Goal: Information Seeking & Learning: Learn about a topic

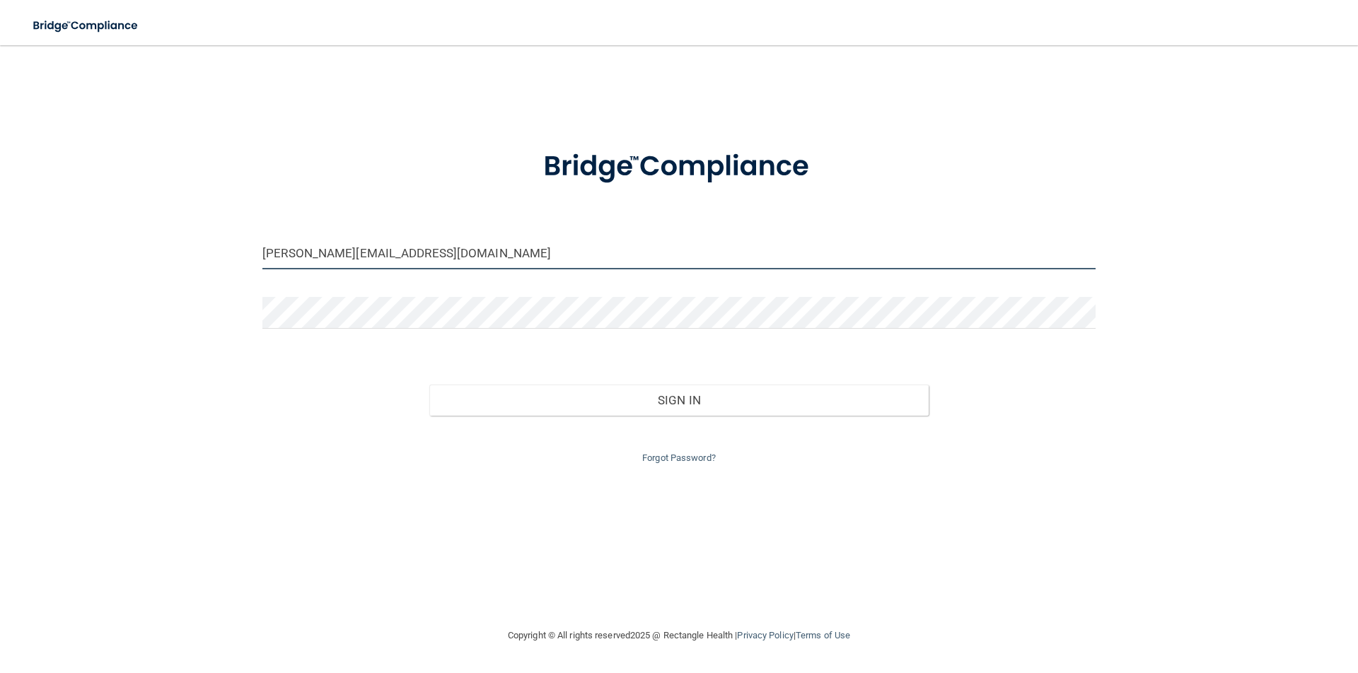
click at [413, 239] on input "aramsey@vsmmgt.com" at bounding box center [678, 254] width 833 height 32
type input "[EMAIL_ADDRESS][DOMAIN_NAME]"
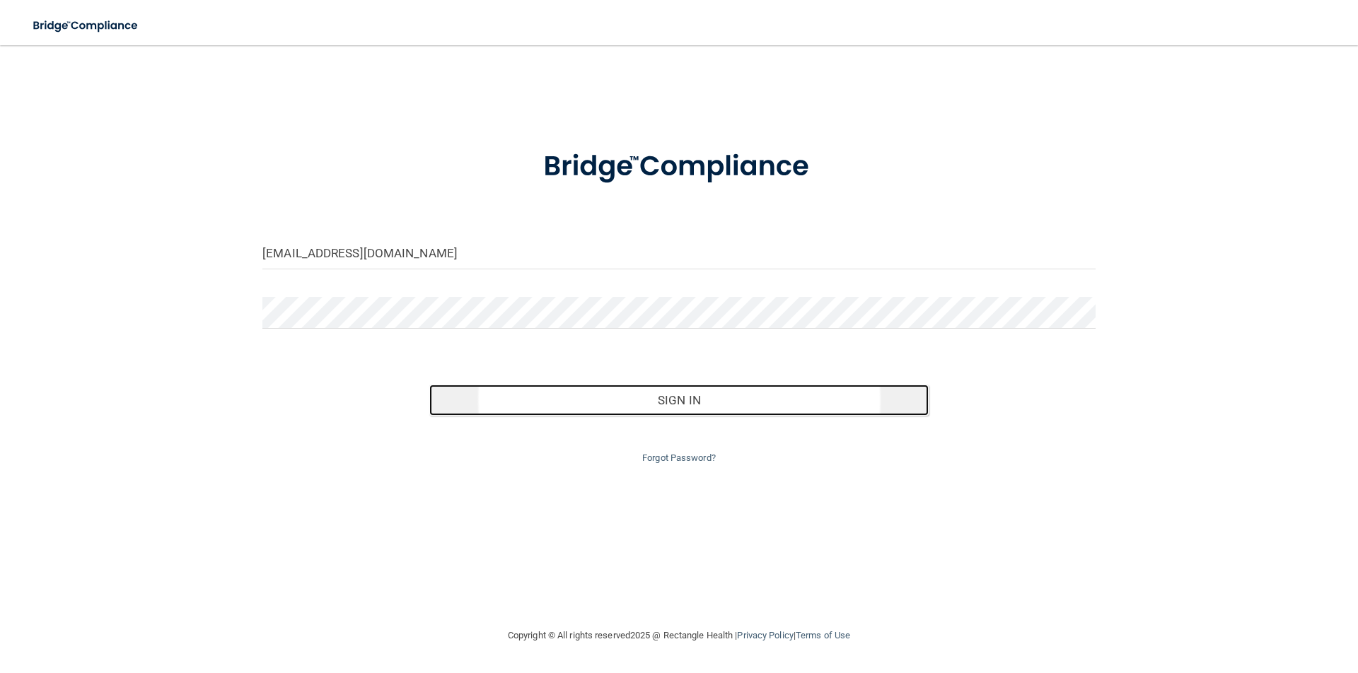
click at [552, 393] on button "Sign In" at bounding box center [679, 400] width 500 height 31
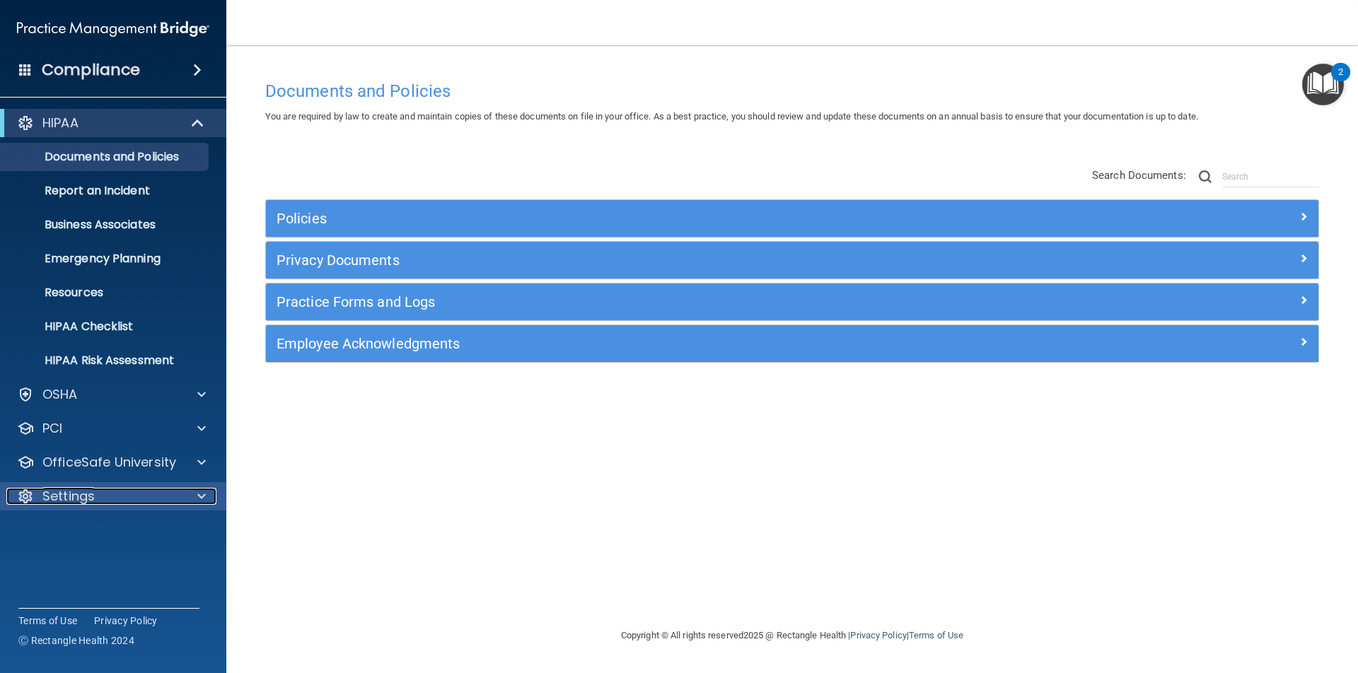
click at [61, 488] on p "Settings" at bounding box center [68, 496] width 52 height 17
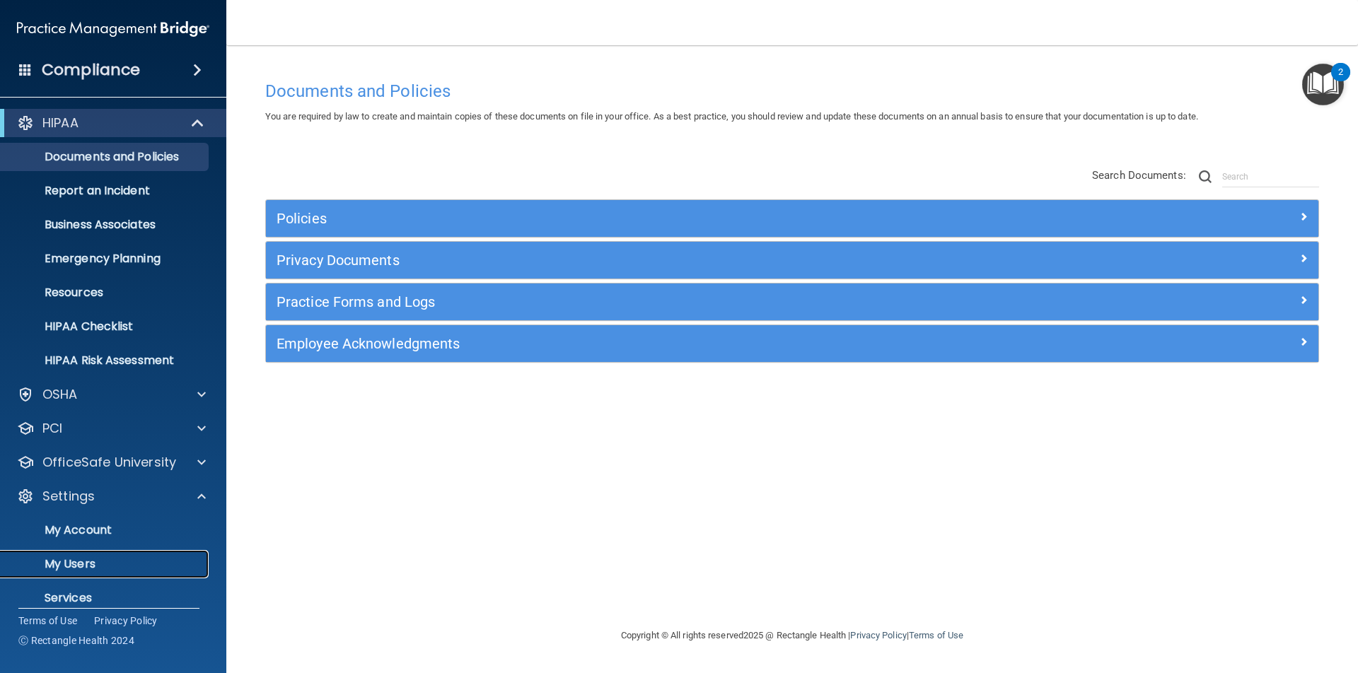
click at [55, 560] on p "My Users" at bounding box center [105, 564] width 193 height 14
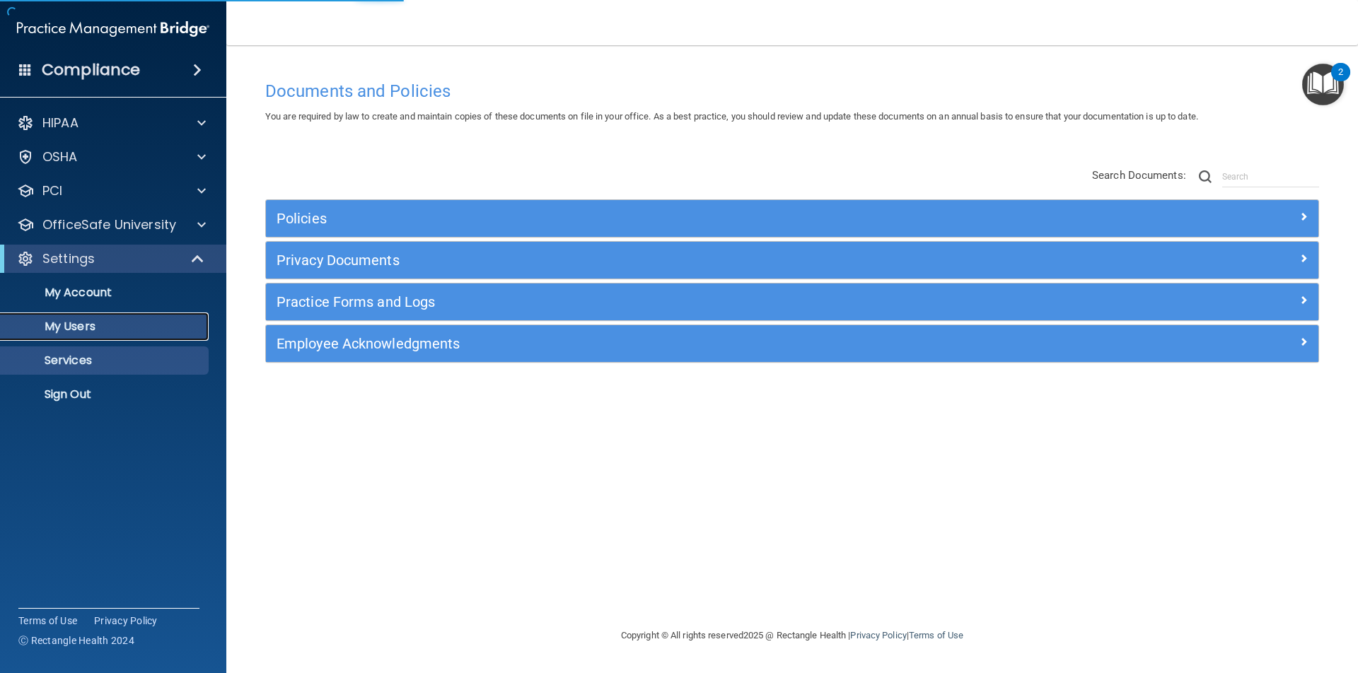
select select "20"
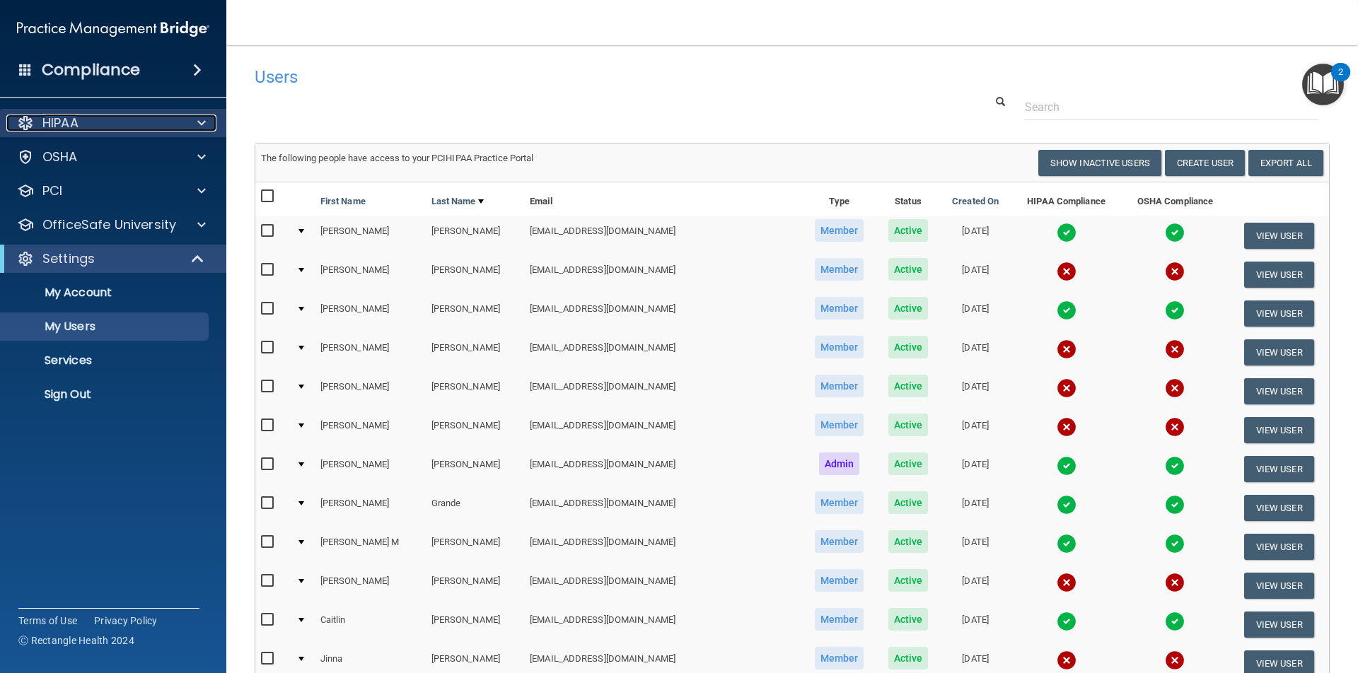
click at [118, 124] on div "HIPAA" at bounding box center [93, 123] width 175 height 17
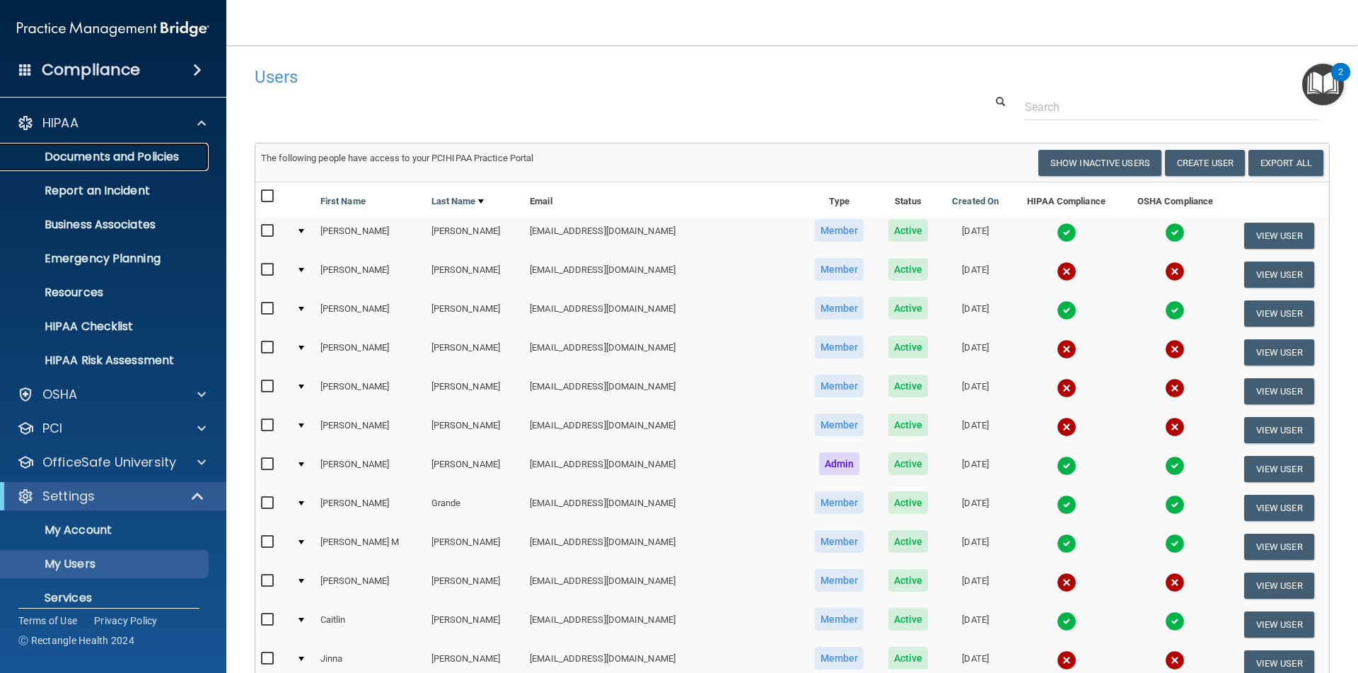
click at [110, 147] on link "Documents and Policies" at bounding box center [97, 157] width 223 height 28
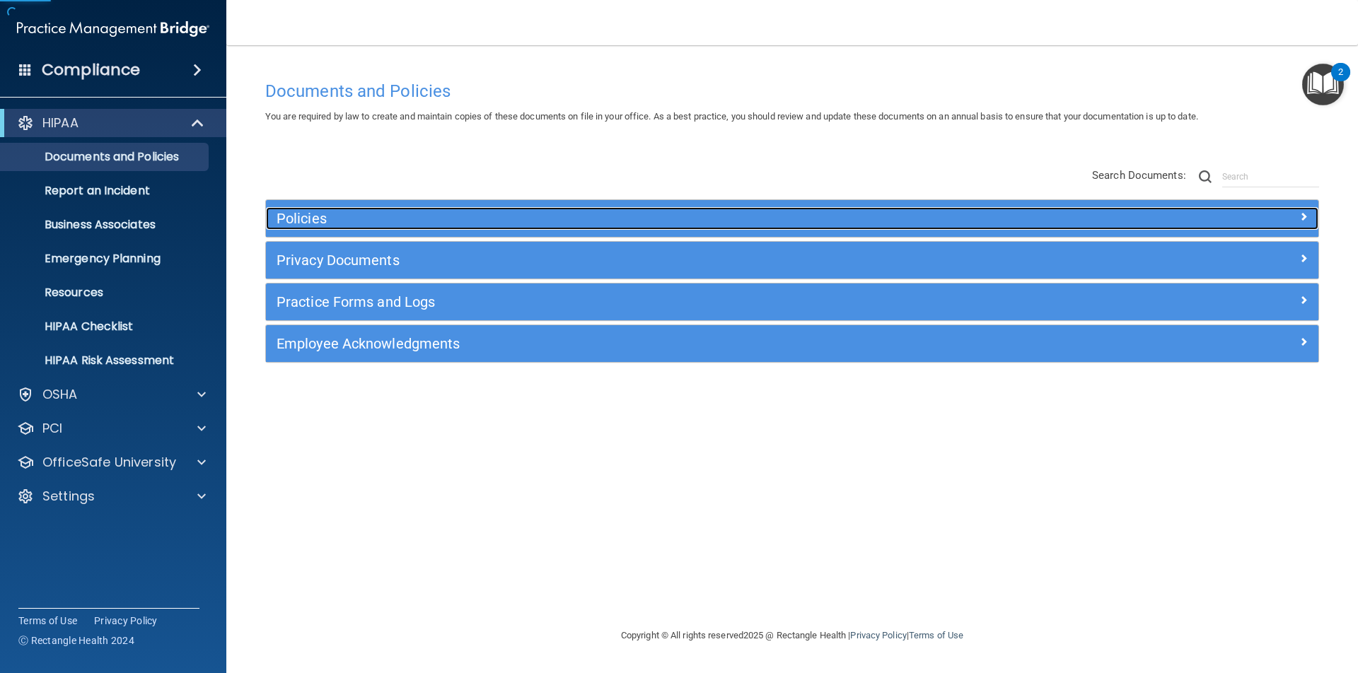
click at [390, 216] on h5 "Policies" at bounding box center [661, 219] width 768 height 16
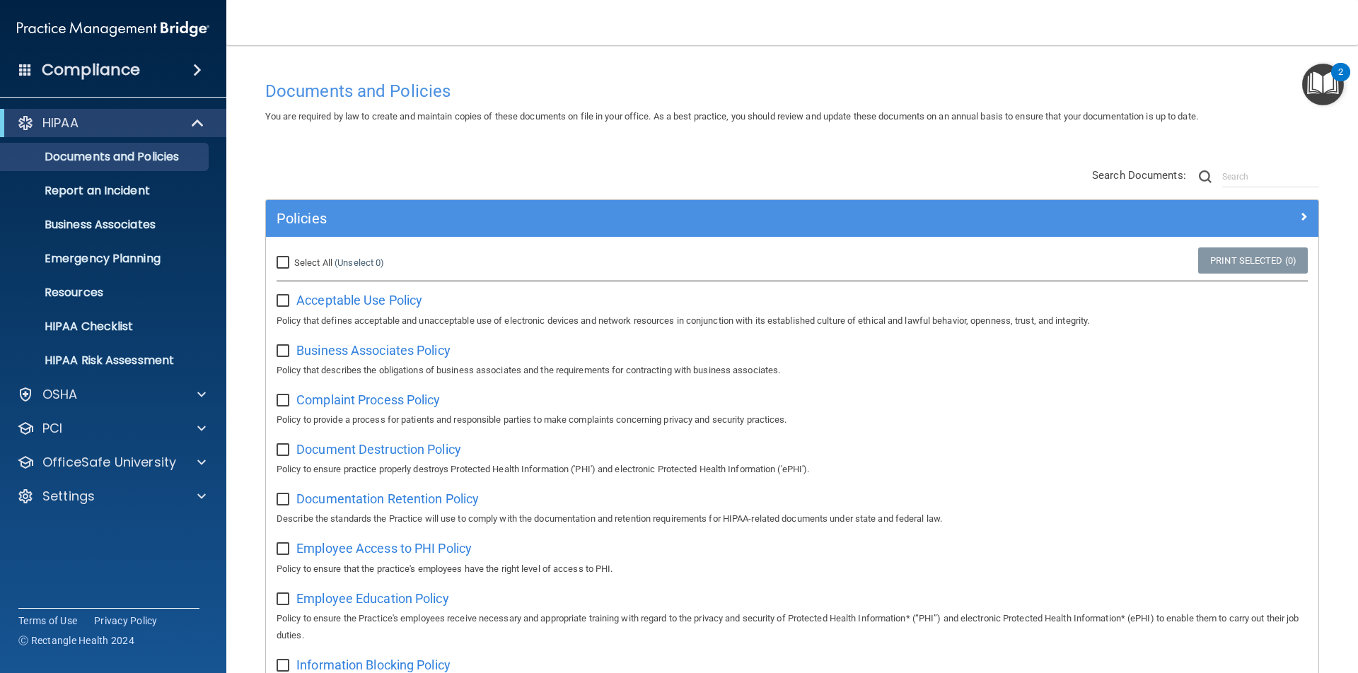
click at [282, 265] on input "Select All (Unselect 0) Unselect All" at bounding box center [285, 262] width 16 height 11
checkbox input "true"
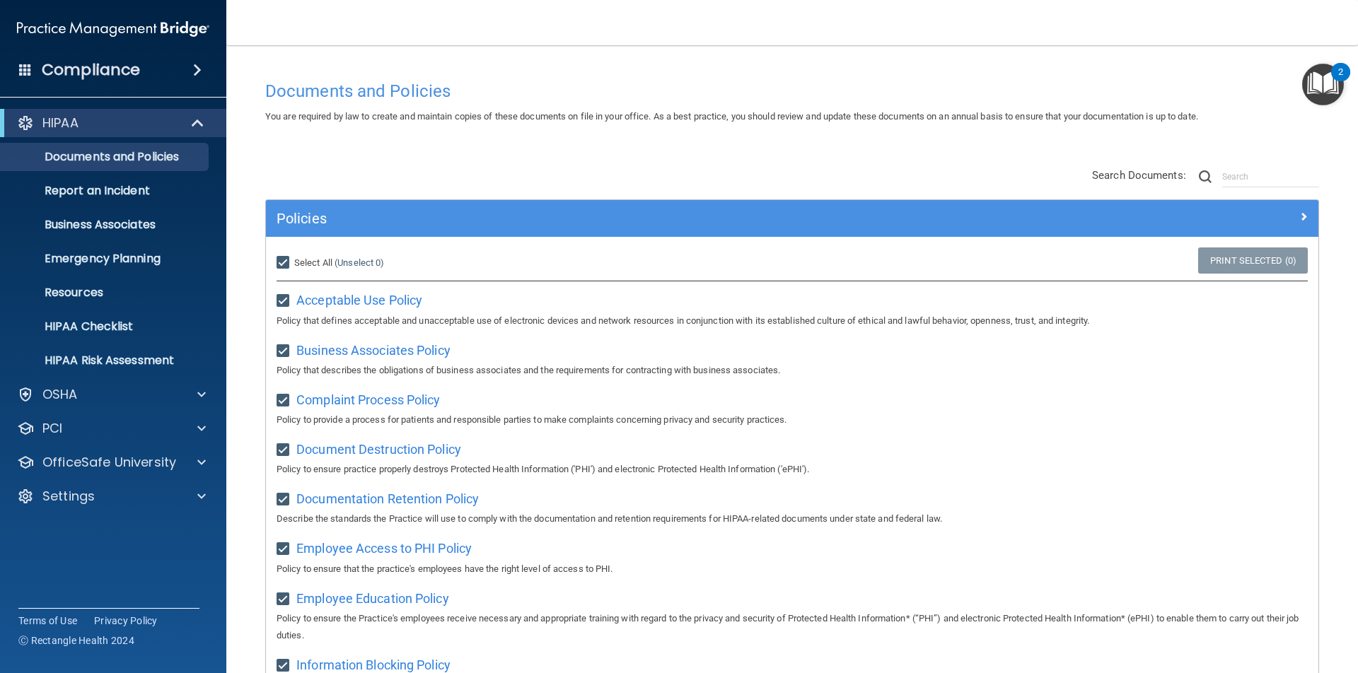
checkbox input "true"
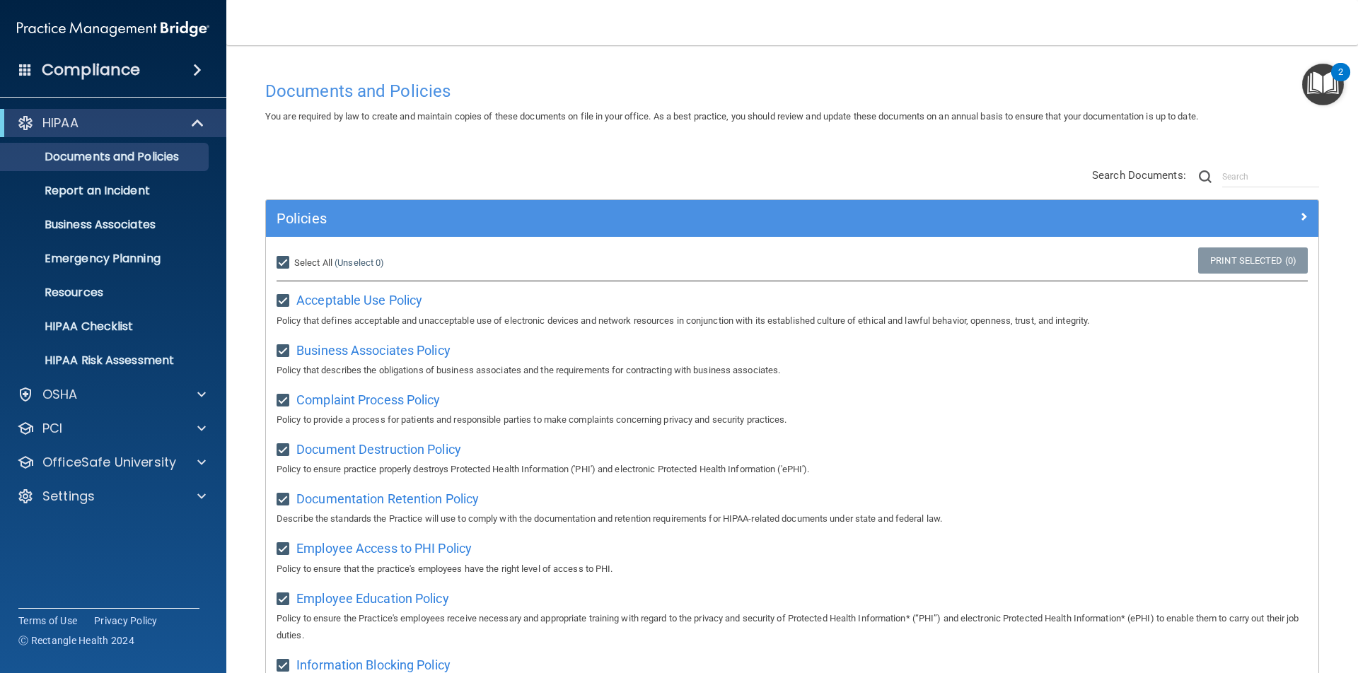
checkbox input "true"
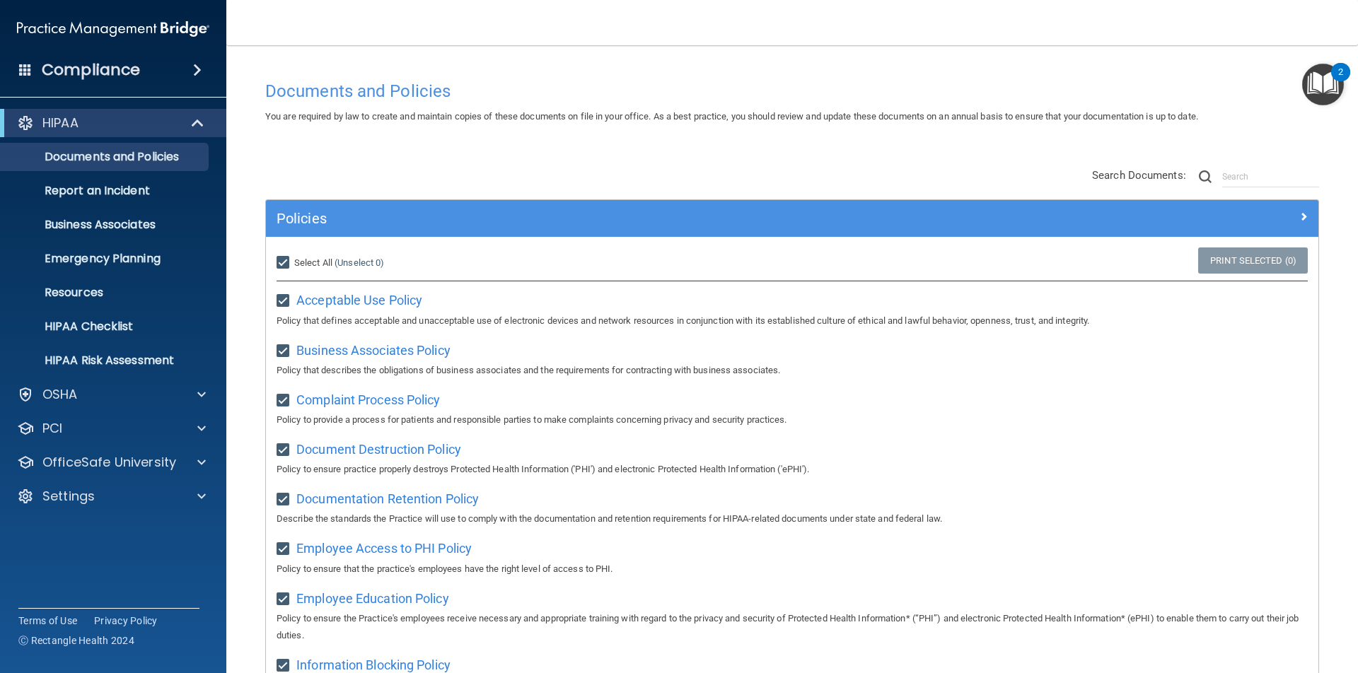
checkbox input "true"
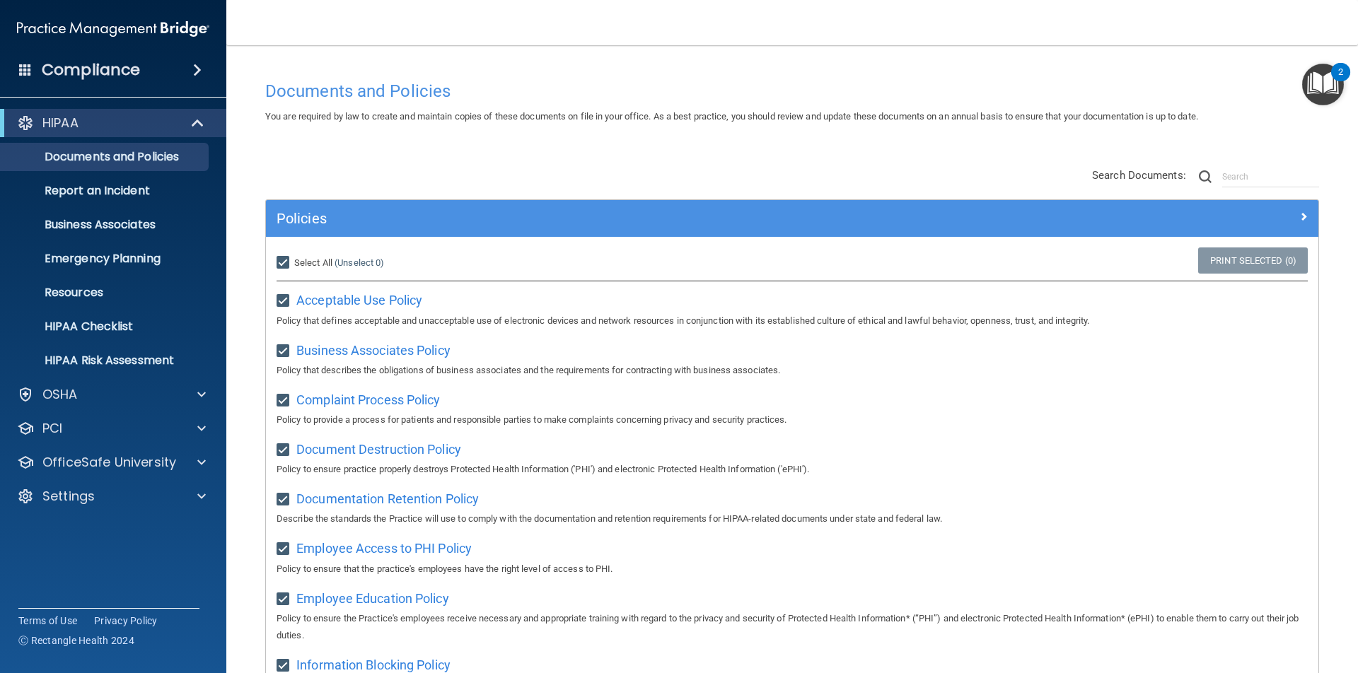
checkbox input "true"
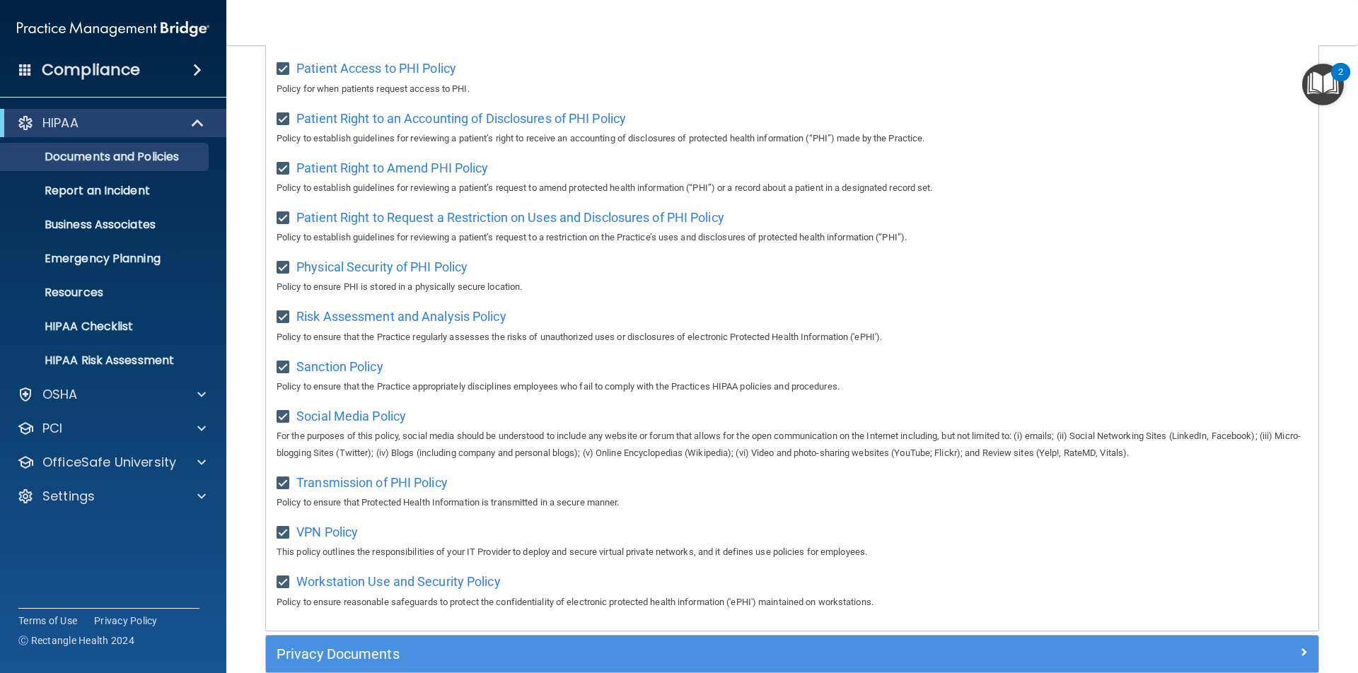
scroll to position [917, 0]
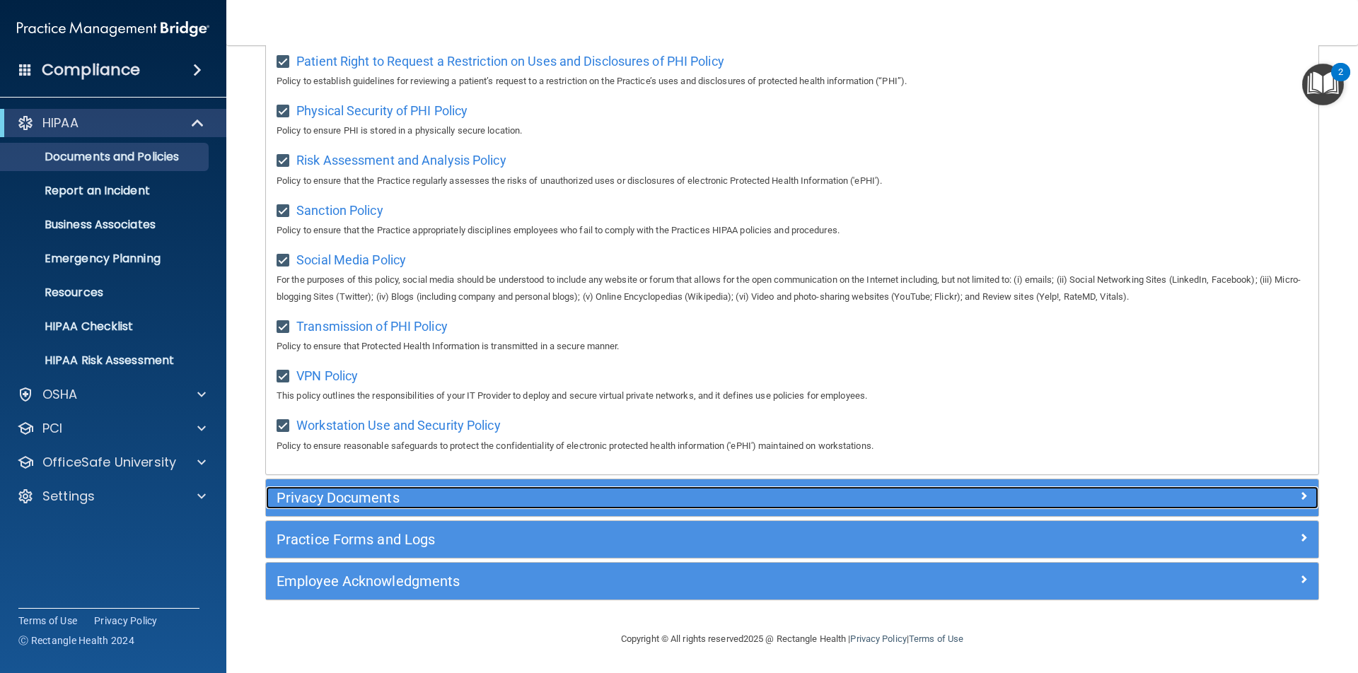
click at [314, 504] on h5 "Privacy Documents" at bounding box center [661, 498] width 768 height 16
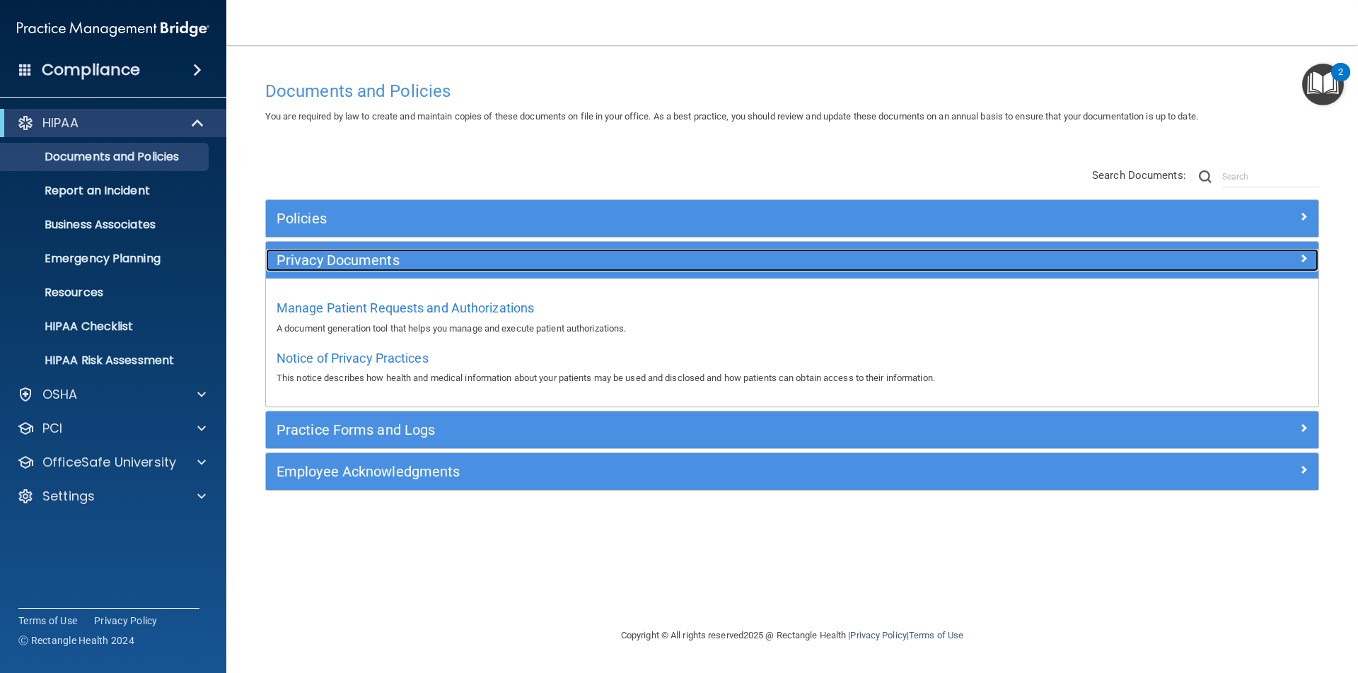
scroll to position [0, 0]
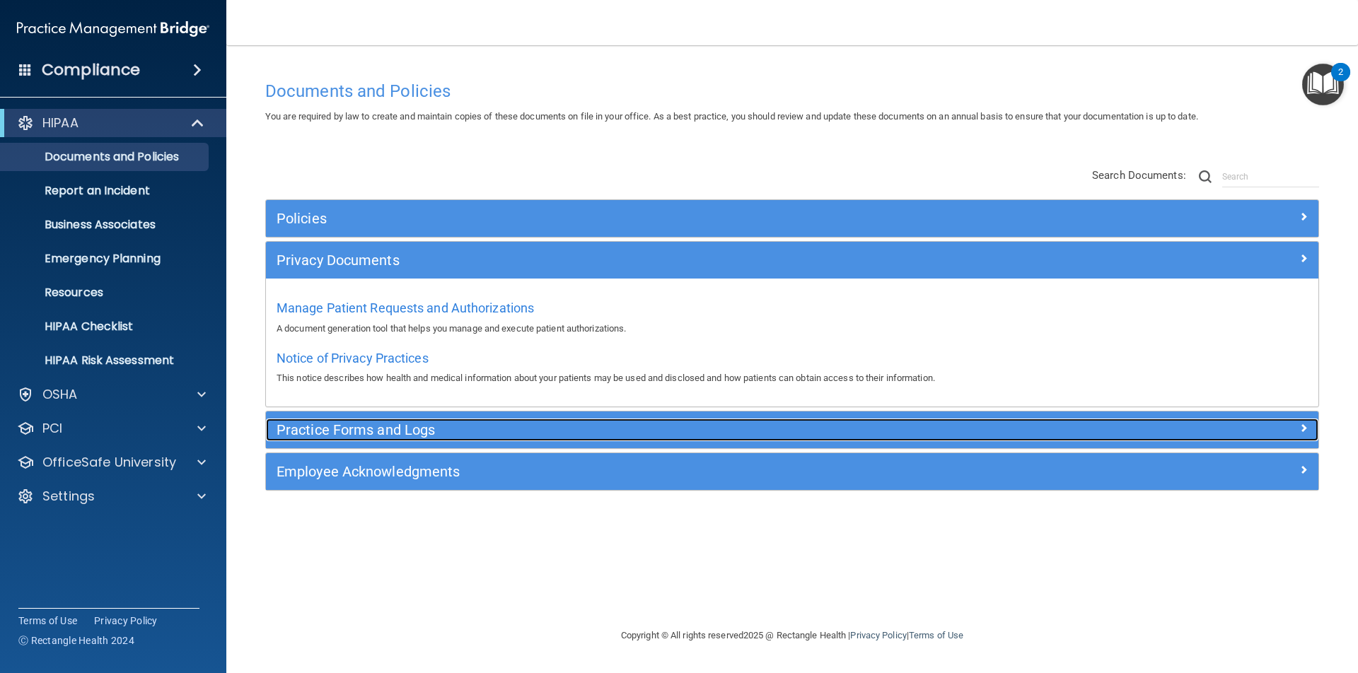
click at [366, 430] on h5 "Practice Forms and Logs" at bounding box center [661, 430] width 768 height 16
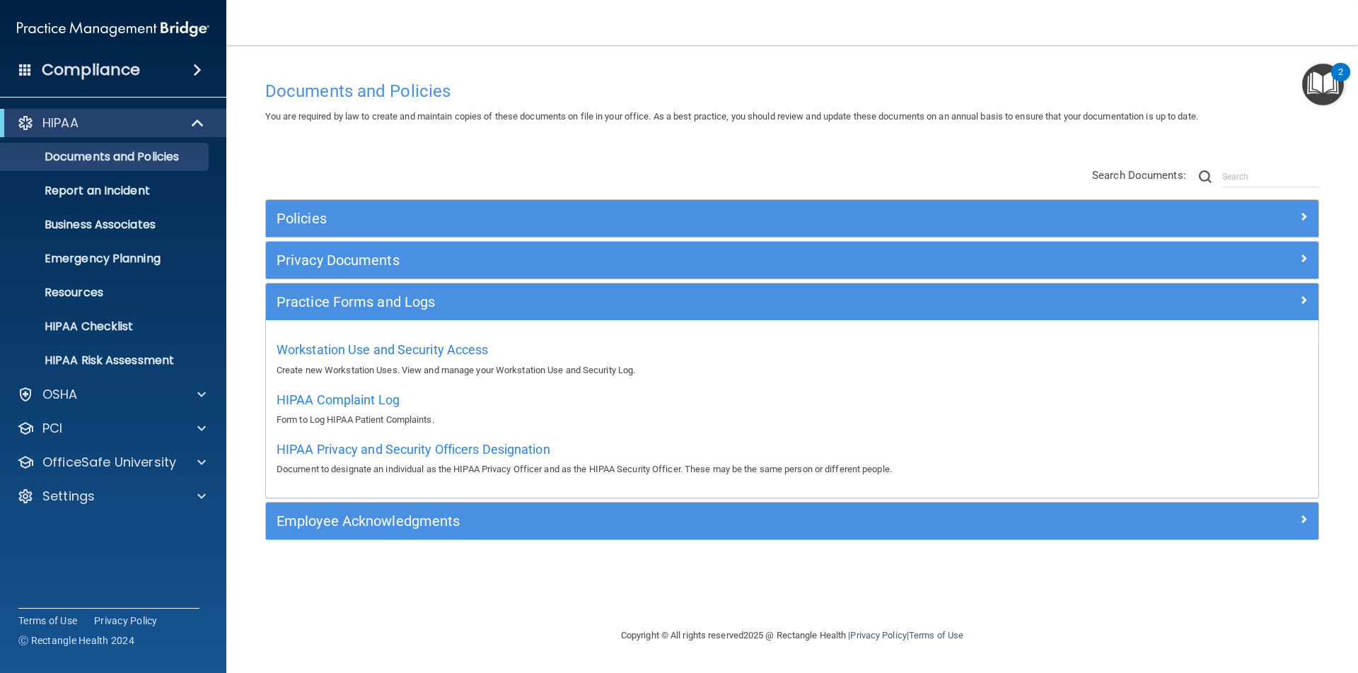
click at [328, 533] on div "Employee Acknowledgments" at bounding box center [792, 521] width 1052 height 37
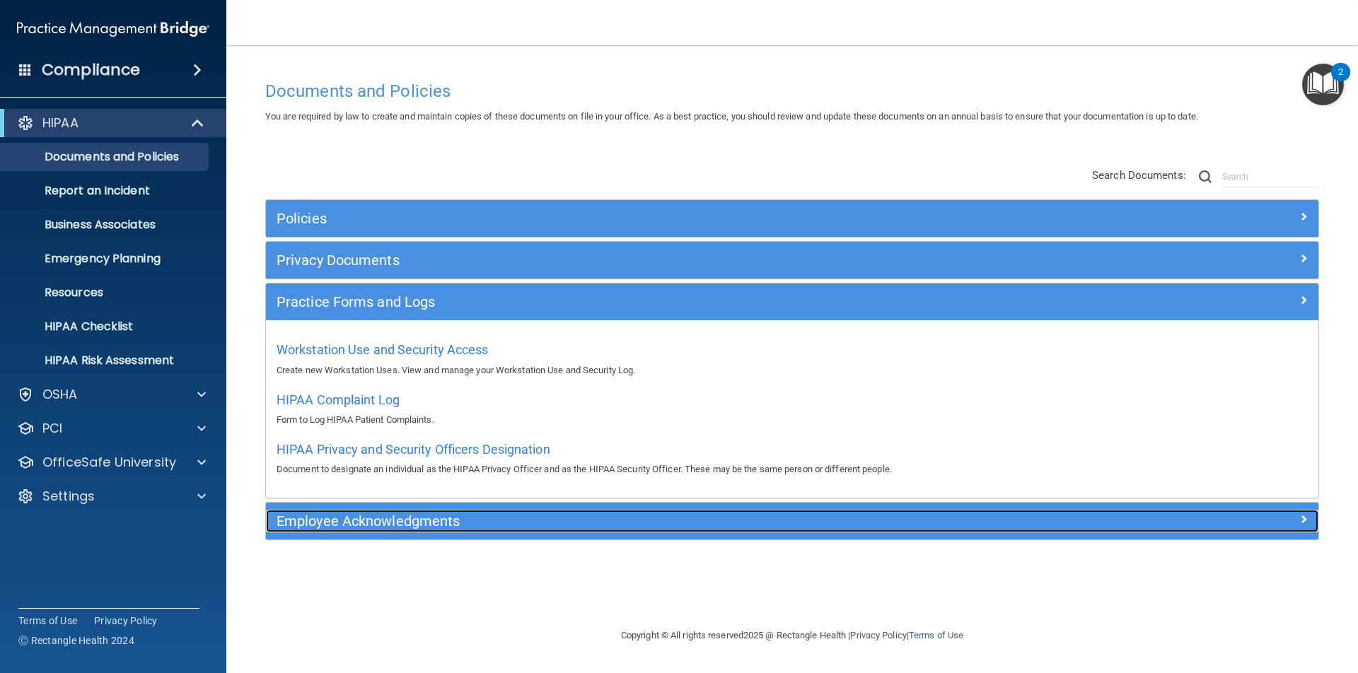
click at [333, 518] on h5 "Employee Acknowledgments" at bounding box center [661, 521] width 768 height 16
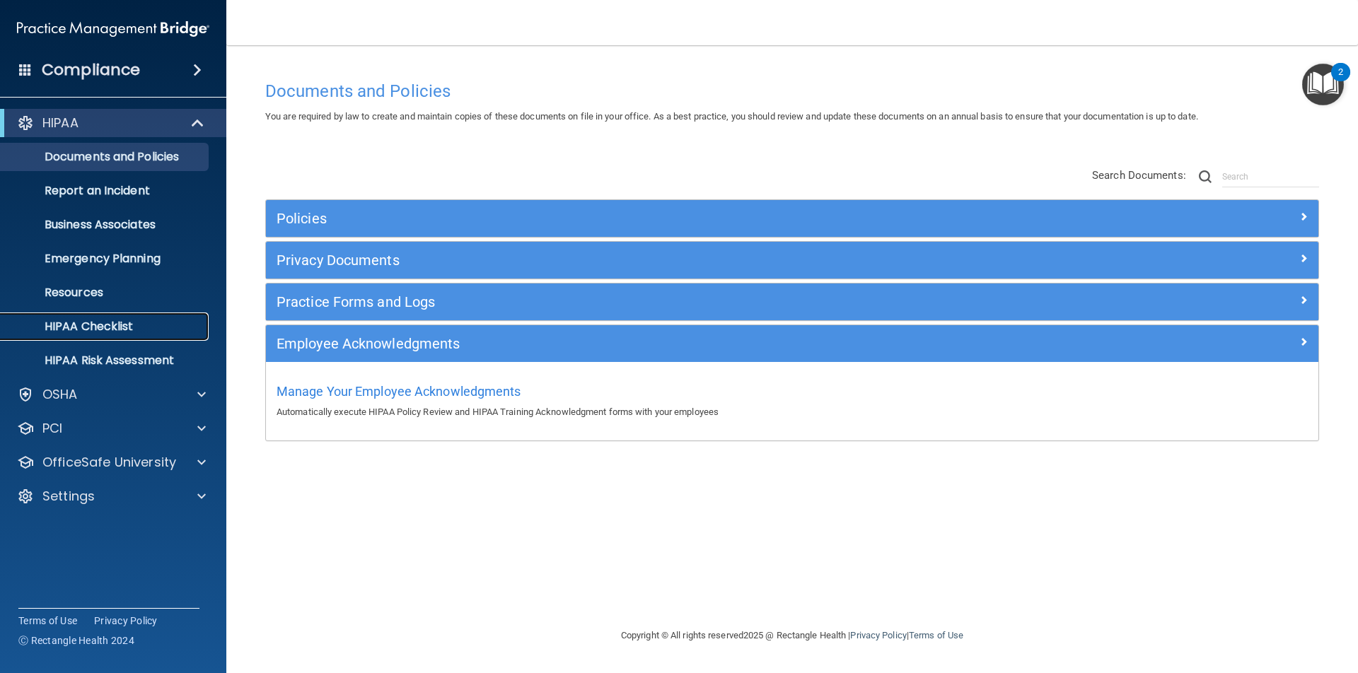
click at [85, 320] on p "HIPAA Checklist" at bounding box center [105, 327] width 193 height 14
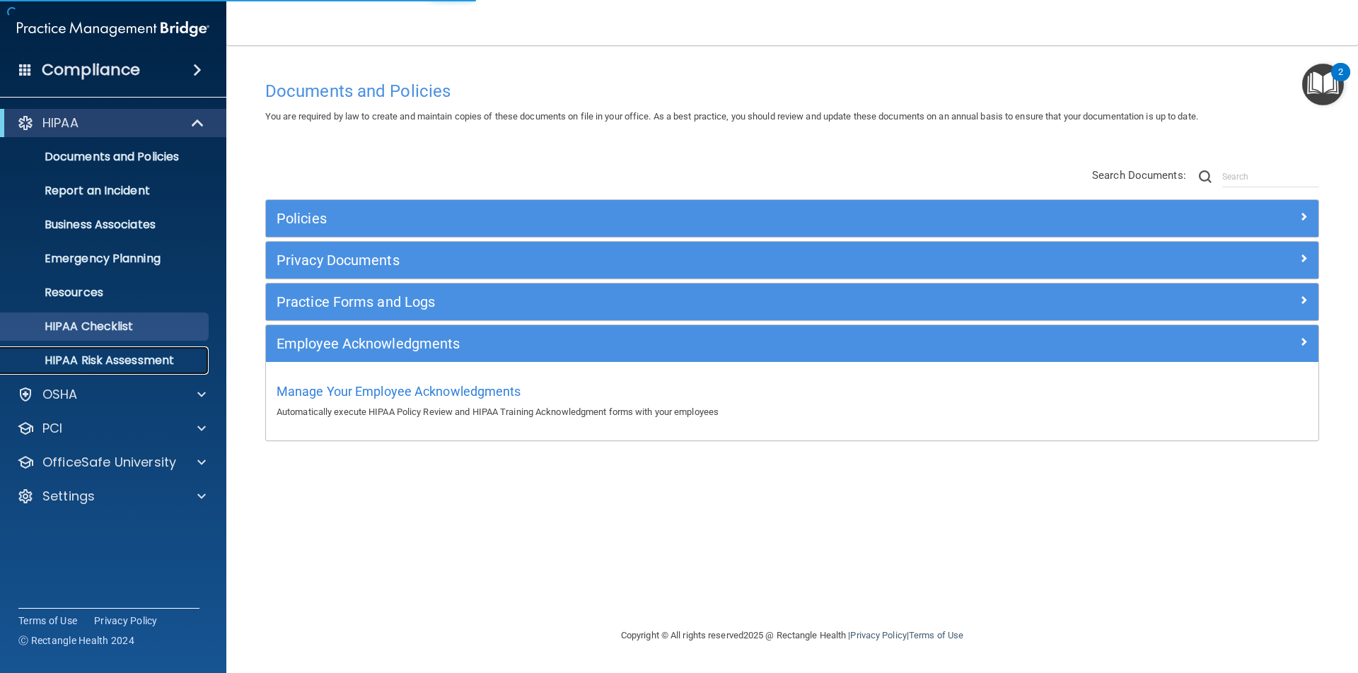
click at [76, 361] on p "HIPAA Risk Assessment" at bounding box center [105, 361] width 193 height 14
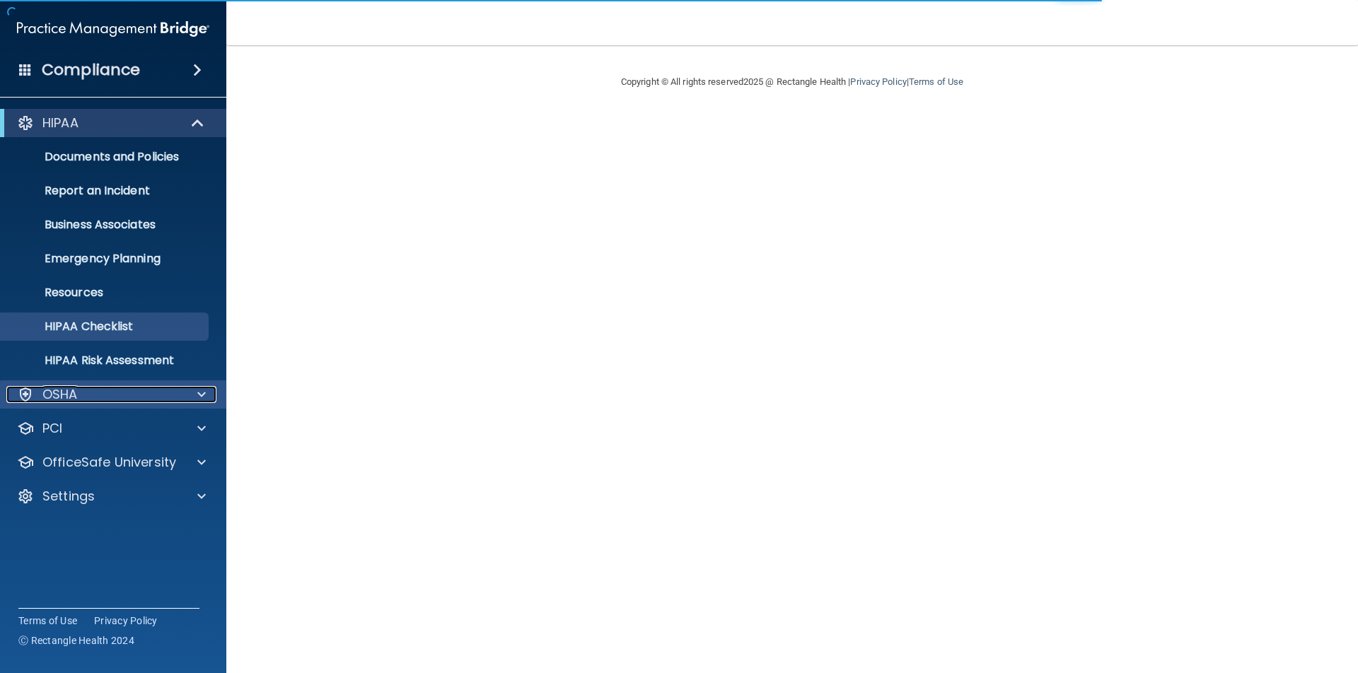
click at [100, 400] on div "OSHA" at bounding box center [93, 394] width 175 height 17
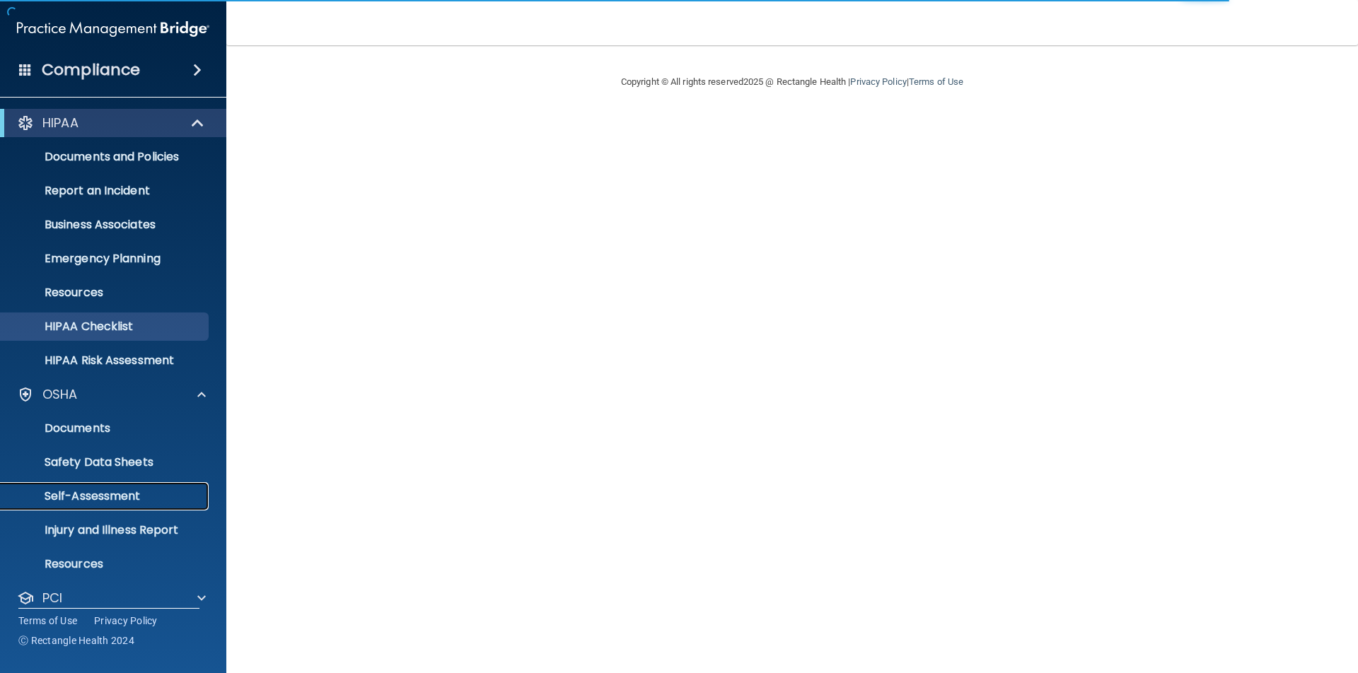
click at [66, 506] on link "Self-Assessment" at bounding box center [97, 496] width 223 height 28
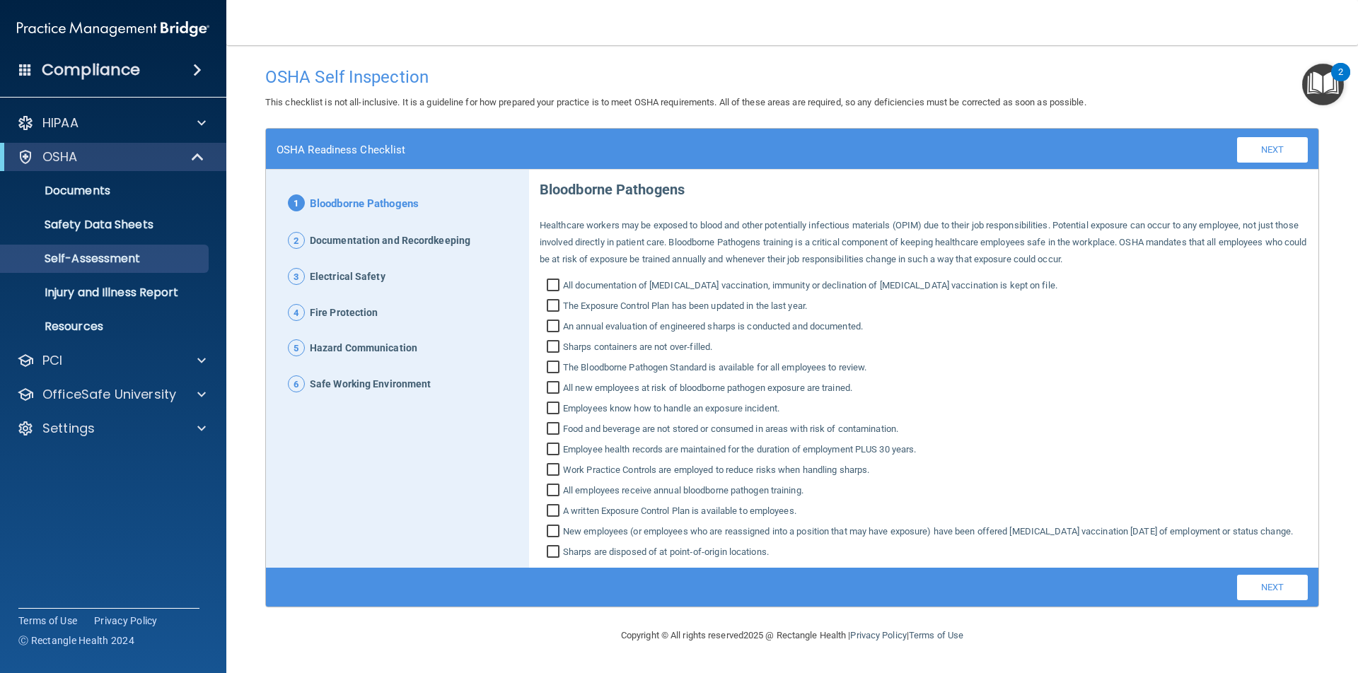
scroll to position [8, 0]
click at [1248, 146] on link "Next" at bounding box center [1272, 149] width 71 height 25
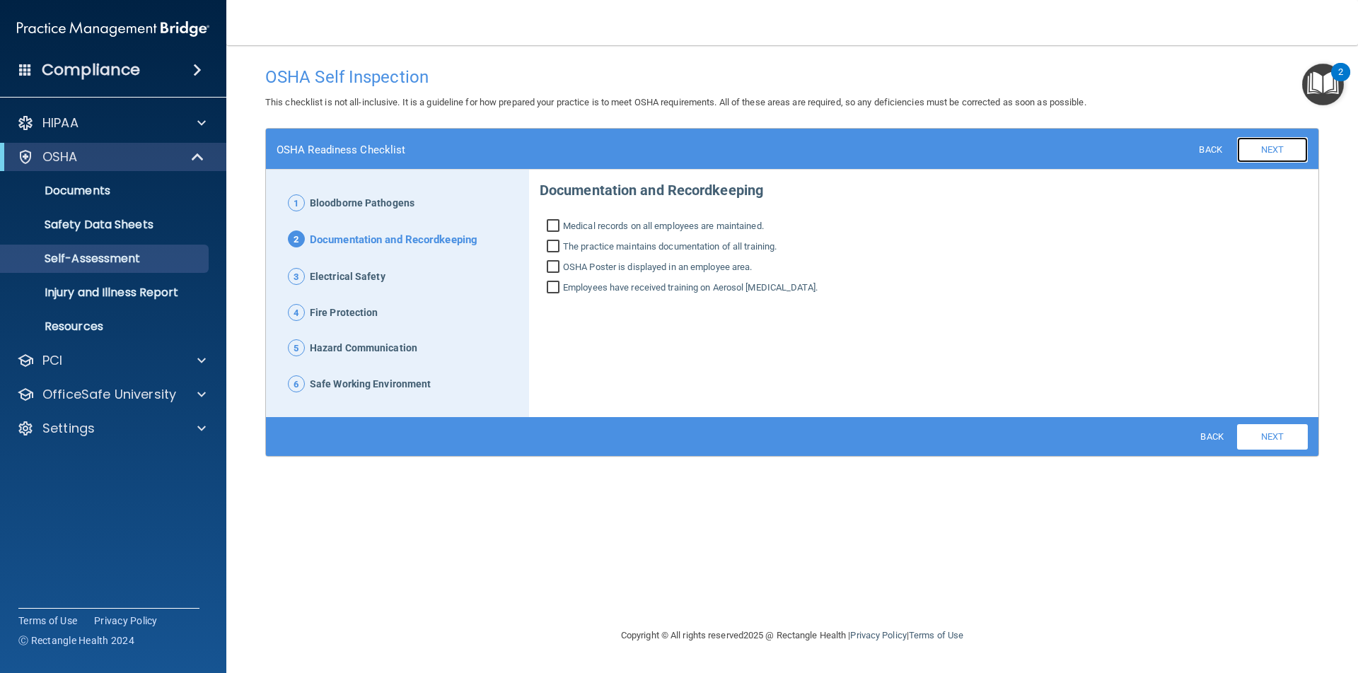
click at [1249, 151] on link "Next" at bounding box center [1272, 149] width 71 height 25
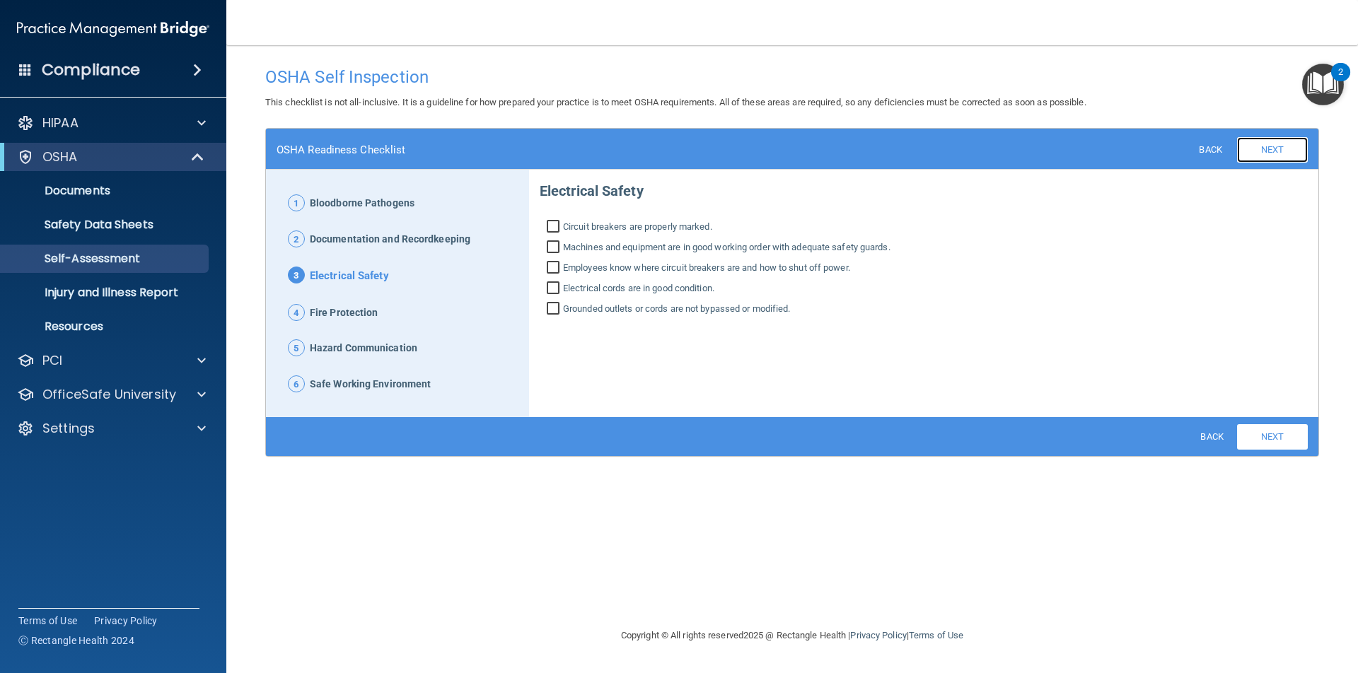
click at [1249, 151] on link "Next" at bounding box center [1272, 149] width 71 height 25
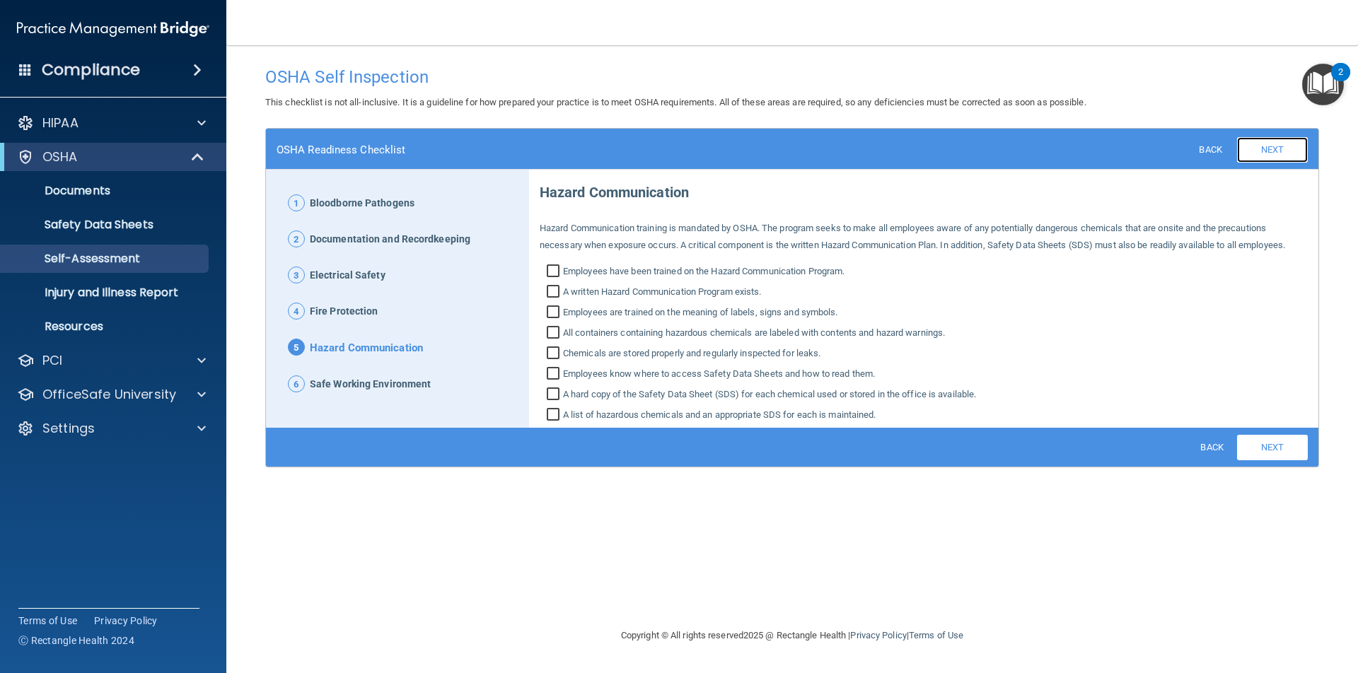
click at [1249, 151] on link "Next" at bounding box center [1272, 149] width 71 height 25
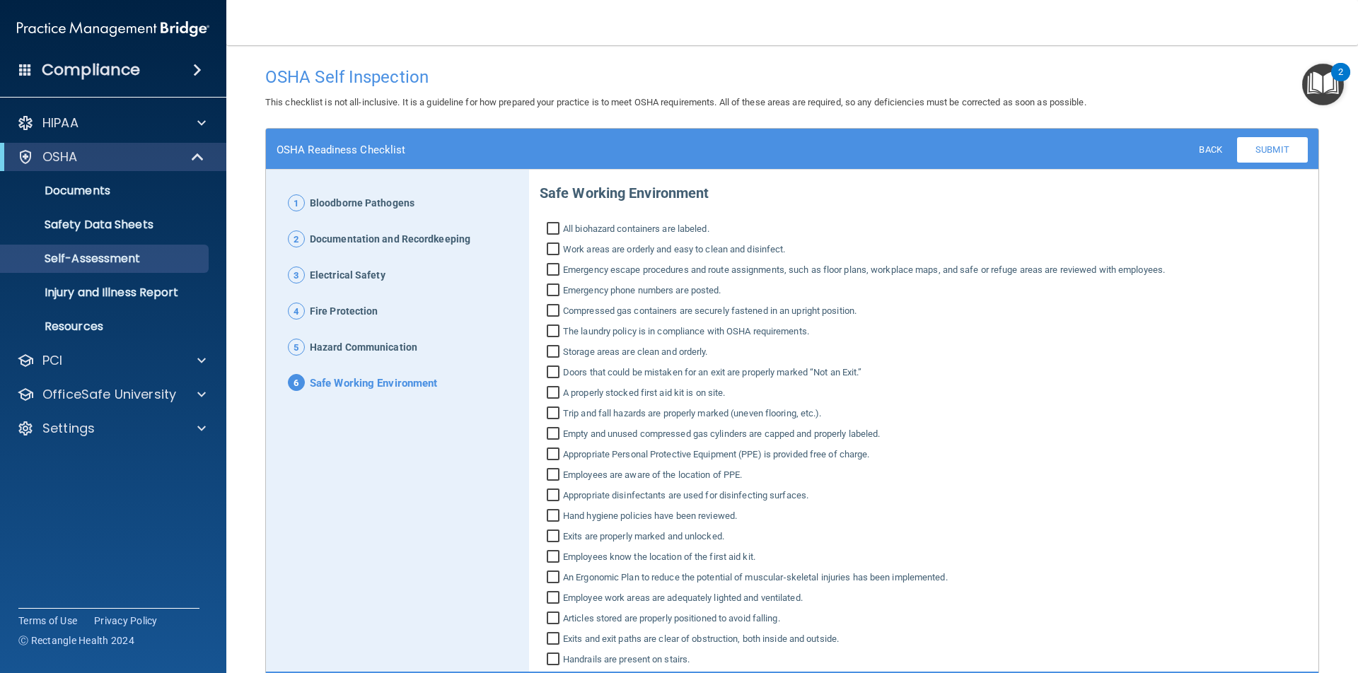
click at [540, 227] on label "All biohazard containers are labeled." at bounding box center [924, 229] width 768 height 17
click at [547, 227] on input "All biohazard containers are labeled." at bounding box center [555, 230] width 16 height 14
checkbox input "true"
click at [550, 256] on input "Work areas are orderly and easy to clean and disinfect." at bounding box center [555, 251] width 16 height 14
checkbox input "true"
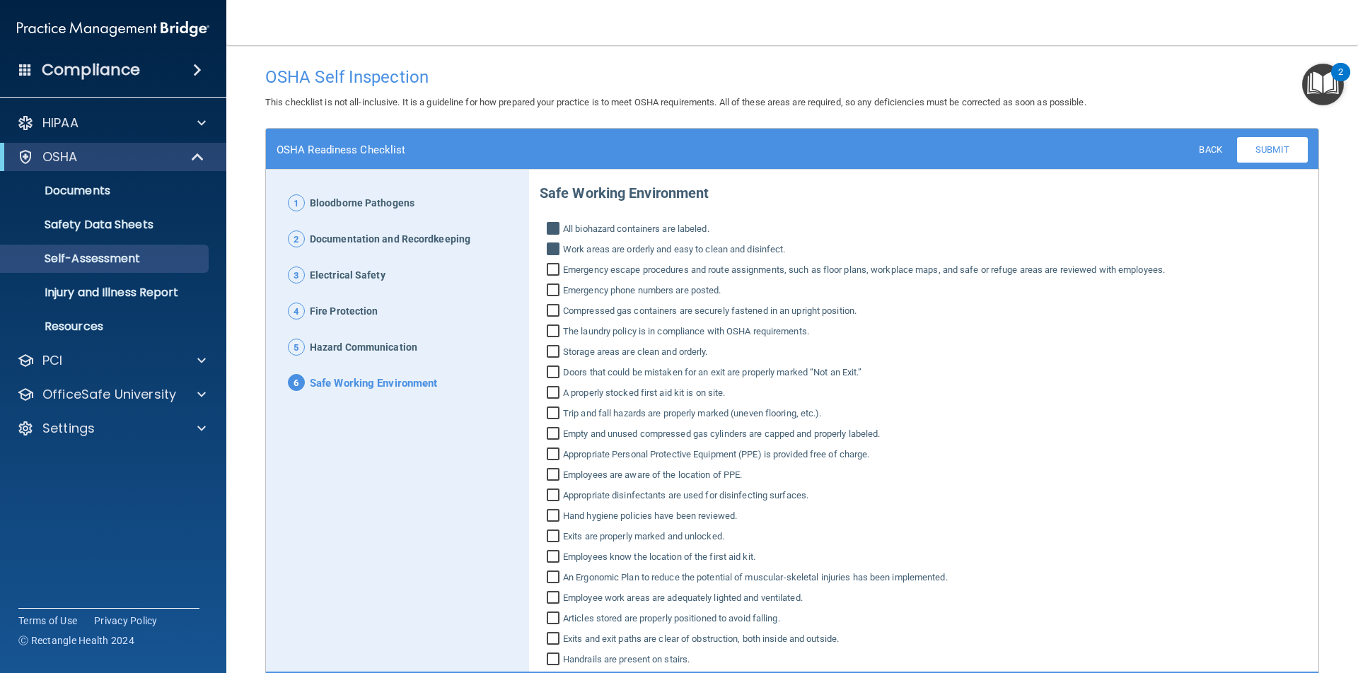
click at [552, 267] on input "Emergency escape procedures and route assignments, such as floor plans, workpla…" at bounding box center [555, 272] width 16 height 14
checkbox input "true"
click at [559, 291] on input "Emergency phone numbers are posted." at bounding box center [555, 292] width 16 height 14
checkbox input "true"
click at [552, 308] on input "Compressed gas containers are securely fastened in an upright position." at bounding box center [555, 313] width 16 height 14
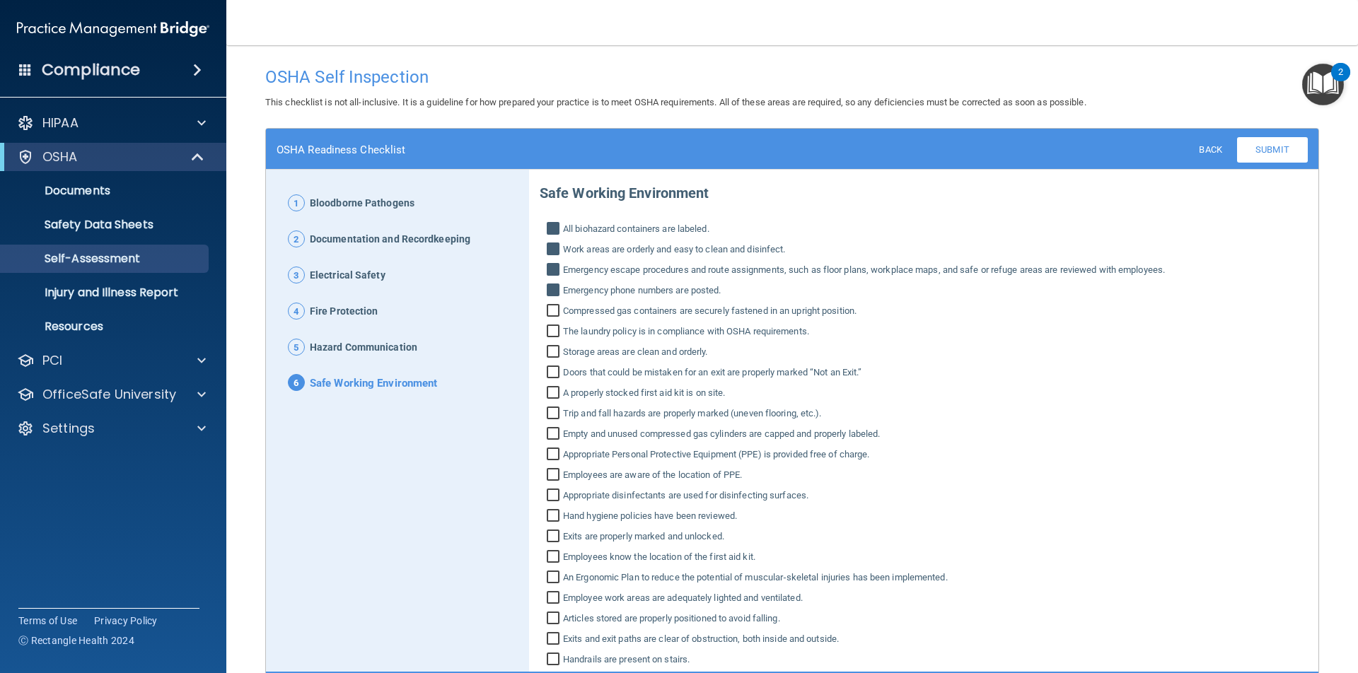
checkbox input "true"
click at [550, 322] on div "Safe Working Environment All biohazard containers are labeled. Work areas are o…" at bounding box center [924, 420] width 768 height 495
click at [557, 349] on input "Storage areas are clean and orderly." at bounding box center [555, 354] width 16 height 14
checkbox input "true"
click at [552, 330] on input "The laundry policy is in compliance with OSHA requirements." at bounding box center [555, 333] width 16 height 14
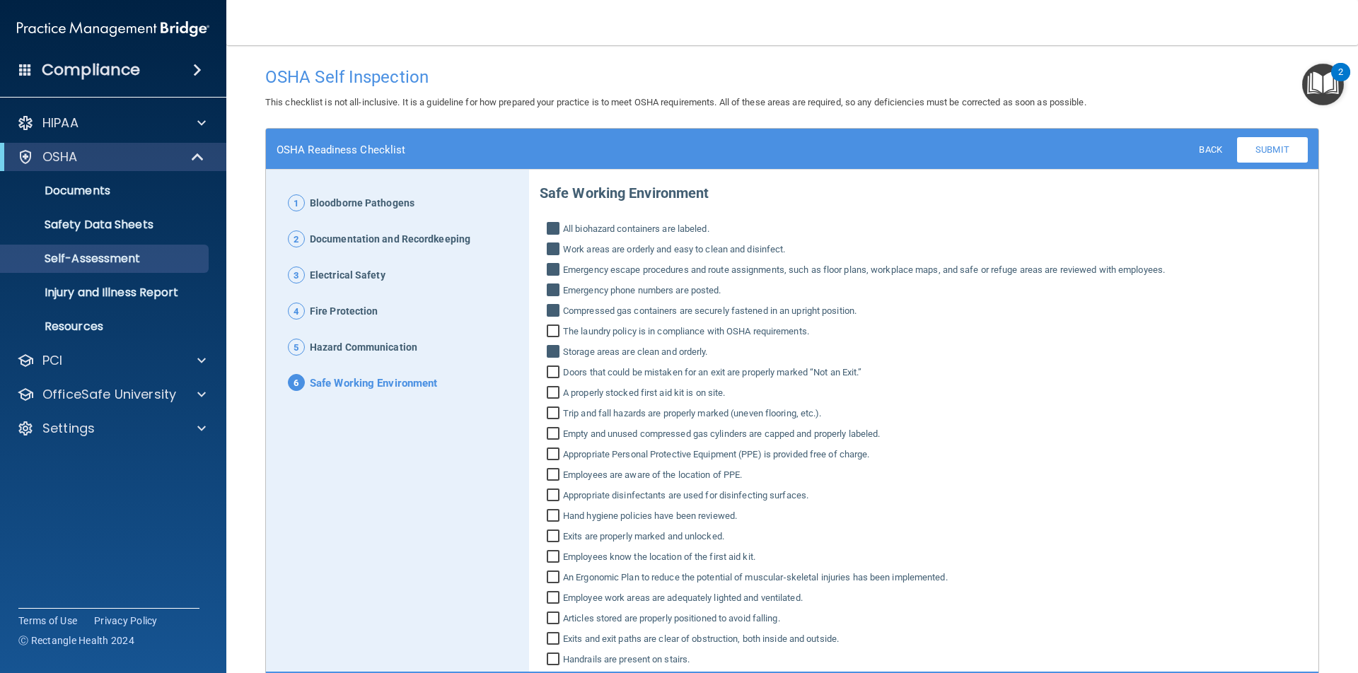
checkbox input "true"
click at [556, 367] on input "Doors that could be mistaken for an exit are properly marked “Not an Exit.”" at bounding box center [555, 374] width 16 height 14
checkbox input "true"
click at [553, 391] on input "A properly stocked first aid kit is on site." at bounding box center [555, 395] width 16 height 14
checkbox input "true"
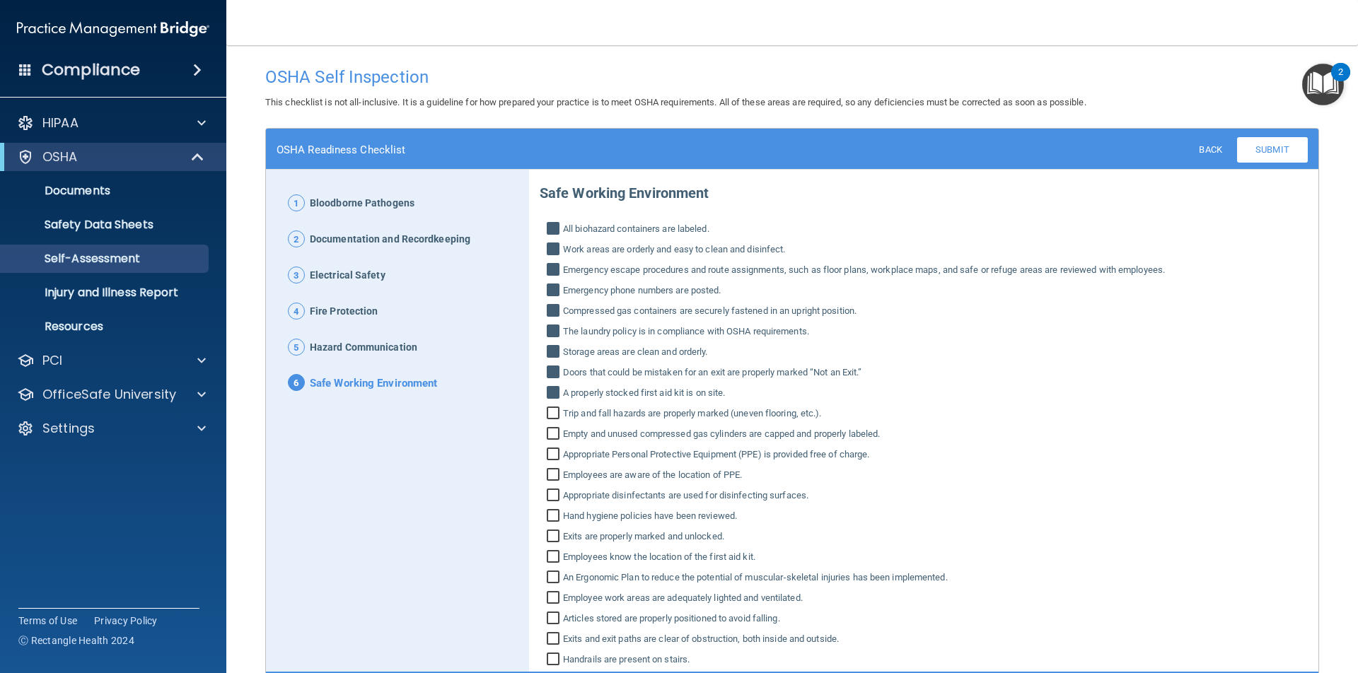
click at [557, 421] on input "Trip and fall hazards are properly marked (uneven flooring, etc.)." at bounding box center [555, 415] width 16 height 14
checkbox input "true"
click at [556, 425] on div "Safe Working Environment All biohazard containers are labeled. Work areas are o…" at bounding box center [924, 420] width 768 height 495
click at [552, 454] on input "Appropriate Personal Protective Equipment (PPE) is provided free of charge." at bounding box center [555, 456] width 16 height 14
checkbox input "true"
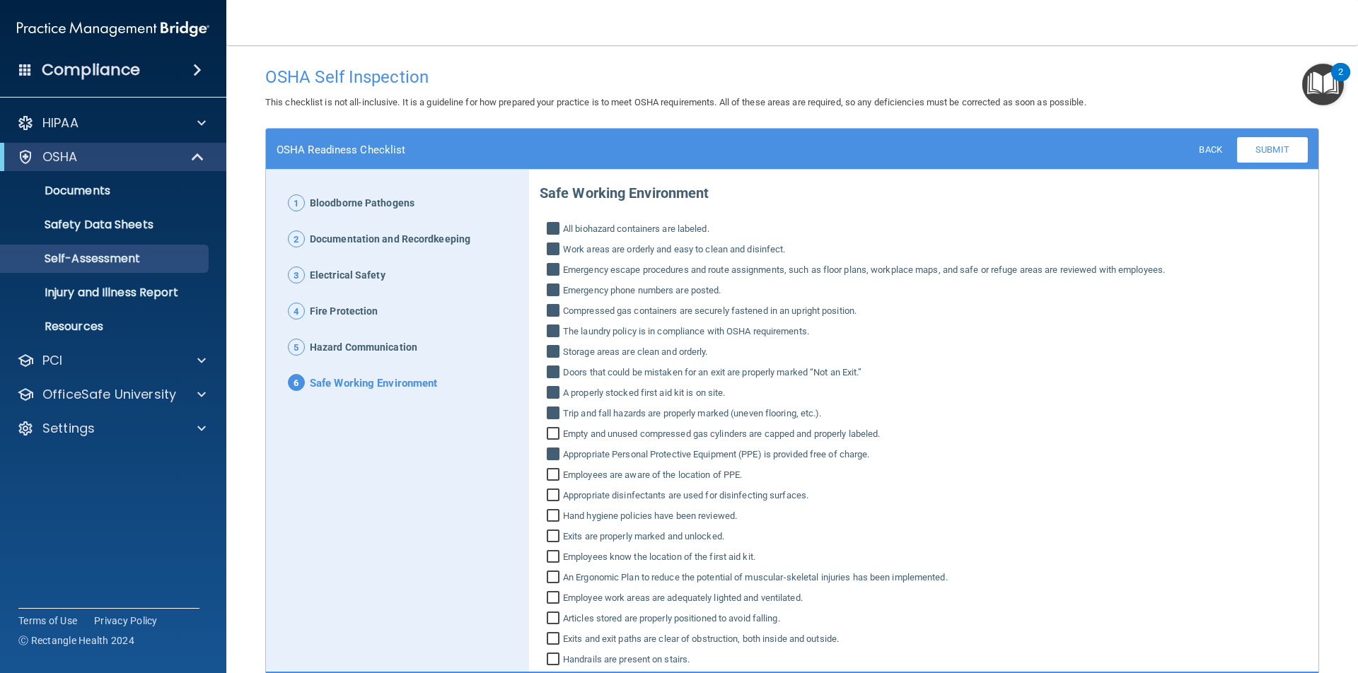
click at [551, 438] on input "Empty and unused compressed gas cylinders are capped and properly labeled." at bounding box center [555, 436] width 16 height 14
checkbox input "true"
click at [550, 513] on input "Hand hygiene policies have been reviewed." at bounding box center [555, 518] width 16 height 14
checkbox input "true"
click at [559, 485] on div "Safe Working Environment All biohazard containers are labeled. Work areas are o…" at bounding box center [924, 420] width 768 height 495
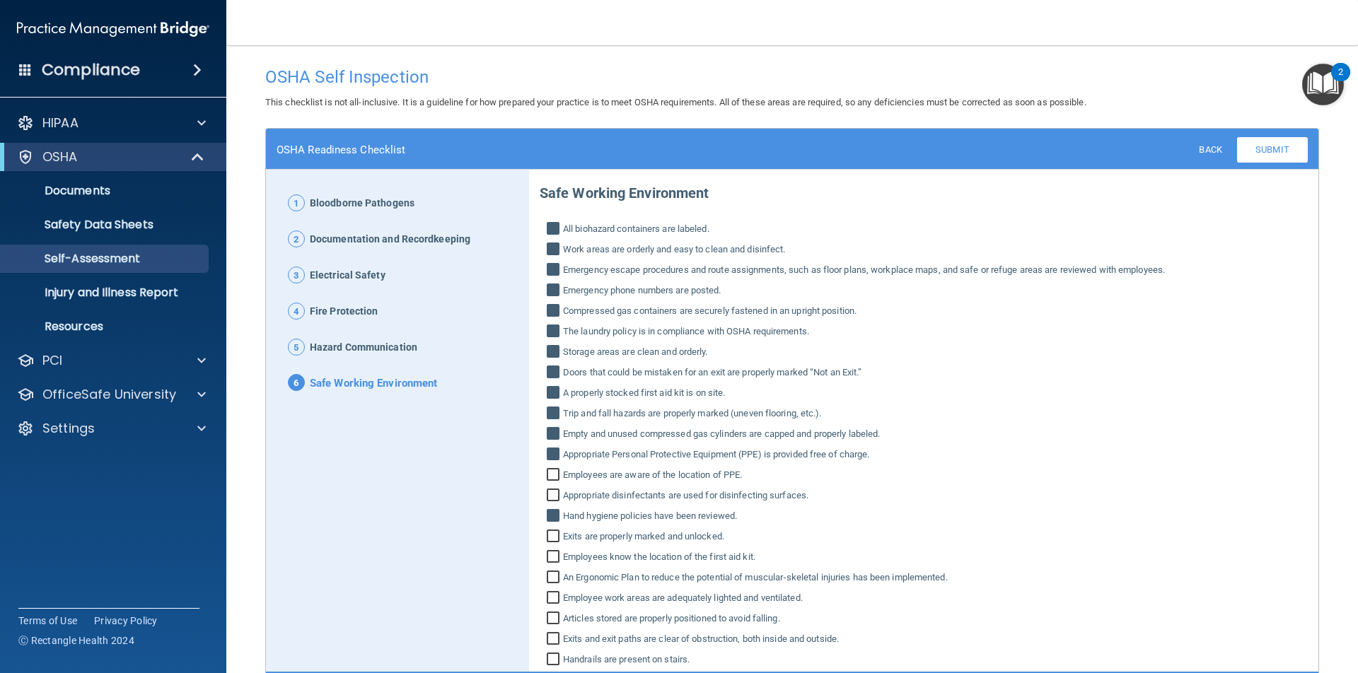
click at [551, 485] on div "Safe Working Environment All biohazard containers are labeled. Work areas are o…" at bounding box center [924, 420] width 768 height 495
click at [551, 481] on input "Employees are aware of the location of PPE." at bounding box center [555, 477] width 16 height 14
checkbox input "true"
click at [552, 495] on input "Appropriate disinfectants are used for disinfecting surfaces." at bounding box center [555, 497] width 16 height 14
checkbox input "true"
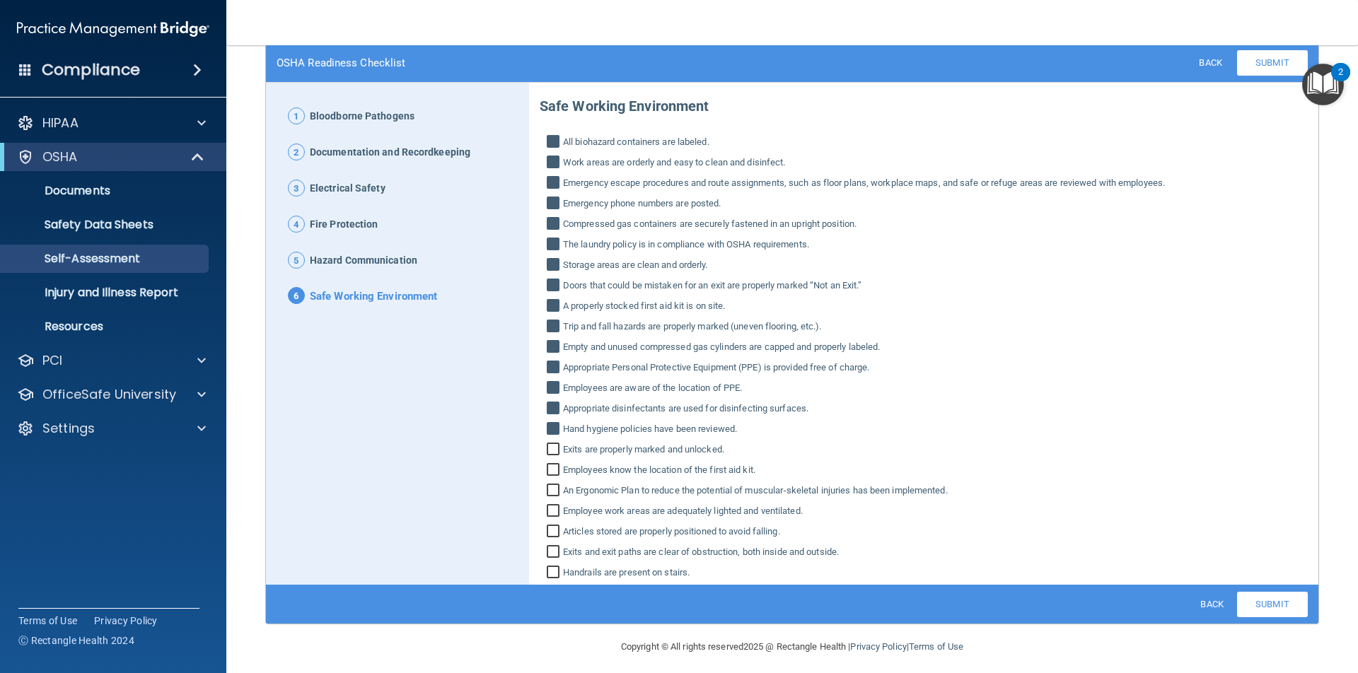
scroll to position [95, 0]
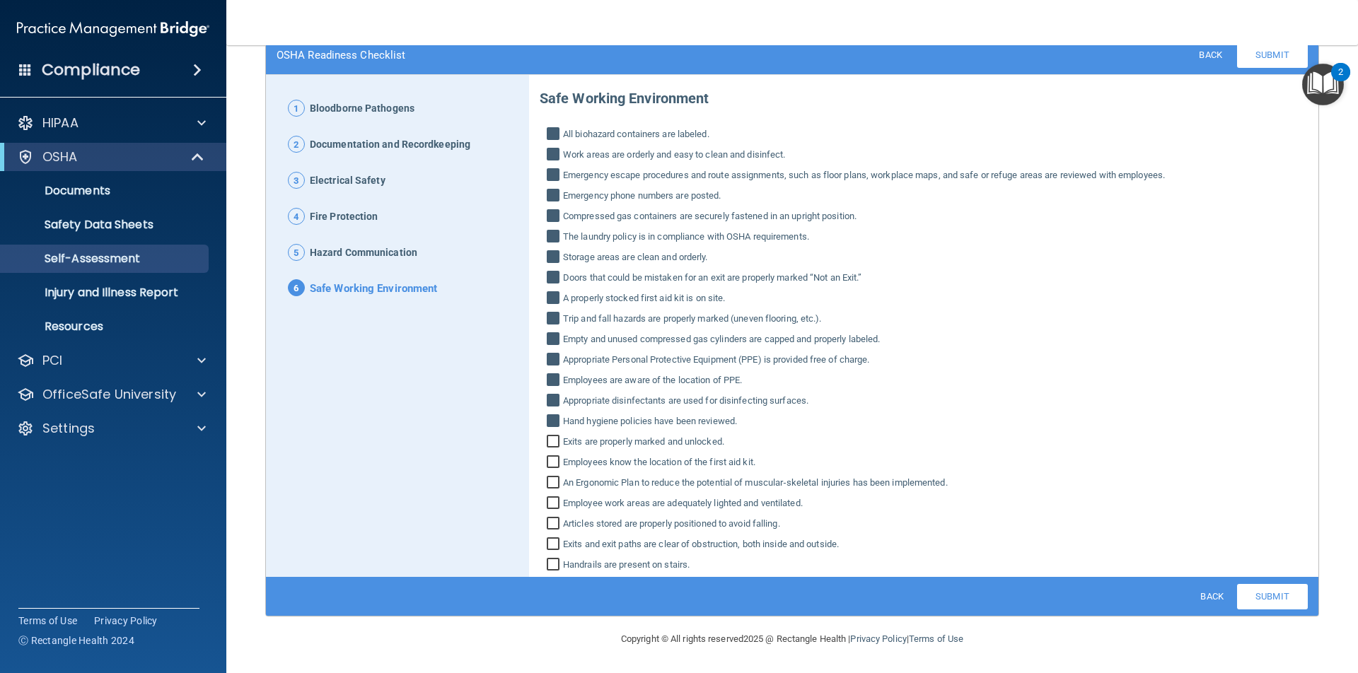
click at [547, 484] on input "An Ergonomic Plan to reduce the potential of muscular‐skeletal injuries has bee…" at bounding box center [555, 484] width 16 height 14
checkbox input "true"
click at [548, 471] on div "Safe Working Environment All biohazard containers are labeled. Work areas are o…" at bounding box center [924, 326] width 768 height 495
click at [550, 469] on input "Employees know the location of the first aid kit." at bounding box center [555, 464] width 16 height 14
checkbox input "true"
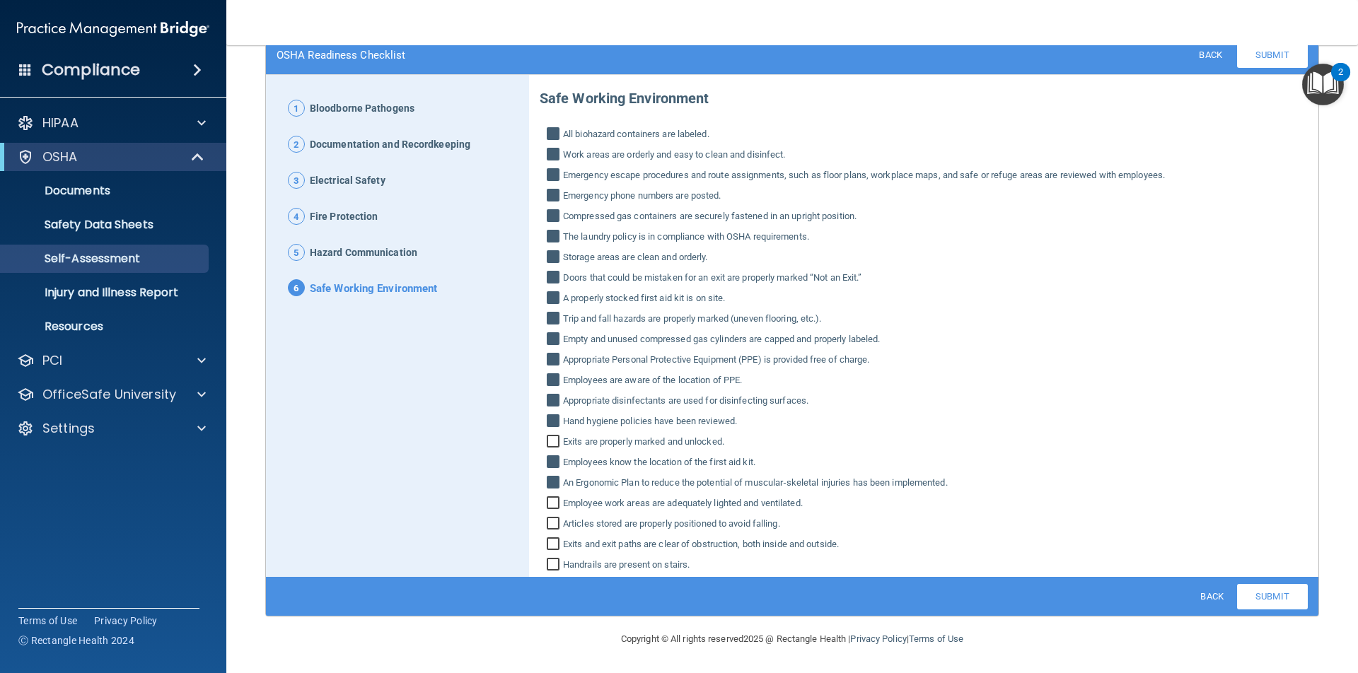
click at [552, 445] on input "Exits are properly marked and unlocked." at bounding box center [555, 443] width 16 height 14
checkbox input "true"
click at [547, 522] on input "Articles stored are properly positioned to avoid falling." at bounding box center [555, 525] width 16 height 14
checkbox input "true"
click at [551, 489] on input "An Ergonomic Plan to reduce the potential of muscular‐skeletal injuries has bee…" at bounding box center [555, 484] width 16 height 14
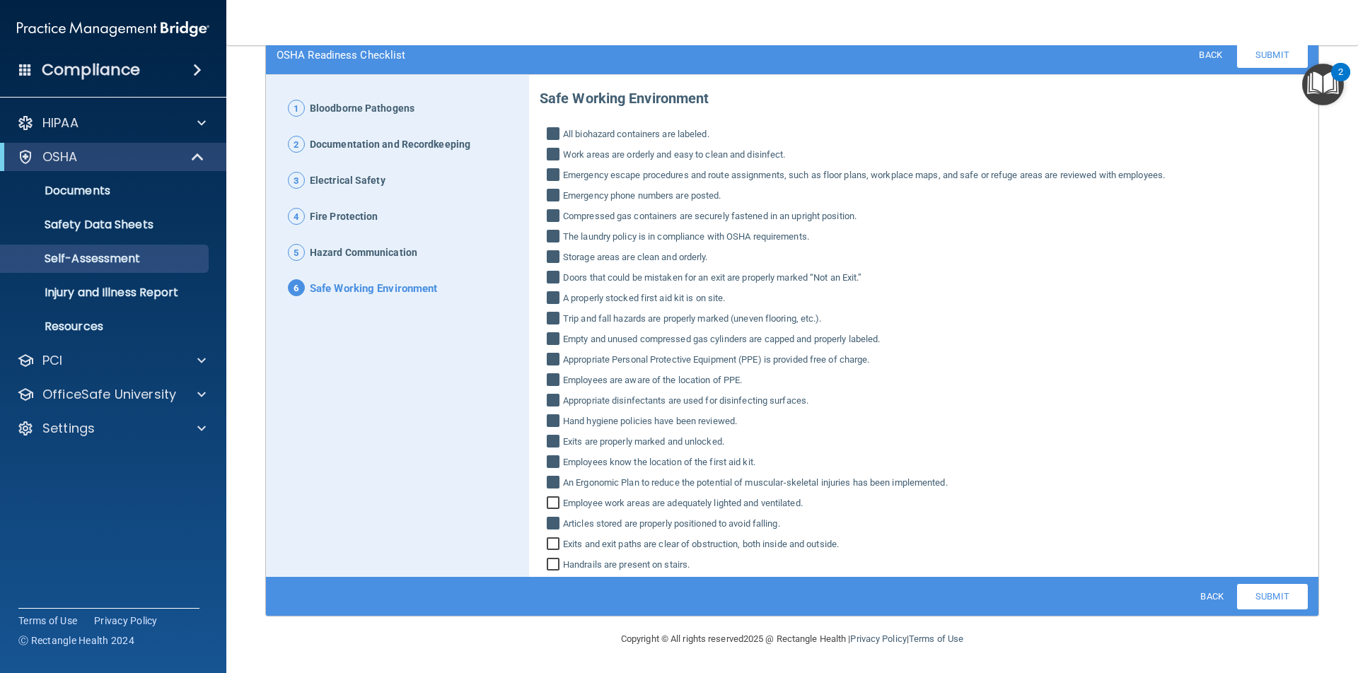
checkbox input "false"
click at [552, 502] on input "Employee work areas are adequately lighted and ventilated." at bounding box center [555, 505] width 16 height 14
checkbox input "true"
click at [553, 489] on input "An Ergonomic Plan to reduce the potential of muscular‐skeletal injuries has bee…" at bounding box center [555, 484] width 16 height 14
checkbox input "true"
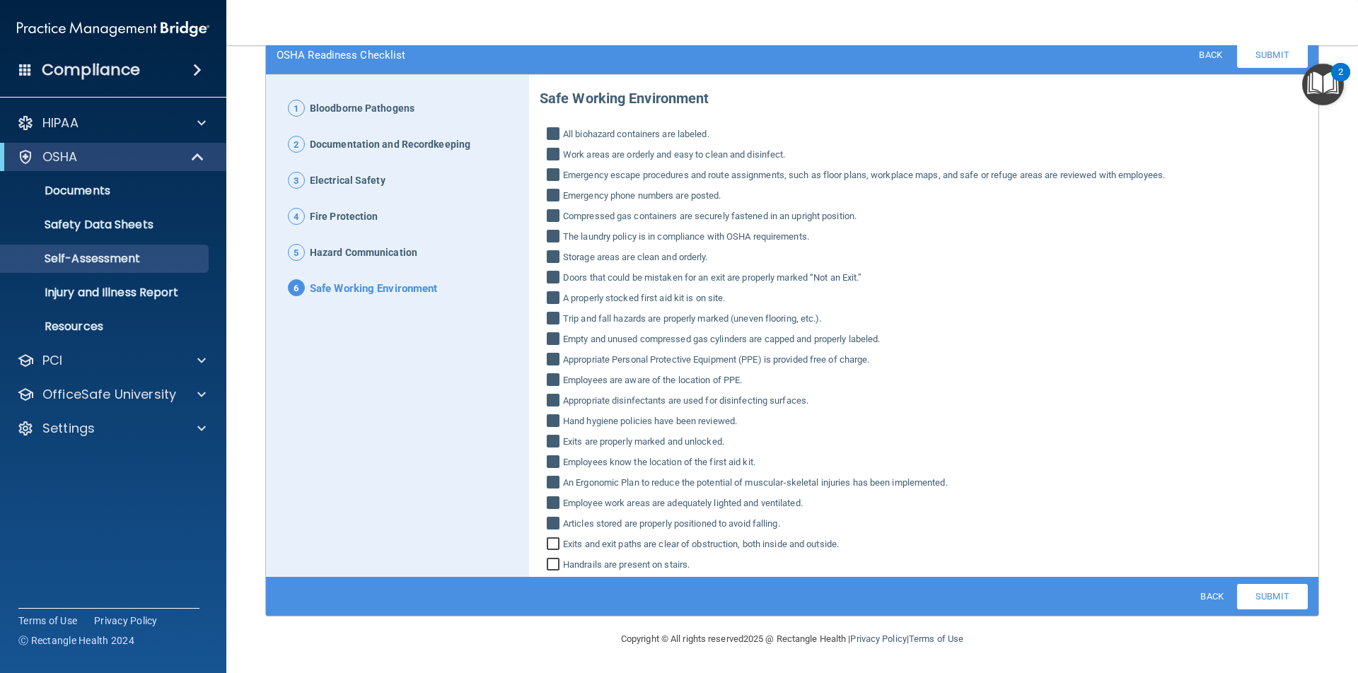
click at [550, 547] on input "Exits and exit paths are clear of obstruction, both inside and outside." at bounding box center [555, 546] width 16 height 14
checkbox input "true"
click at [554, 568] on input "Handrails are present on stairs." at bounding box center [555, 566] width 16 height 14
checkbox input "true"
click at [1243, 595] on link "Submit" at bounding box center [1272, 596] width 71 height 25
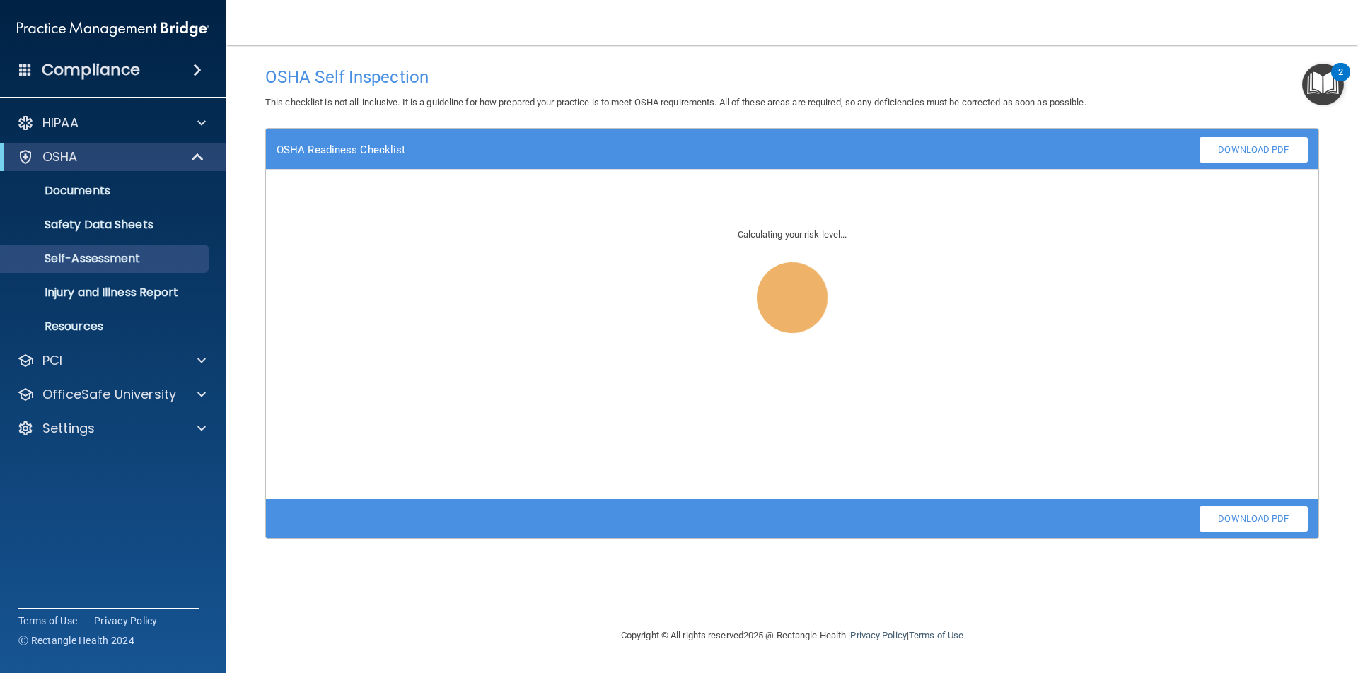
scroll to position [0, 0]
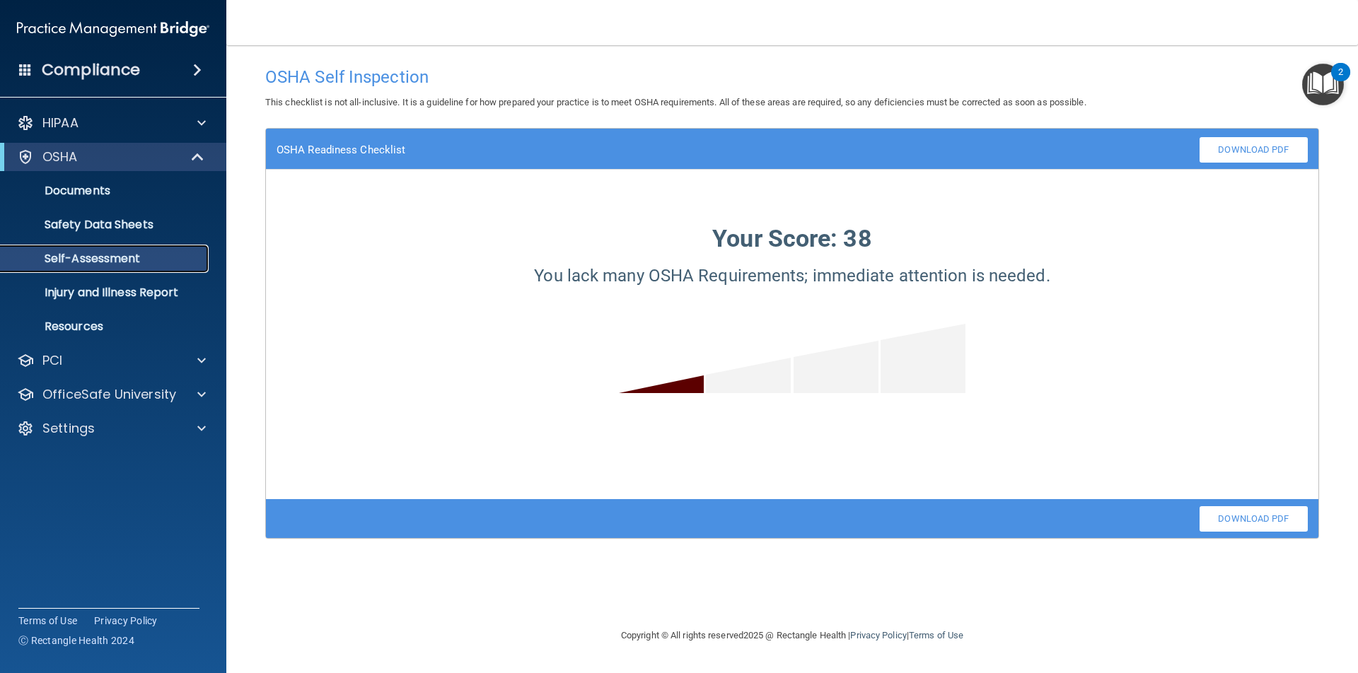
click at [122, 257] on p "Self-Assessment" at bounding box center [105, 259] width 193 height 14
click at [113, 289] on p "Injury and Illness Report" at bounding box center [105, 293] width 193 height 14
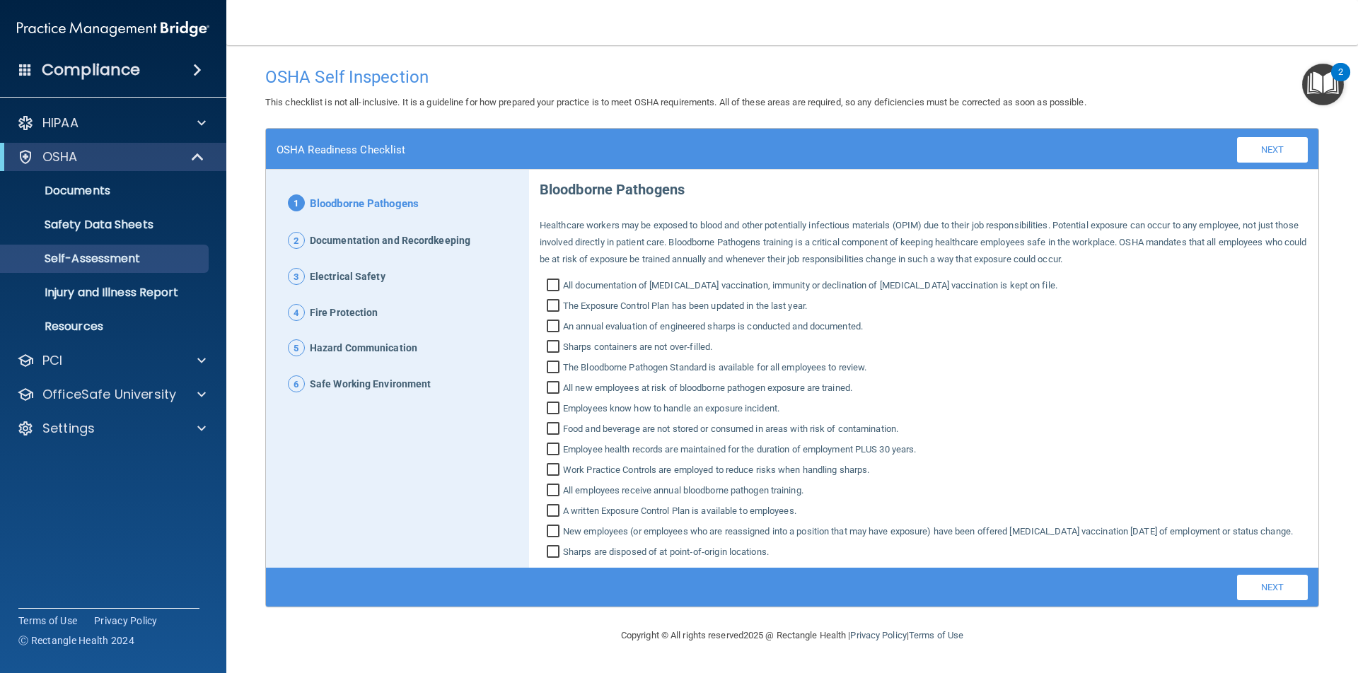
click at [553, 308] on input "The Exposure Control Plan has been updated in the last year." at bounding box center [555, 308] width 16 height 14
checkbox input "true"
click at [553, 334] on input "An annual evaluation of engineered sharps is conducted and documented." at bounding box center [555, 328] width 16 height 14
checkbox input "true"
click at [551, 283] on input "All documentation of Hepatitis B vaccination, immunity or declination of Hepati…" at bounding box center [555, 287] width 16 height 14
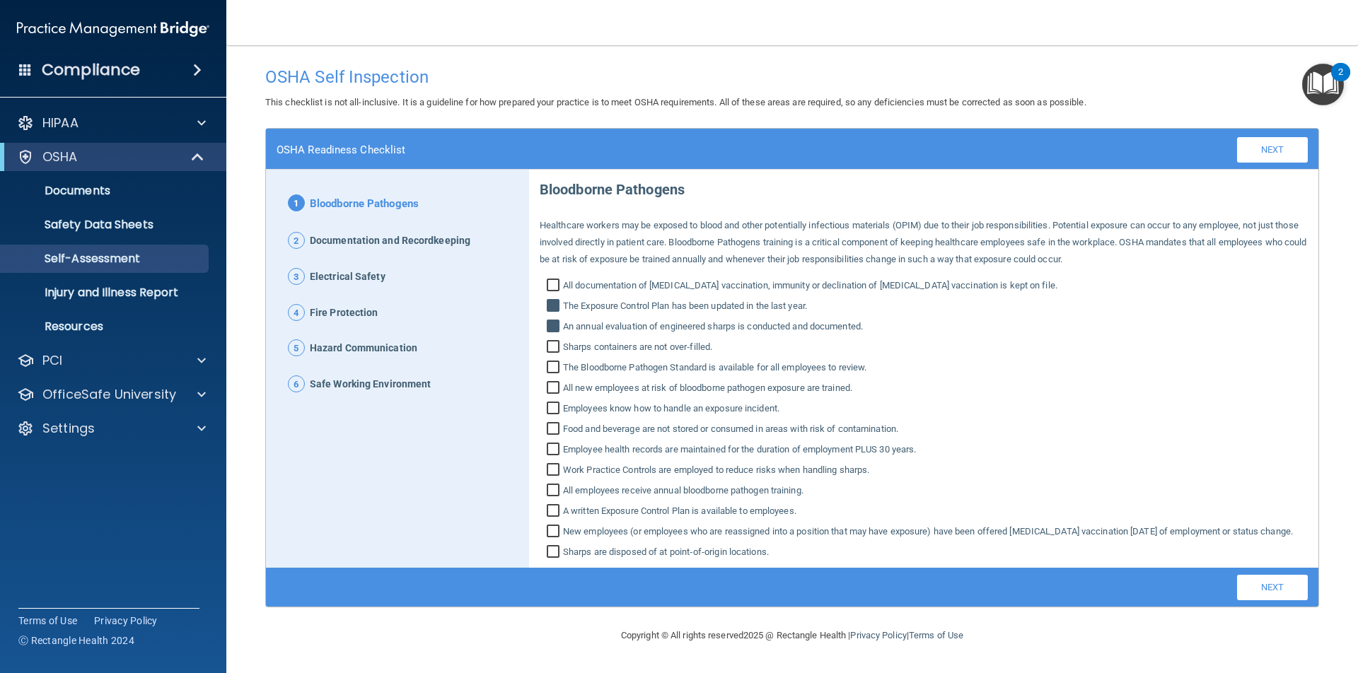
checkbox input "true"
click at [547, 389] on input "All new employees at risk of bloodborne pathogen exposure are trained." at bounding box center [555, 390] width 16 height 14
checkbox input "true"
click at [550, 369] on input "The Bloodborne Pathogen Standard is available for all employees to review." at bounding box center [555, 369] width 16 height 14
checkbox input "true"
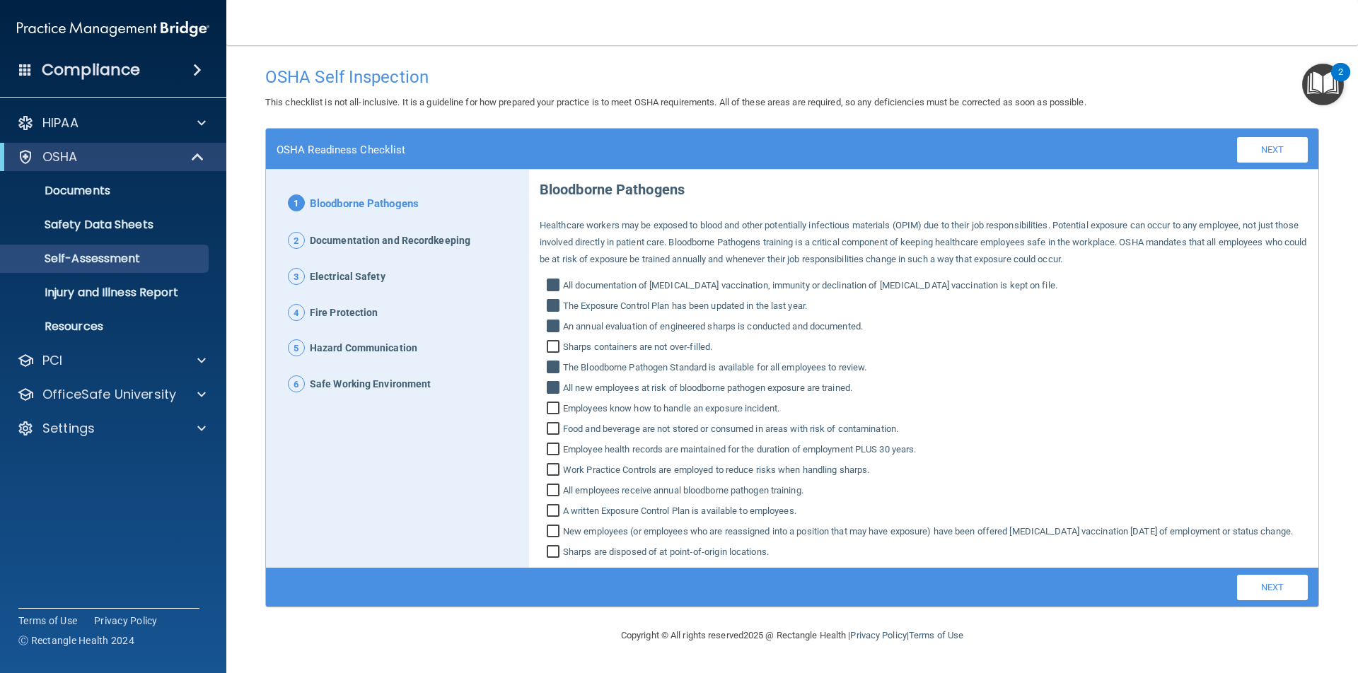
click at [552, 349] on input "Sharps containers are not over‐filled." at bounding box center [555, 349] width 16 height 14
checkbox input "true"
click at [554, 486] on input "All employees receive annual bloodborne pathogen training." at bounding box center [555, 492] width 16 height 14
checkbox input "true"
click at [551, 472] on input "Work Practice Controls are employed to reduce risks when handling sharps." at bounding box center [555, 472] width 16 height 14
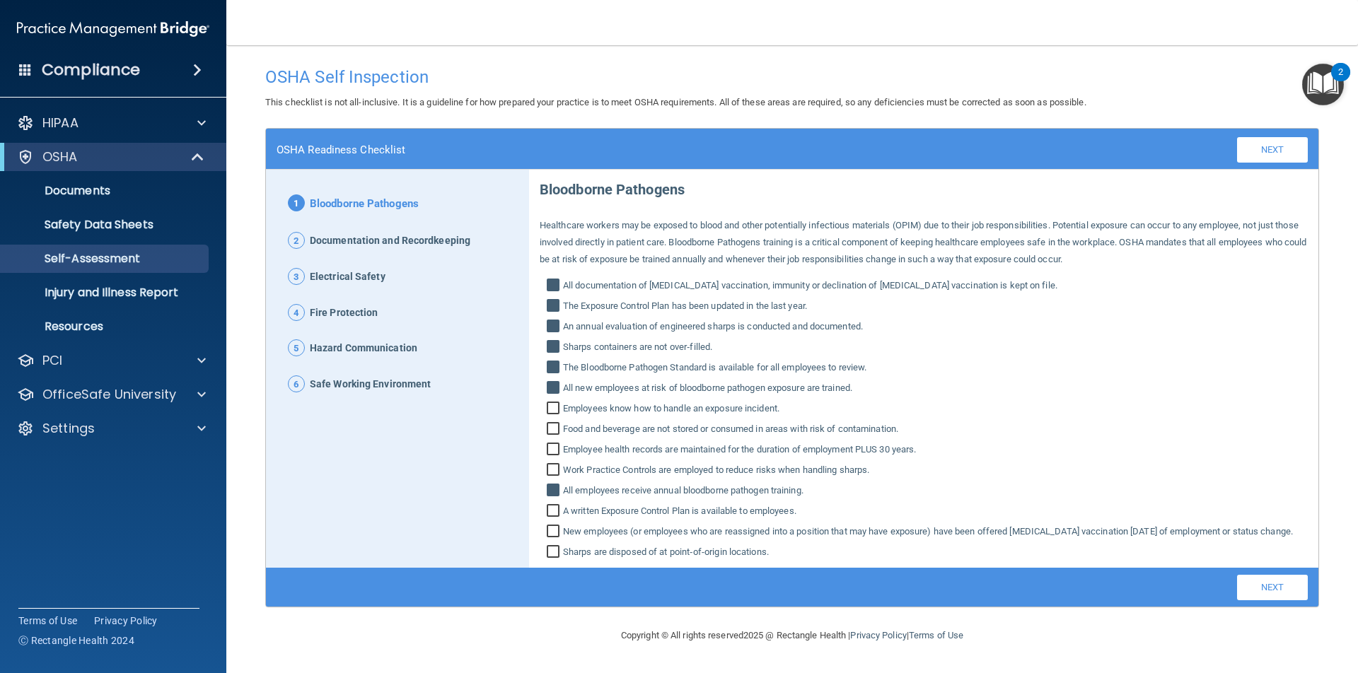
checkbox input "true"
click at [550, 455] on input "Employee health records are maintained for the duration of employment PLUS 30 y…" at bounding box center [555, 451] width 16 height 14
checkbox input "true"
click at [549, 424] on input "Food and beverage are not stored or consumed in areas with risk of contaminatio…" at bounding box center [555, 431] width 16 height 14
checkbox input "true"
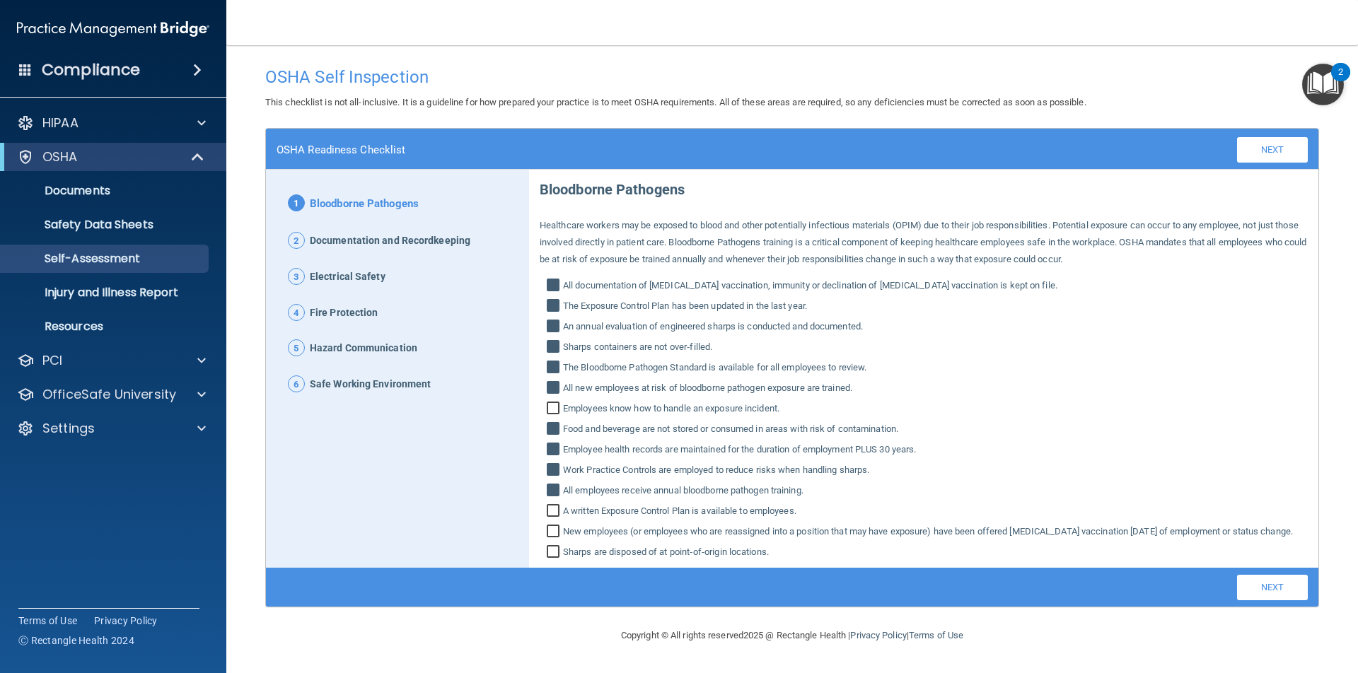
click at [556, 407] on input "Employees know how to handle an exposure incident." at bounding box center [555, 410] width 16 height 14
checkbox input "true"
click at [554, 523] on label "New employees (or employees who are reassigned into a position that may have ex…" at bounding box center [924, 531] width 768 height 17
click at [554, 526] on input "New employees (or employees who are reassigned into a position that may have ex…" at bounding box center [555, 533] width 16 height 14
checkbox input "true"
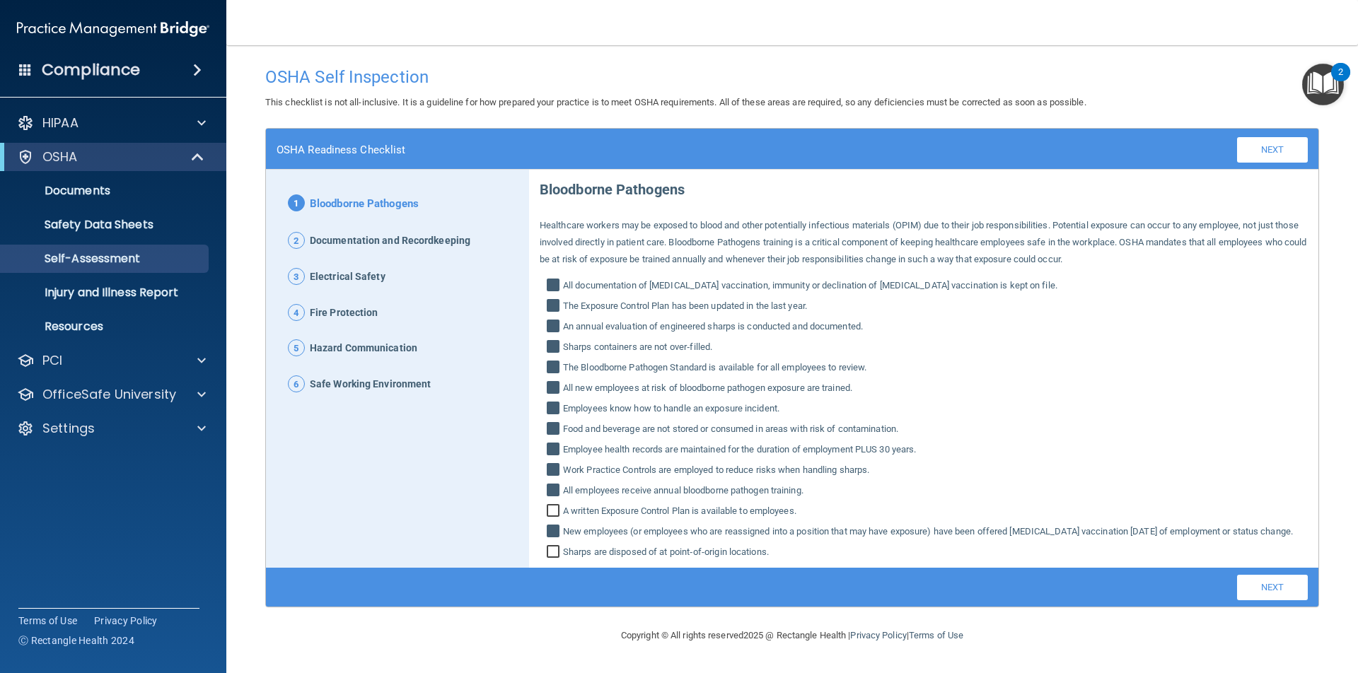
click at [553, 511] on input "A written Exposure Control Plan is available to employees." at bounding box center [555, 513] width 16 height 14
checkbox input "true"
click at [550, 561] on input "Sharps are disposed of at point‐of‐origin locations." at bounding box center [555, 554] width 16 height 14
checkbox input "true"
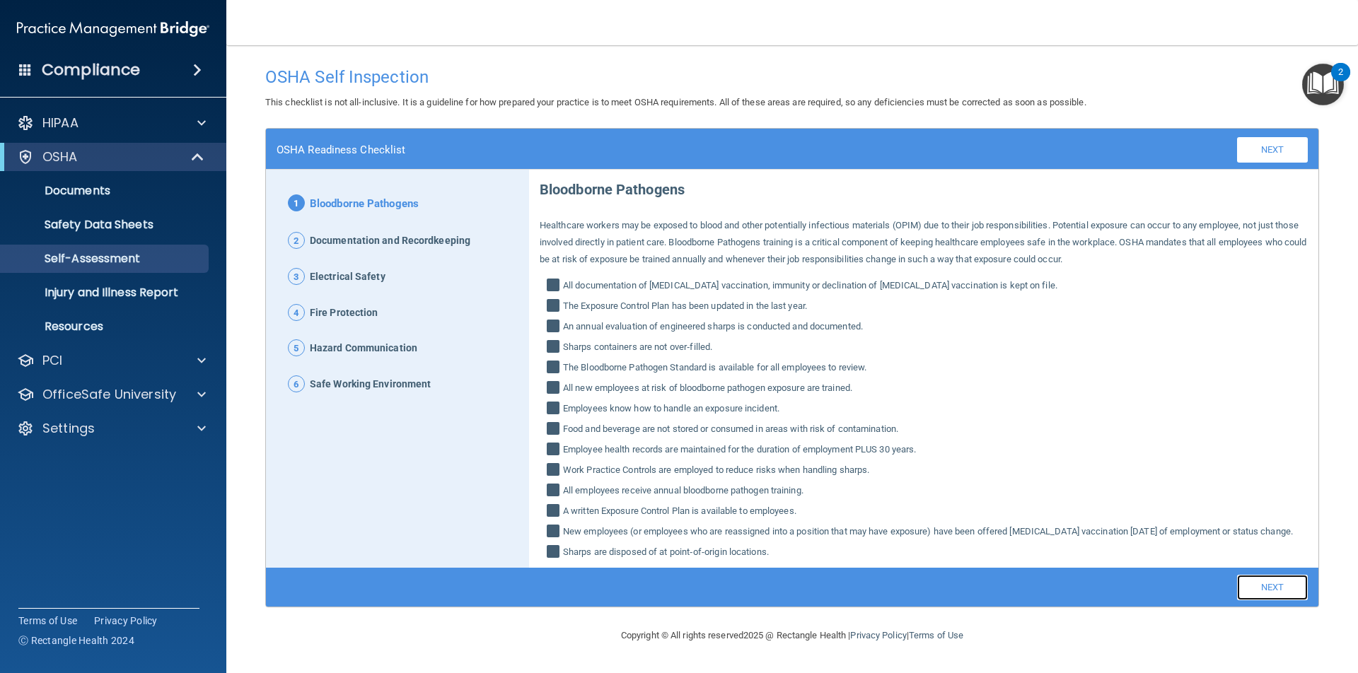
click at [1248, 589] on link "Next" at bounding box center [1272, 587] width 71 height 25
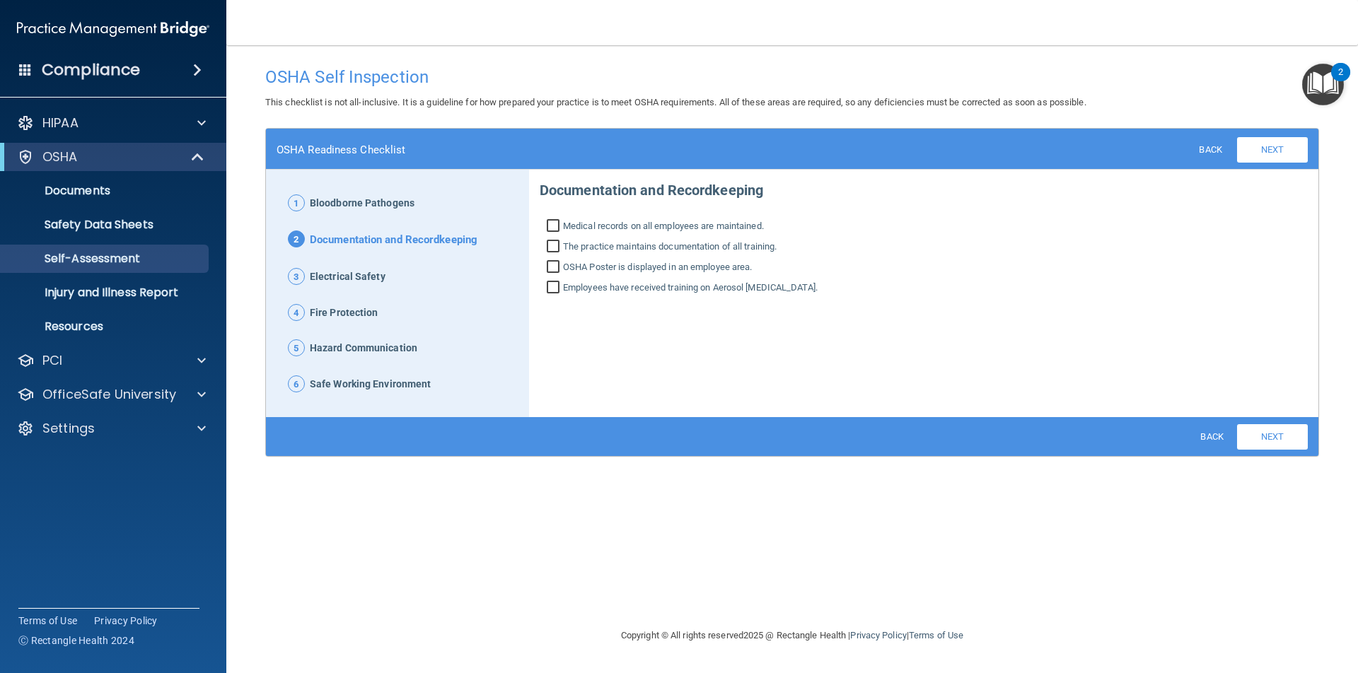
click at [555, 225] on input "Medical records on all employees are maintained." at bounding box center [555, 228] width 16 height 14
checkbox input "true"
click at [555, 239] on label "The practice maintains documentation of all training." at bounding box center [924, 246] width 768 height 17
click at [555, 241] on input "The practice maintains documentation of all training." at bounding box center [555, 248] width 16 height 14
checkbox input "true"
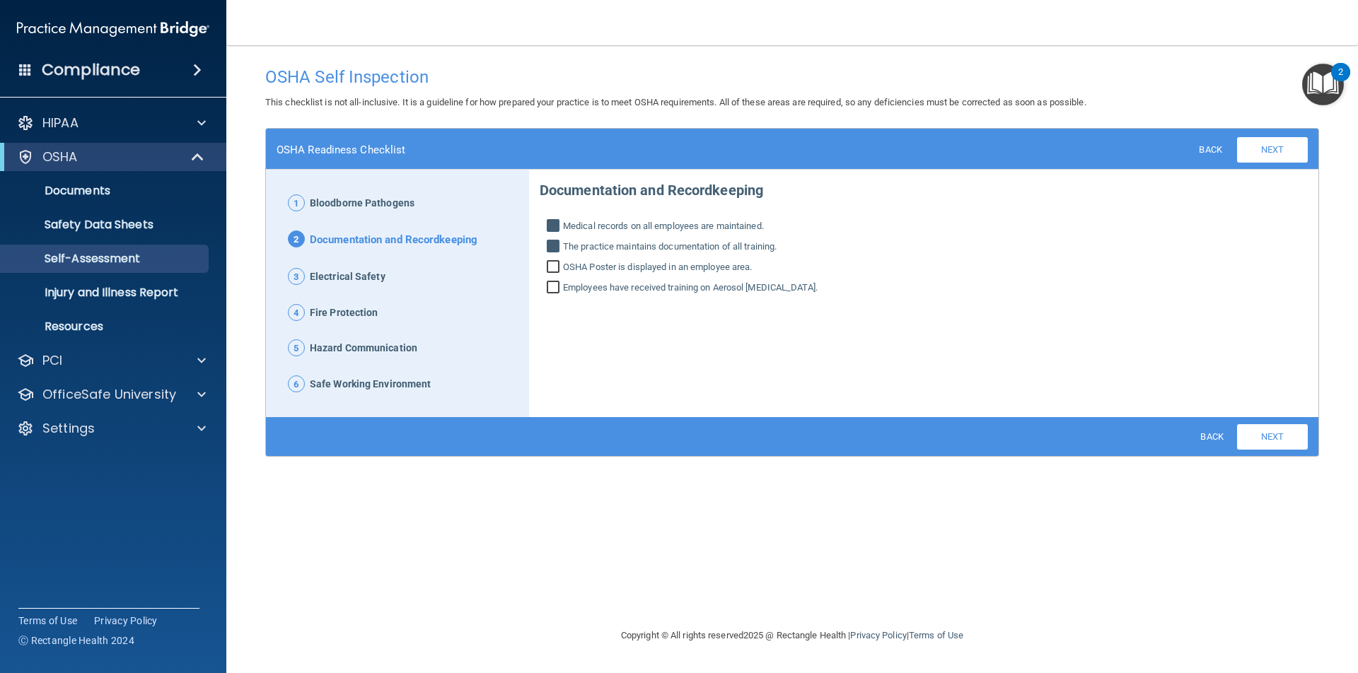
click at [557, 265] on input "OSHA Poster is displayed in an employee area." at bounding box center [555, 269] width 16 height 14
checkbox input "true"
click at [551, 280] on label "Employees have received training on Aerosol Transmissible Diseases." at bounding box center [924, 287] width 768 height 17
click at [551, 282] on input "Employees have received training on Aerosol Transmissible Diseases." at bounding box center [555, 289] width 16 height 14
checkbox input "true"
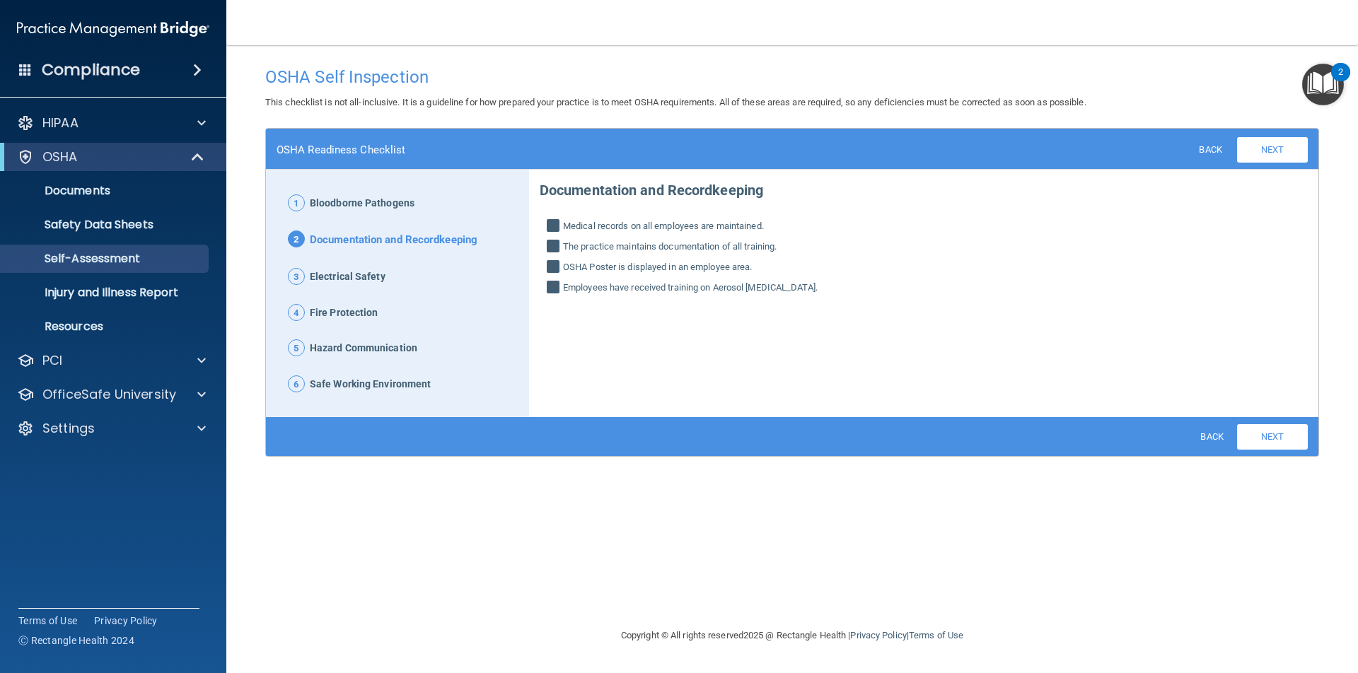
click at [1258, 421] on div "Back Next Download PDF" at bounding box center [792, 436] width 1052 height 39
click at [1261, 433] on link "Next" at bounding box center [1272, 436] width 71 height 25
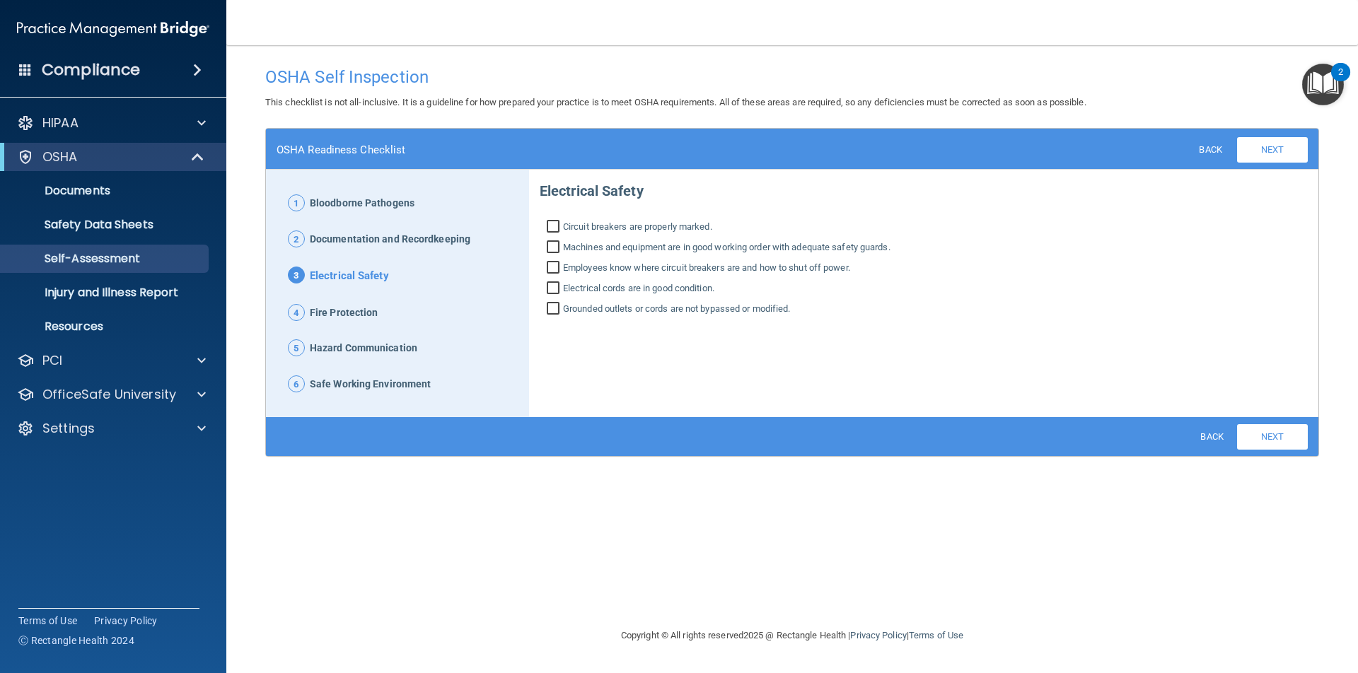
click at [559, 309] on input "Grounded outlets or cords are not bypassed or modified." at bounding box center [555, 310] width 16 height 14
checkbox input "true"
click at [557, 286] on input "Electrical cords are in good condition." at bounding box center [555, 290] width 16 height 14
checkbox input "true"
click at [555, 266] on input "Employees know where circuit breakers are and how to shut off power." at bounding box center [555, 269] width 16 height 14
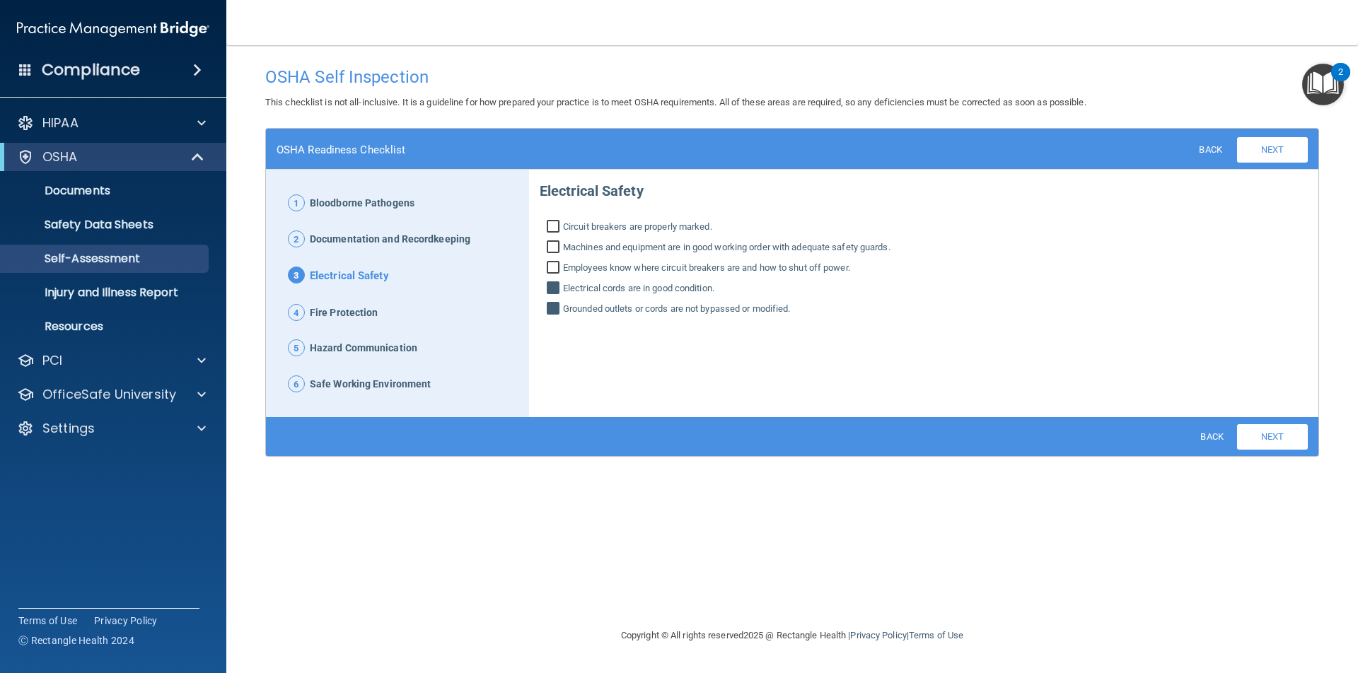
checkbox input "true"
click at [553, 248] on input "Machines and equipment are in good working order with adequate safety guards." at bounding box center [555, 249] width 16 height 14
checkbox input "true"
click at [557, 218] on div "Electrical Safety Circuit breakers are properly marked. Machines and equipment …" at bounding box center [924, 244] width 768 height 146
click at [557, 221] on input "Circuit breakers are properly marked." at bounding box center [555, 228] width 16 height 14
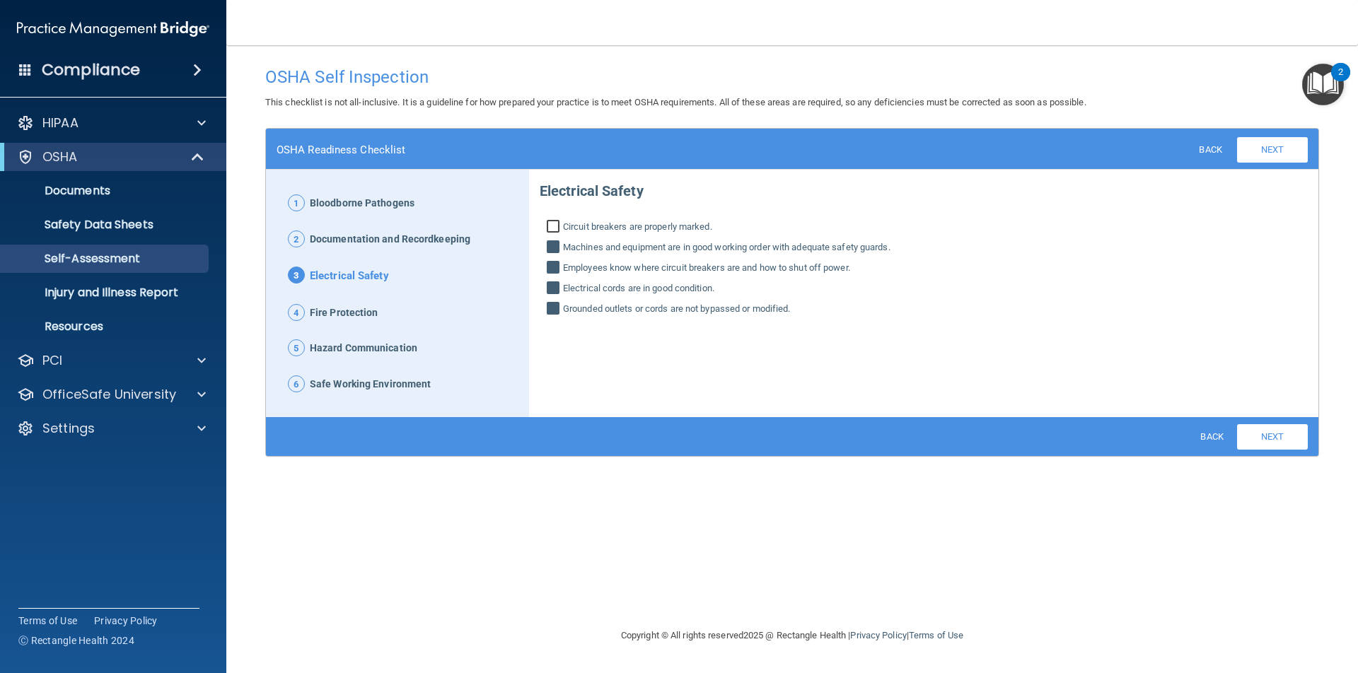
checkbox input "true"
click at [1272, 426] on link "Next" at bounding box center [1272, 436] width 71 height 25
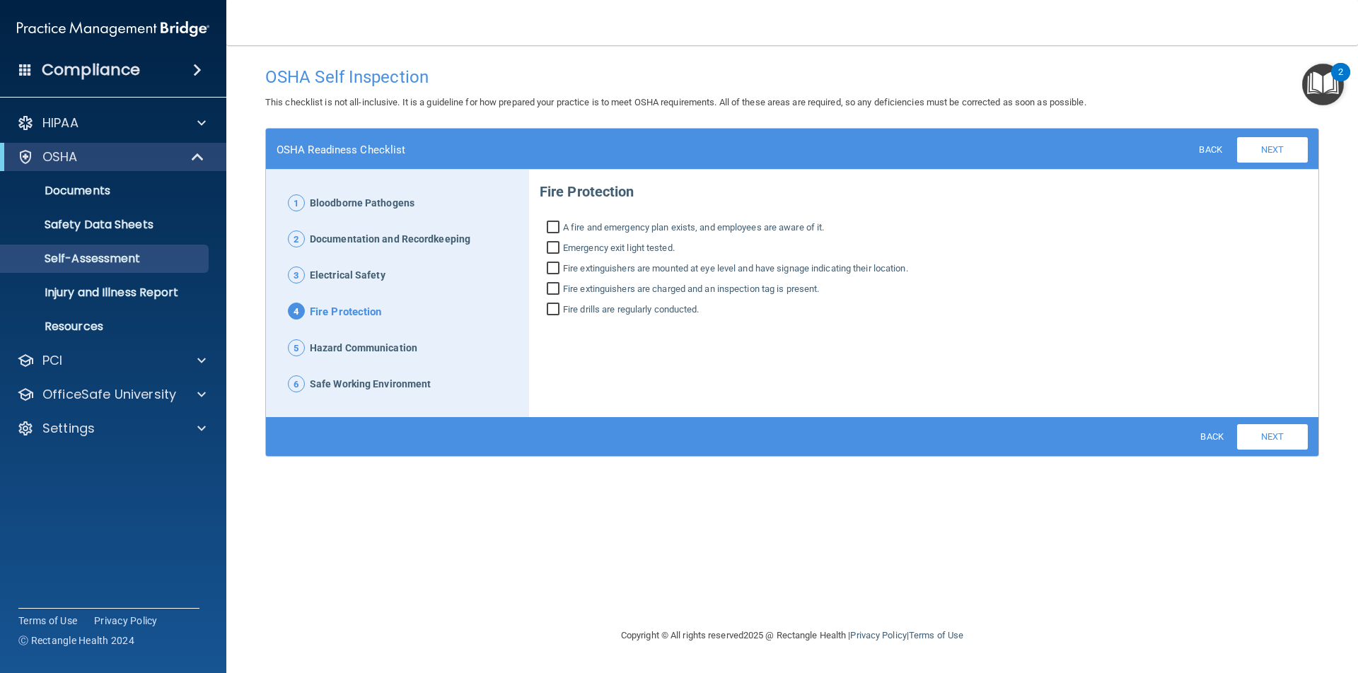
click at [552, 231] on input "A fire and emergency plan exists, and employees are aware of it." at bounding box center [555, 229] width 16 height 14
checkbox input "true"
click at [555, 243] on input "Emergency exit light tested." at bounding box center [555, 250] width 16 height 14
checkbox input "true"
click at [557, 263] on input "Fire extinguishers are mounted at eye level and have signage indicating their l…" at bounding box center [555, 270] width 16 height 14
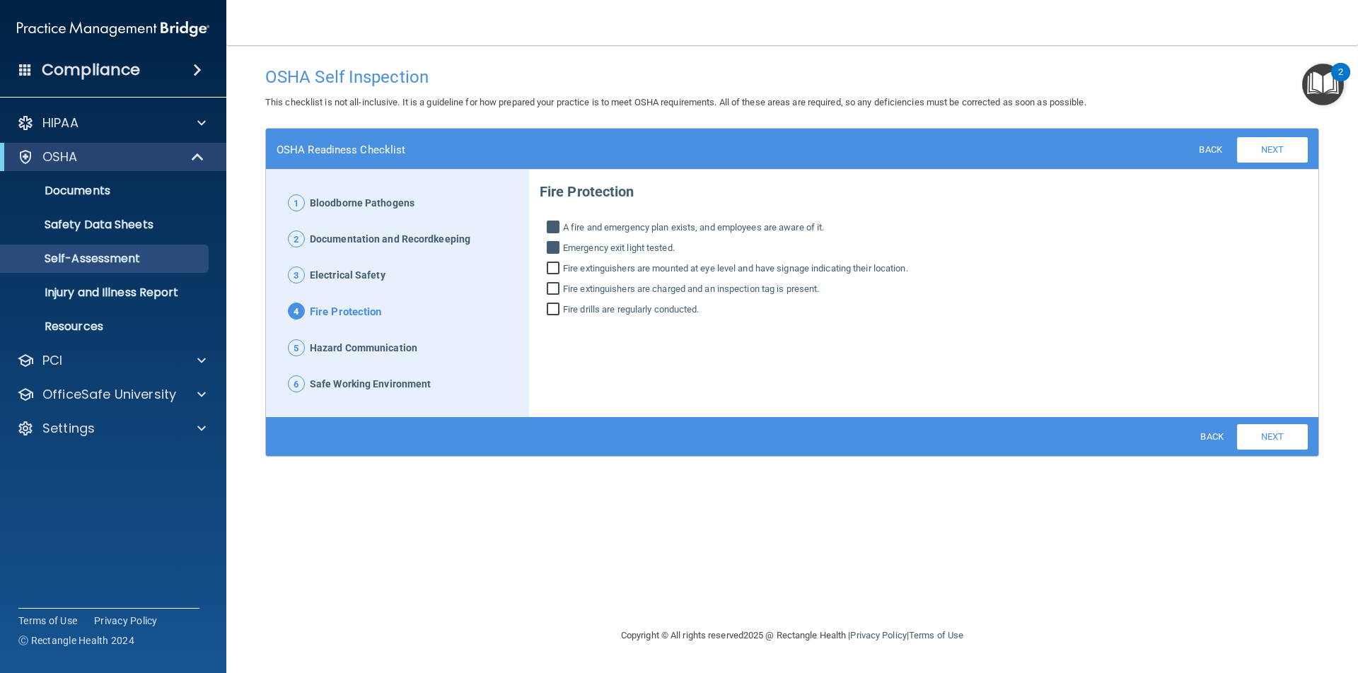
checkbox input "true"
click at [556, 290] on input "Fire extinguishers are charged and an inspection tag is present." at bounding box center [555, 291] width 16 height 14
checkbox input "true"
click at [549, 311] on input "Fire drills are regularly conducted." at bounding box center [555, 311] width 16 height 14
checkbox input "true"
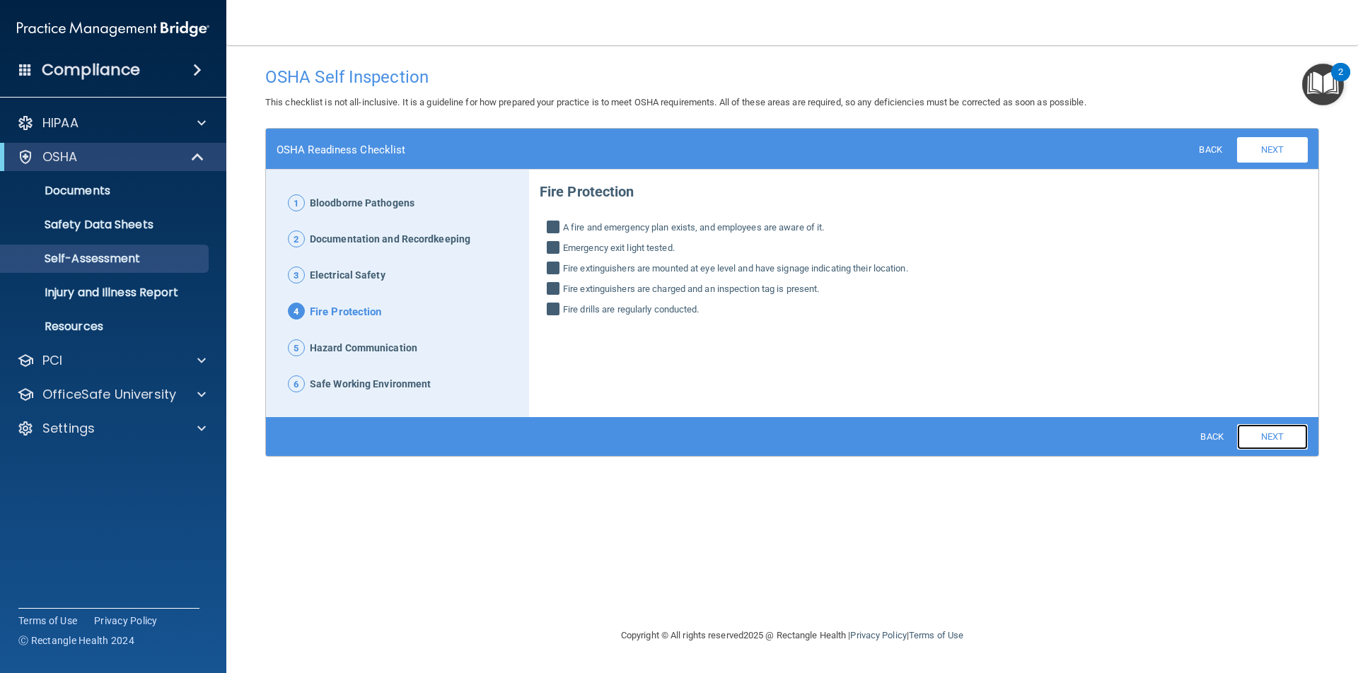
click at [1274, 432] on link "Next" at bounding box center [1272, 436] width 71 height 25
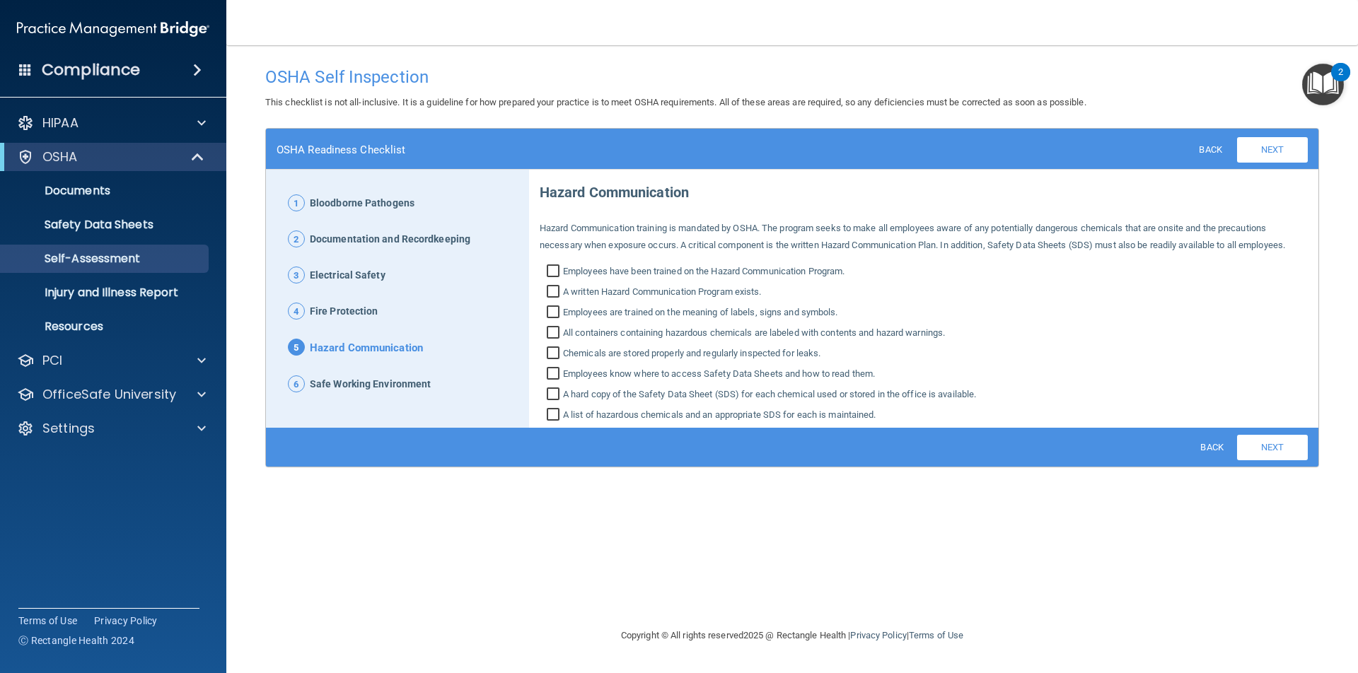
click at [552, 275] on input "Employees have been trained on the Hazard Communication Program." at bounding box center [555, 273] width 16 height 14
checkbox input "true"
click at [562, 296] on input "A written Hazard Communication Program exists." at bounding box center [555, 293] width 16 height 14
checkbox input "true"
click at [560, 315] on input "Employees are trained on the meaning of labels, signs and symbols." at bounding box center [555, 314] width 16 height 14
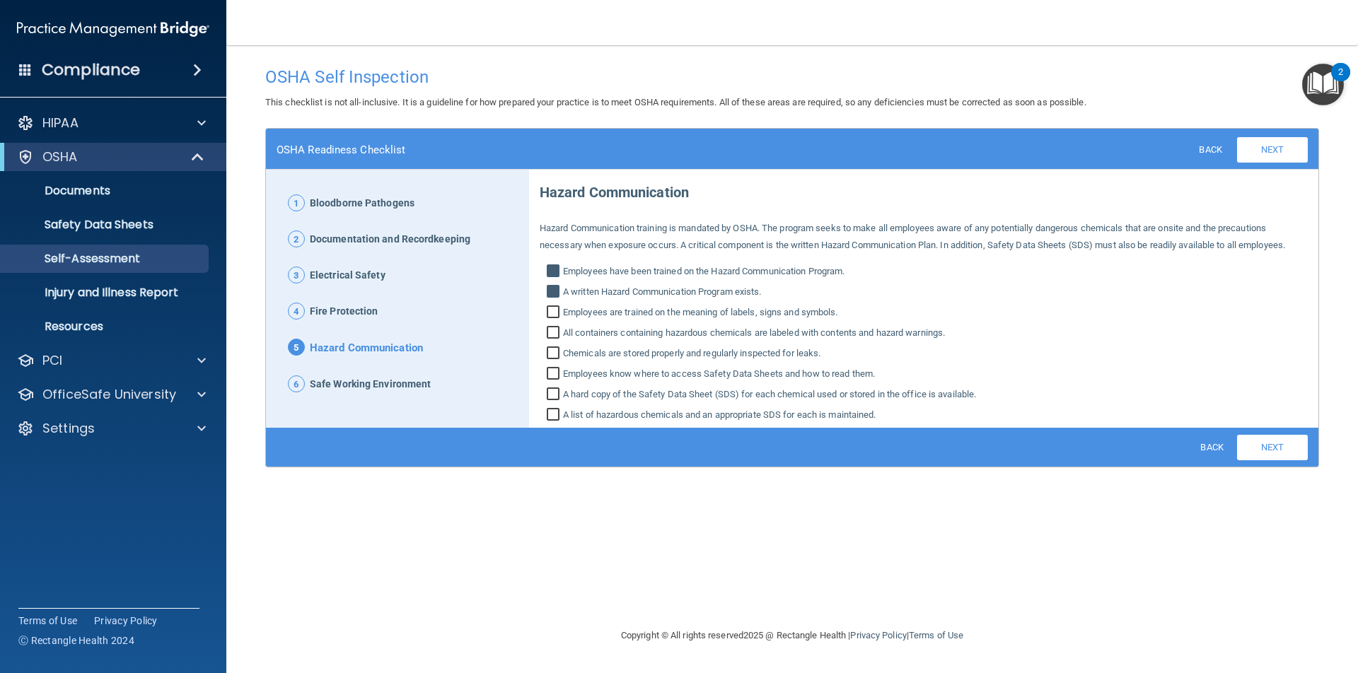
checkbox input "true"
click at [559, 355] on input "Chemicals are stored properly and regularly inspected for leaks." at bounding box center [555, 355] width 16 height 14
checkbox input "true"
click at [559, 336] on input "All containers containing hazardous chemicals are labeled with contents and haz…" at bounding box center [555, 334] width 16 height 14
checkbox input "true"
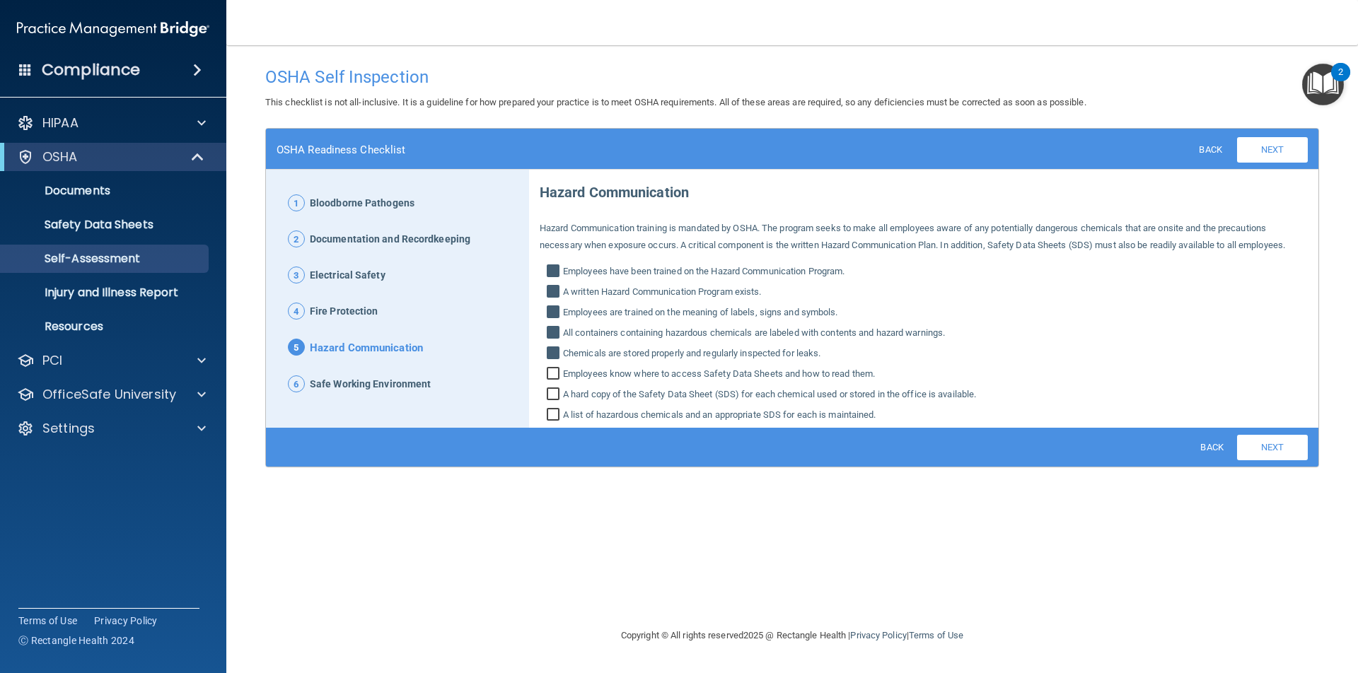
click at [563, 382] on span "Employees know where to access Safety Data Sheets and how to read them." at bounding box center [719, 374] width 312 height 17
click at [563, 382] on input "Employees know where to access Safety Data Sheets and how to read them." at bounding box center [555, 375] width 16 height 14
checkbox input "true"
click at [559, 410] on input "A list of hazardous chemicals and an appropriate SDS for each is maintained." at bounding box center [555, 416] width 16 height 14
checkbox input "true"
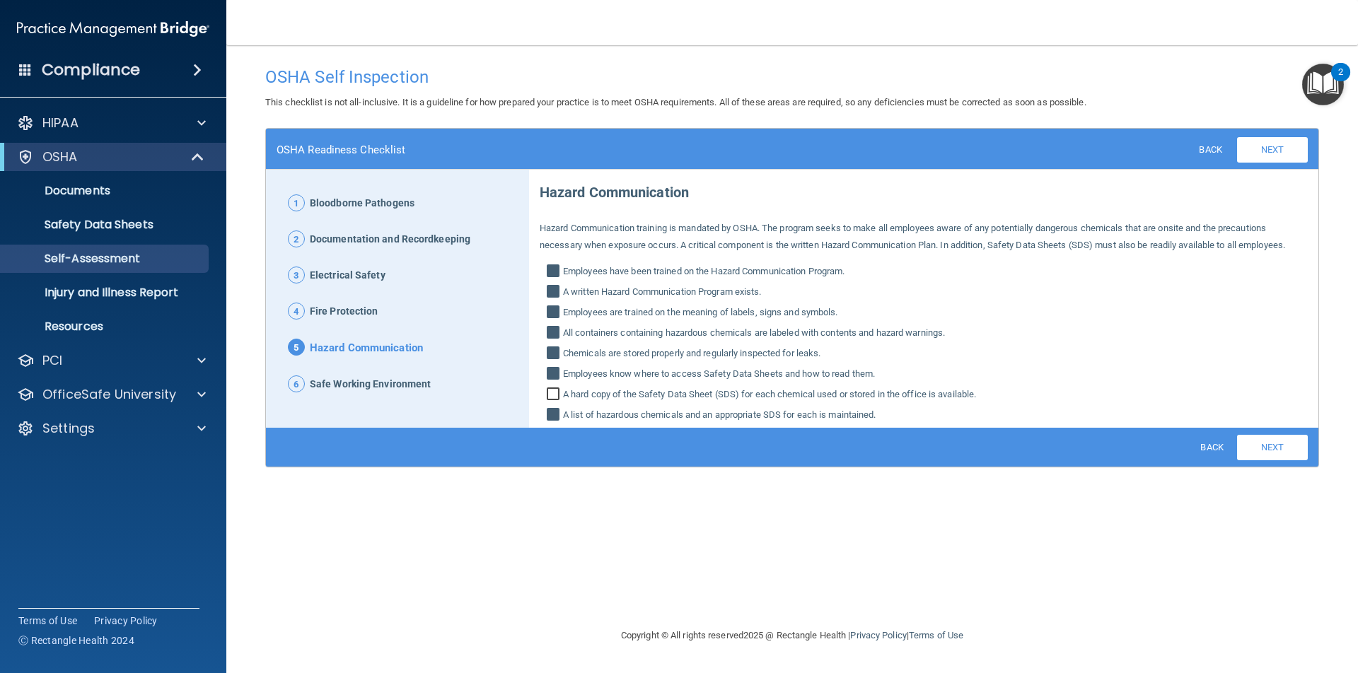
click at [559, 394] on input "A hard copy of the Safety Data Sheet (SDS) for each chemical used or stored in …" at bounding box center [555, 396] width 16 height 14
checkbox input "true"
click at [1257, 450] on link "Next" at bounding box center [1272, 447] width 71 height 25
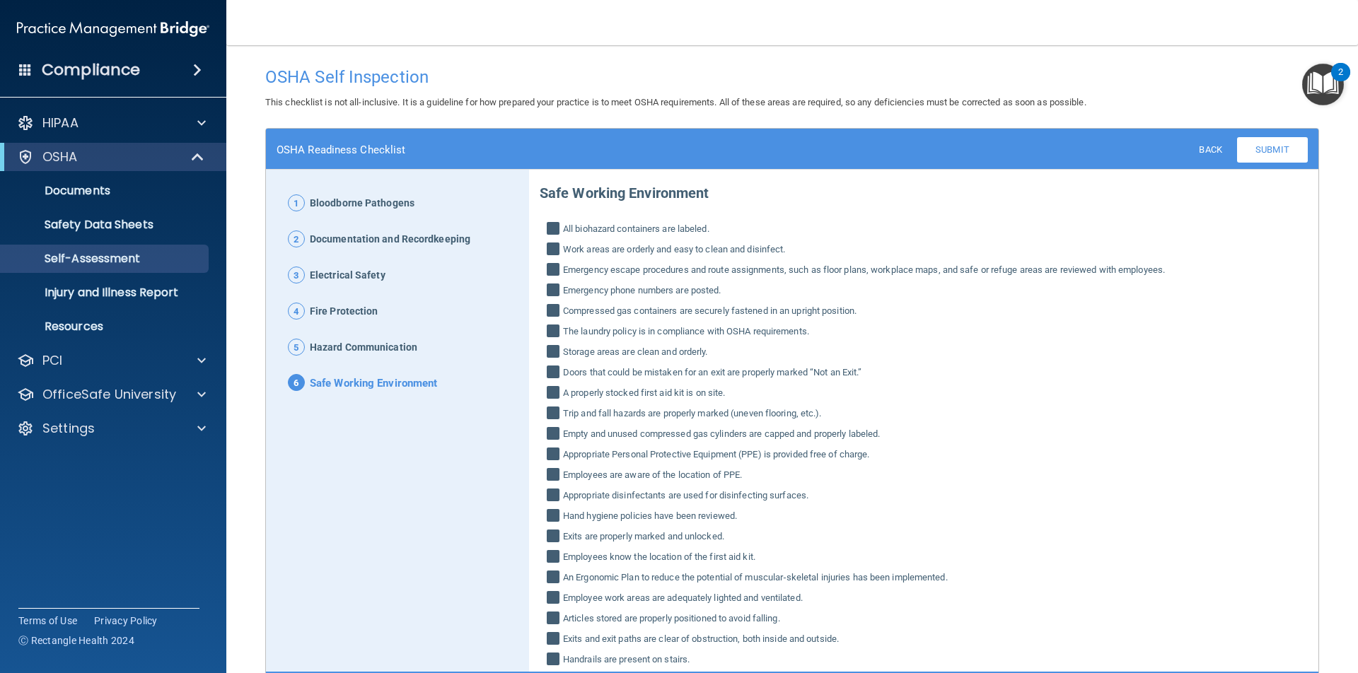
scroll to position [95, 0]
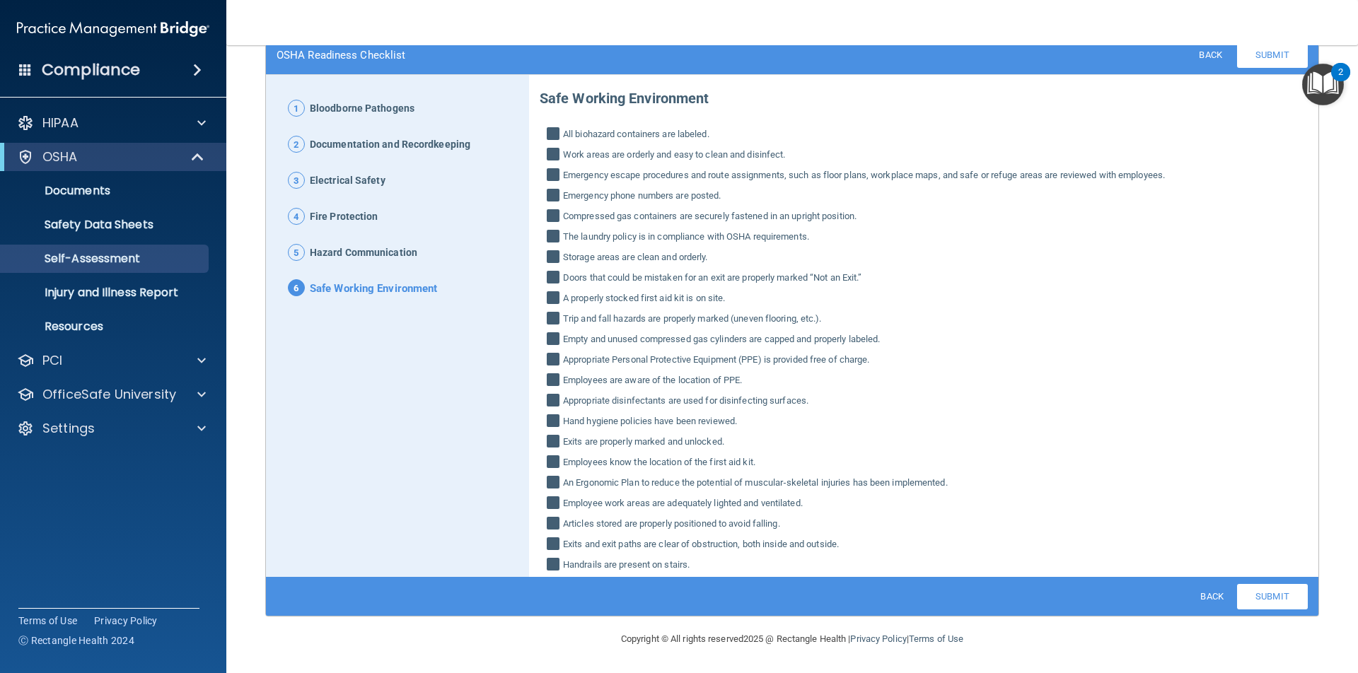
click at [1280, 581] on div "Back Submit Download PDF" at bounding box center [792, 596] width 1052 height 39
click at [1266, 589] on link "Submit" at bounding box center [1272, 596] width 71 height 25
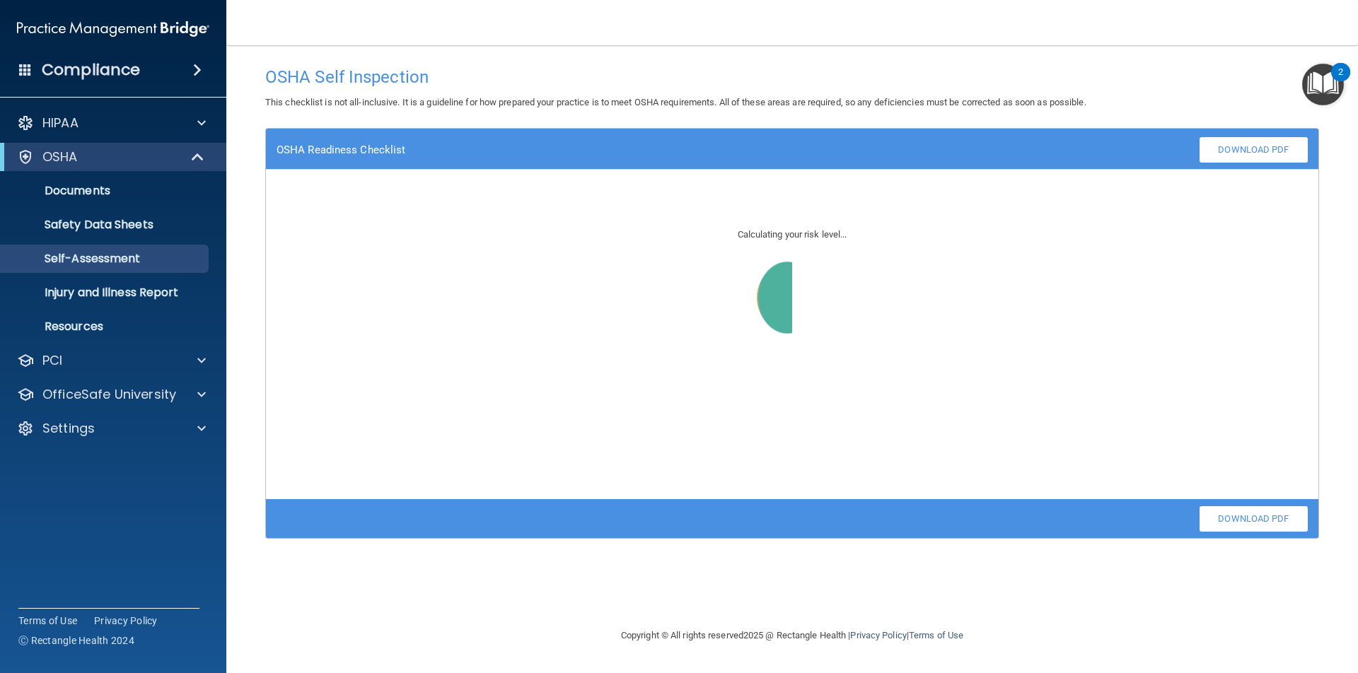
scroll to position [0, 0]
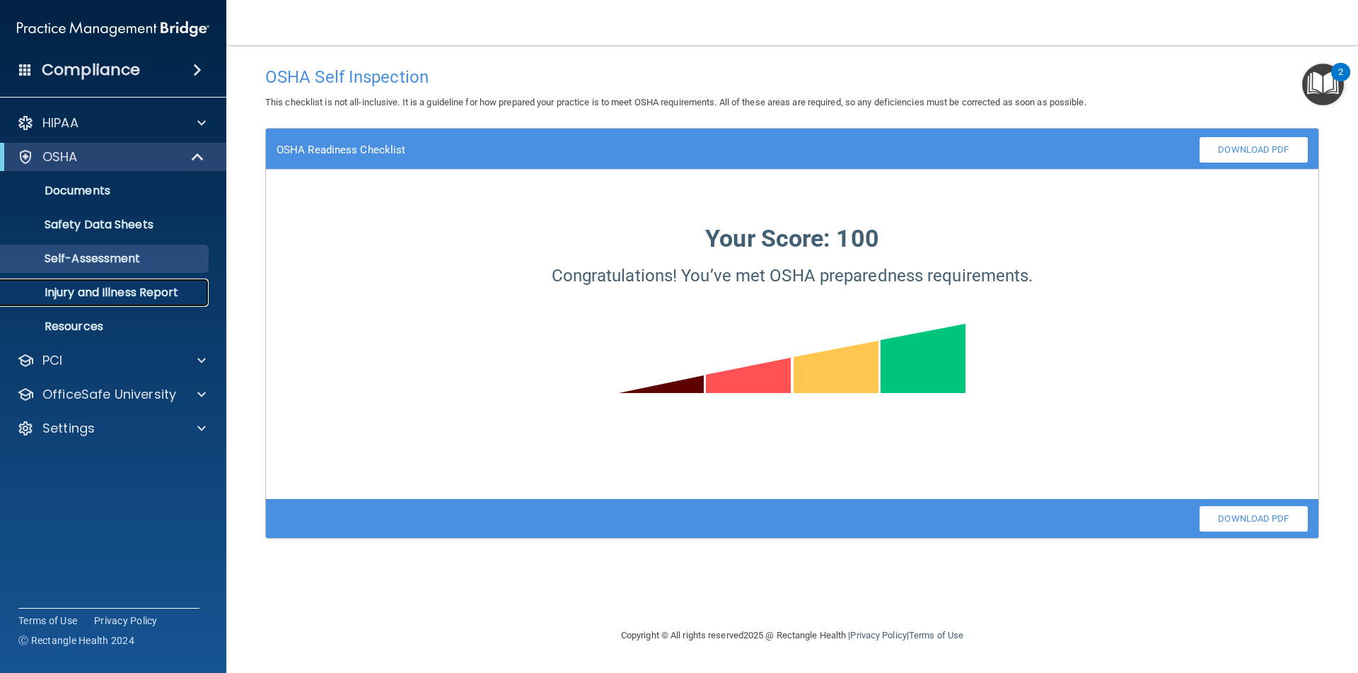
click at [62, 288] on p "Injury and Illness Report" at bounding box center [105, 293] width 193 height 14
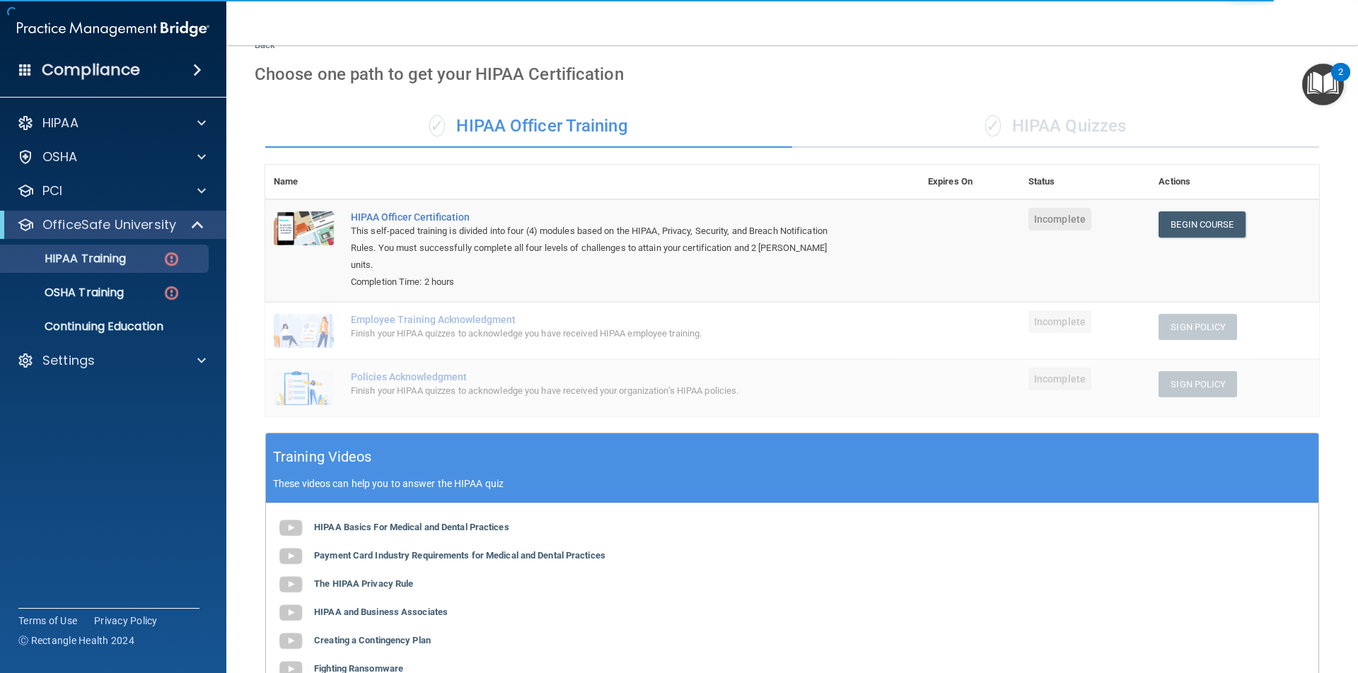
scroll to position [49, 0]
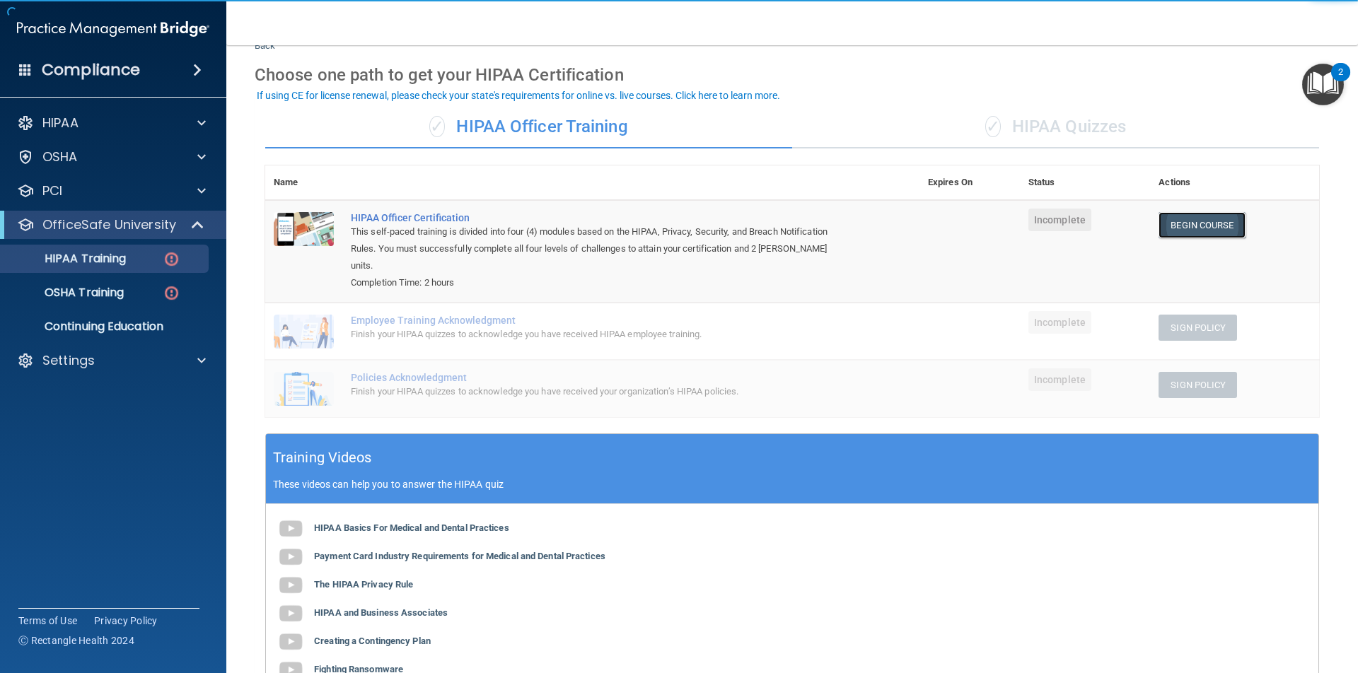
click at [1158, 232] on link "Begin Course" at bounding box center [1201, 225] width 86 height 26
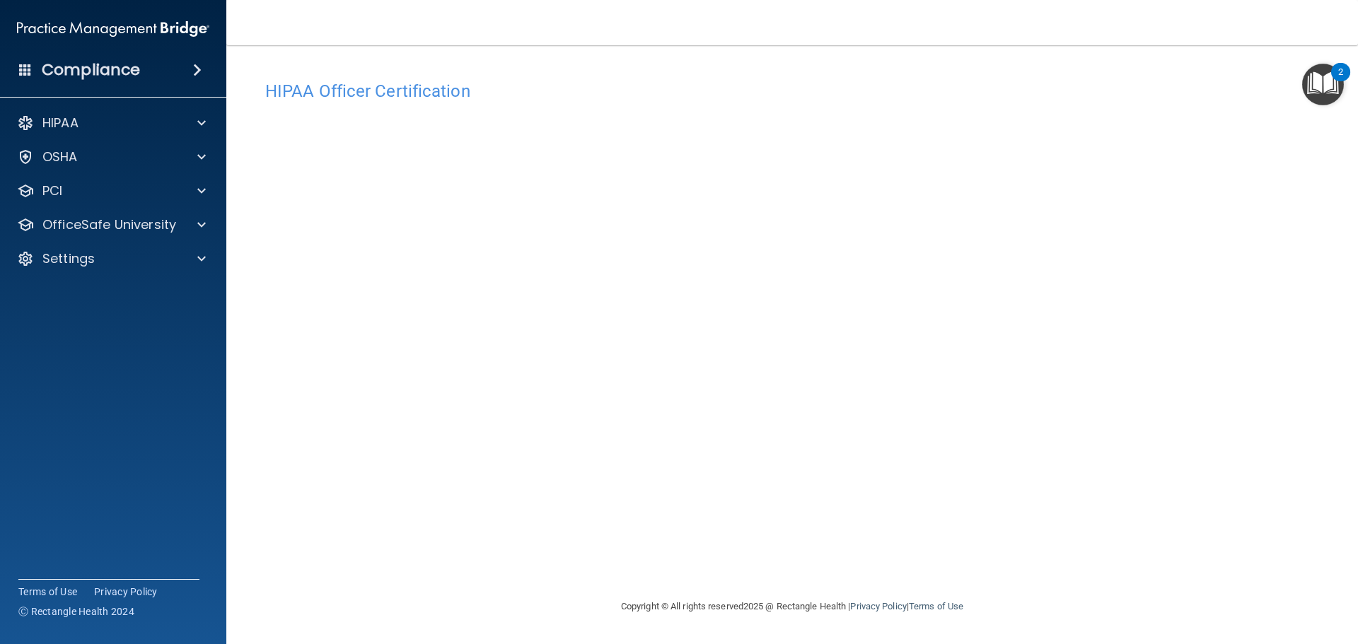
drag, startPoint x: 1040, startPoint y: 575, endPoint x: 1035, endPoint y: 569, distance: 8.1
click at [1035, 569] on div "HIPAA Officer Certification This course doesn’t expire until . Are you sure you…" at bounding box center [792, 336] width 1075 height 525
drag, startPoint x: 1035, startPoint y: 569, endPoint x: 1020, endPoint y: 579, distance: 17.8
click at [1020, 579] on div "HIPAA Officer Certification This course doesn’t expire until . Are you sure you…" at bounding box center [792, 336] width 1075 height 525
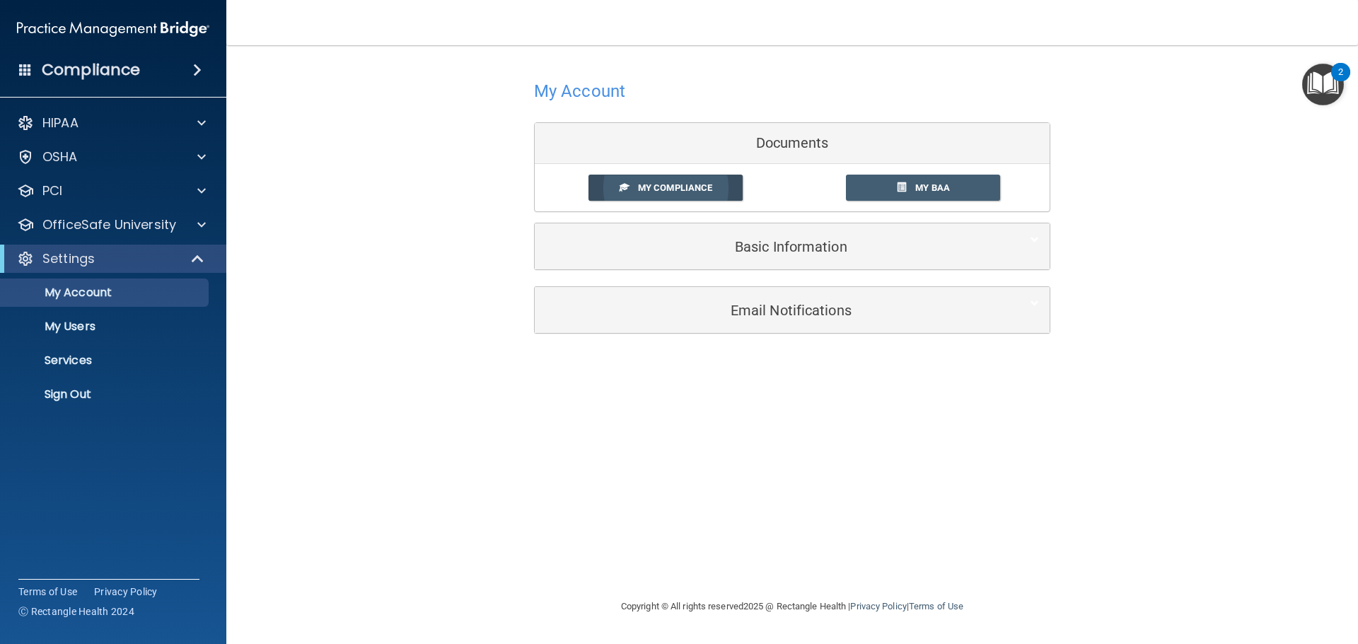
click at [656, 184] on span "My Compliance" at bounding box center [675, 187] width 74 height 11
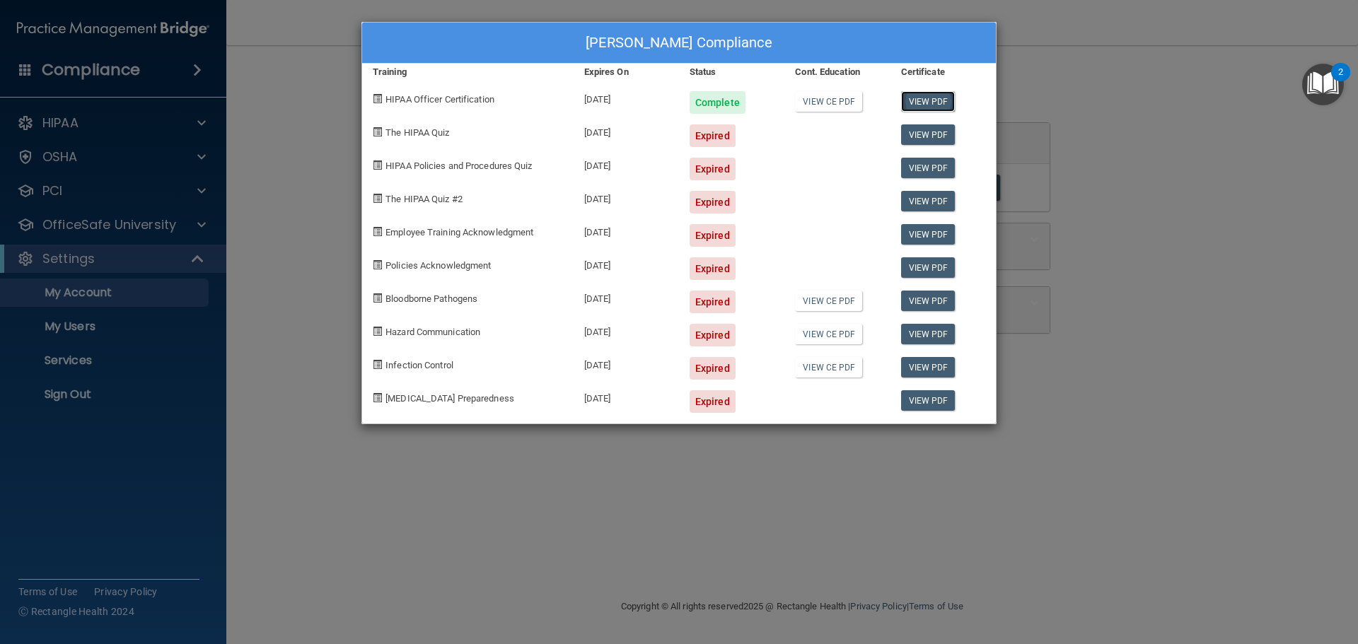
drag, startPoint x: 1106, startPoint y: 127, endPoint x: 941, endPoint y: 110, distance: 166.3
click at [941, 110] on link "View PDF" at bounding box center [928, 101] width 54 height 21
click at [931, 175] on link "View PDF" at bounding box center [928, 168] width 54 height 21
click at [701, 177] on div "Expired" at bounding box center [713, 169] width 46 height 23
click at [376, 164] on span at bounding box center [377, 165] width 9 height 9
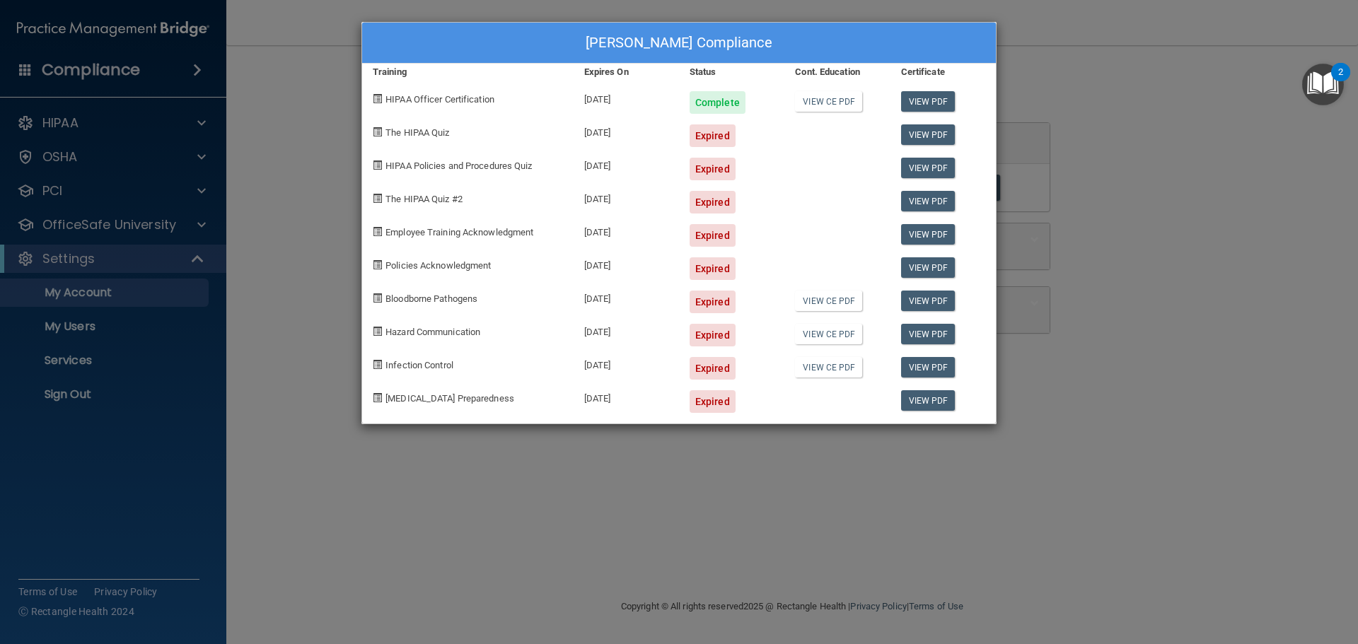
click at [1146, 139] on div "[PERSON_NAME] Compliance Training Expires On Status Cont. Education Certificate…" at bounding box center [679, 322] width 1358 height 644
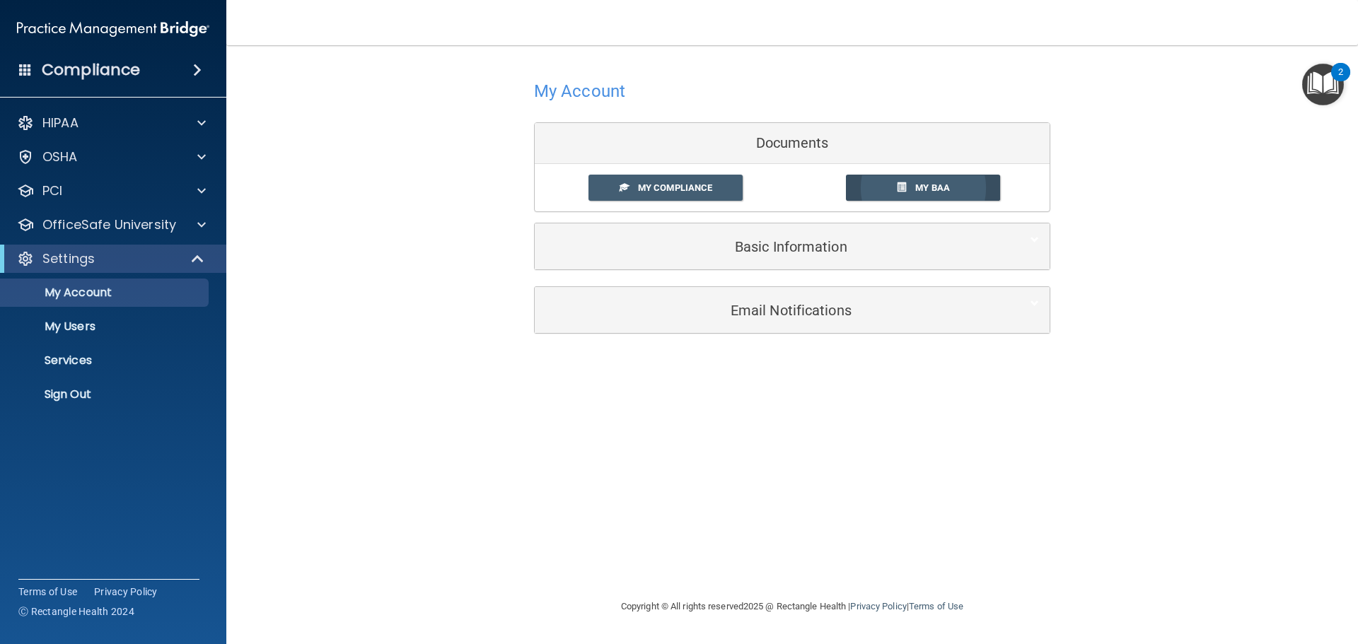
click at [896, 194] on link "My BAA" at bounding box center [923, 188] width 155 height 26
click at [134, 220] on p "OfficeSafe University" at bounding box center [109, 224] width 134 height 17
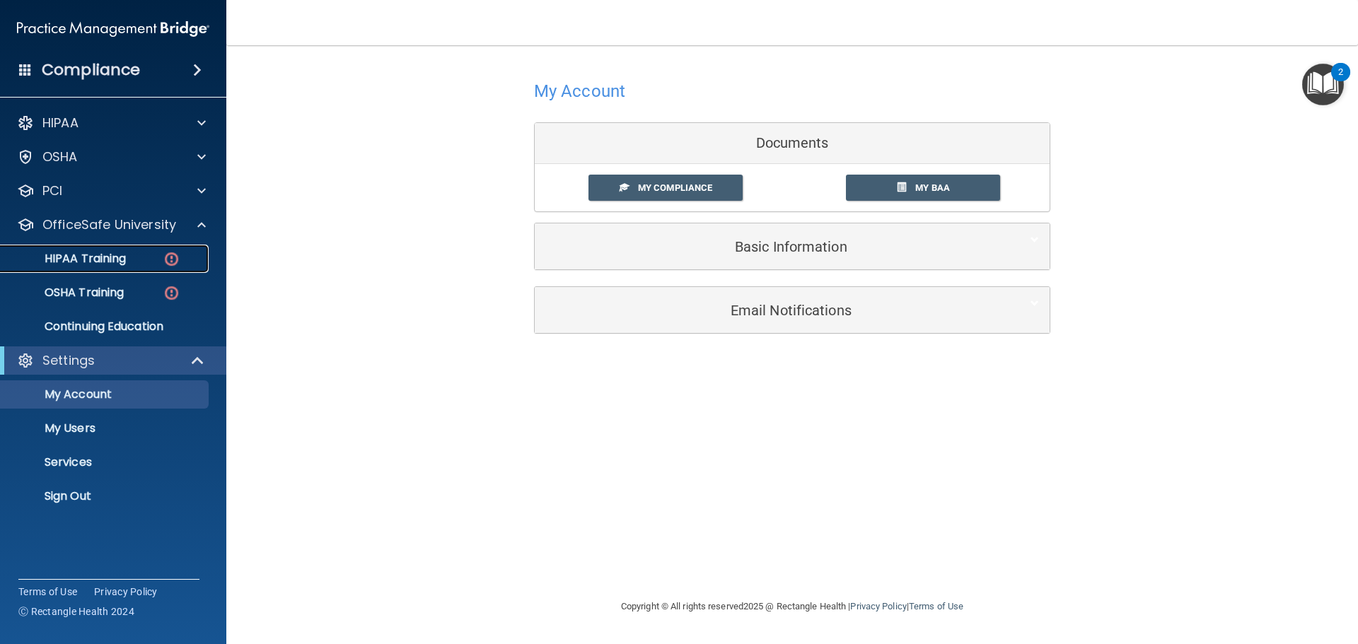
click at [112, 257] on p "HIPAA Training" at bounding box center [67, 259] width 117 height 14
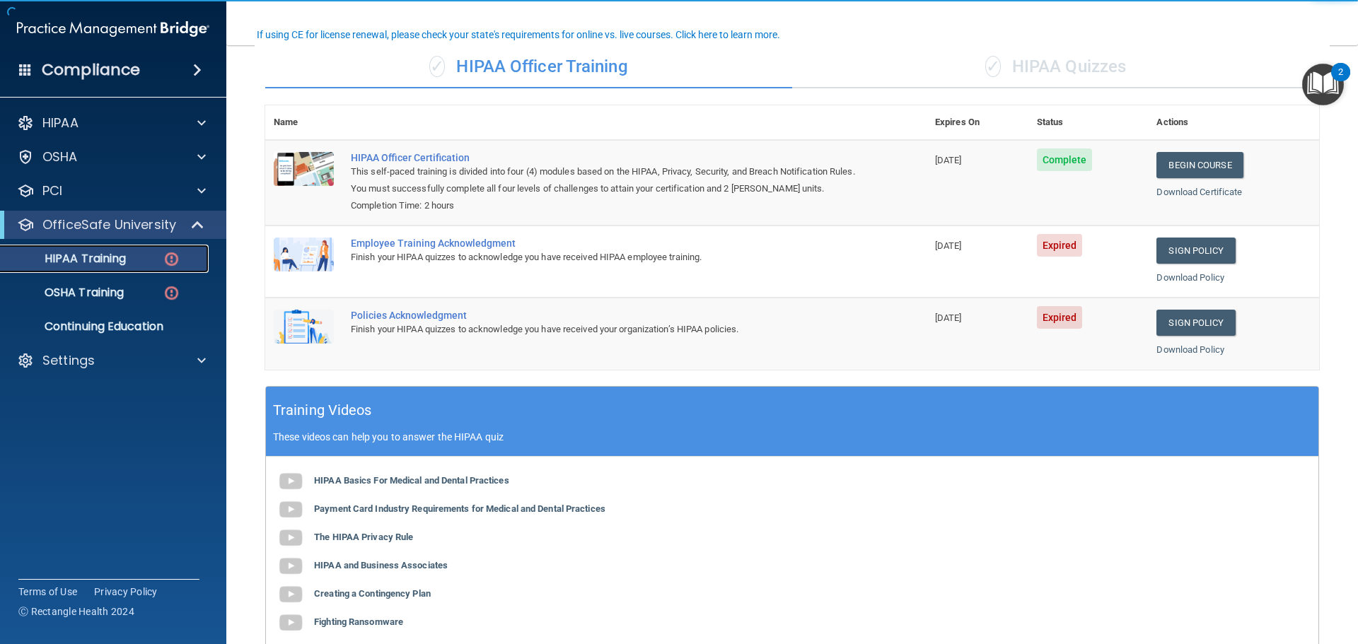
scroll to position [110, 0]
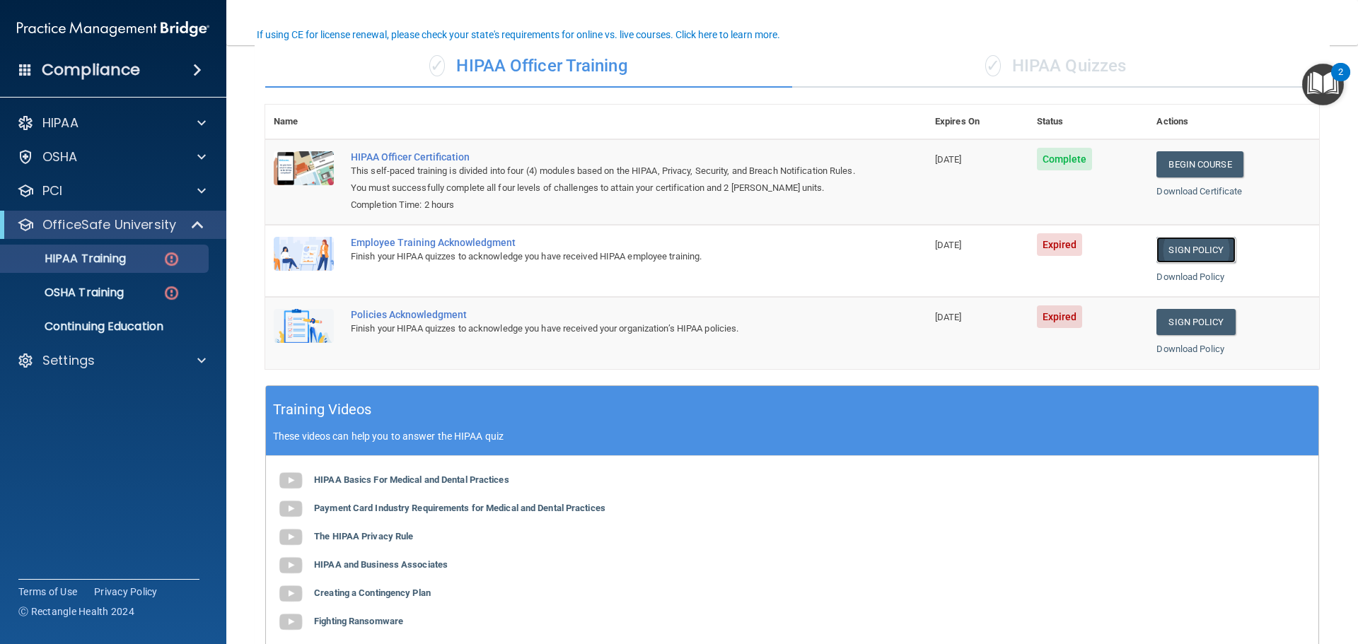
click at [1164, 255] on link "Sign Policy" at bounding box center [1195, 250] width 79 height 26
click at [1196, 258] on link "Sign Policy" at bounding box center [1195, 250] width 79 height 26
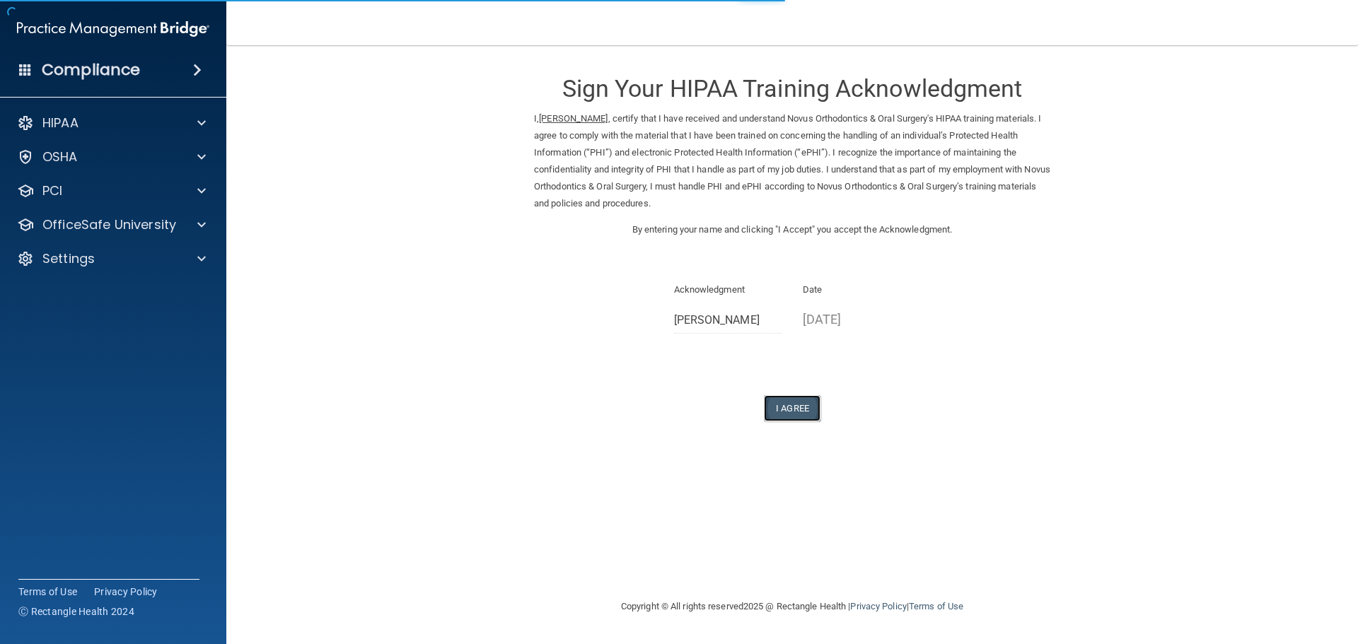
click at [767, 403] on button "I Agree" at bounding box center [792, 408] width 57 height 26
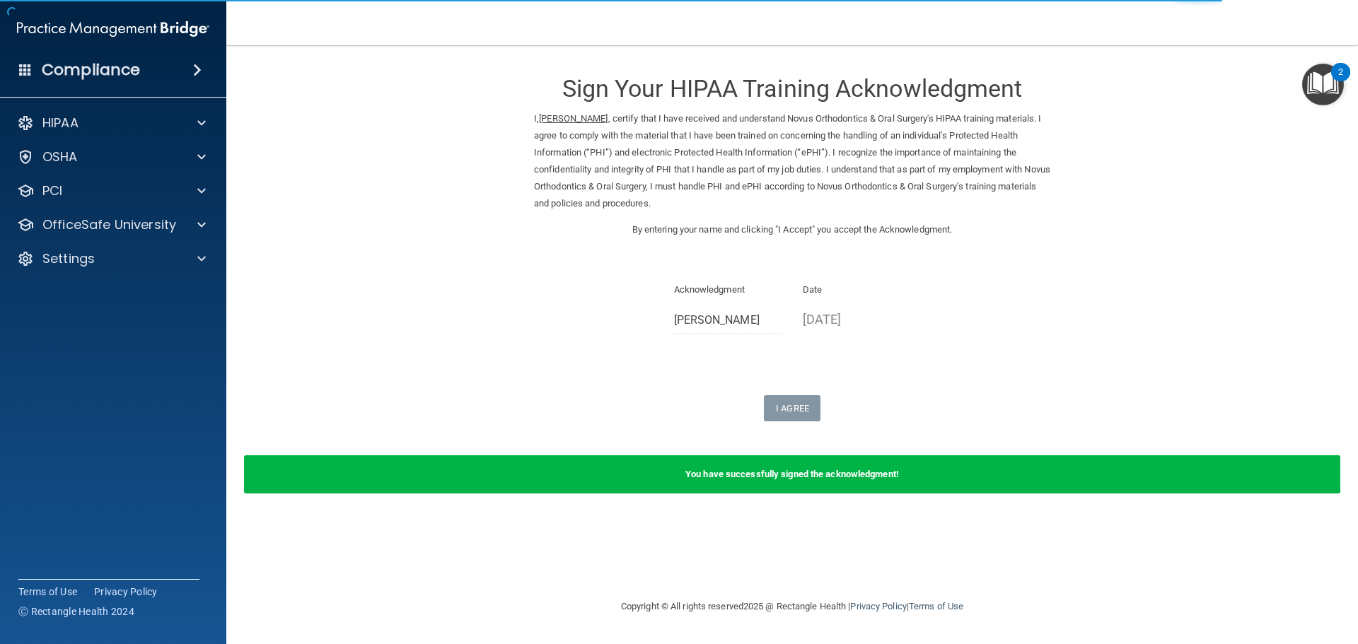
drag, startPoint x: 785, startPoint y: 401, endPoint x: 612, endPoint y: 299, distance: 201.0
click at [612, 299] on div "Acknowledgment Marquaja Murph Date [DATE]" at bounding box center [792, 312] width 516 height 63
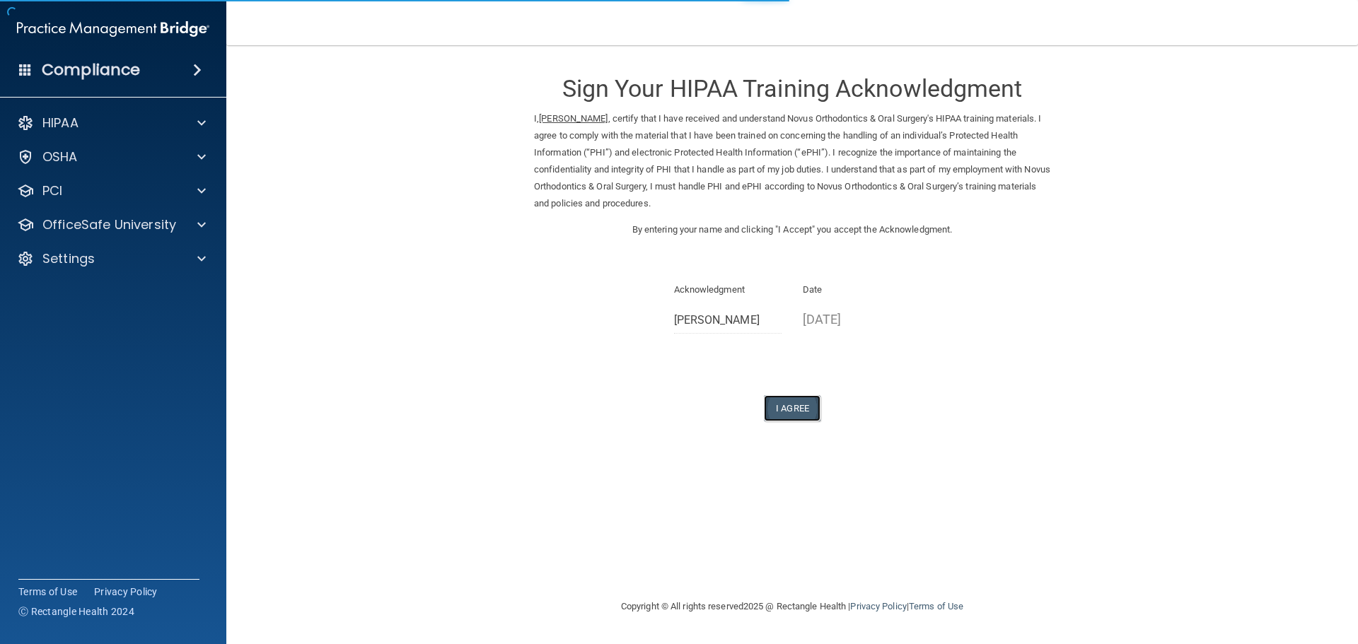
click at [789, 407] on button "I Agree" at bounding box center [792, 408] width 57 height 26
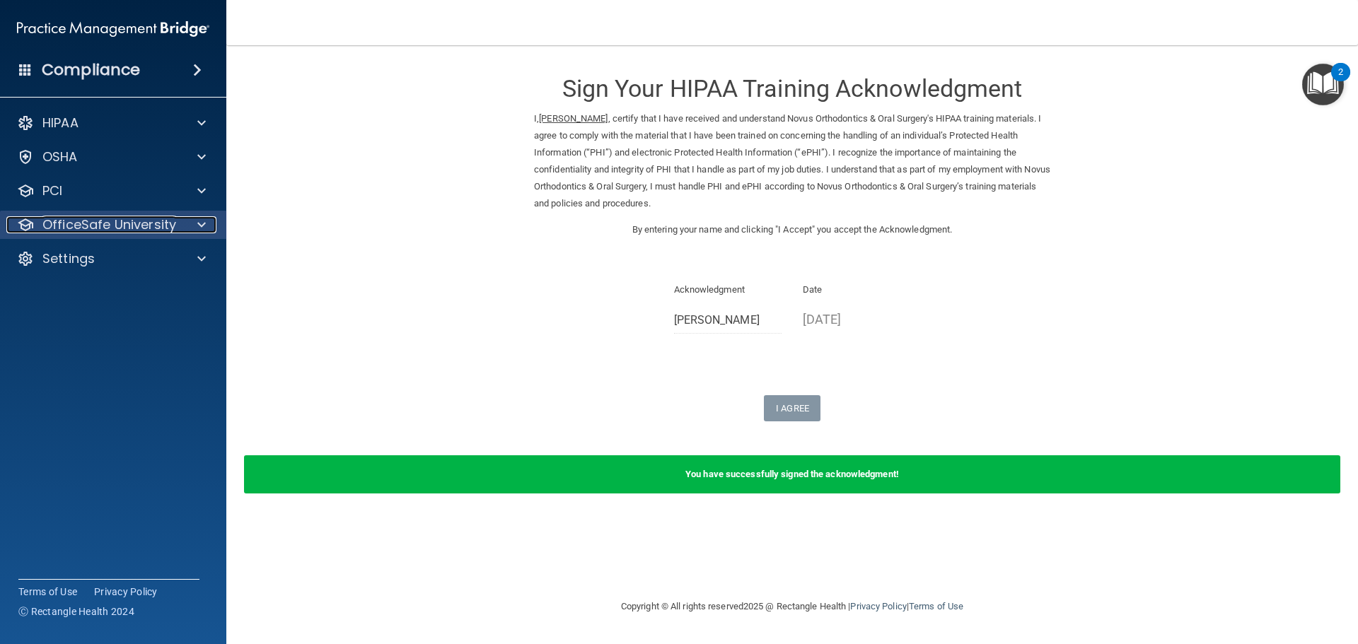
click at [204, 218] on span at bounding box center [201, 224] width 8 height 17
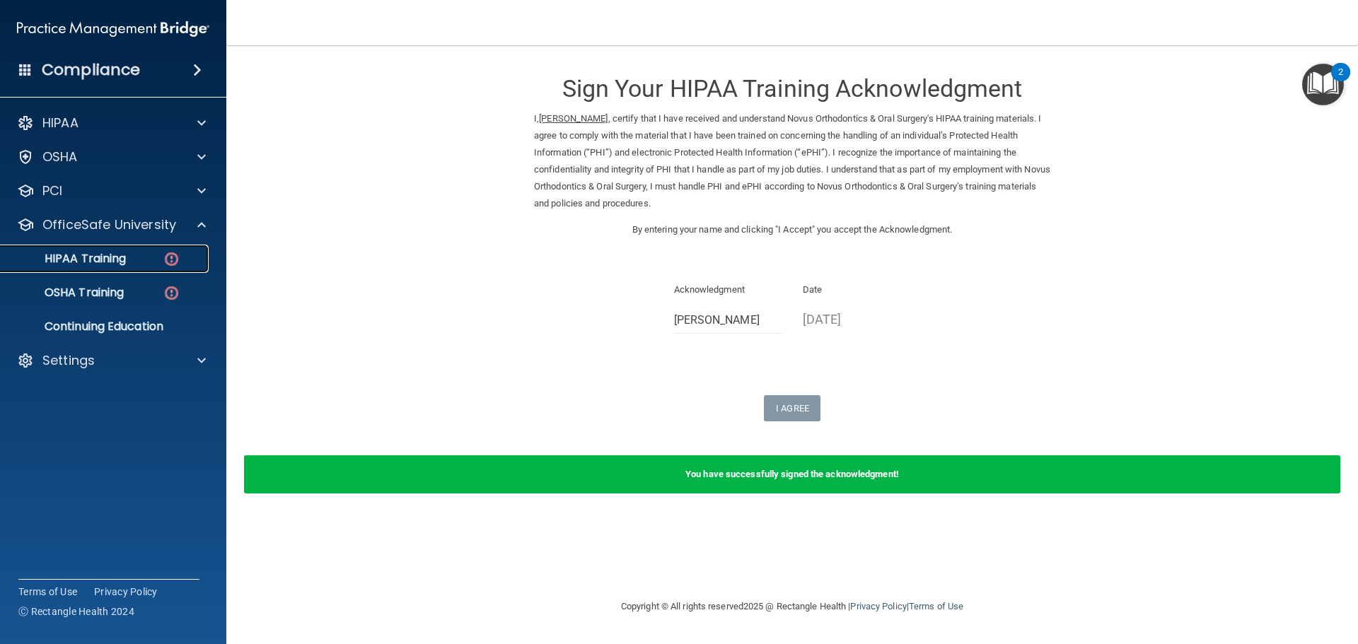
click at [153, 259] on div "HIPAA Training" at bounding box center [105, 259] width 193 height 14
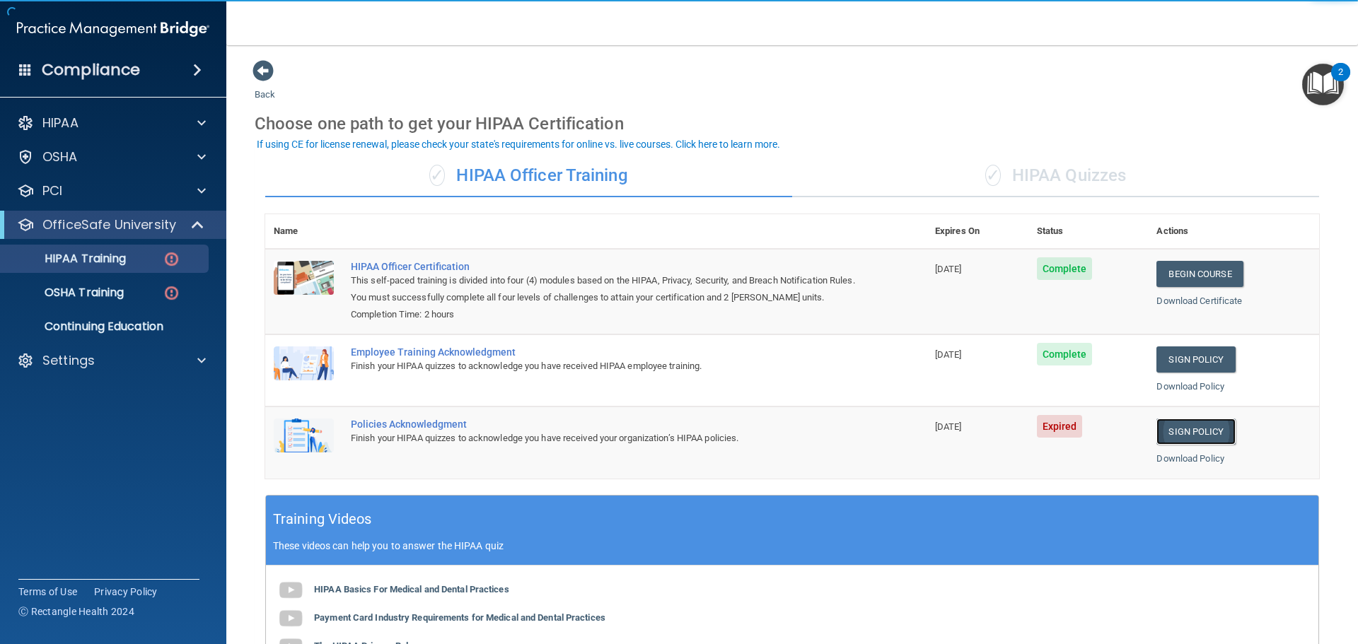
click at [1165, 443] on link "Sign Policy" at bounding box center [1195, 432] width 79 height 26
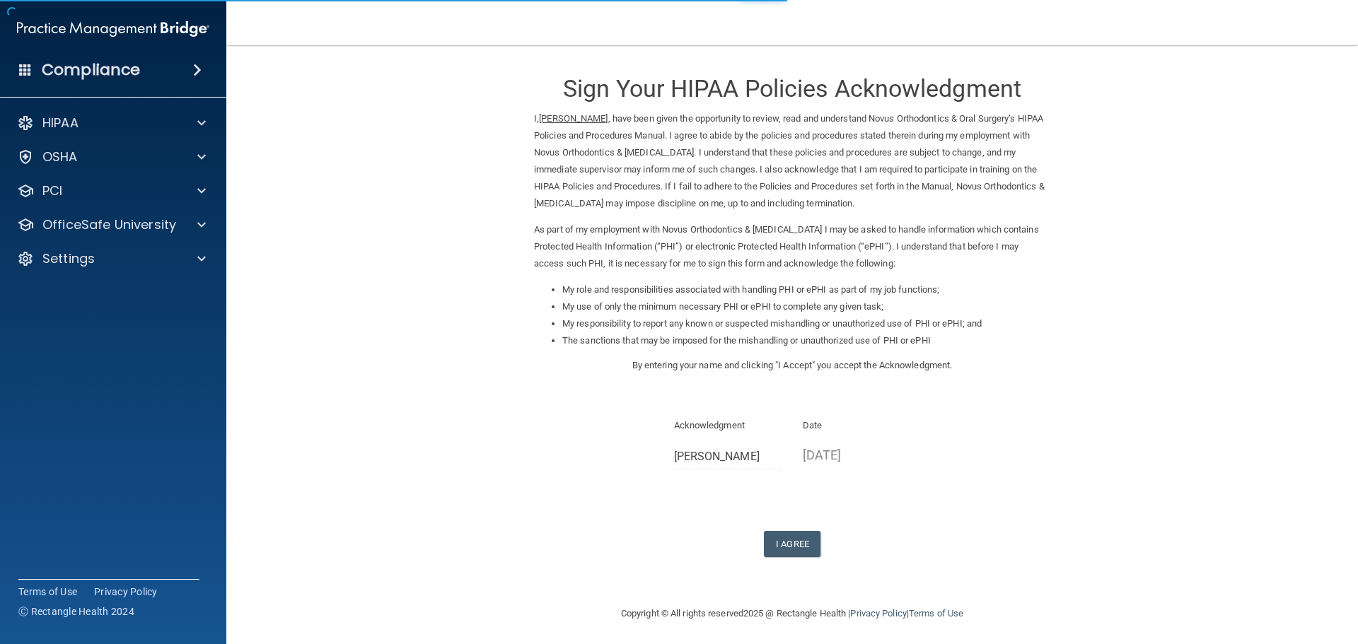
click at [777, 528] on div "Sign Your HIPAA Policies Acknowledgment I, Marquaja Murph , have been given the…" at bounding box center [792, 308] width 516 height 498
click at [767, 543] on button "I Agree" at bounding box center [792, 544] width 57 height 26
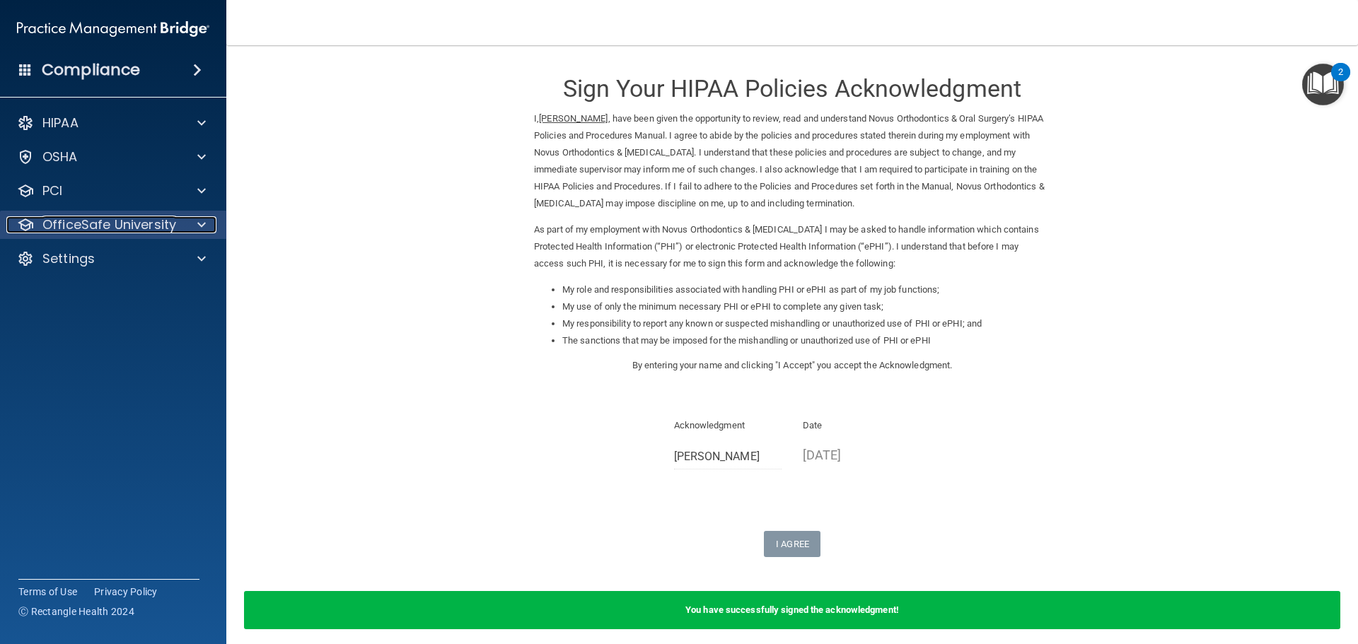
click at [147, 219] on p "OfficeSafe University" at bounding box center [109, 224] width 134 height 17
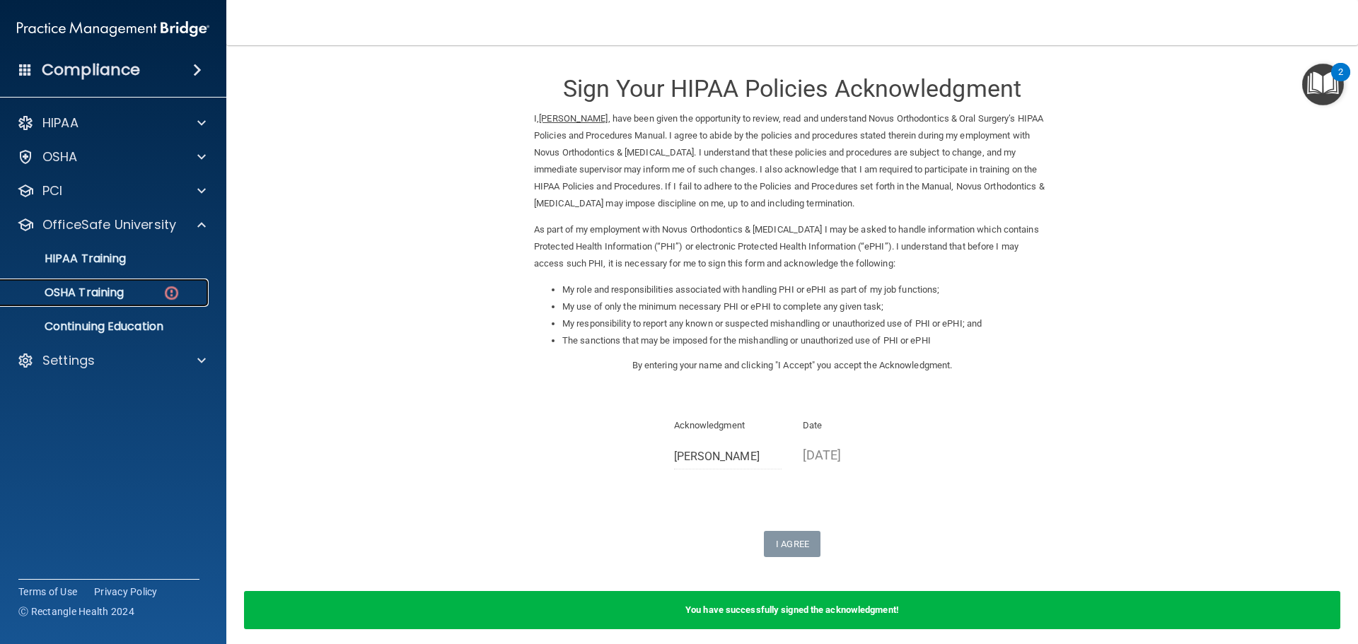
click at [129, 296] on div "OSHA Training" at bounding box center [105, 293] width 193 height 14
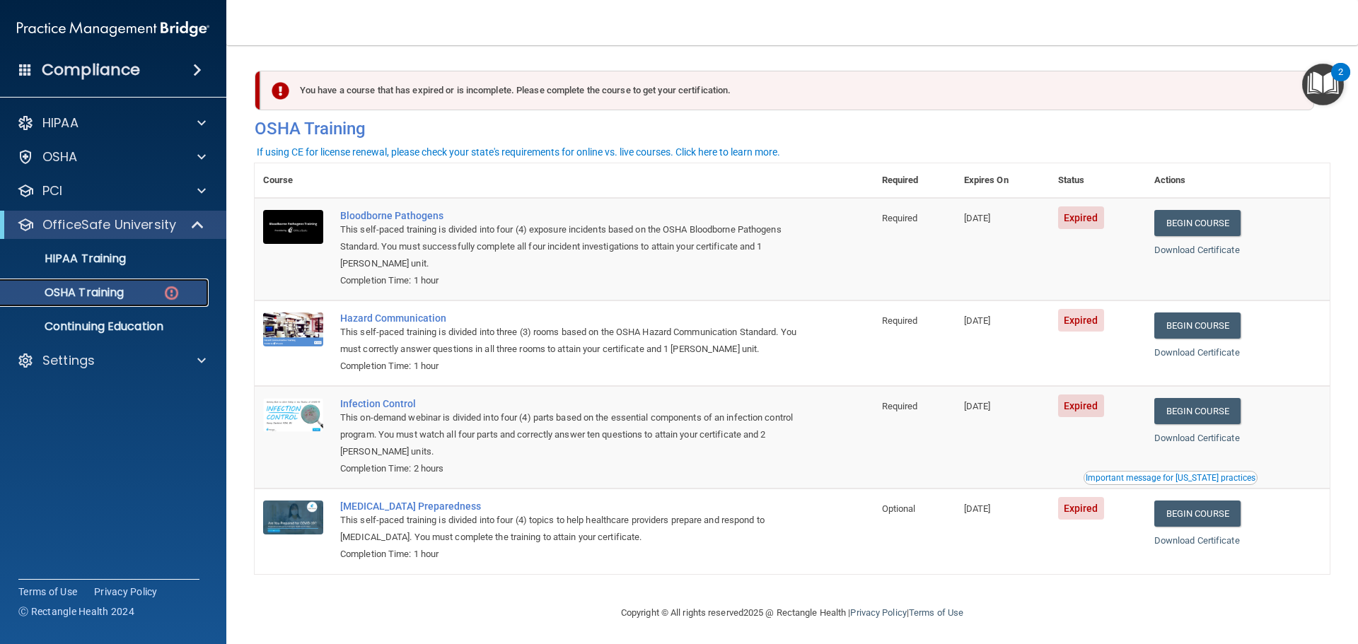
scroll to position [6, 0]
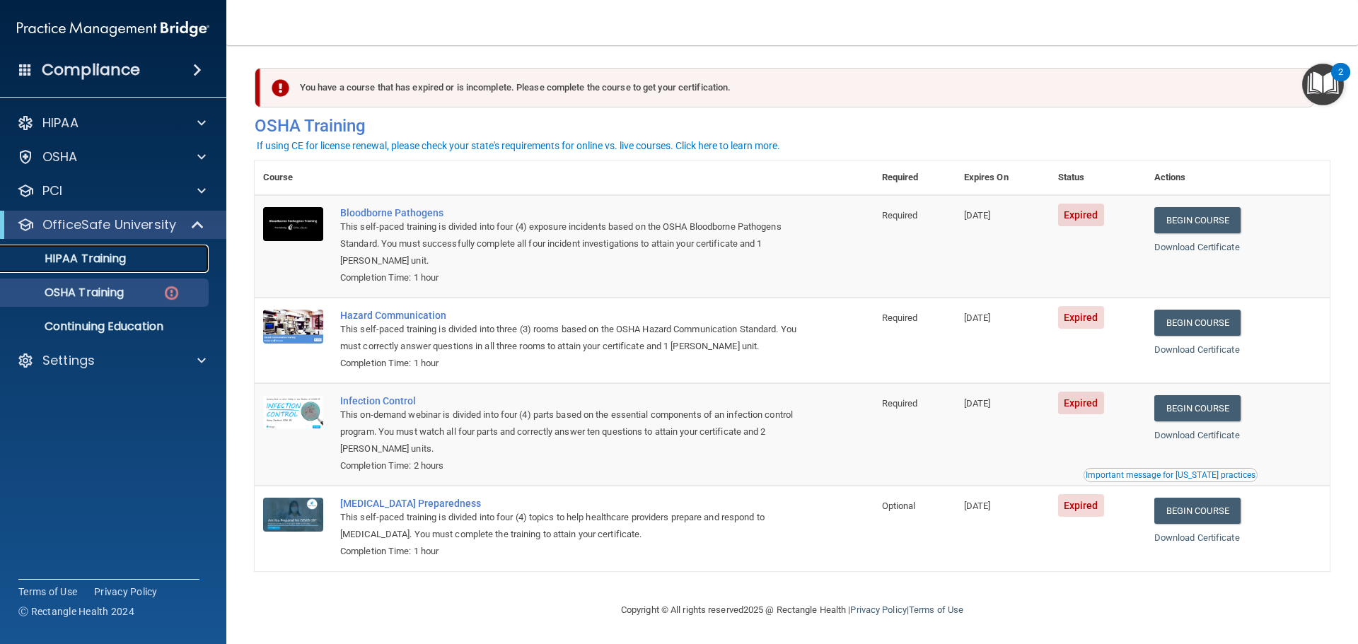
click at [111, 262] on p "HIPAA Training" at bounding box center [67, 259] width 117 height 14
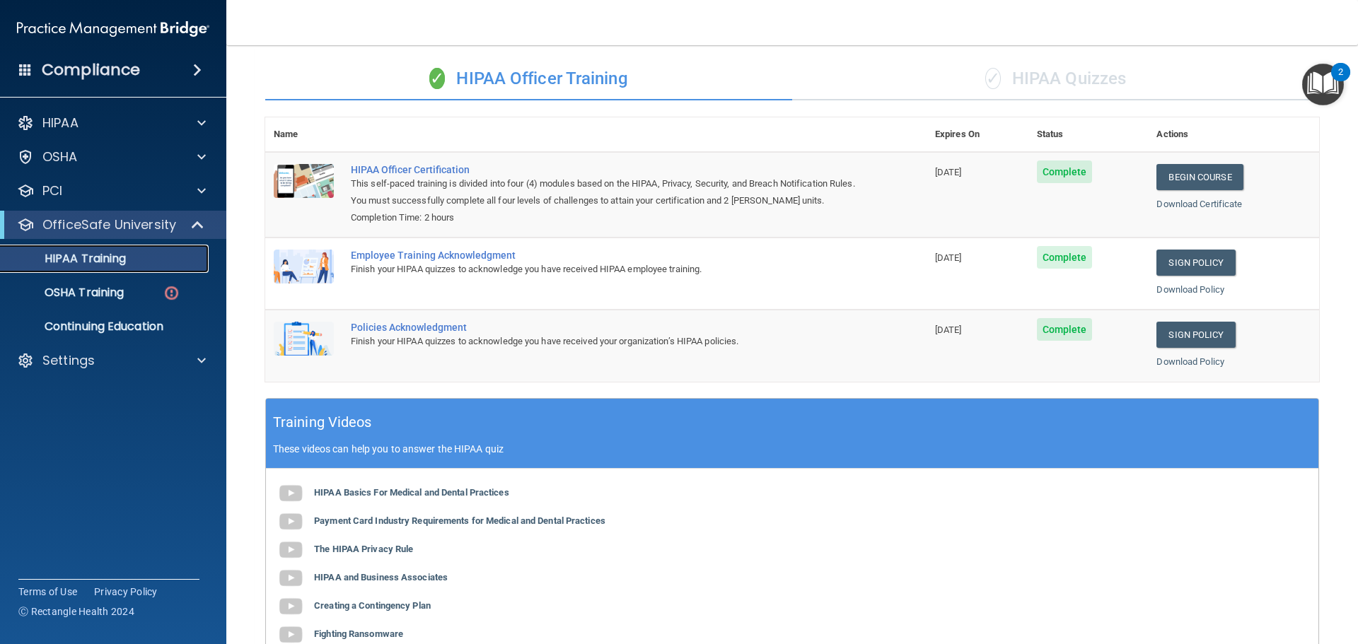
scroll to position [96, 0]
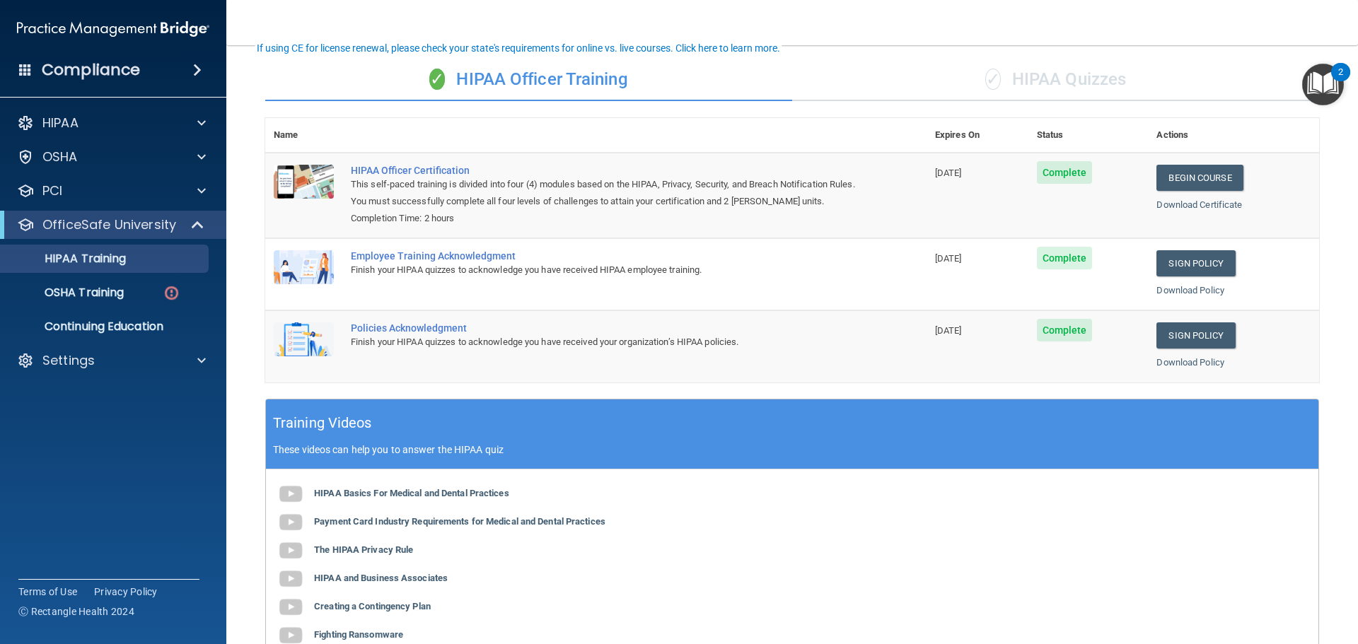
click at [1016, 78] on div "✓ HIPAA Quizzes" at bounding box center [1055, 80] width 527 height 42
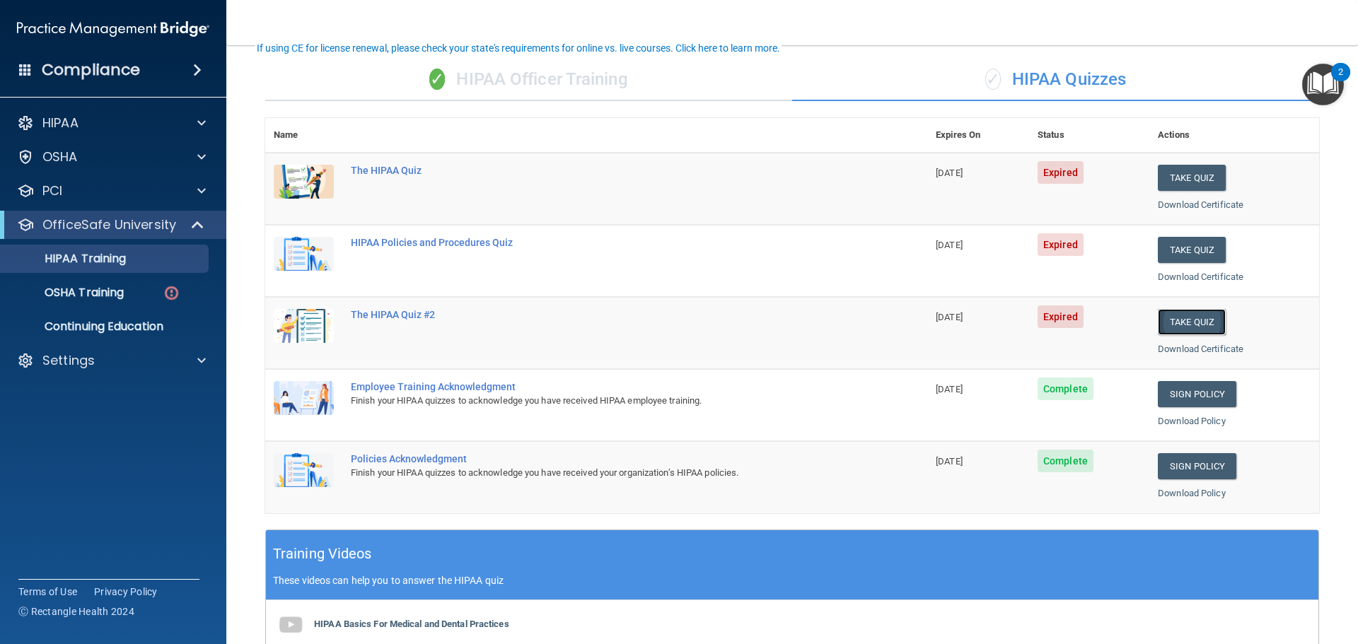
click at [1167, 322] on button "Take Quiz" at bounding box center [1192, 322] width 68 height 26
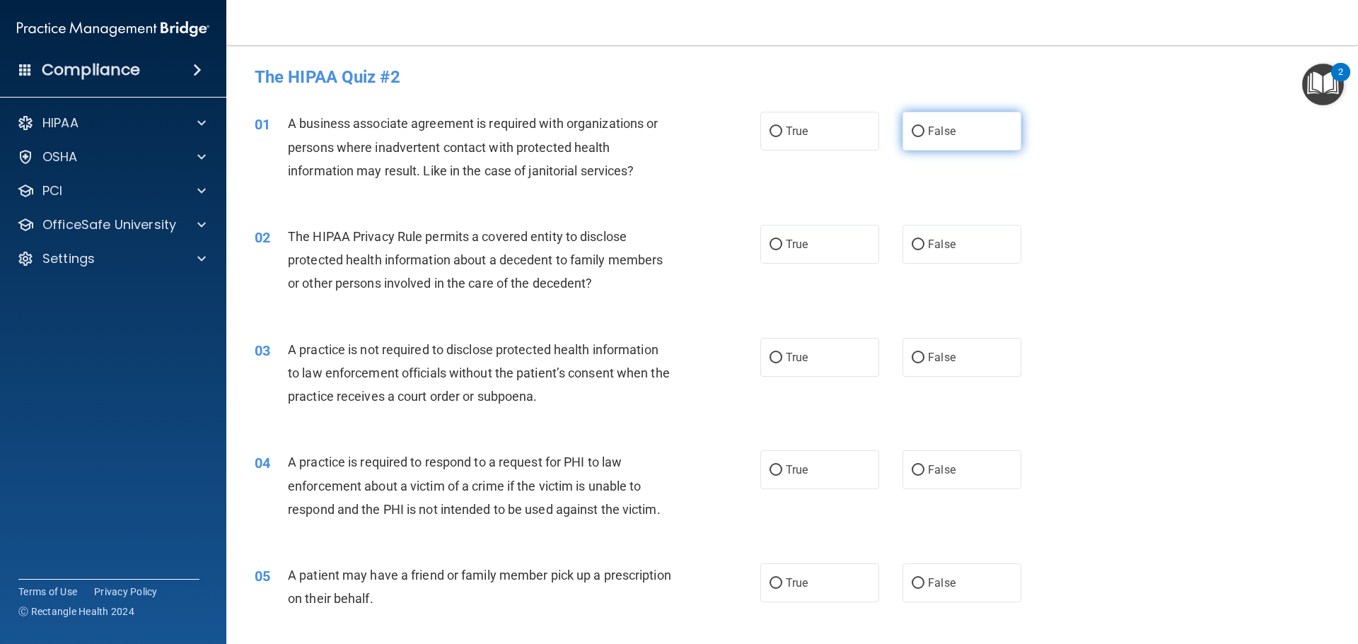
click at [994, 123] on label "False" at bounding box center [961, 131] width 119 height 39
click at [924, 127] on input "False" at bounding box center [918, 132] width 13 height 11
radio input "true"
click at [808, 221] on div "02 The HIPAA Privacy Rule permits a covered entity to disclose protected health…" at bounding box center [792, 263] width 1096 height 113
click at [797, 235] on label "True" at bounding box center [819, 244] width 119 height 39
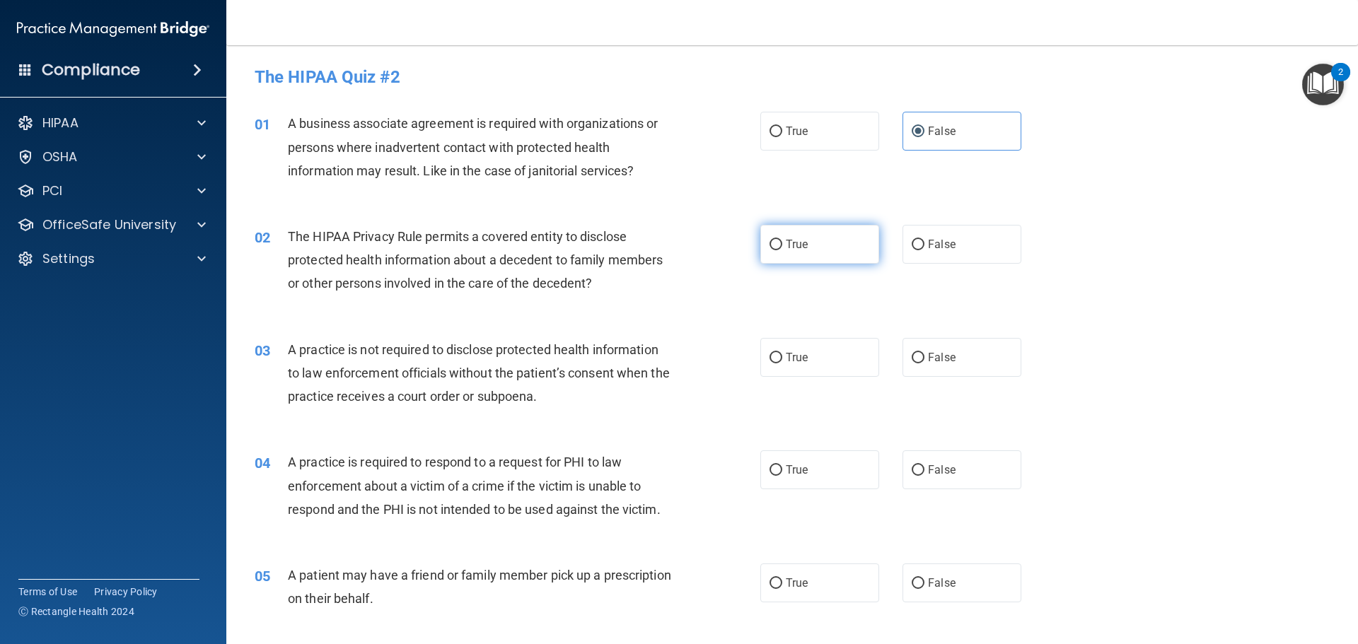
click at [782, 240] on input "True" at bounding box center [775, 245] width 13 height 11
radio input "true"
click at [930, 376] on label "False" at bounding box center [961, 357] width 119 height 39
click at [924, 364] on input "False" at bounding box center [918, 358] width 13 height 11
radio input "true"
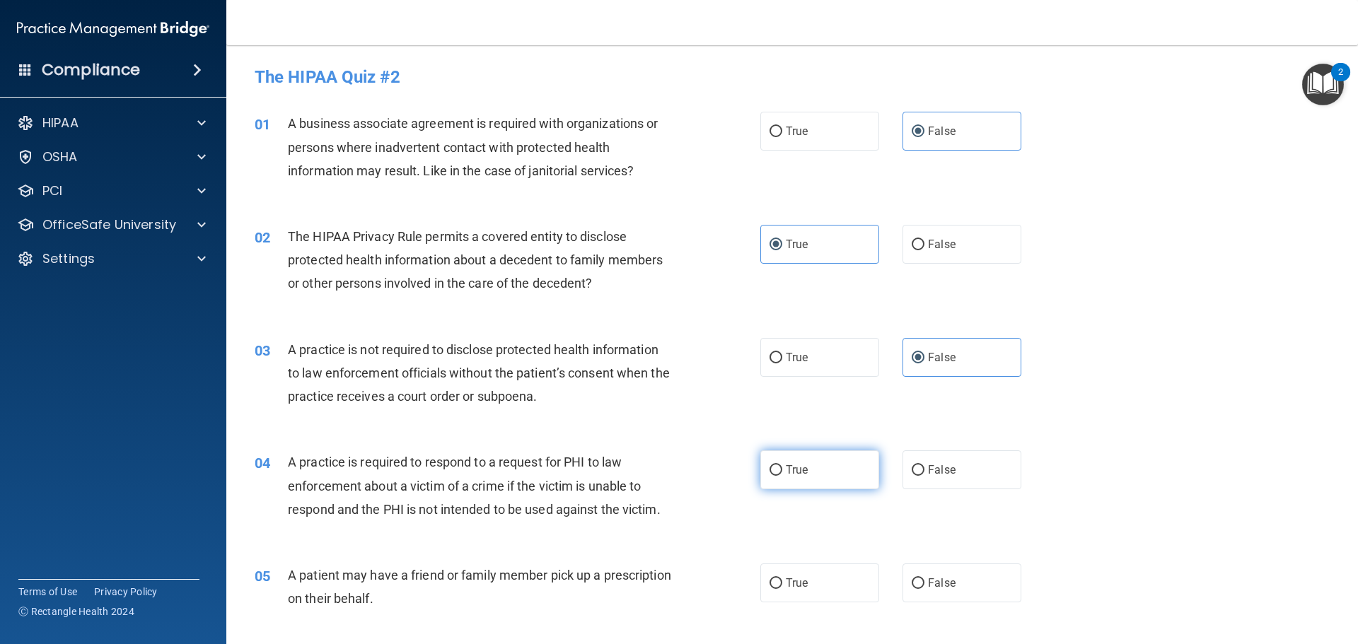
click at [772, 470] on input "True" at bounding box center [775, 470] width 13 height 11
radio input "true"
click at [782, 538] on div "04 A practice is required to respond to a request for PHI to law enforcement ab…" at bounding box center [792, 489] width 1096 height 113
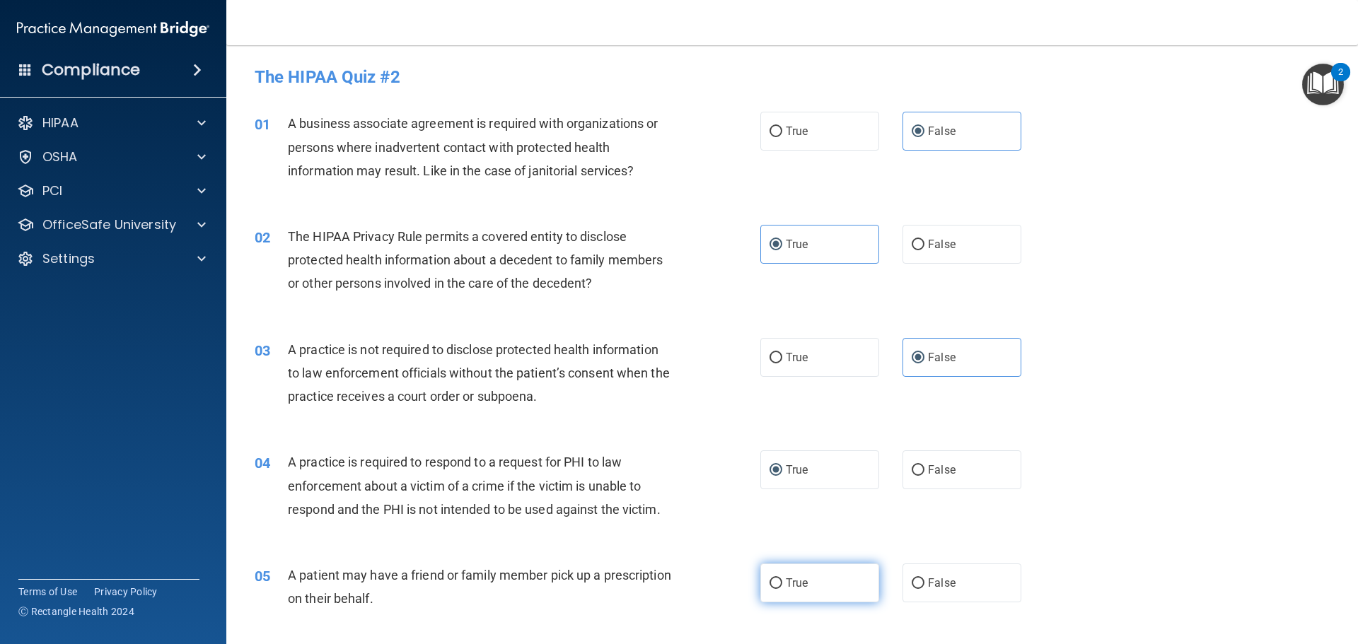
click at [779, 570] on label "True" at bounding box center [819, 583] width 119 height 39
click at [779, 579] on input "True" at bounding box center [775, 584] width 13 height 11
radio input "true"
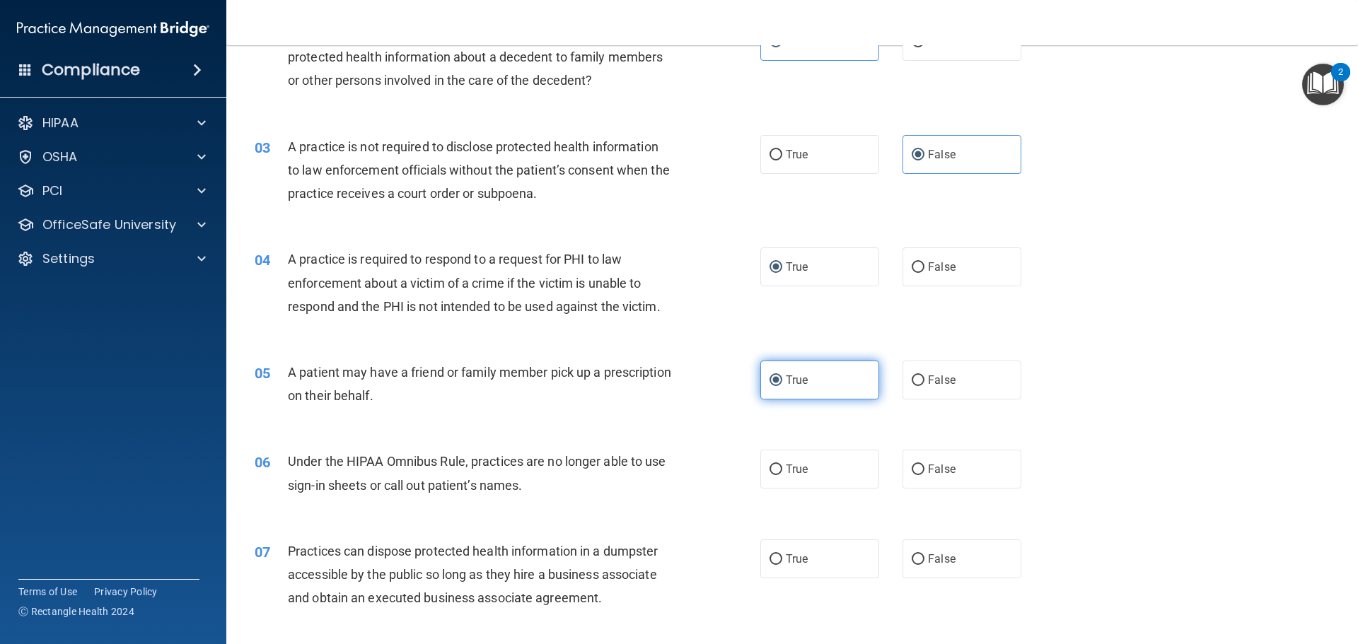
scroll to position [218, 0]
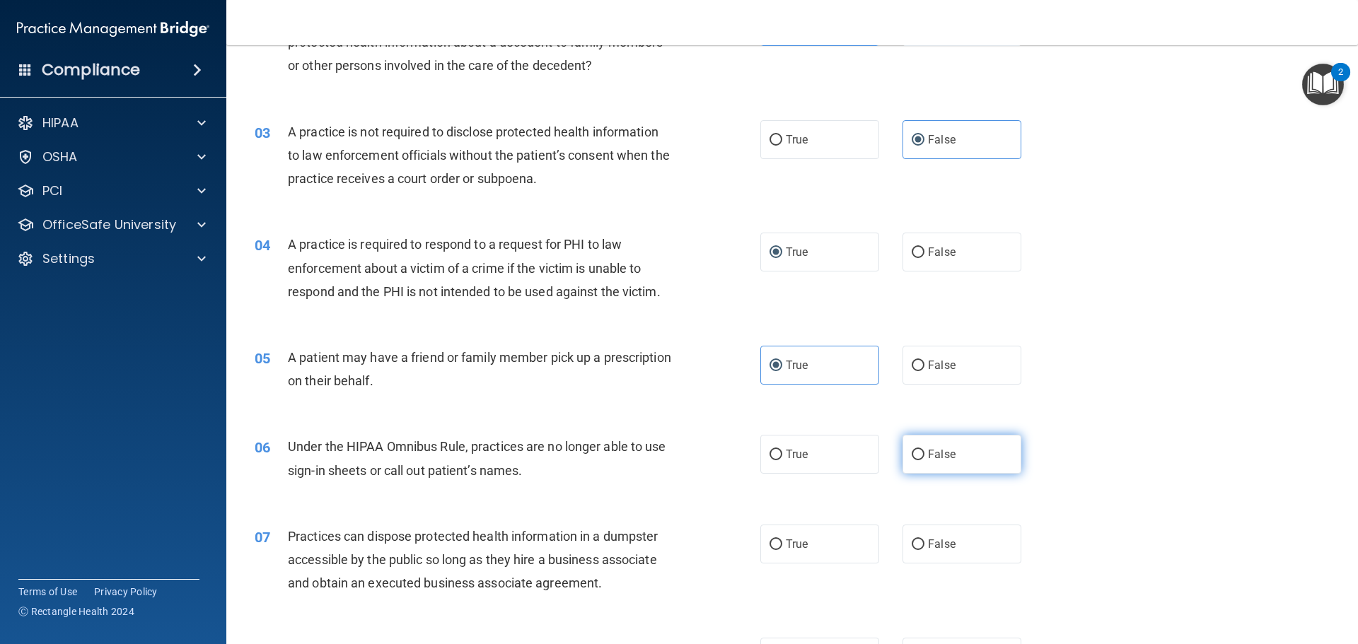
click at [928, 455] on span "False" at bounding box center [942, 454] width 28 height 13
click at [924, 455] on input "False" at bounding box center [918, 455] width 13 height 11
radio input "true"
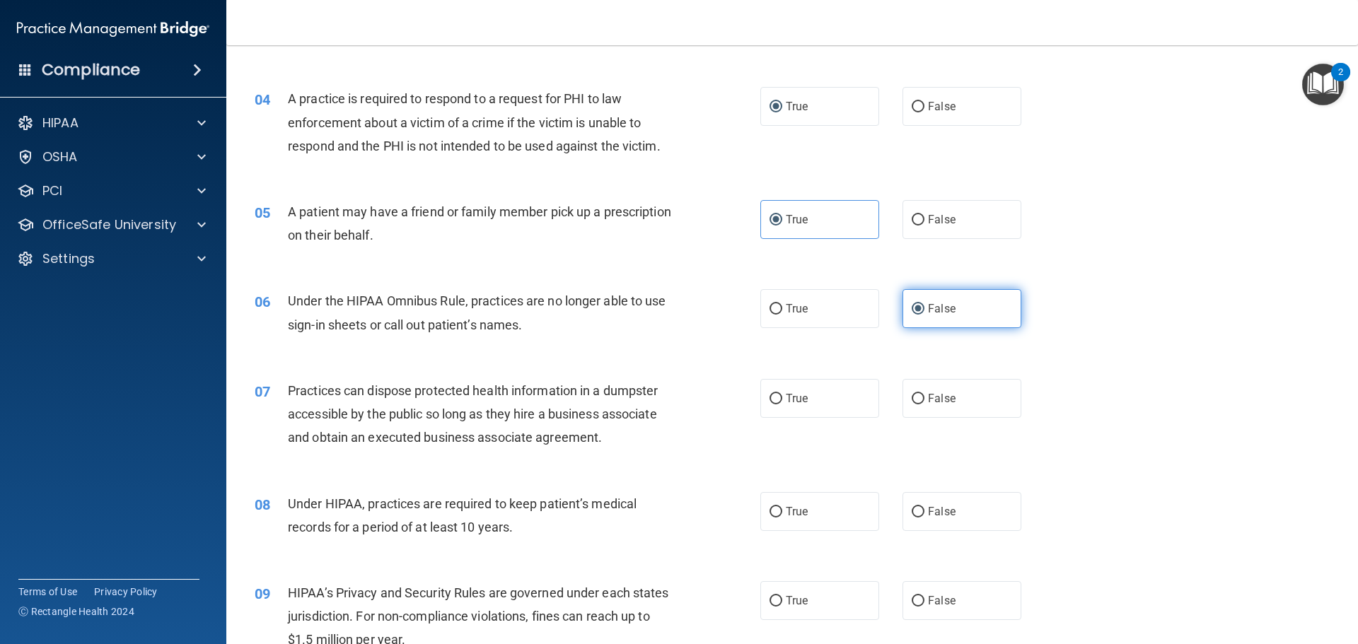
scroll to position [367, 0]
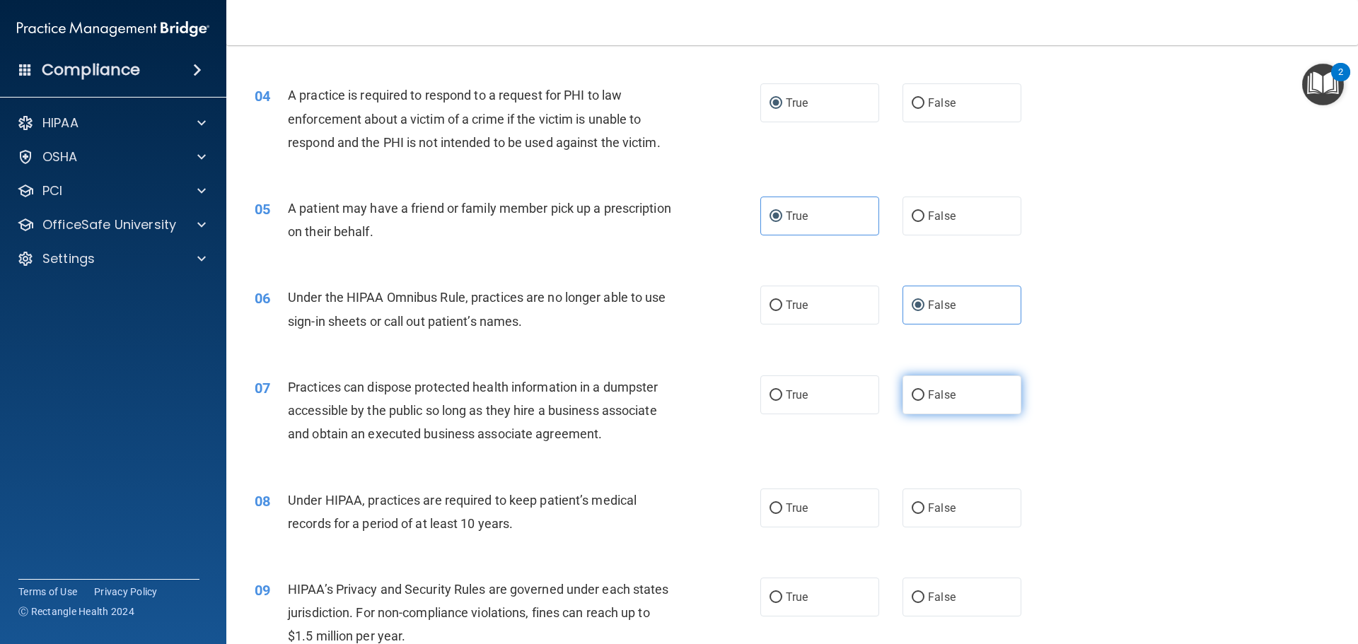
click at [961, 405] on label "False" at bounding box center [961, 395] width 119 height 39
click at [924, 401] on input "False" at bounding box center [918, 395] width 13 height 11
radio input "true"
click at [912, 511] on input "False" at bounding box center [918, 509] width 13 height 11
radio input "true"
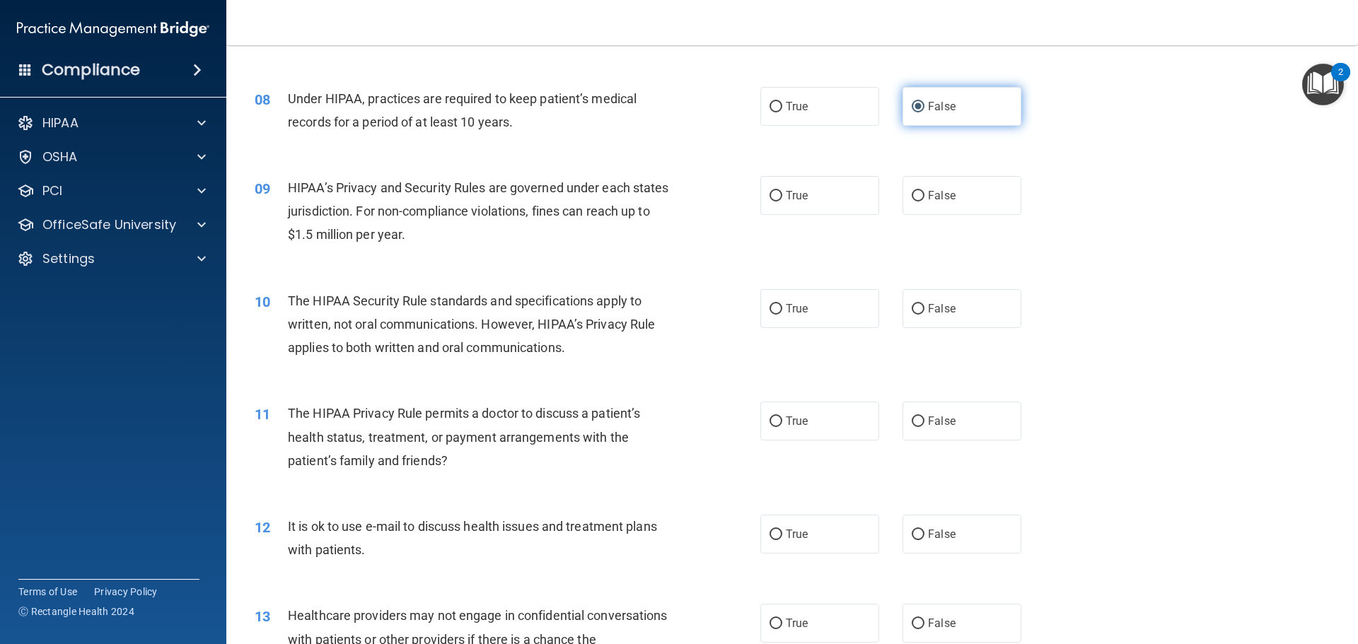
scroll to position [769, 0]
click at [914, 311] on input "False" at bounding box center [918, 308] width 13 height 11
radio input "true"
click at [818, 299] on label "True" at bounding box center [819, 308] width 119 height 39
click at [782, 303] on input "True" at bounding box center [775, 308] width 13 height 11
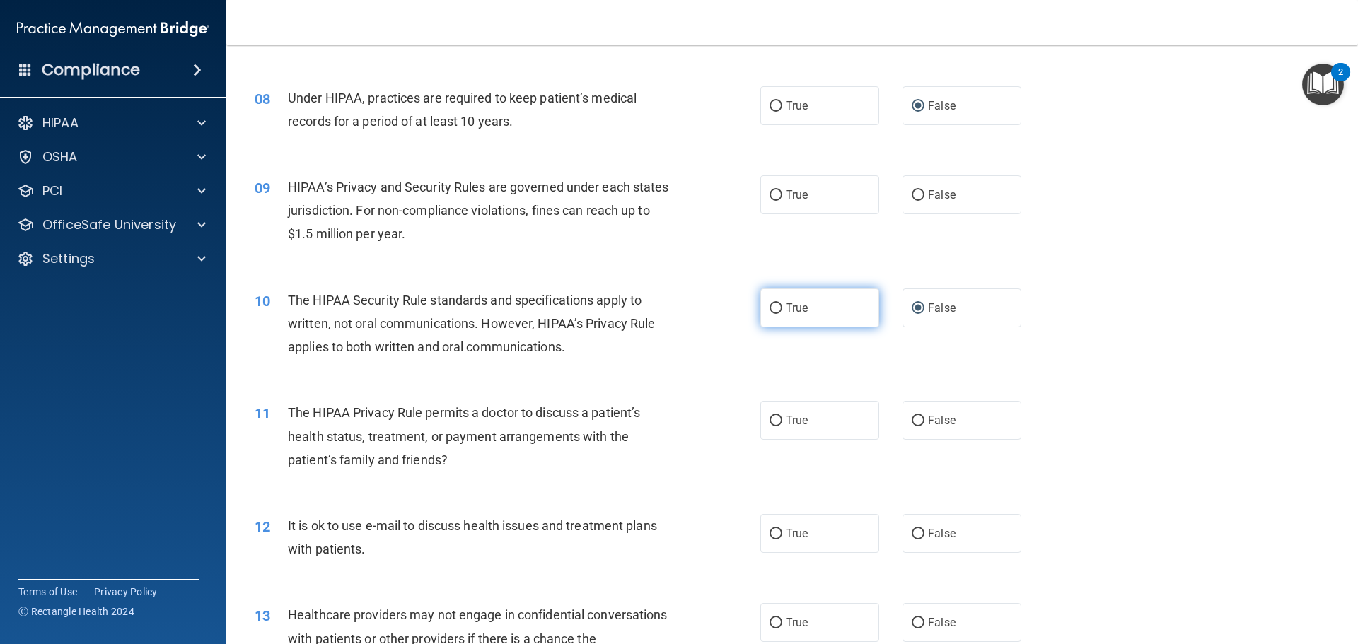
radio input "true"
radio input "false"
click at [919, 211] on label "False" at bounding box center [961, 194] width 119 height 39
click at [919, 201] on input "False" at bounding box center [918, 195] width 13 height 11
radio input "true"
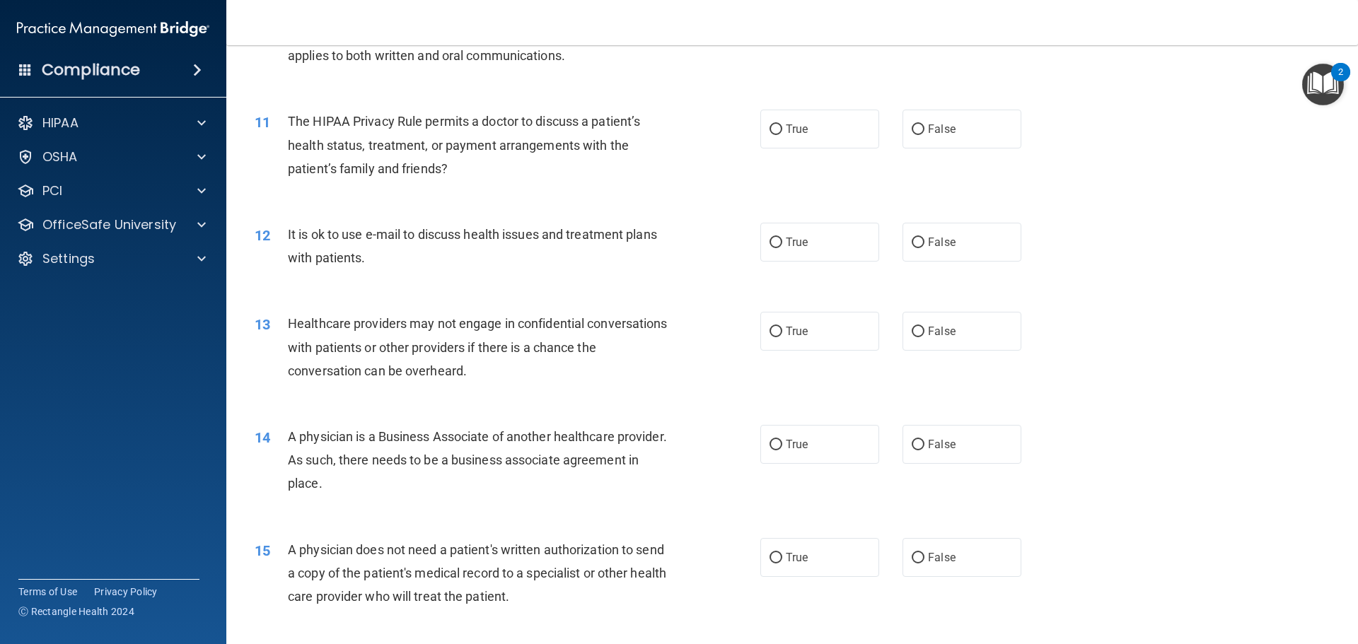
scroll to position [1063, 0]
click at [816, 135] on label "True" at bounding box center [819, 126] width 119 height 39
click at [782, 133] on input "True" at bounding box center [775, 127] width 13 height 11
radio input "true"
click at [769, 244] on input "True" at bounding box center [775, 241] width 13 height 11
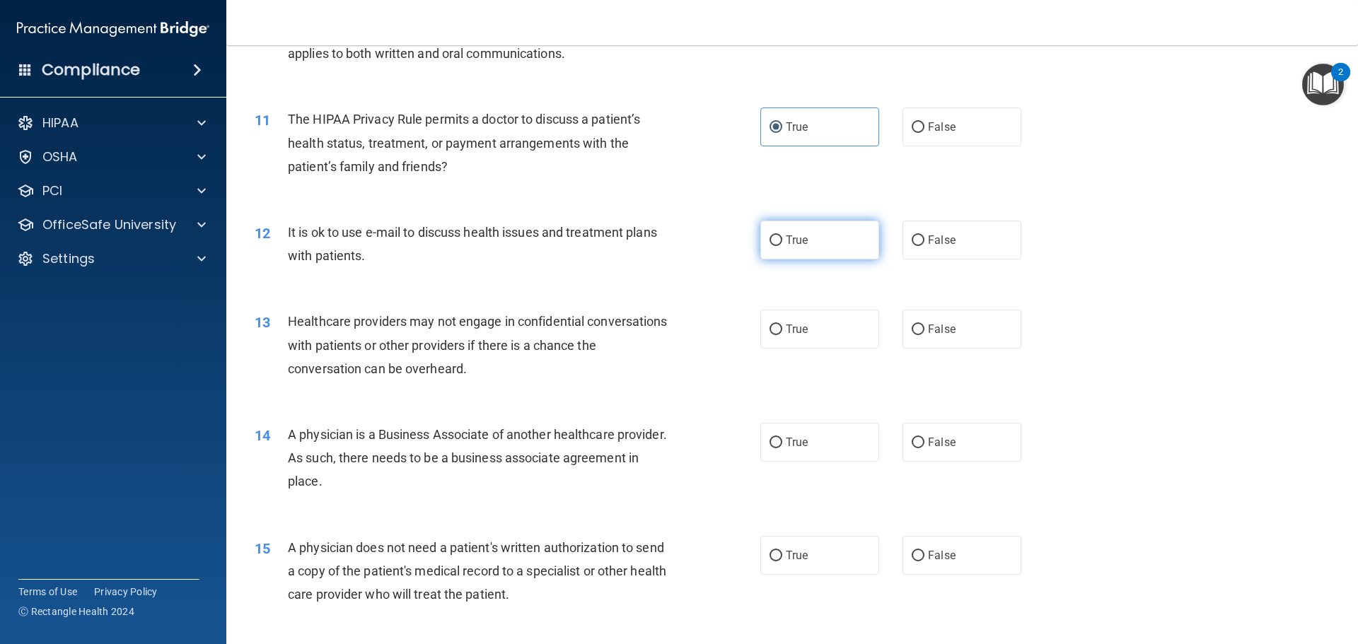
radio input "true"
click at [936, 324] on span "False" at bounding box center [942, 328] width 28 height 13
click at [924, 325] on input "False" at bounding box center [918, 330] width 13 height 11
radio input "true"
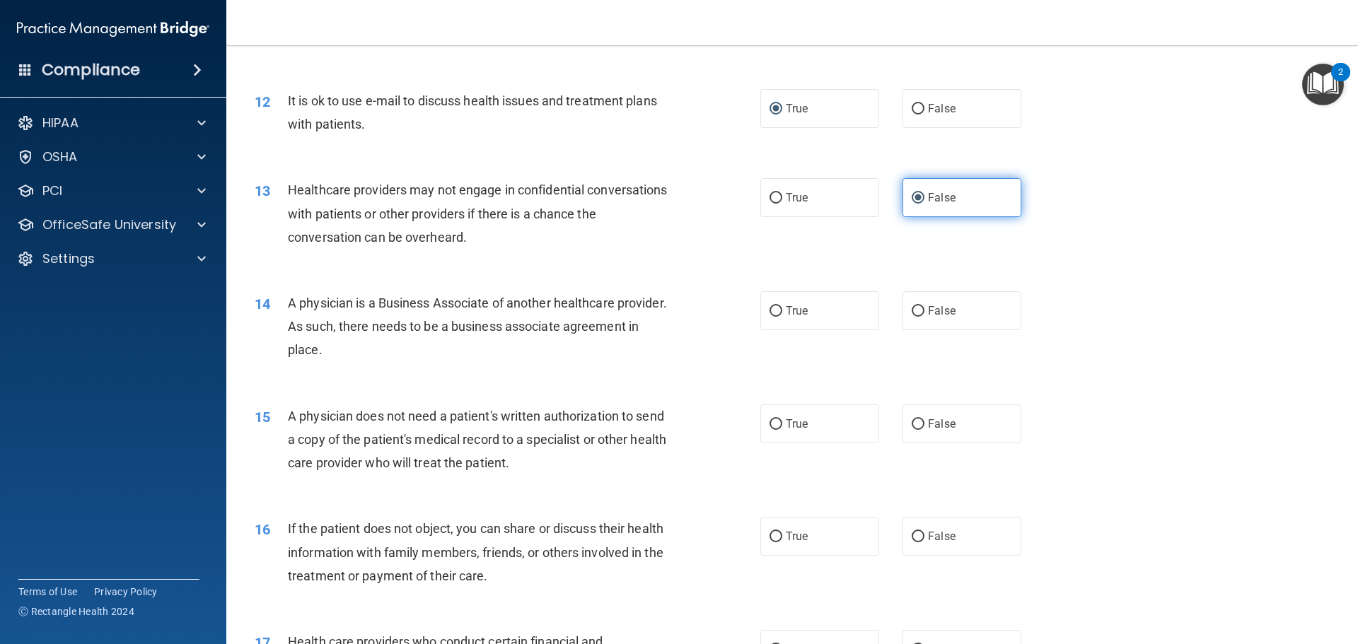
scroll to position [1195, 0]
click at [940, 315] on span "False" at bounding box center [942, 309] width 28 height 13
click at [924, 315] on input "False" at bounding box center [918, 311] width 13 height 11
radio input "true"
click at [786, 420] on span "True" at bounding box center [797, 423] width 22 height 13
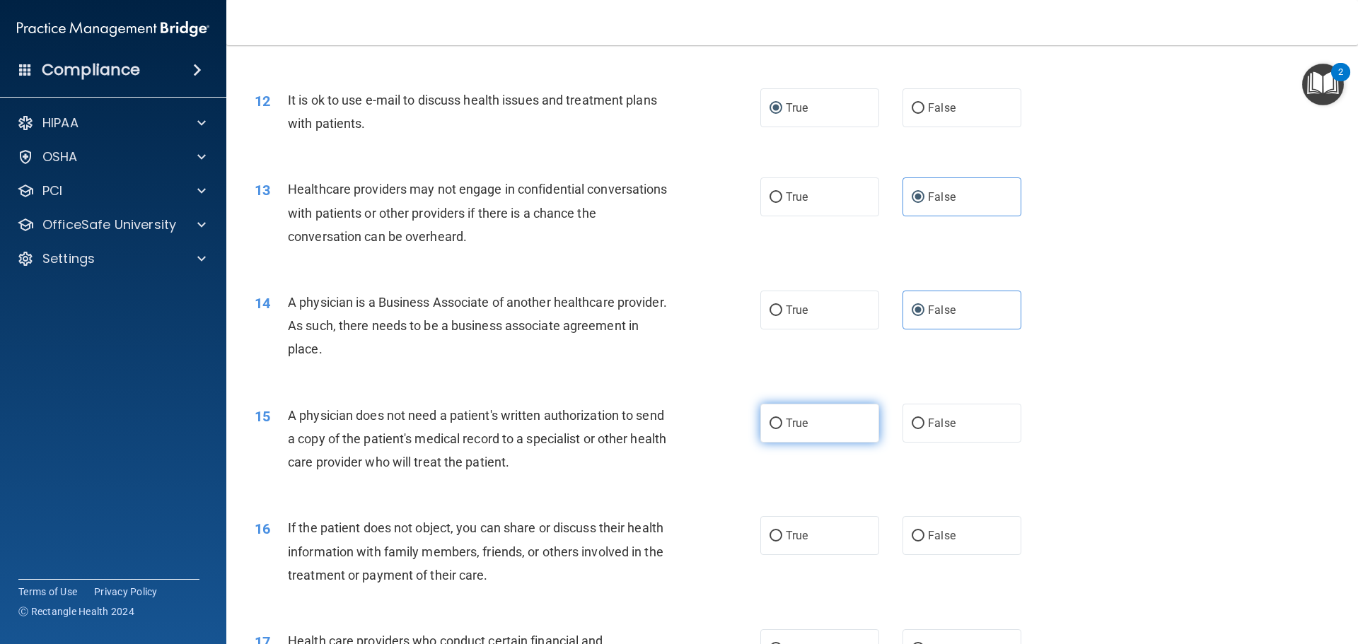
click at [781, 420] on input "True" at bounding box center [775, 424] width 13 height 11
radio input "true"
click at [780, 497] on div "15 A physician does not need a patient's written authorization to send a copy o…" at bounding box center [792, 442] width 1096 height 113
click at [762, 528] on label "True" at bounding box center [819, 535] width 119 height 39
click at [769, 531] on input "True" at bounding box center [775, 536] width 13 height 11
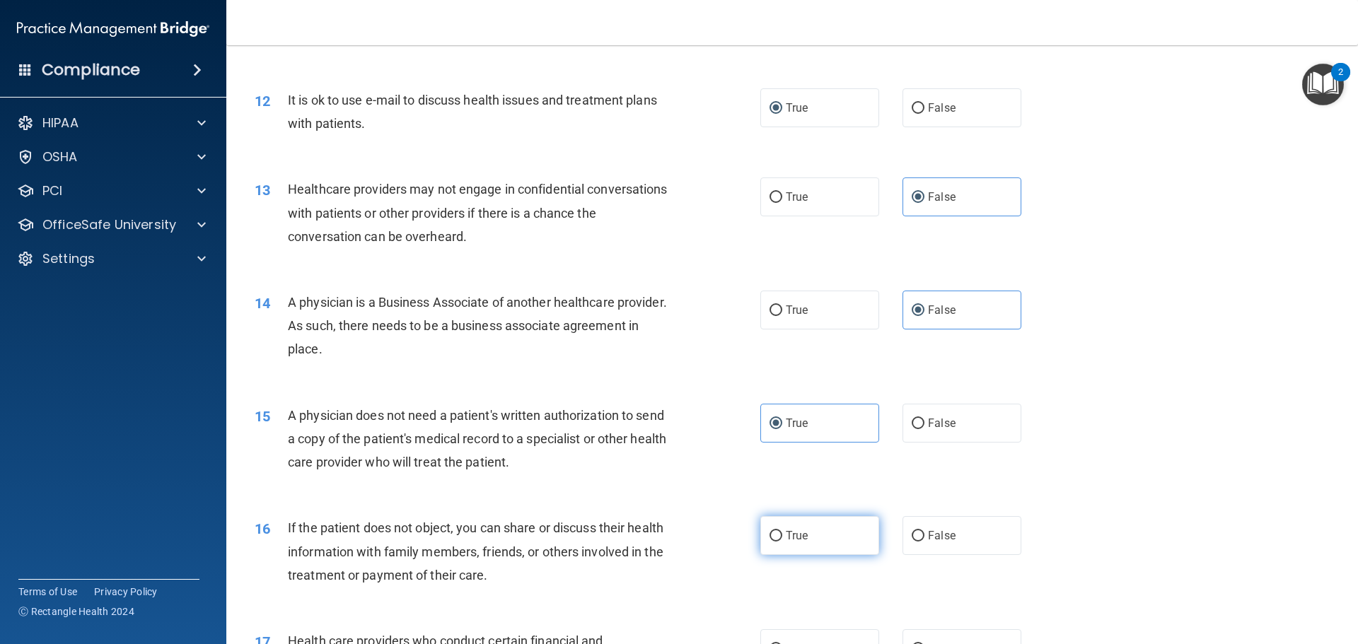
radio input "true"
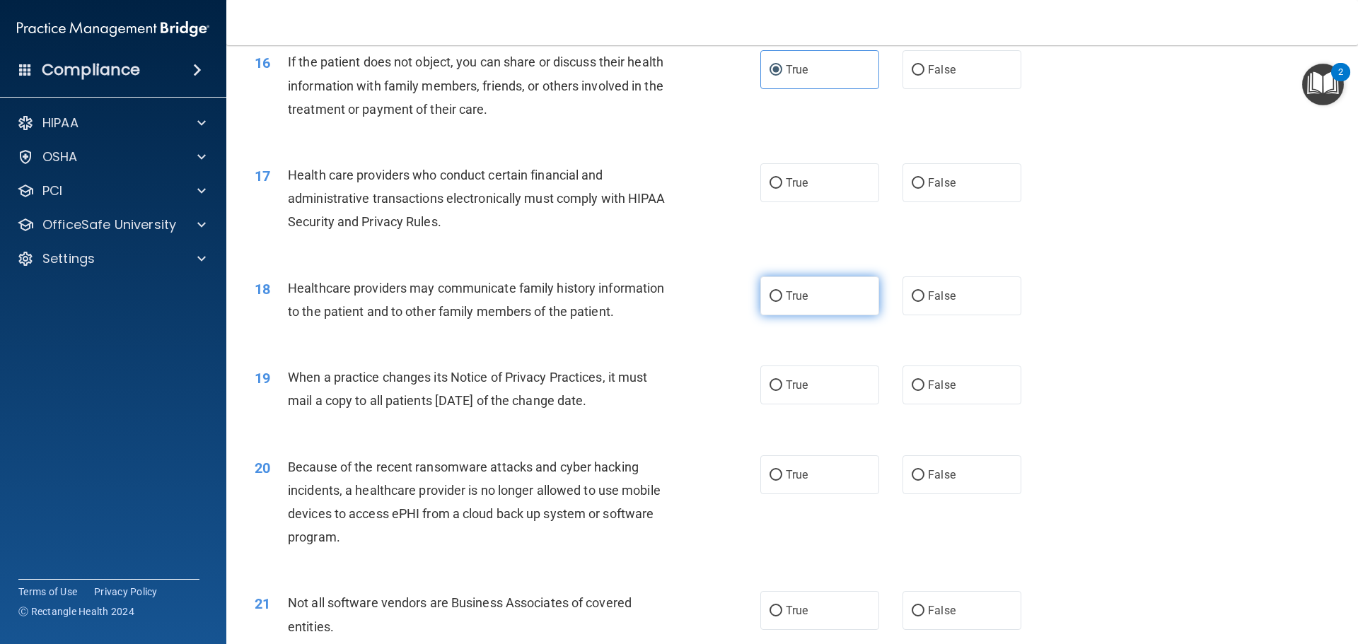
scroll to position [1658, 0]
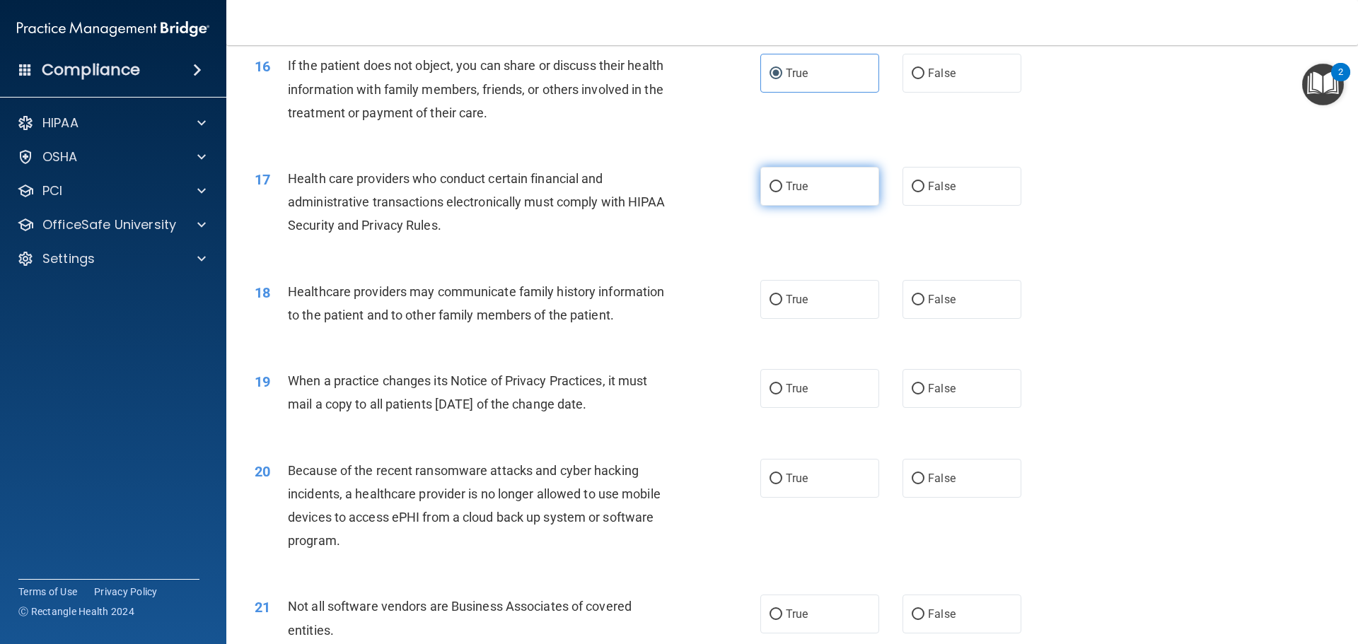
click at [803, 199] on label "True" at bounding box center [819, 186] width 119 height 39
click at [782, 192] on input "True" at bounding box center [775, 187] width 13 height 11
radio input "true"
click at [912, 296] on input "False" at bounding box center [918, 300] width 13 height 11
radio input "true"
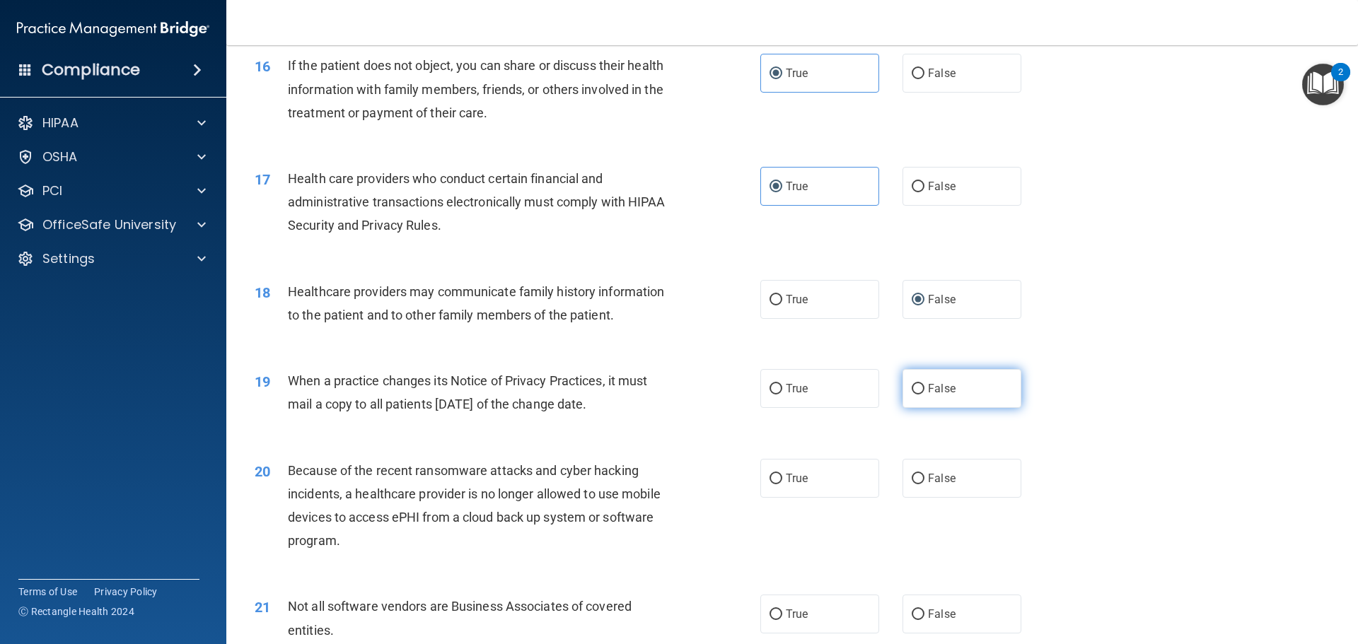
click at [924, 376] on label "False" at bounding box center [961, 388] width 119 height 39
click at [924, 384] on input "False" at bounding box center [918, 389] width 13 height 11
radio input "true"
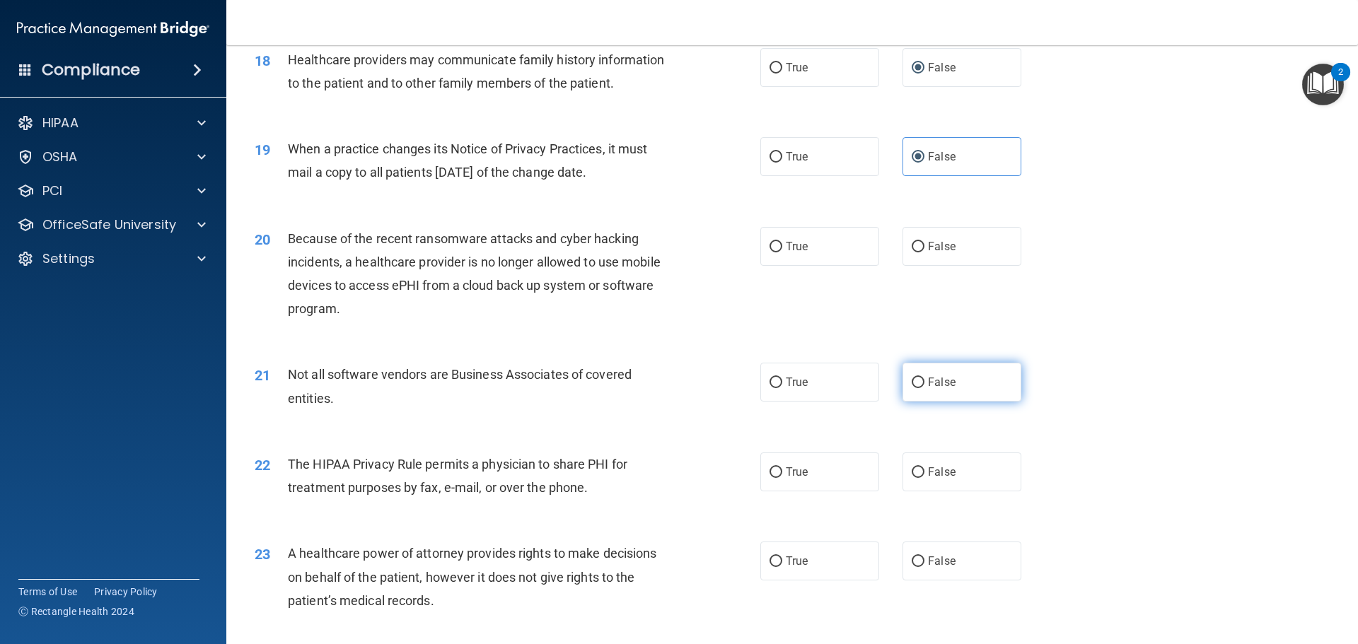
scroll to position [1889, 0]
click at [934, 248] on span "False" at bounding box center [942, 246] width 28 height 13
click at [924, 248] on input "False" at bounding box center [918, 248] width 13 height 11
radio input "true"
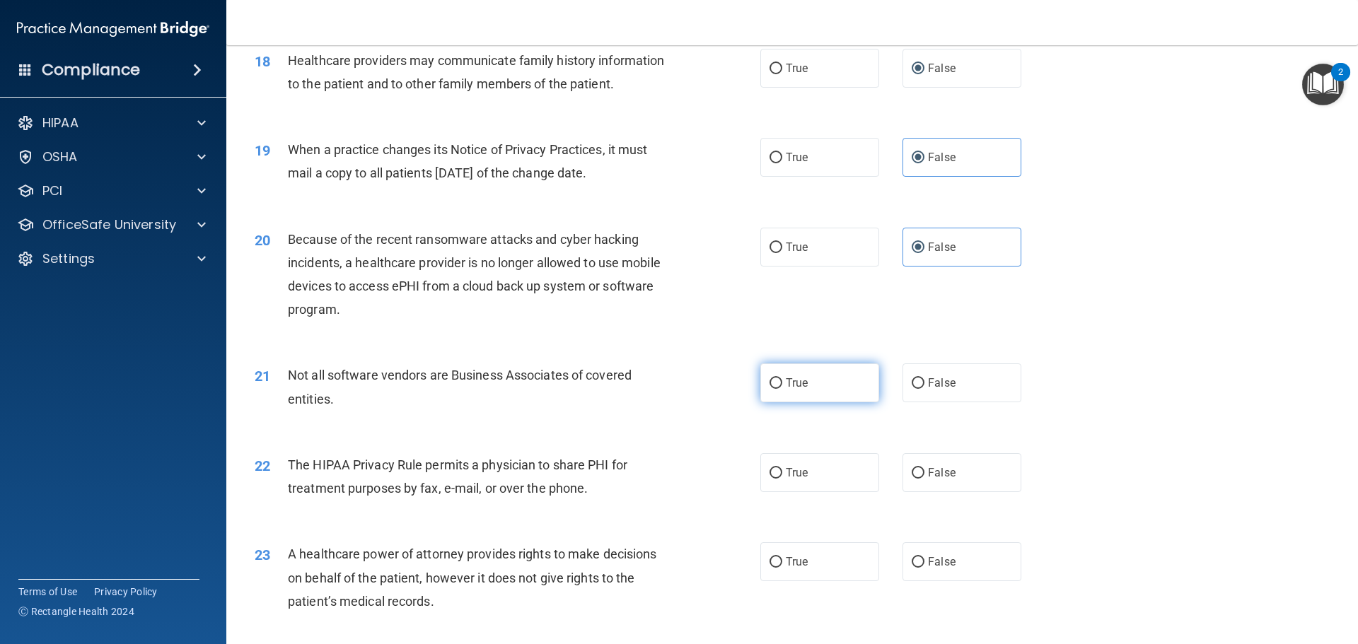
click at [800, 388] on span "True" at bounding box center [797, 382] width 22 height 13
click at [782, 388] on input "True" at bounding box center [775, 383] width 13 height 11
radio input "true"
click at [778, 480] on label "True" at bounding box center [819, 472] width 119 height 39
click at [778, 479] on input "True" at bounding box center [775, 473] width 13 height 11
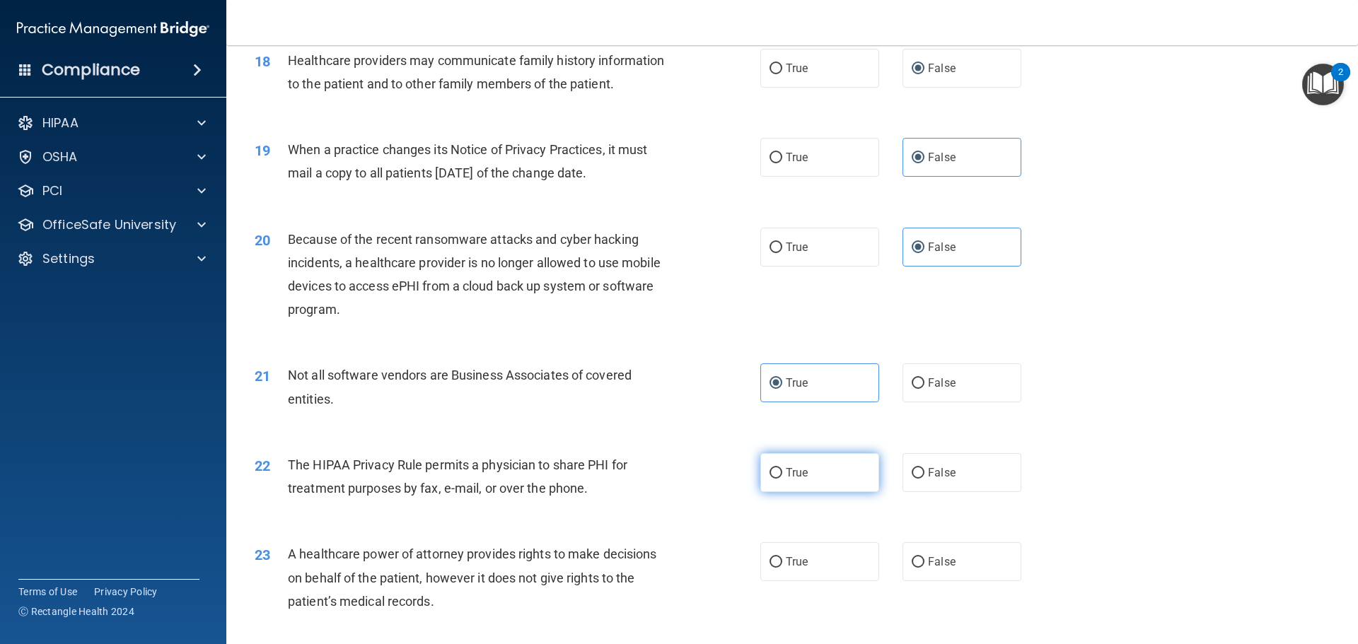
radio input "true"
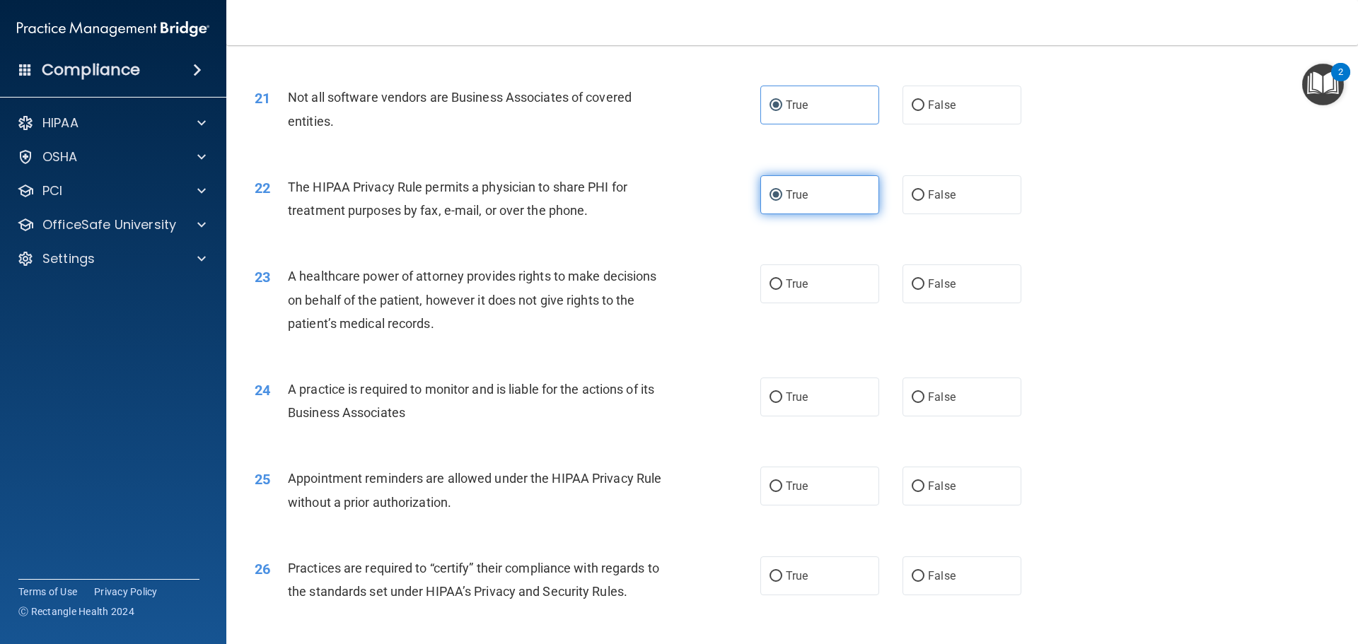
scroll to position [2170, 0]
click at [955, 284] on label "False" at bounding box center [961, 281] width 119 height 39
click at [924, 284] on input "False" at bounding box center [918, 282] width 13 height 11
radio input "true"
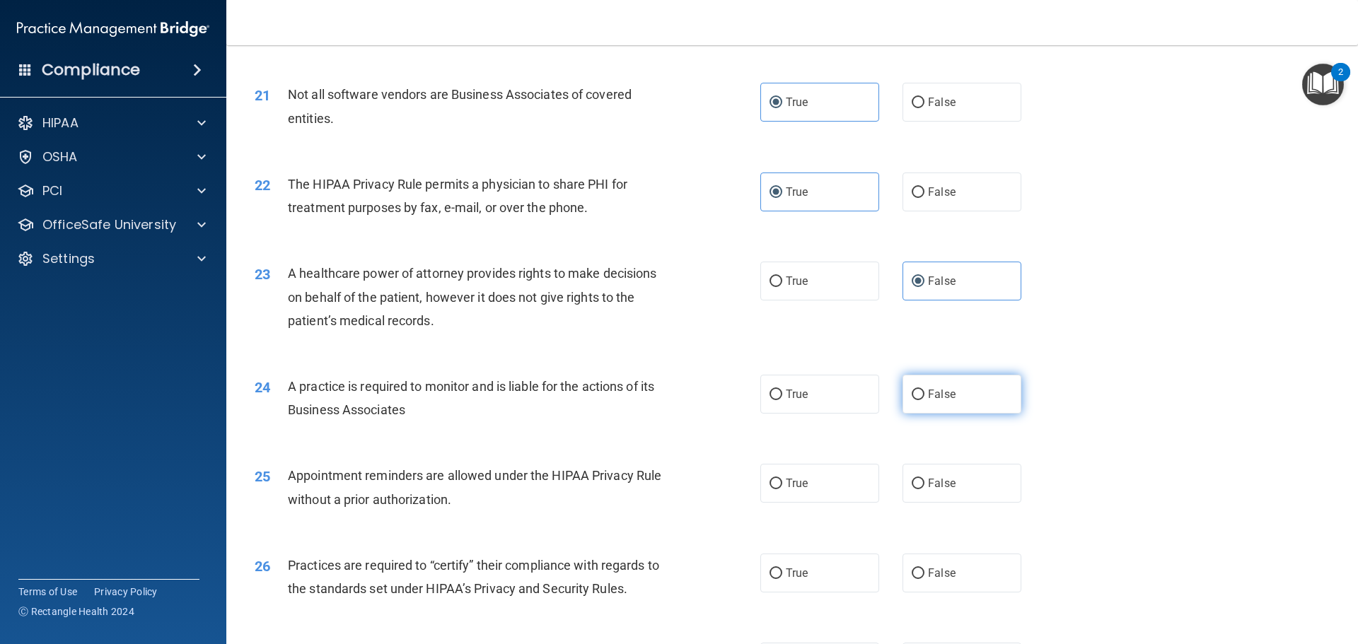
click at [928, 400] on span "False" at bounding box center [942, 394] width 28 height 13
click at [924, 400] on input "False" at bounding box center [918, 395] width 13 height 11
radio input "true"
click at [816, 480] on label "True" at bounding box center [819, 483] width 119 height 39
click at [782, 480] on input "True" at bounding box center [775, 484] width 13 height 11
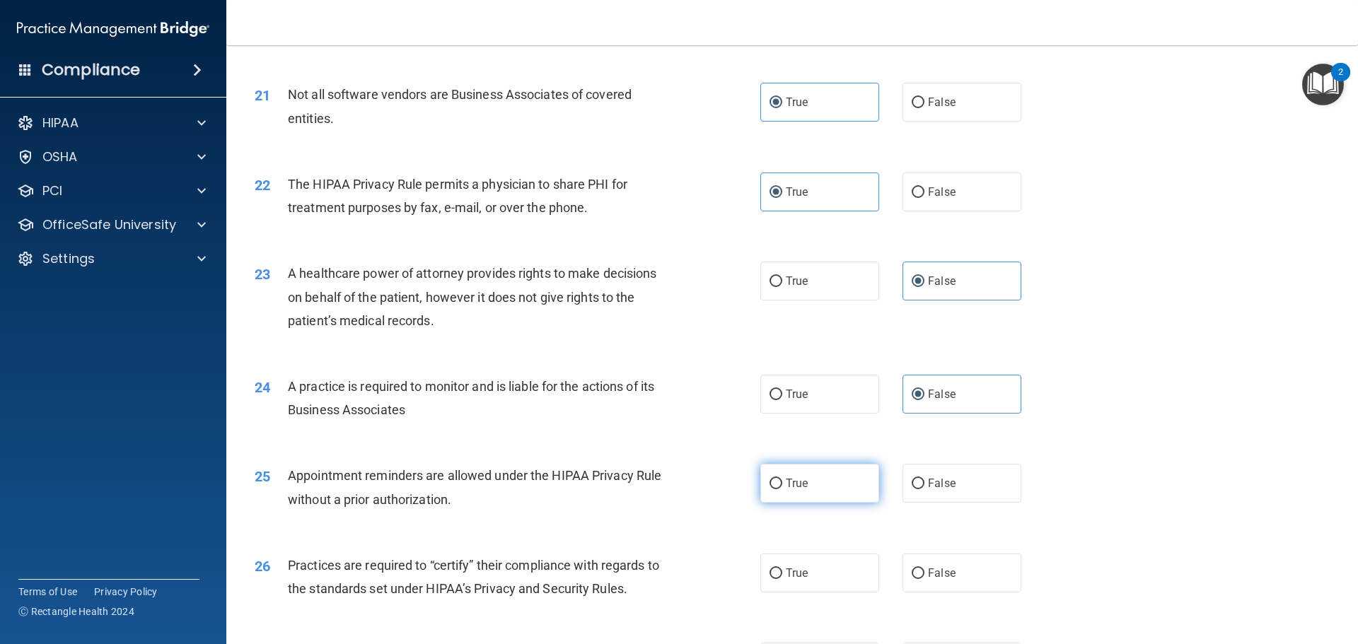
radio input "true"
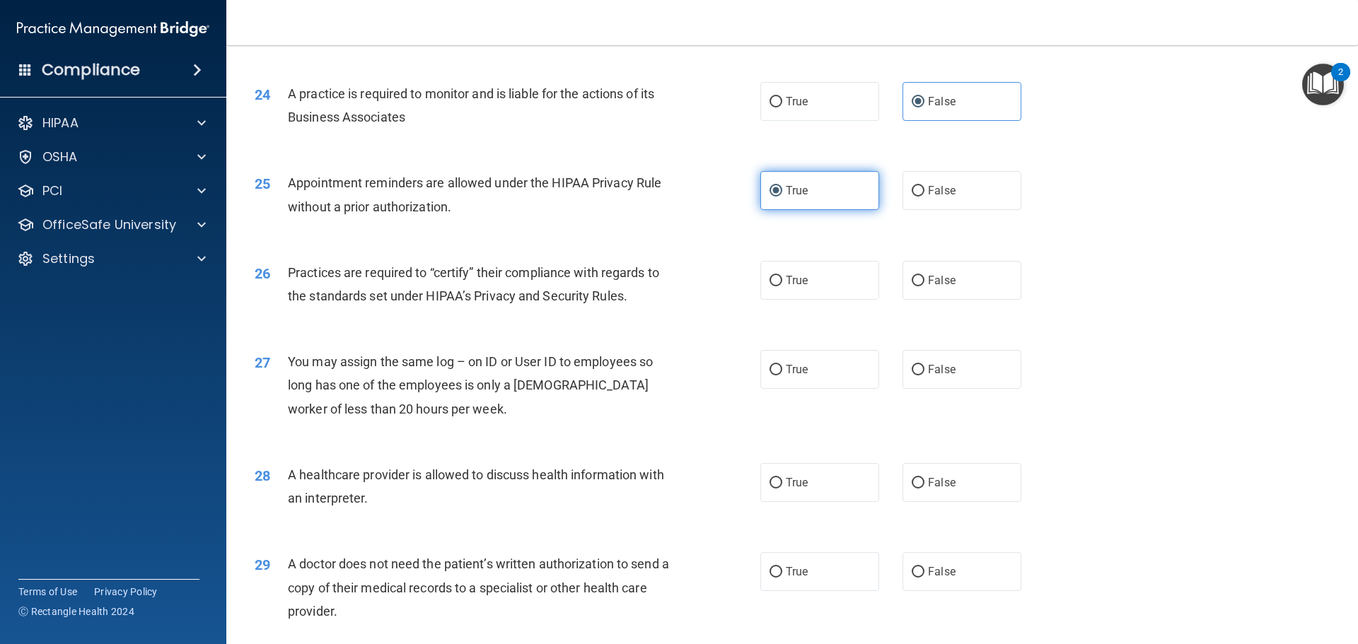
scroll to position [2463, 0]
click at [979, 272] on label "False" at bounding box center [961, 279] width 119 height 39
click at [924, 275] on input "False" at bounding box center [918, 280] width 13 height 11
radio input "true"
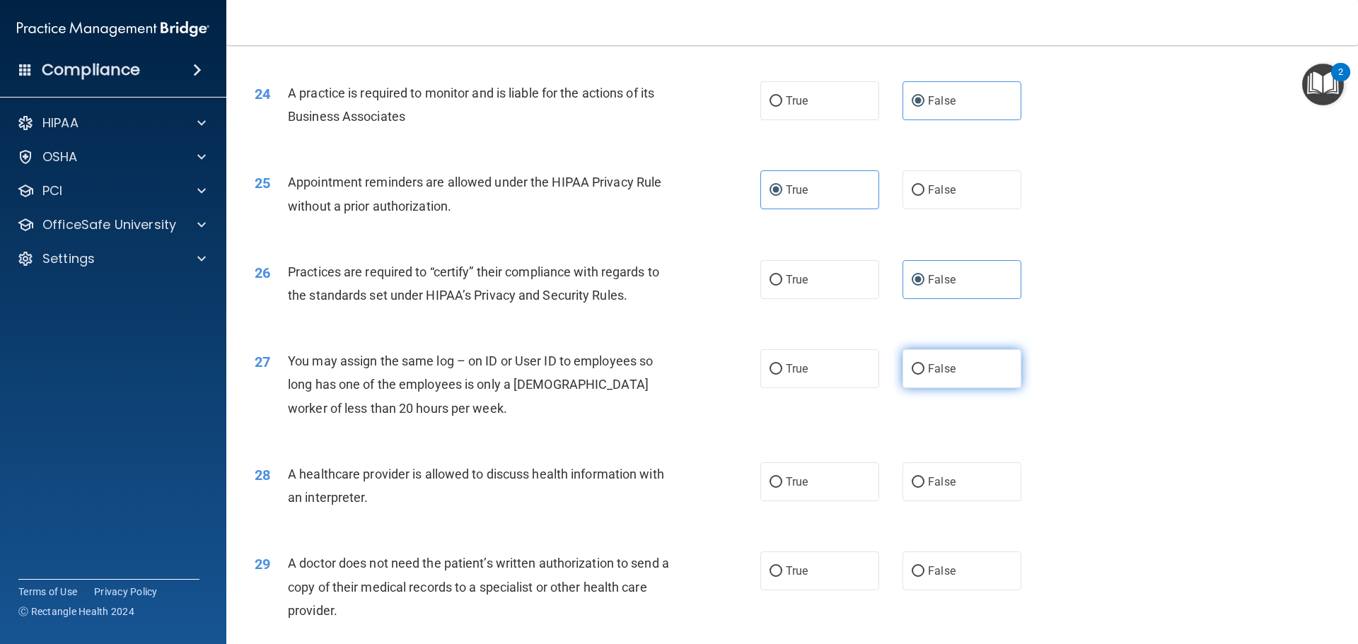
click at [938, 368] on span "False" at bounding box center [942, 368] width 28 height 13
click at [924, 368] on input "False" at bounding box center [918, 369] width 13 height 11
radio input "true"
click at [803, 467] on label "True" at bounding box center [819, 482] width 119 height 39
click at [782, 477] on input "True" at bounding box center [775, 482] width 13 height 11
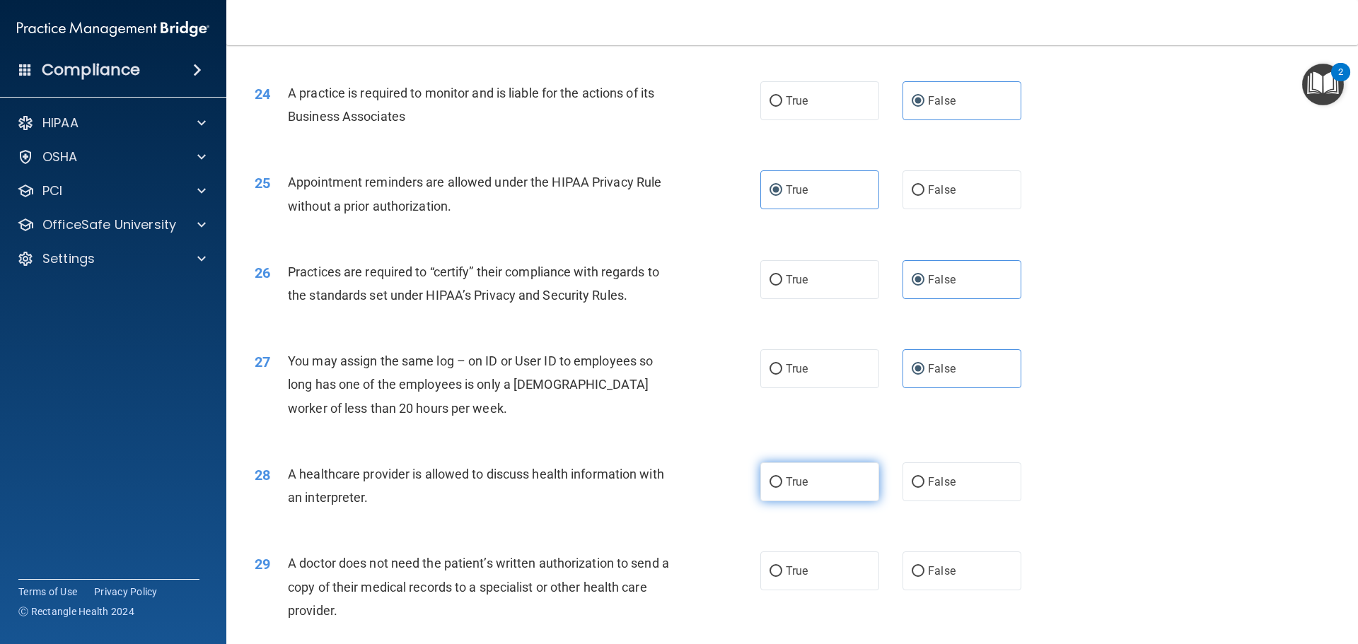
radio input "true"
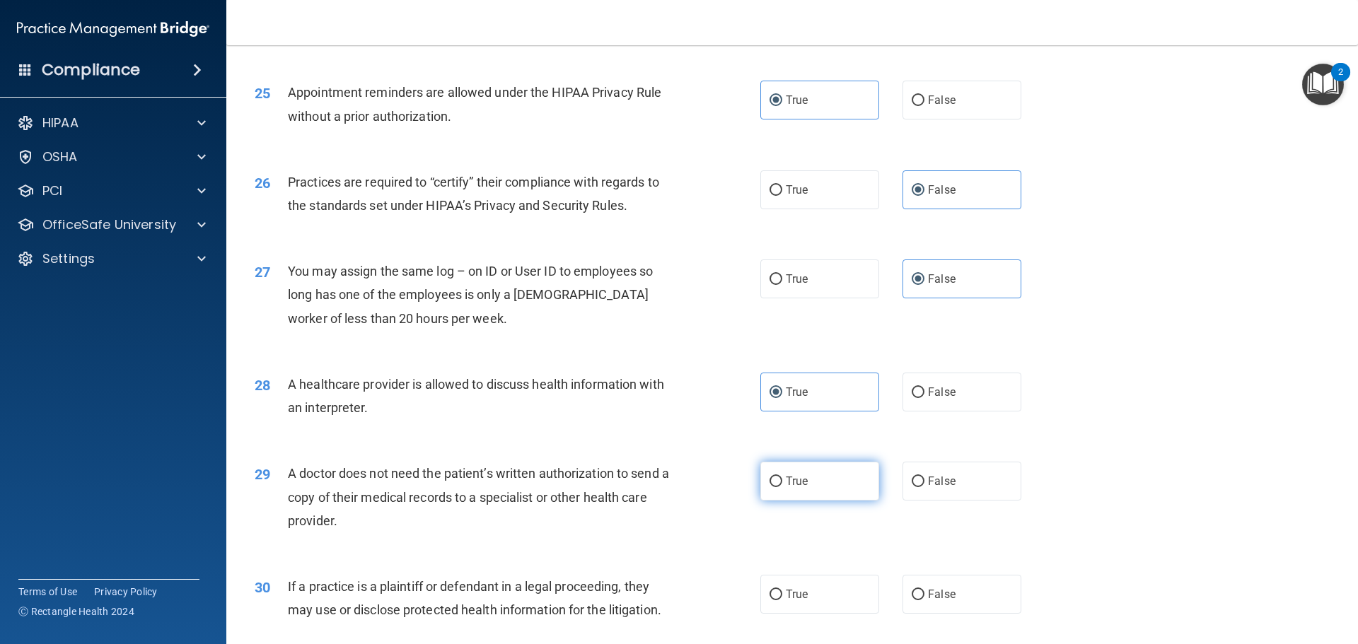
click at [803, 467] on label "True" at bounding box center [819, 481] width 119 height 39
click at [782, 477] on input "True" at bounding box center [775, 482] width 13 height 11
radio input "true"
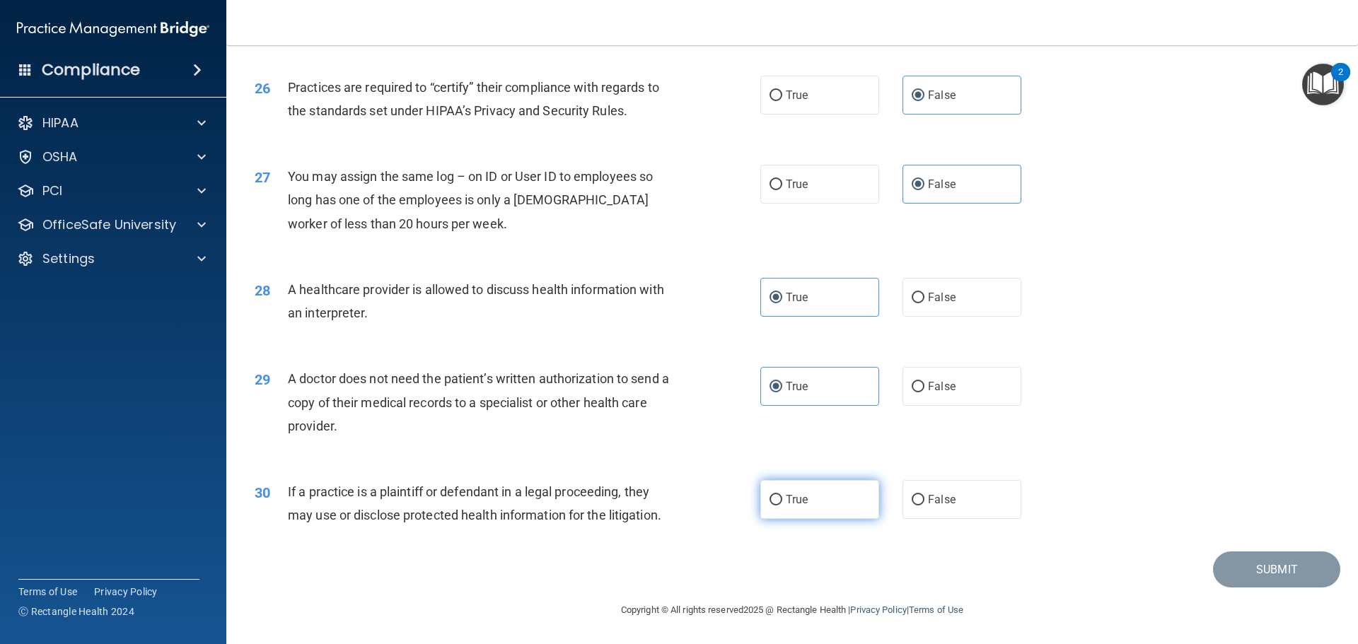
click at [763, 515] on label "True" at bounding box center [819, 499] width 119 height 39
click at [769, 506] on input "True" at bounding box center [775, 500] width 13 height 11
radio input "true"
click at [1215, 568] on button "Submit" at bounding box center [1276, 570] width 127 height 36
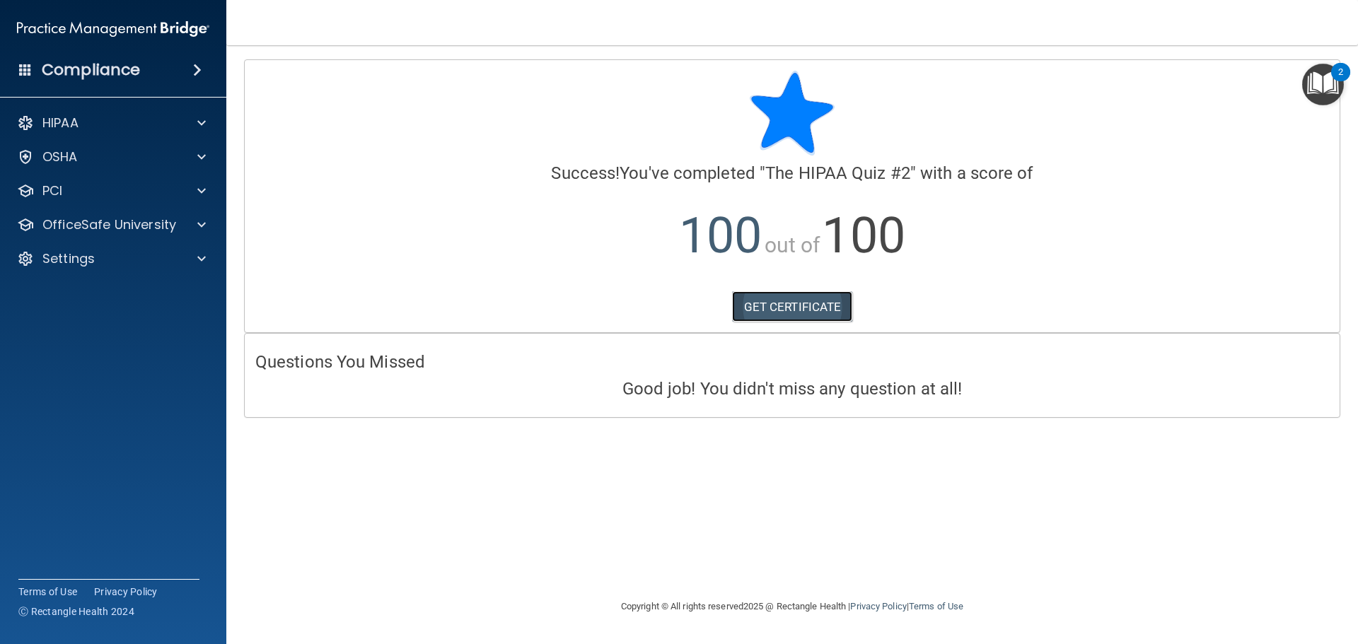
click at [781, 316] on link "GET CERTIFICATE" at bounding box center [792, 306] width 121 height 31
click at [133, 213] on div "OfficeSafe University" at bounding box center [113, 225] width 227 height 28
click at [205, 233] on span at bounding box center [201, 224] width 8 height 17
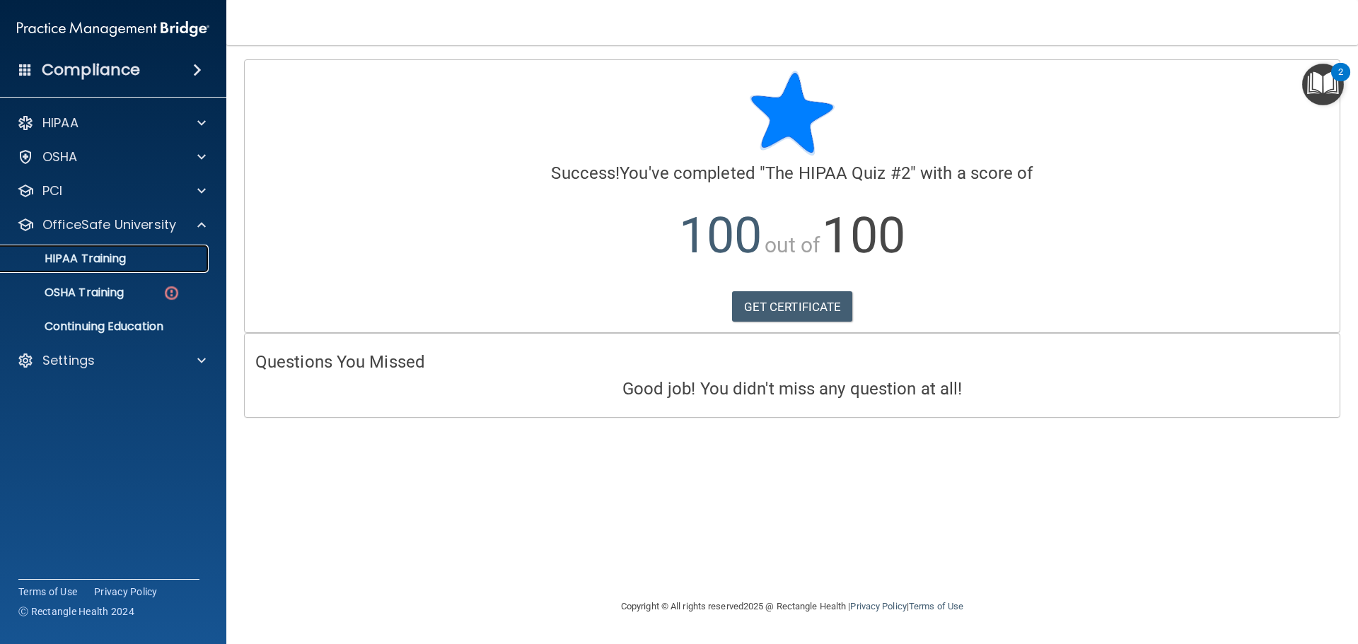
click at [130, 266] on link "HIPAA Training" at bounding box center [97, 259] width 223 height 28
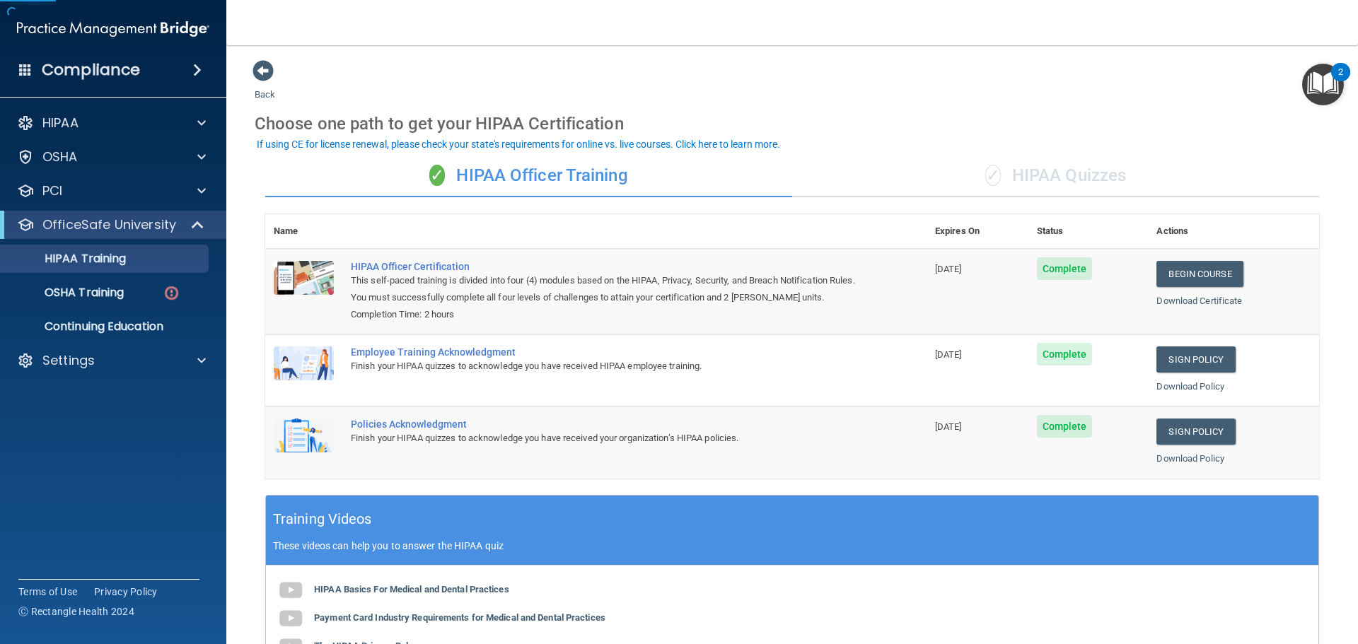
click at [1038, 179] on div "✓ HIPAA Quizzes" at bounding box center [1055, 176] width 527 height 42
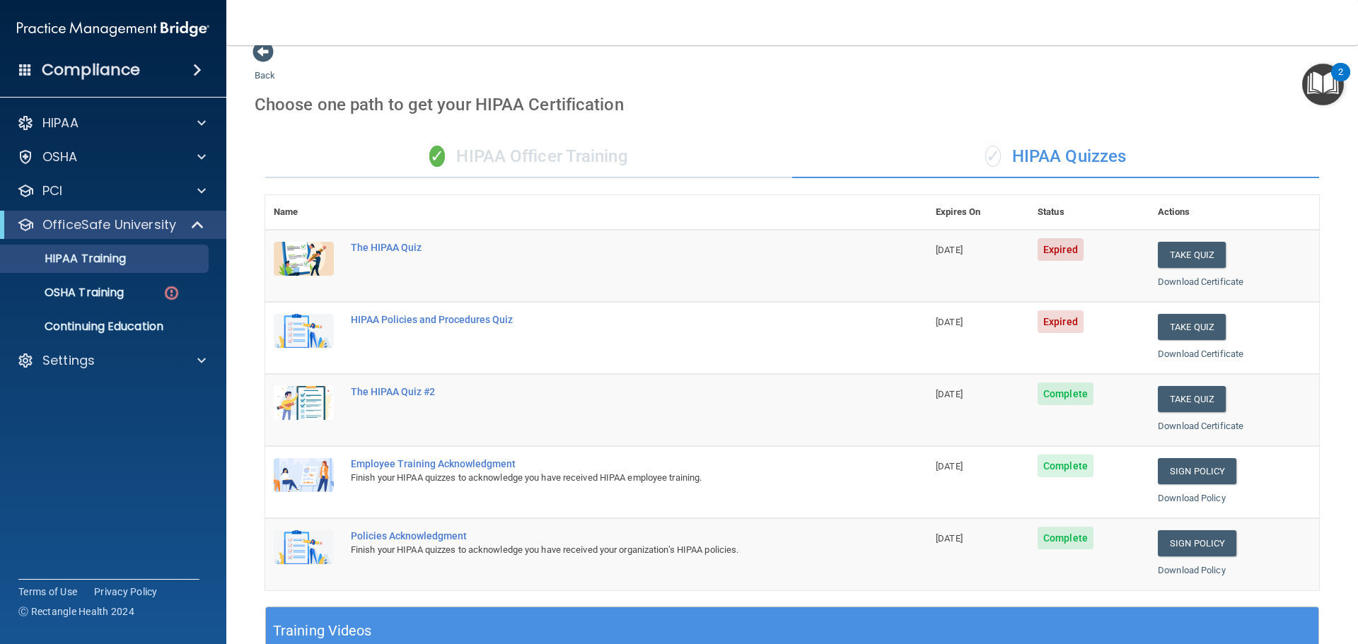
scroll to position [18, 0]
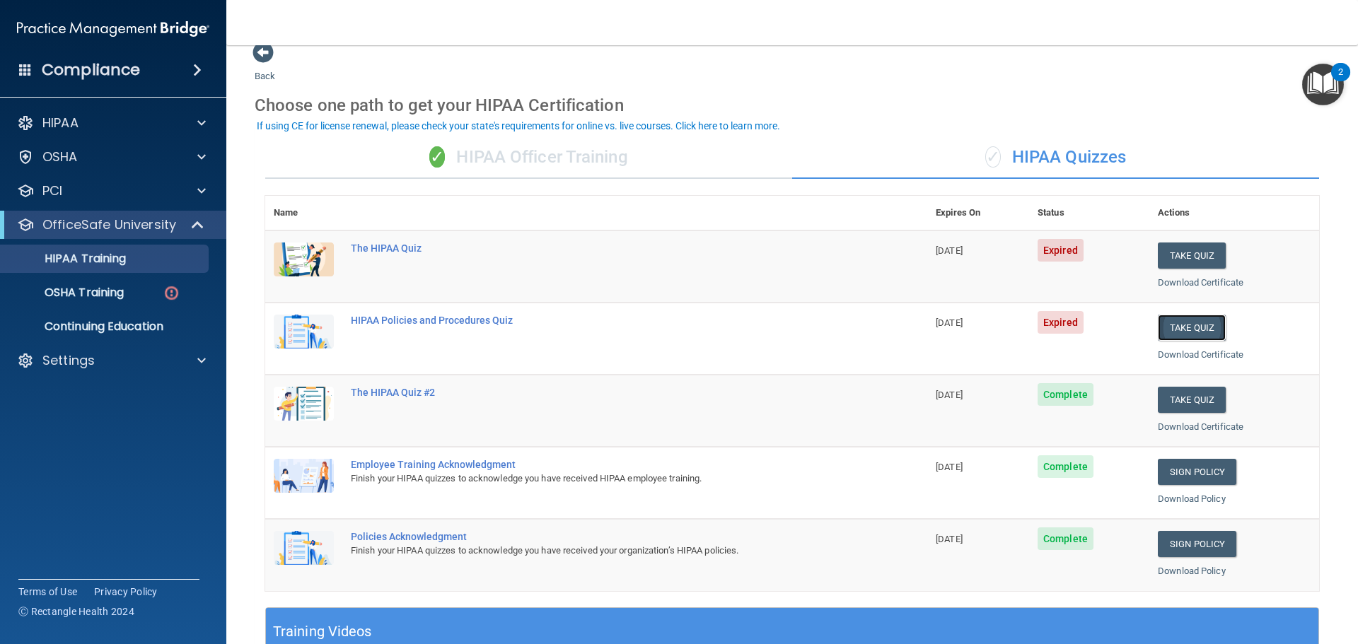
click at [1180, 322] on button "Take Quiz" at bounding box center [1192, 328] width 68 height 26
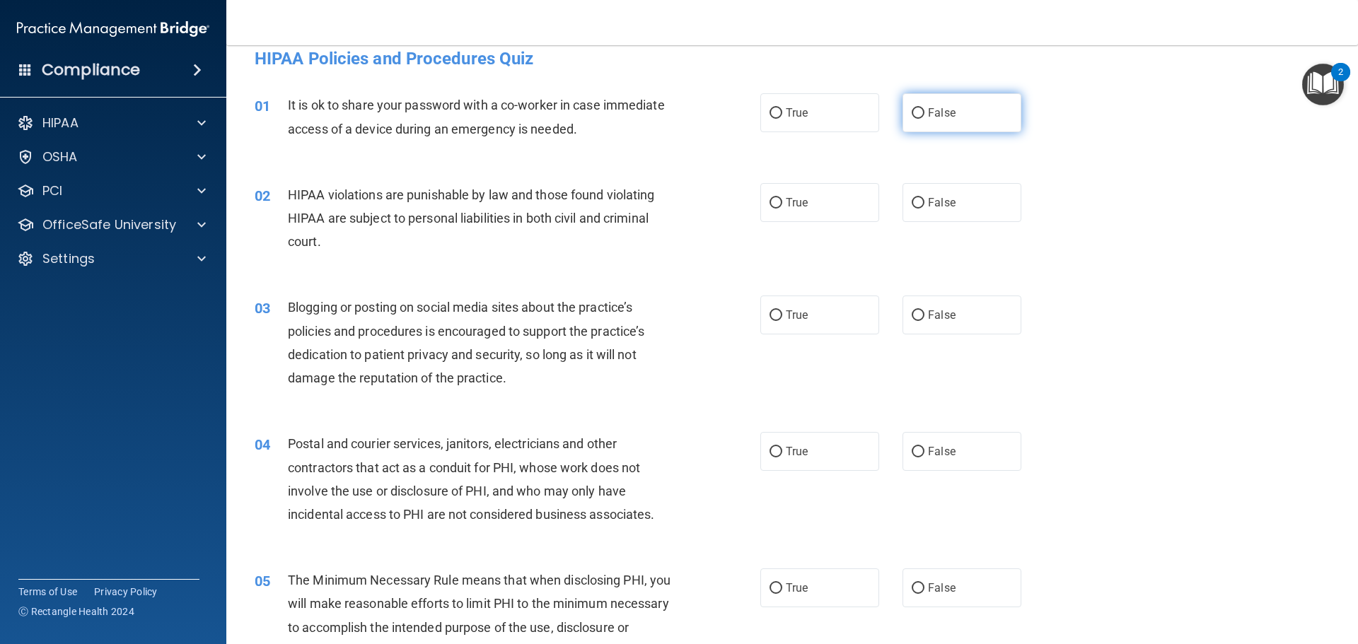
click at [971, 130] on label "False" at bounding box center [961, 112] width 119 height 39
click at [924, 119] on input "False" at bounding box center [918, 113] width 13 height 11
radio input "true"
click at [825, 189] on label "True" at bounding box center [819, 202] width 119 height 39
click at [782, 198] on input "True" at bounding box center [775, 203] width 13 height 11
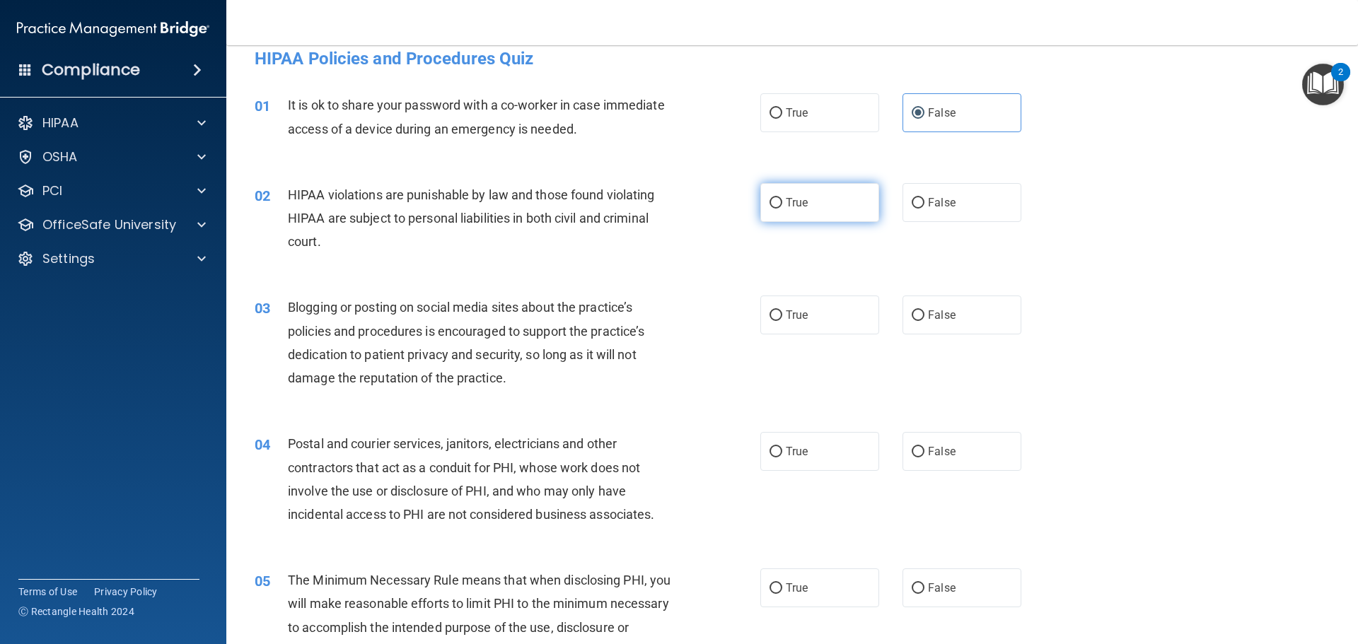
radio input "true"
click at [957, 324] on label "False" at bounding box center [961, 315] width 119 height 39
click at [924, 321] on input "False" at bounding box center [918, 315] width 13 height 11
radio input "true"
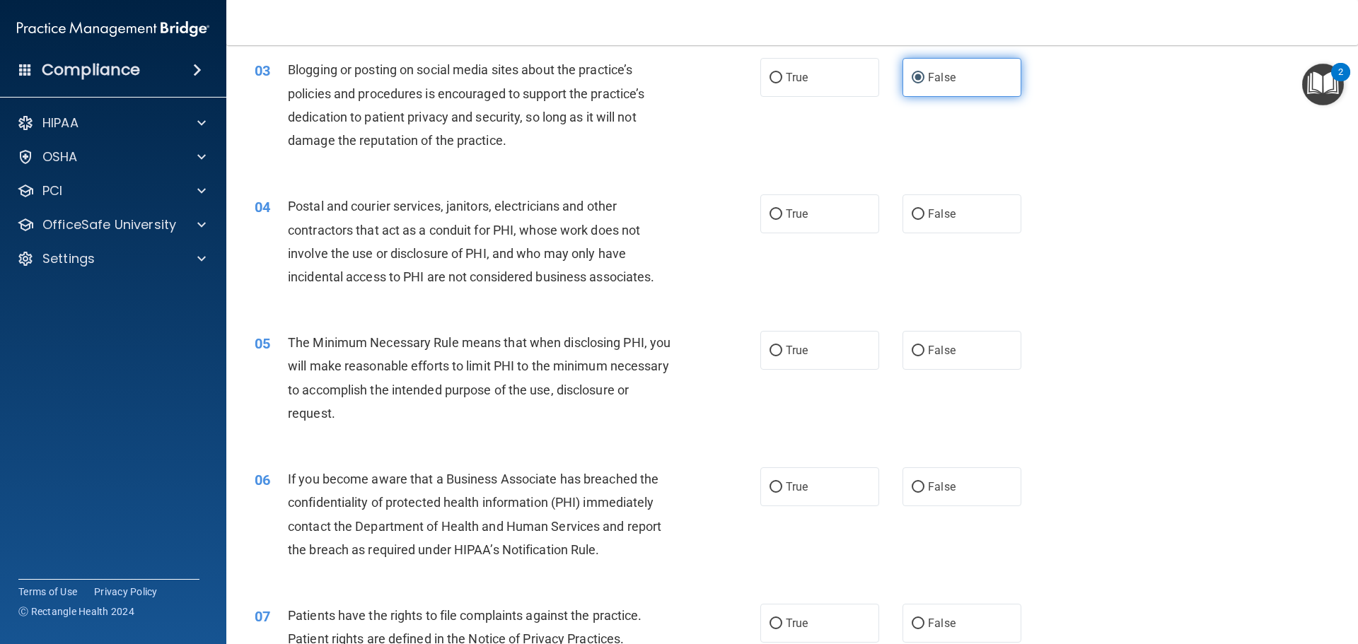
scroll to position [307, 0]
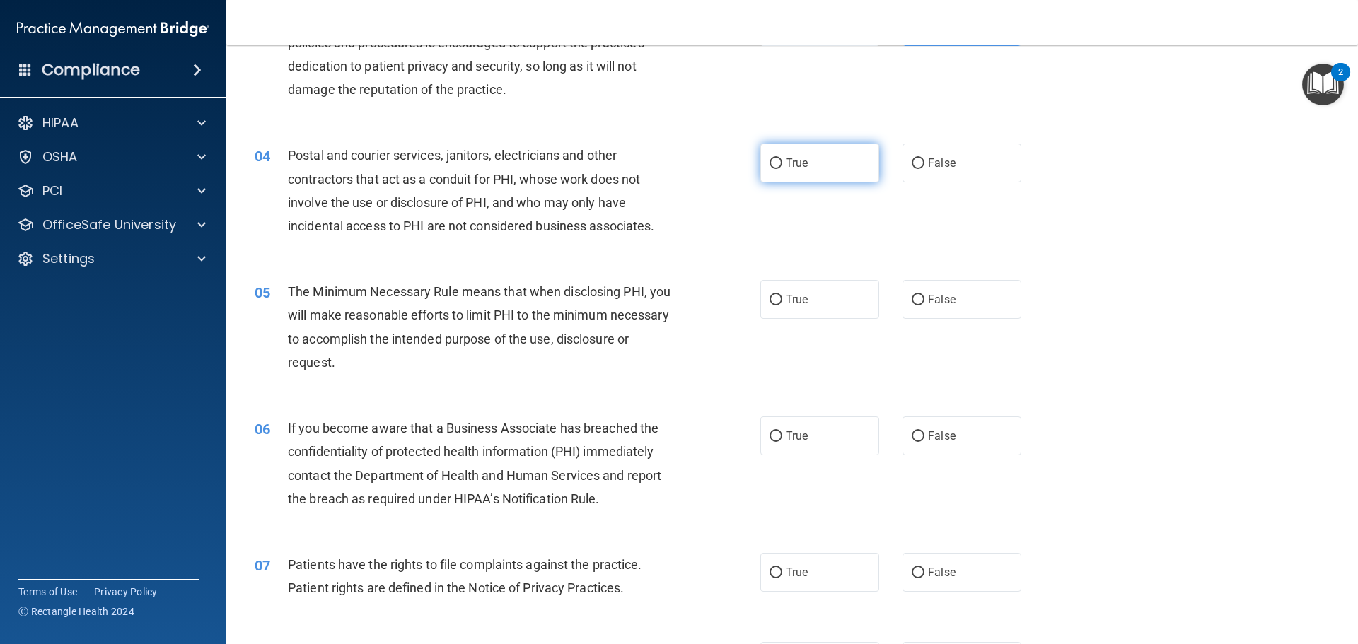
click at [832, 149] on label "True" at bounding box center [819, 163] width 119 height 39
click at [782, 158] on input "True" at bounding box center [775, 163] width 13 height 11
radio input "true"
click at [799, 281] on label "True" at bounding box center [819, 299] width 119 height 39
click at [782, 295] on input "True" at bounding box center [775, 300] width 13 height 11
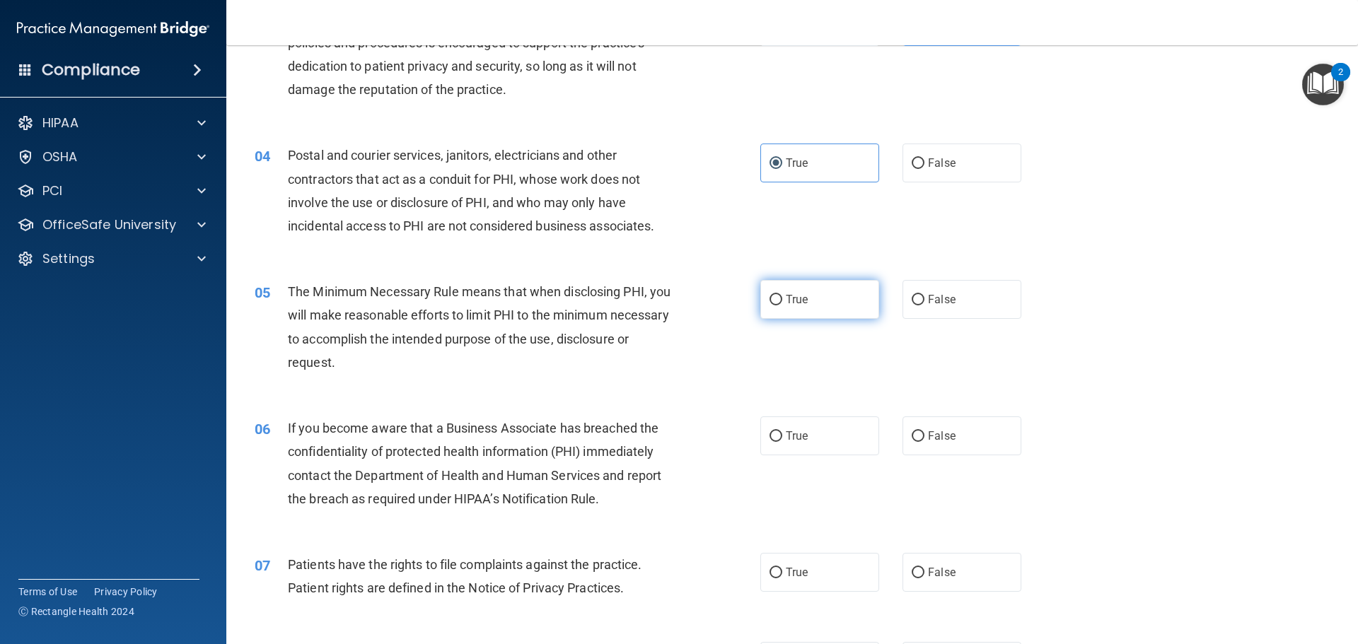
radio input "true"
click at [919, 427] on label "False" at bounding box center [961, 436] width 119 height 39
click at [919, 431] on input "False" at bounding box center [918, 436] width 13 height 11
radio input "true"
click at [803, 567] on label "True" at bounding box center [819, 572] width 119 height 39
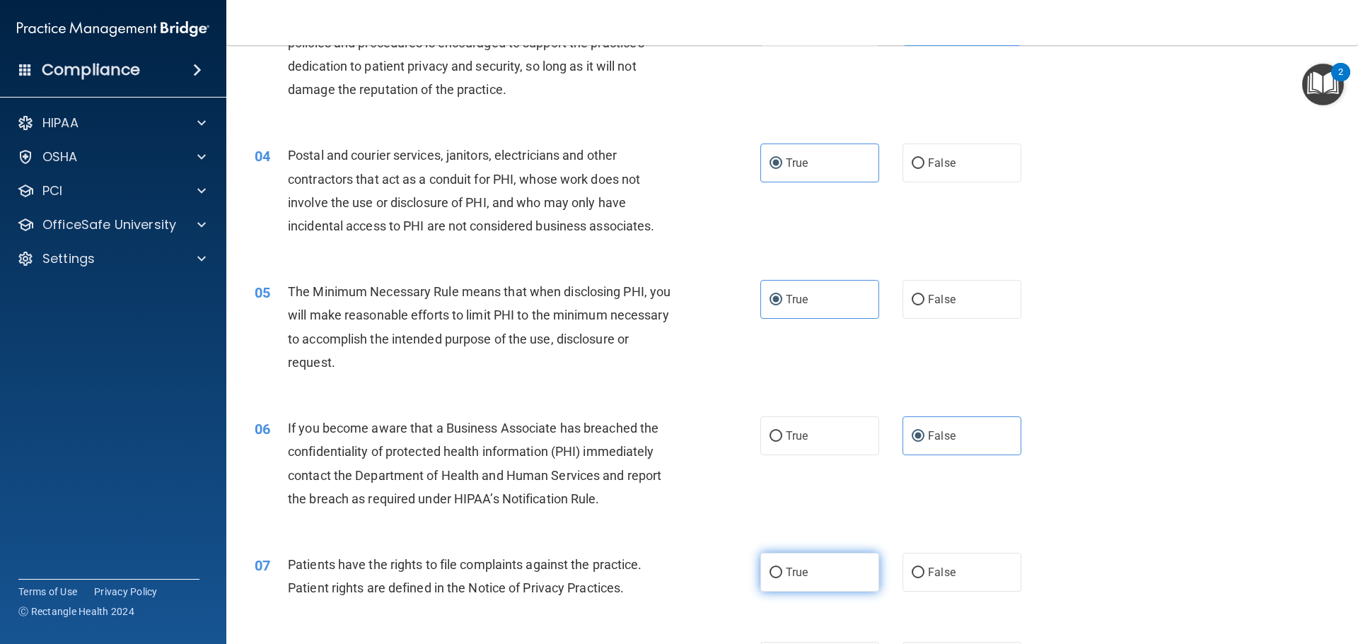
click at [782, 568] on input "True" at bounding box center [775, 573] width 13 height 11
radio input "true"
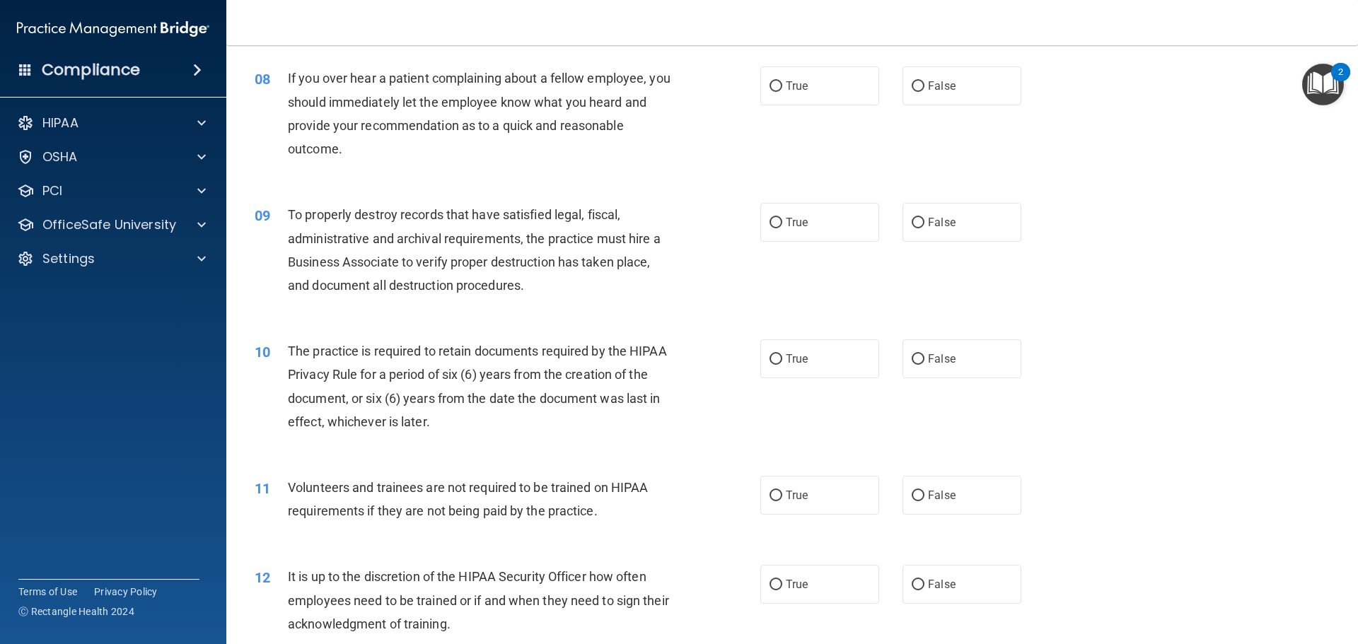
scroll to position [885, 0]
click at [947, 107] on div "08 If you over hear a patient complaining about a fellow employee, you should i…" at bounding box center [792, 115] width 1096 height 136
click at [938, 83] on span "False" at bounding box center [942, 83] width 28 height 13
click at [924, 83] on input "False" at bounding box center [918, 84] width 13 height 11
radio input "true"
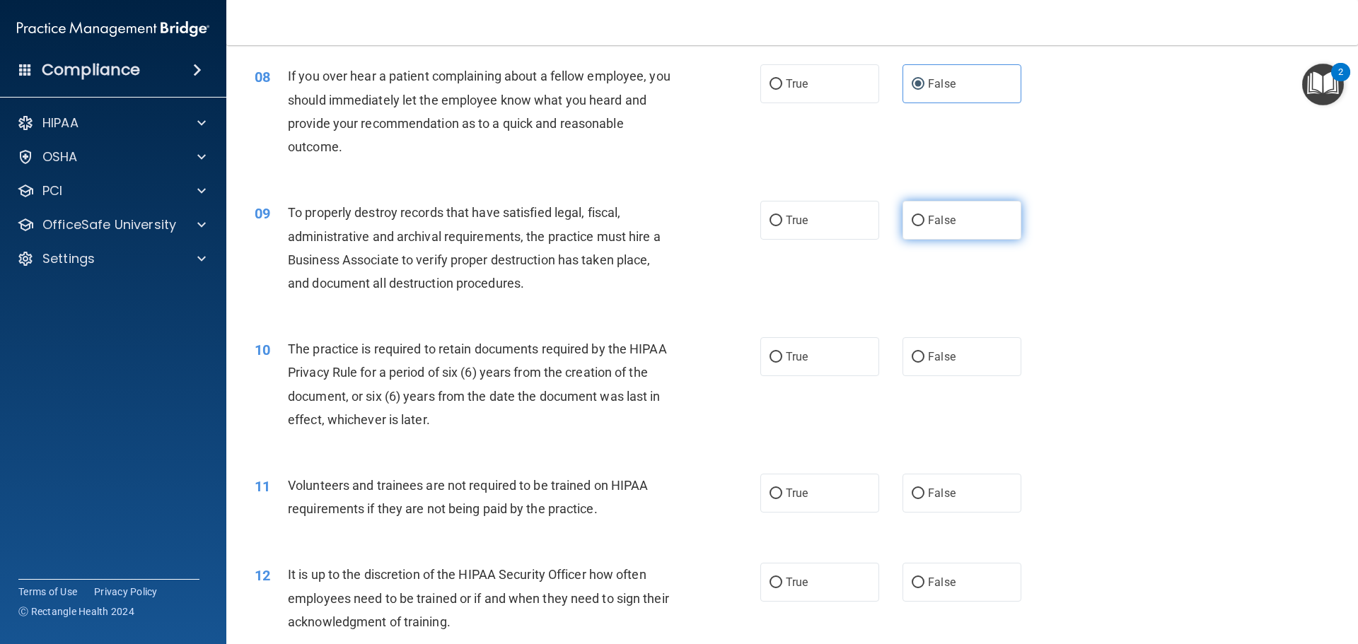
click at [932, 223] on span "False" at bounding box center [942, 220] width 28 height 13
click at [924, 223] on input "False" at bounding box center [918, 221] width 13 height 11
radio input "true"
click at [809, 351] on label "True" at bounding box center [819, 356] width 119 height 39
click at [782, 352] on input "True" at bounding box center [775, 357] width 13 height 11
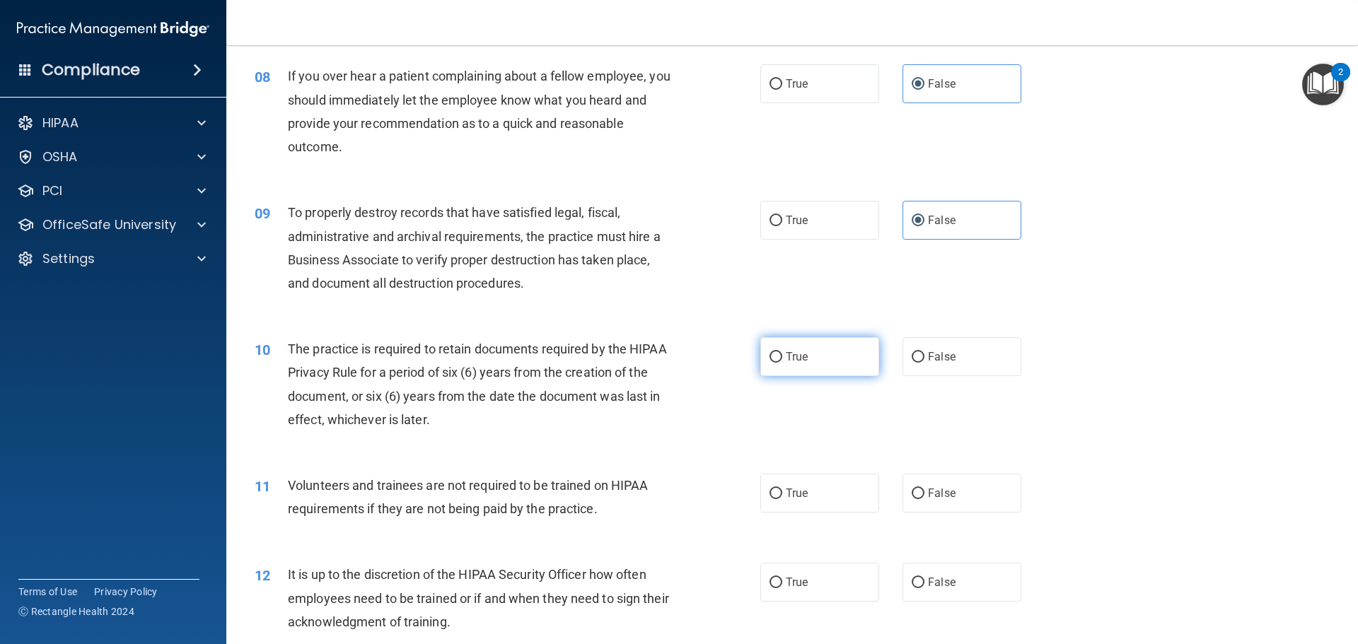
radio input "true"
click at [933, 494] on span "False" at bounding box center [942, 493] width 28 height 13
click at [924, 494] on input "False" at bounding box center [918, 494] width 13 height 11
radio input "true"
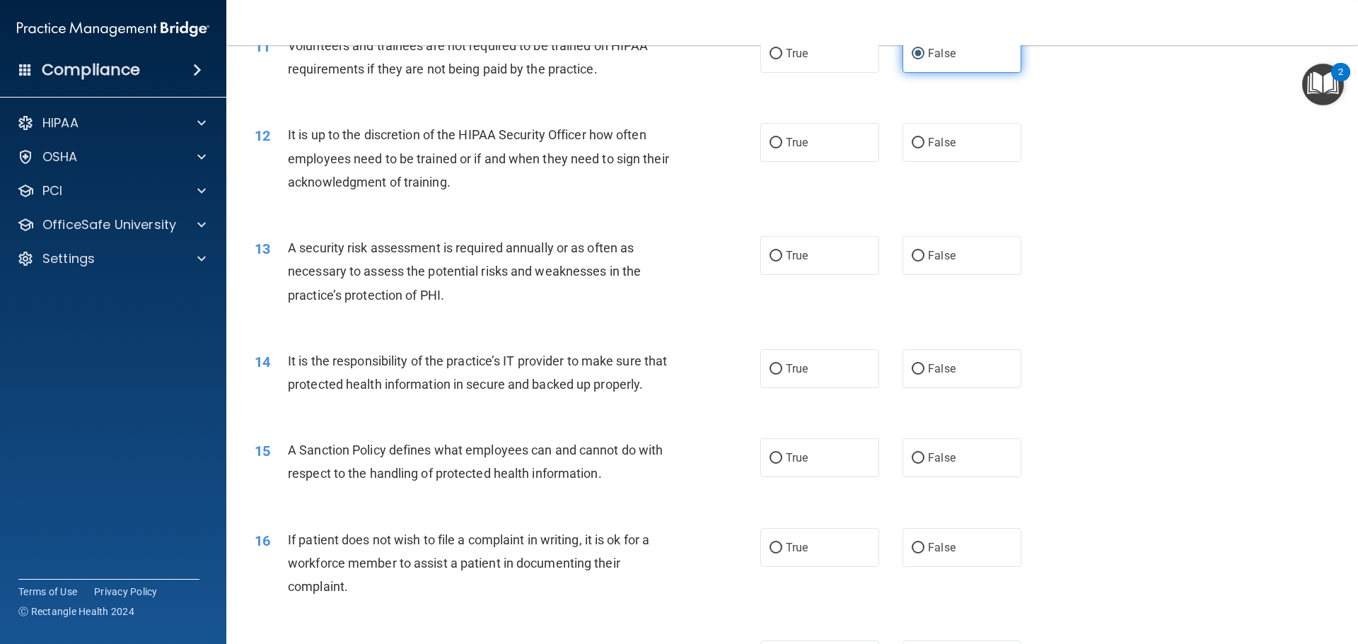
scroll to position [1325, 0]
click at [977, 148] on label "False" at bounding box center [961, 141] width 119 height 39
click at [924, 148] on input "False" at bounding box center [918, 142] width 13 height 11
radio input "true"
click at [844, 252] on label "True" at bounding box center [819, 255] width 119 height 39
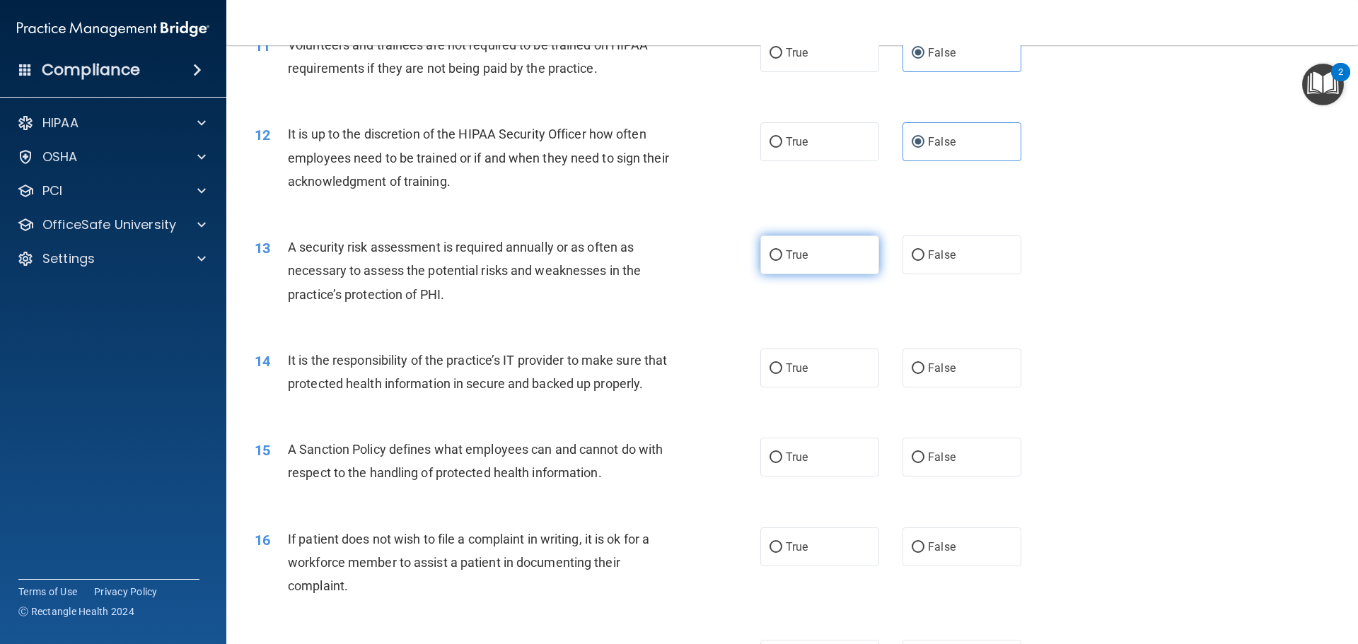
click at [782, 252] on input "True" at bounding box center [775, 255] width 13 height 11
radio input "true"
click at [954, 368] on label "False" at bounding box center [961, 368] width 119 height 39
click at [924, 368] on input "False" at bounding box center [918, 369] width 13 height 11
radio input "true"
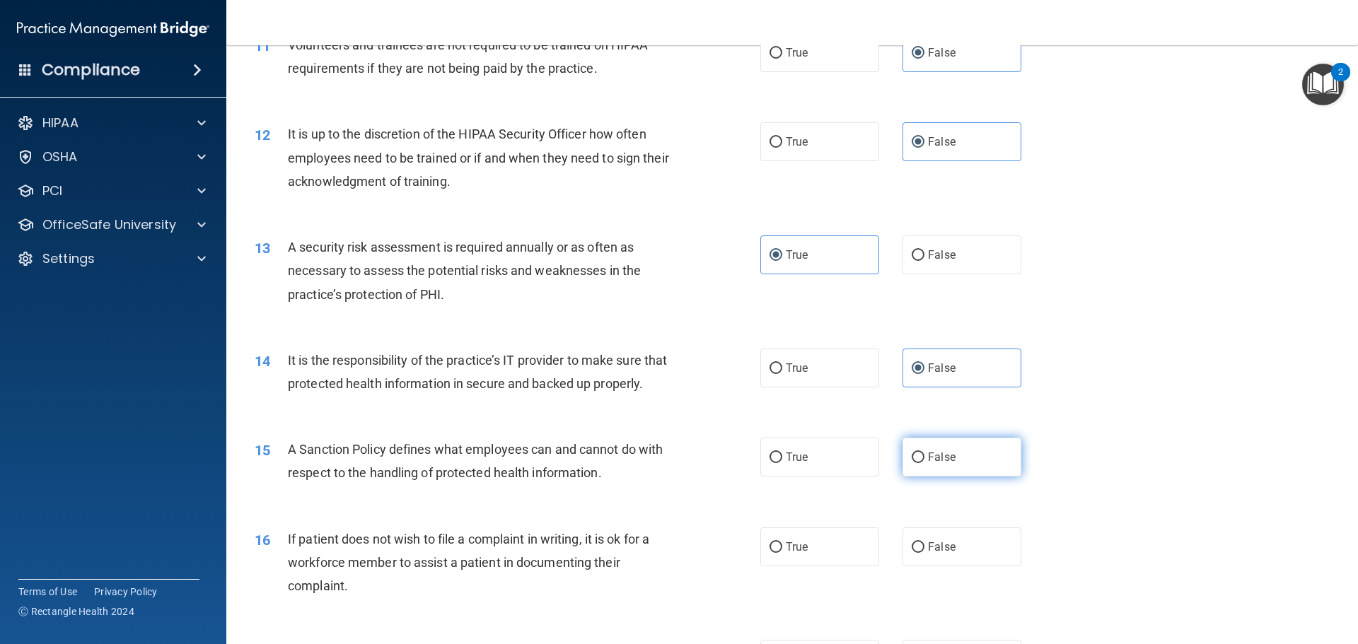
click at [953, 477] on label "False" at bounding box center [961, 457] width 119 height 39
click at [924, 463] on input "False" at bounding box center [918, 458] width 13 height 11
radio input "true"
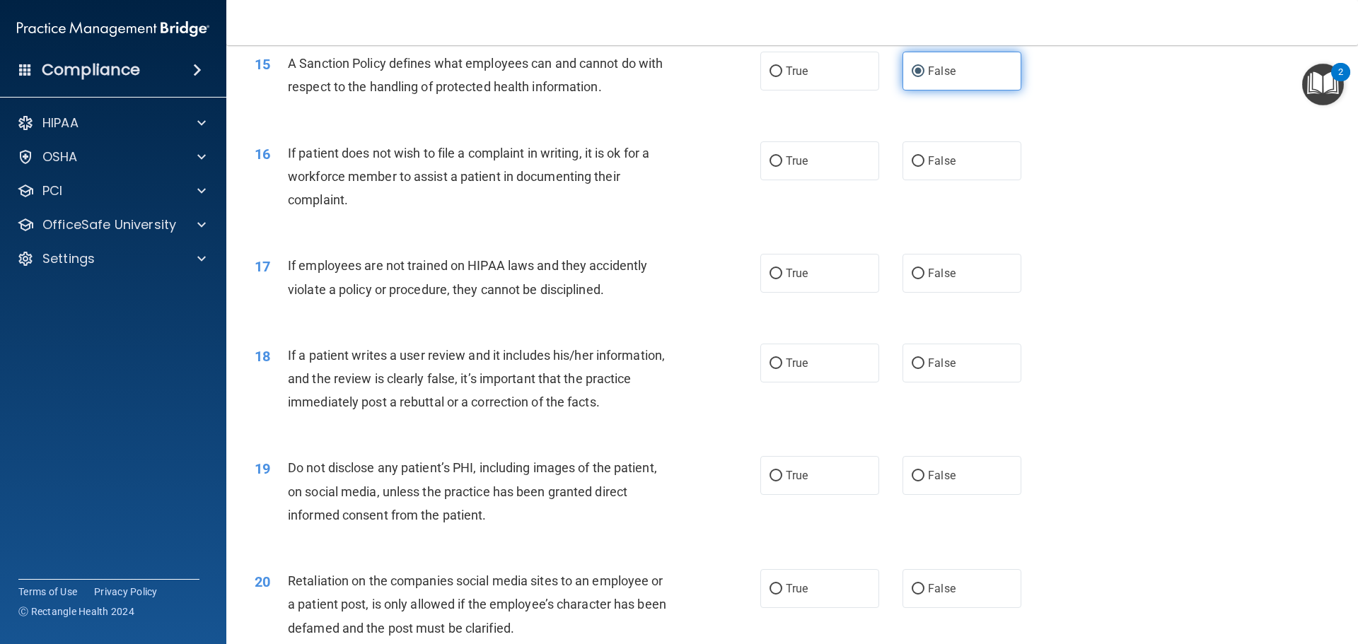
scroll to position [1713, 0]
click at [796, 175] on label "True" at bounding box center [819, 159] width 119 height 39
click at [782, 165] on input "True" at bounding box center [775, 160] width 13 height 11
radio input "true"
click at [928, 279] on span "False" at bounding box center [942, 271] width 28 height 13
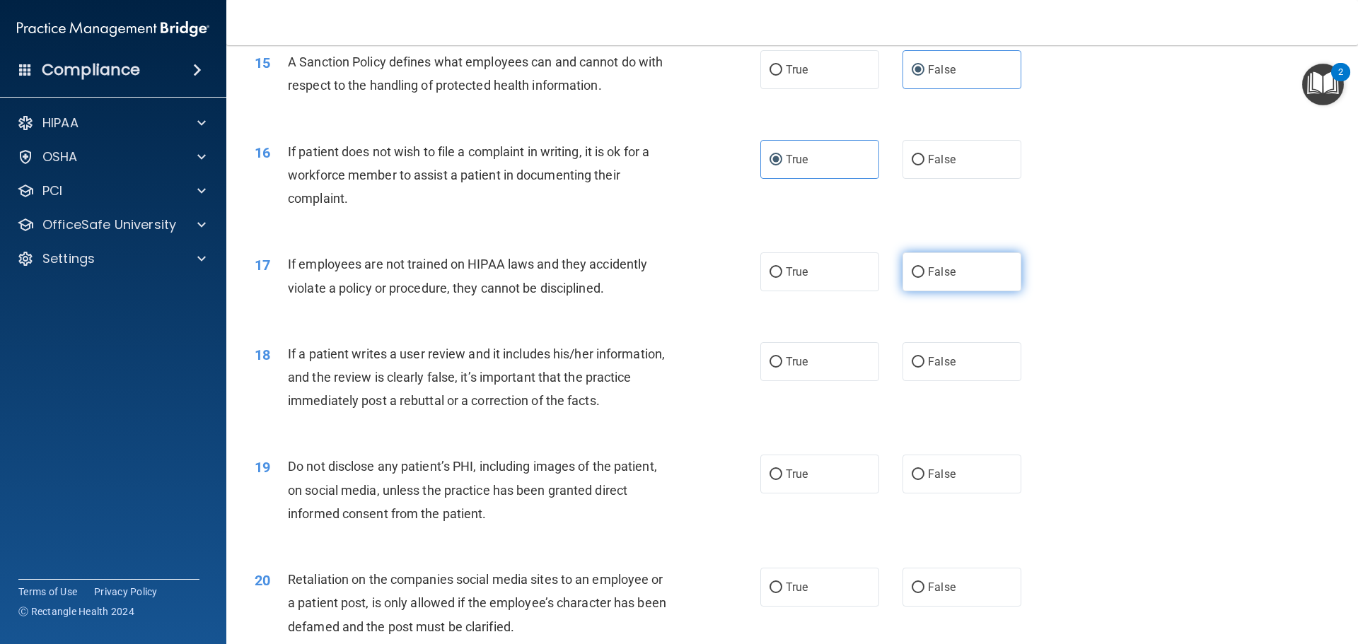
click at [924, 278] on input "False" at bounding box center [918, 272] width 13 height 11
radio input "true"
click at [929, 373] on label "False" at bounding box center [961, 361] width 119 height 39
click at [924, 368] on input "False" at bounding box center [918, 362] width 13 height 11
radio input "true"
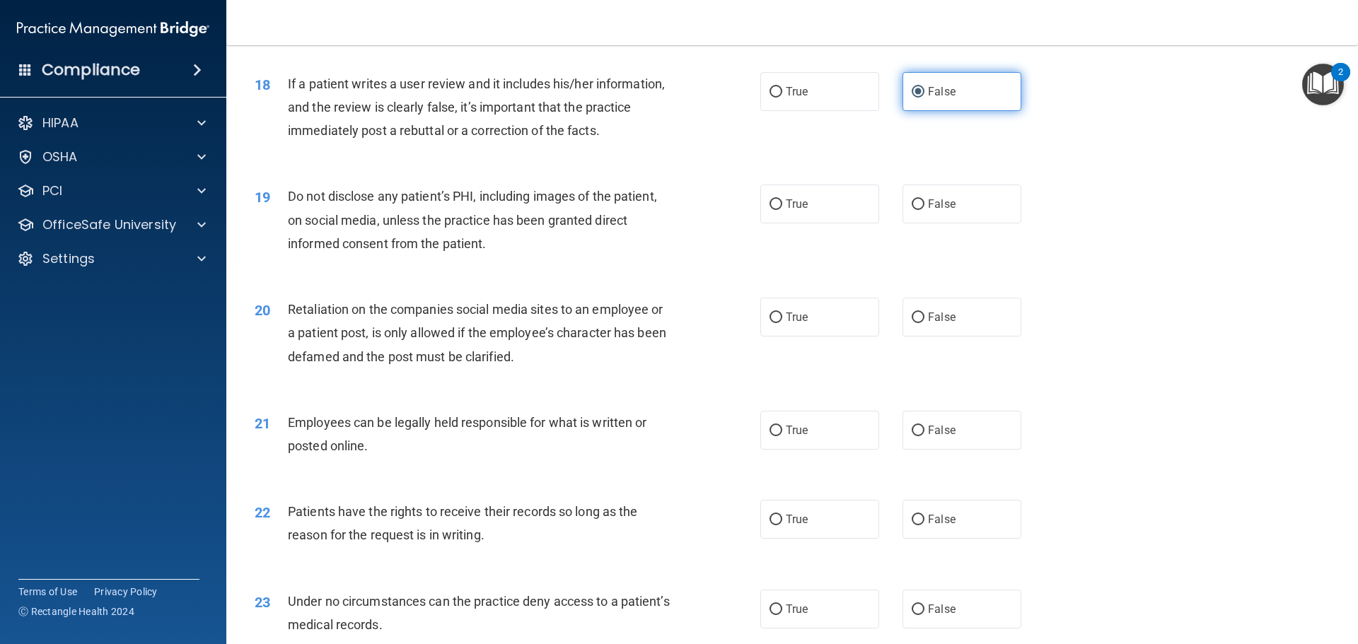
scroll to position [1982, 0]
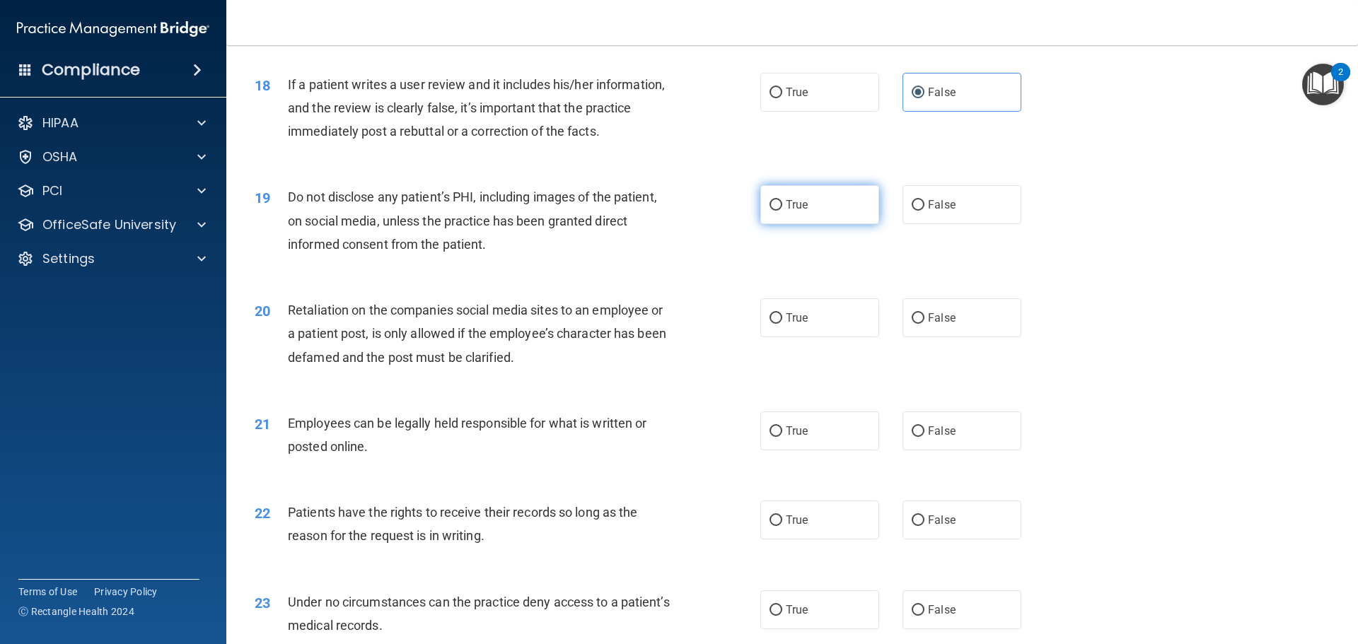
click at [786, 224] on label "True" at bounding box center [819, 204] width 119 height 39
click at [782, 211] on input "True" at bounding box center [775, 205] width 13 height 11
radio input "true"
click at [930, 379] on div "20 Retaliation on the companies social media sites to an employee or a patient …" at bounding box center [792, 337] width 1096 height 113
click at [938, 325] on span "False" at bounding box center [942, 317] width 28 height 13
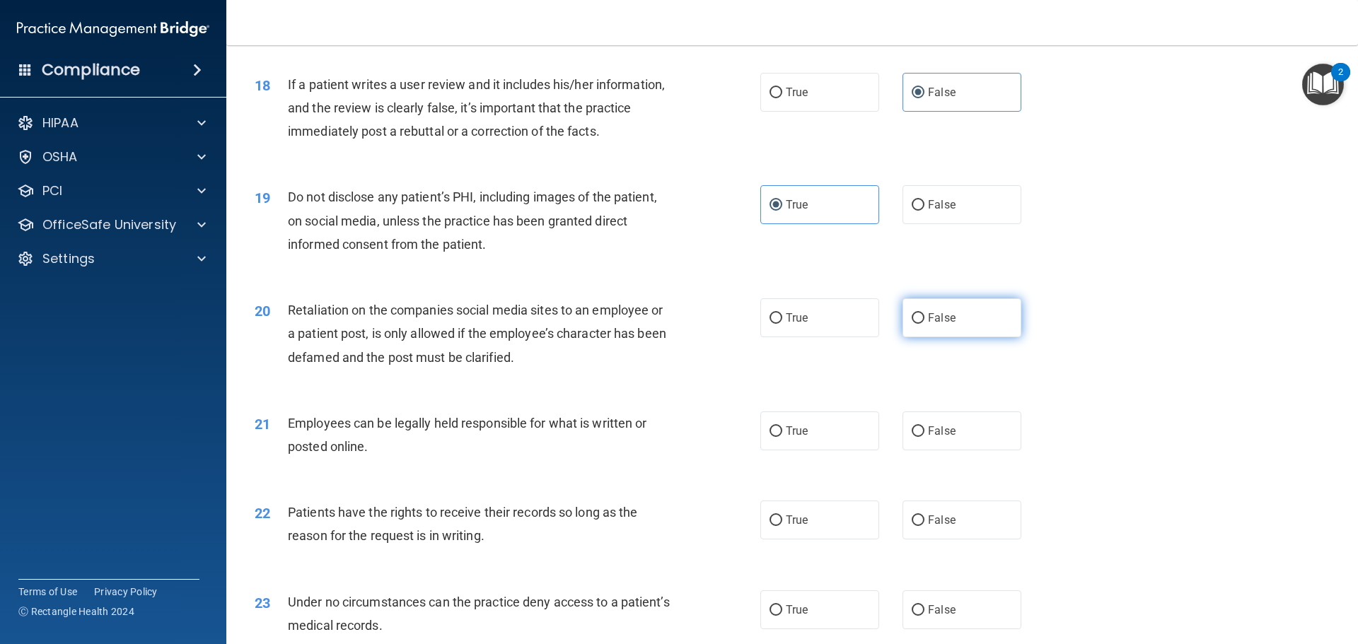
click at [924, 324] on input "False" at bounding box center [918, 318] width 13 height 11
radio input "true"
click at [805, 443] on label "True" at bounding box center [819, 431] width 119 height 39
click at [782, 437] on input "True" at bounding box center [775, 431] width 13 height 11
radio input "true"
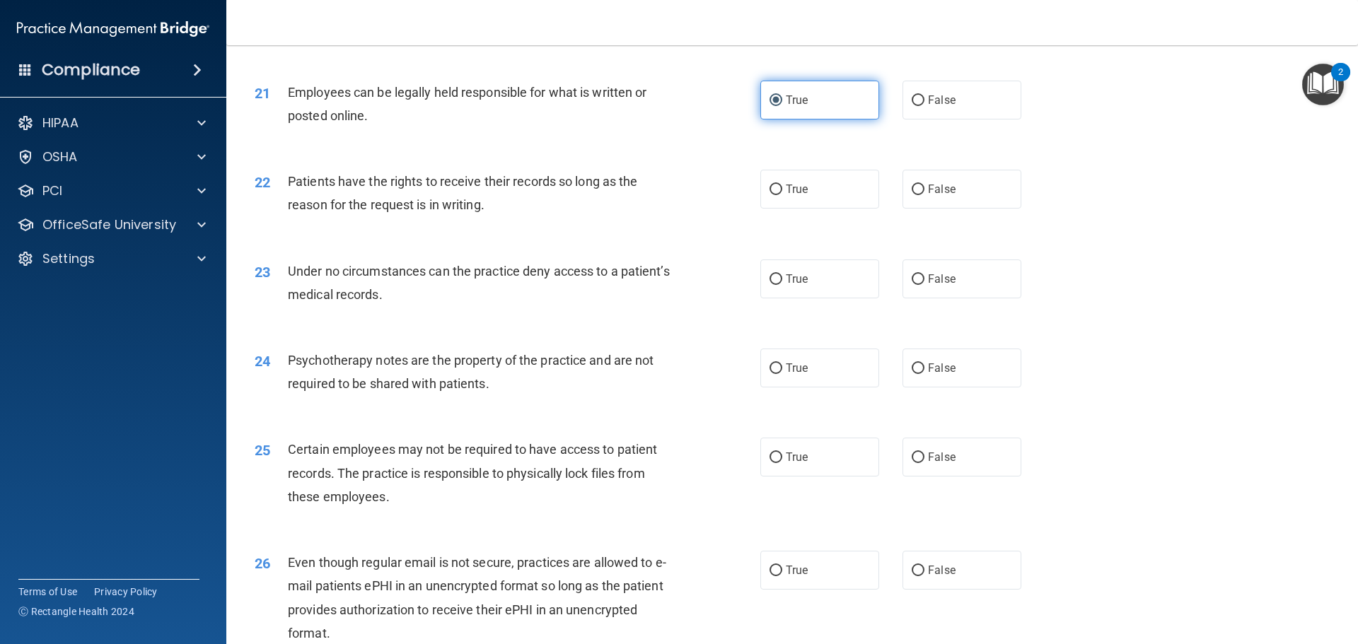
scroll to position [2314, 0]
click at [941, 195] on span "False" at bounding box center [942, 188] width 28 height 13
click at [924, 194] on input "False" at bounding box center [918, 189] width 13 height 11
radio input "true"
click at [944, 292] on label "False" at bounding box center [961, 278] width 119 height 39
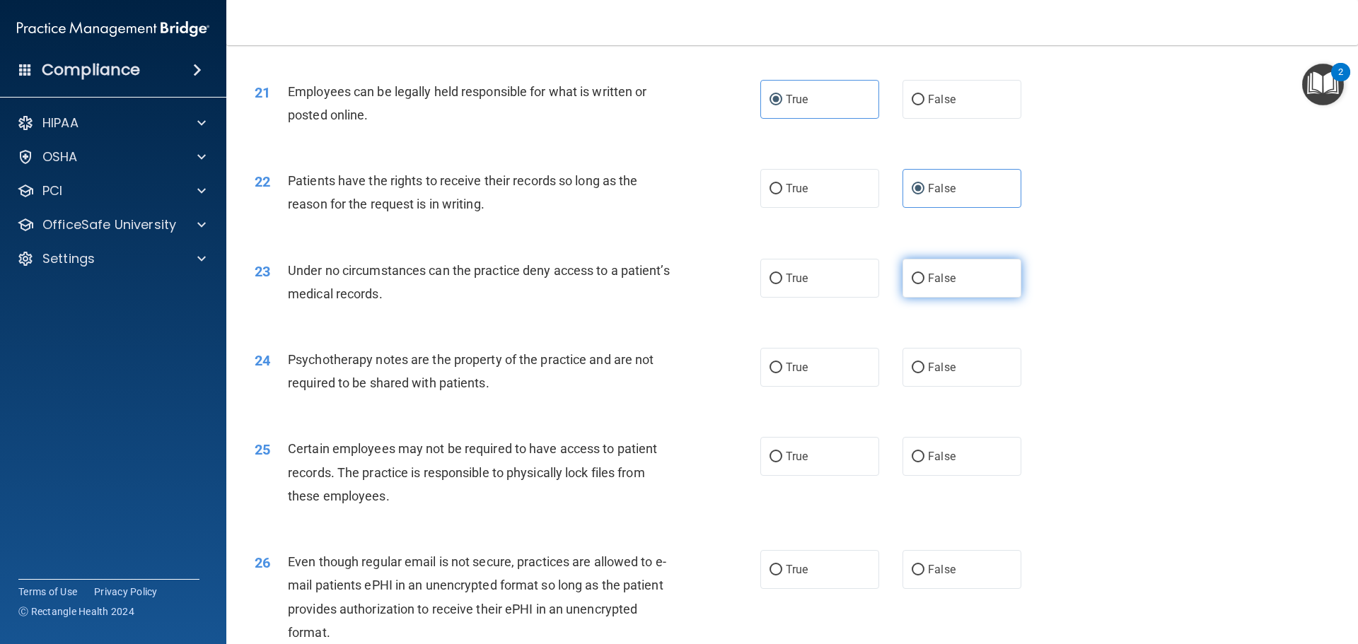
click at [924, 284] on input "False" at bounding box center [918, 279] width 13 height 11
radio input "true"
click at [796, 387] on label "True" at bounding box center [819, 367] width 119 height 39
click at [782, 373] on input "True" at bounding box center [775, 368] width 13 height 11
radio input "true"
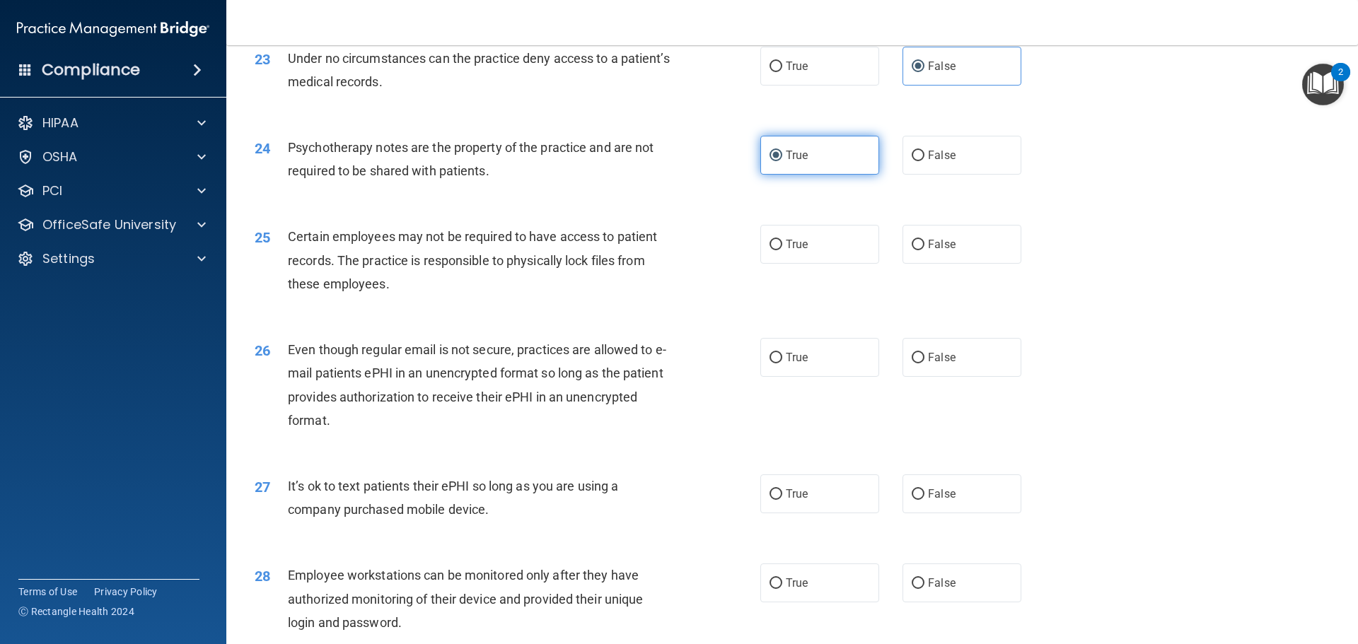
scroll to position [2527, 0]
click at [796, 263] on label "True" at bounding box center [819, 243] width 119 height 39
click at [782, 250] on input "True" at bounding box center [775, 244] width 13 height 11
radio input "true"
click at [773, 363] on input "True" at bounding box center [775, 357] width 13 height 11
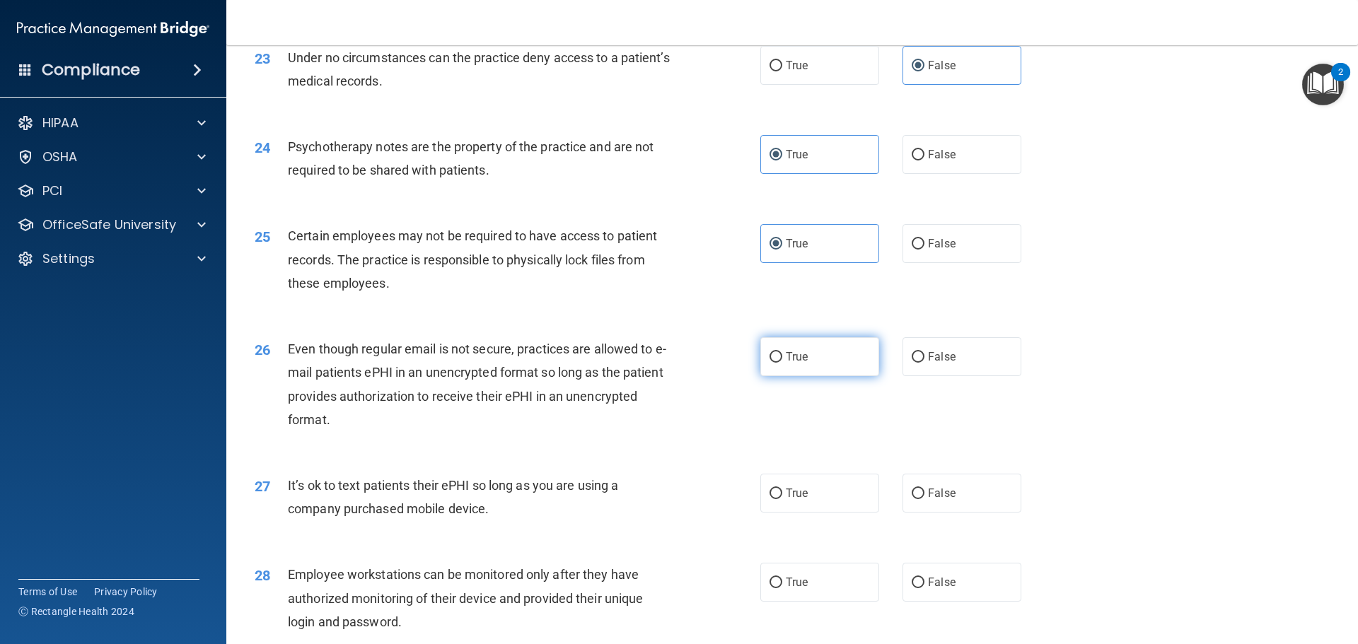
radio input "true"
click at [918, 513] on label "False" at bounding box center [961, 493] width 119 height 39
click at [918, 499] on input "False" at bounding box center [918, 494] width 13 height 11
radio input "true"
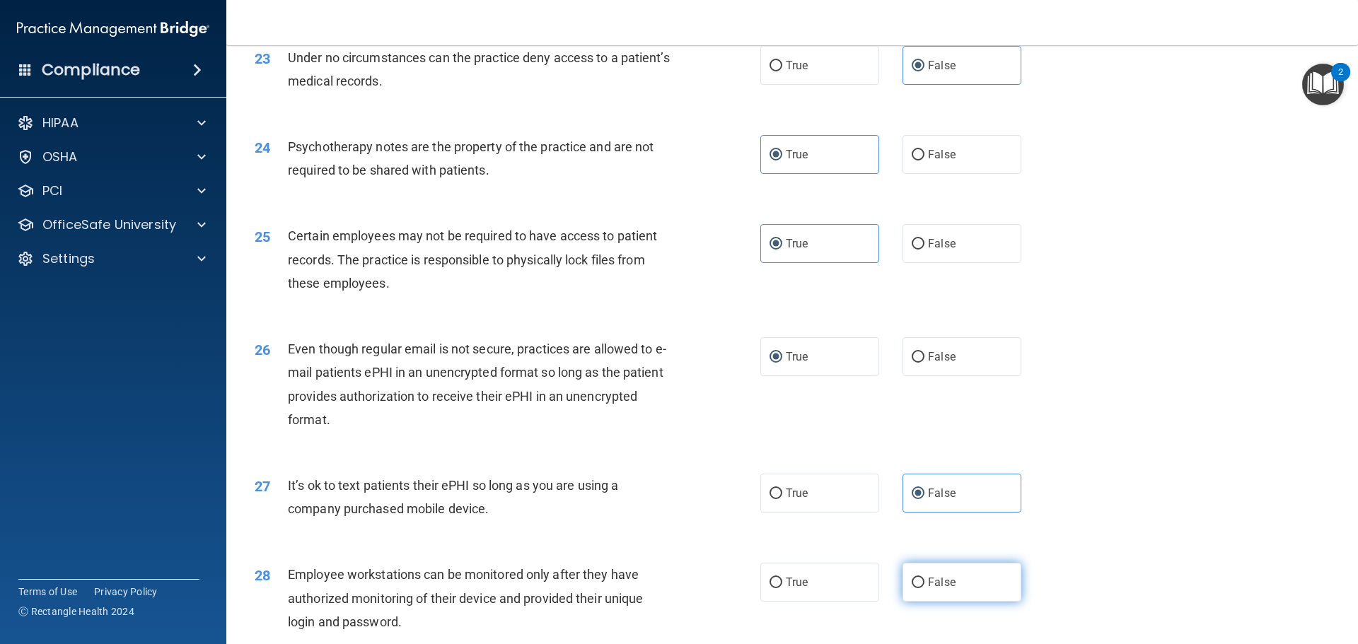
click at [950, 602] on label "False" at bounding box center [961, 582] width 119 height 39
click at [924, 588] on input "False" at bounding box center [918, 583] width 13 height 11
radio input "true"
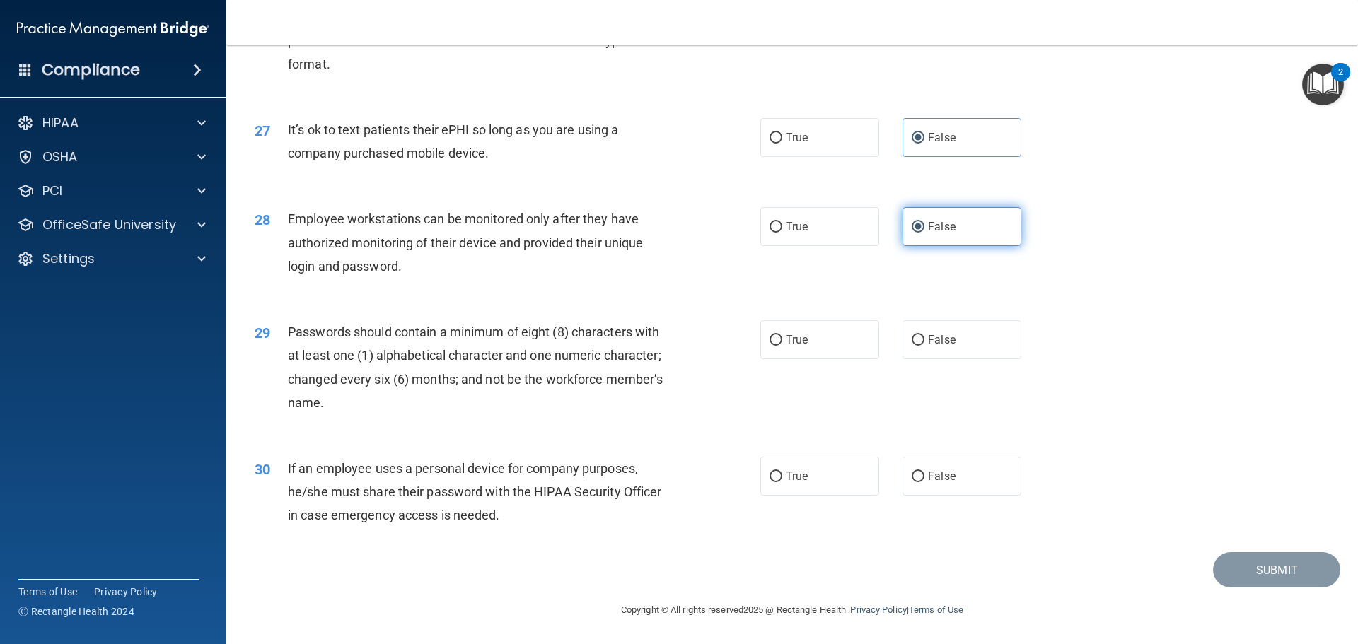
scroll to position [2906, 0]
click at [813, 351] on label "True" at bounding box center [819, 339] width 119 height 39
click at [782, 346] on input "True" at bounding box center [775, 340] width 13 height 11
radio input "true"
click at [928, 479] on span "False" at bounding box center [942, 476] width 28 height 13
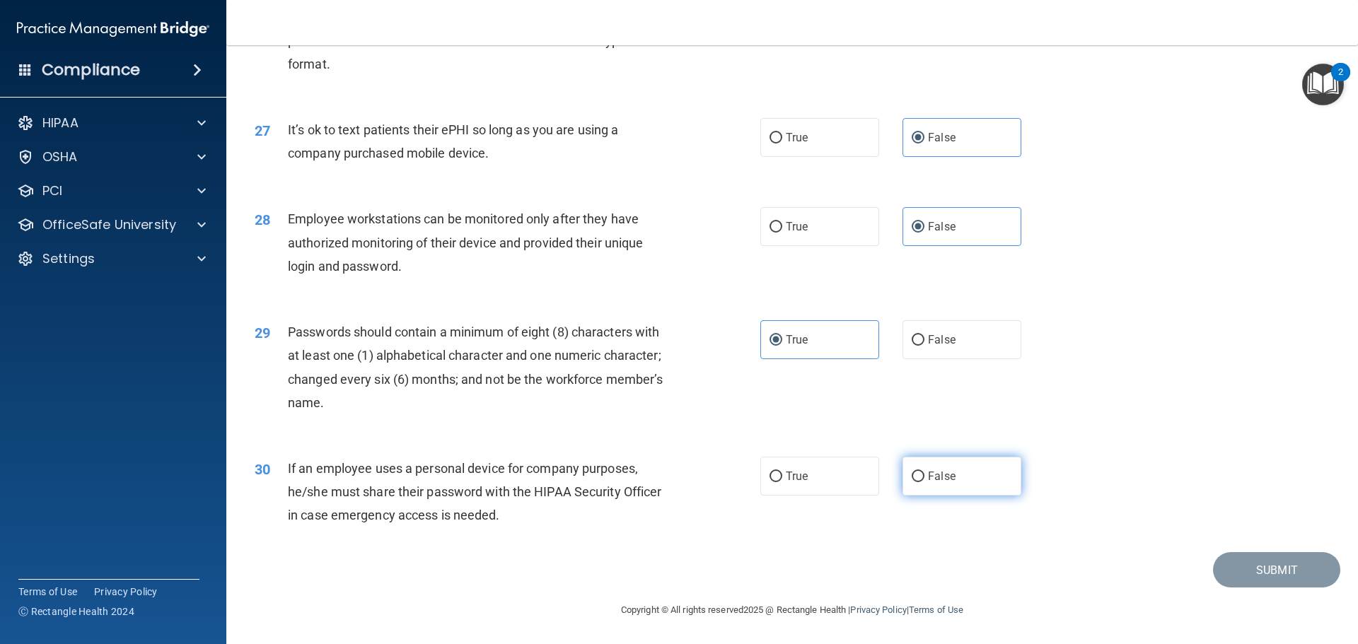
click at [924, 479] on input "False" at bounding box center [918, 477] width 13 height 11
radio input "true"
click at [1218, 576] on button "Submit" at bounding box center [1276, 570] width 127 height 36
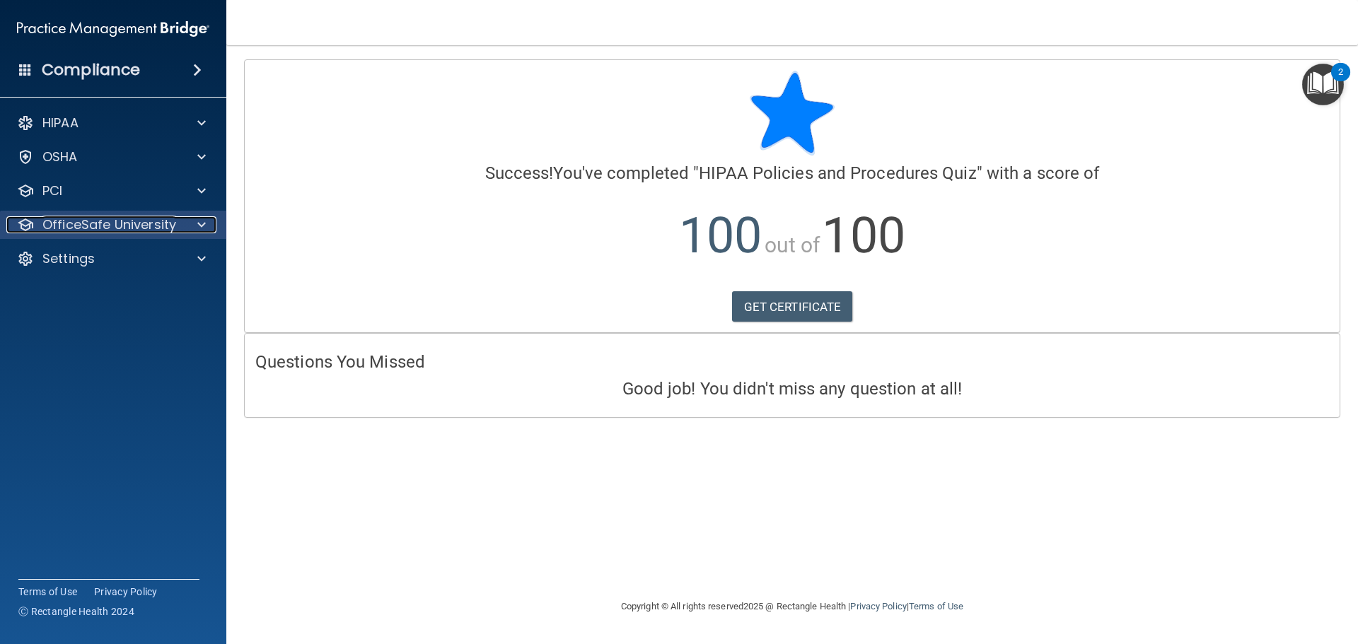
click at [106, 221] on p "OfficeSafe University" at bounding box center [109, 224] width 134 height 17
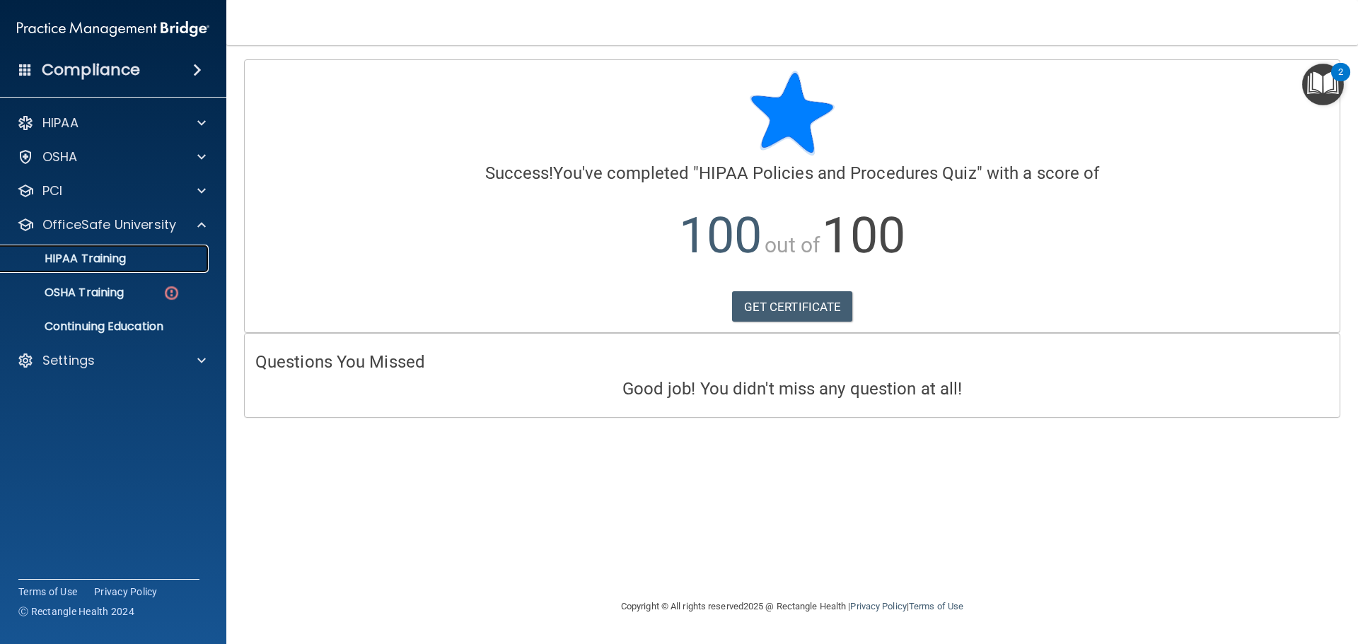
click at [113, 268] on link "HIPAA Training" at bounding box center [97, 259] width 223 height 28
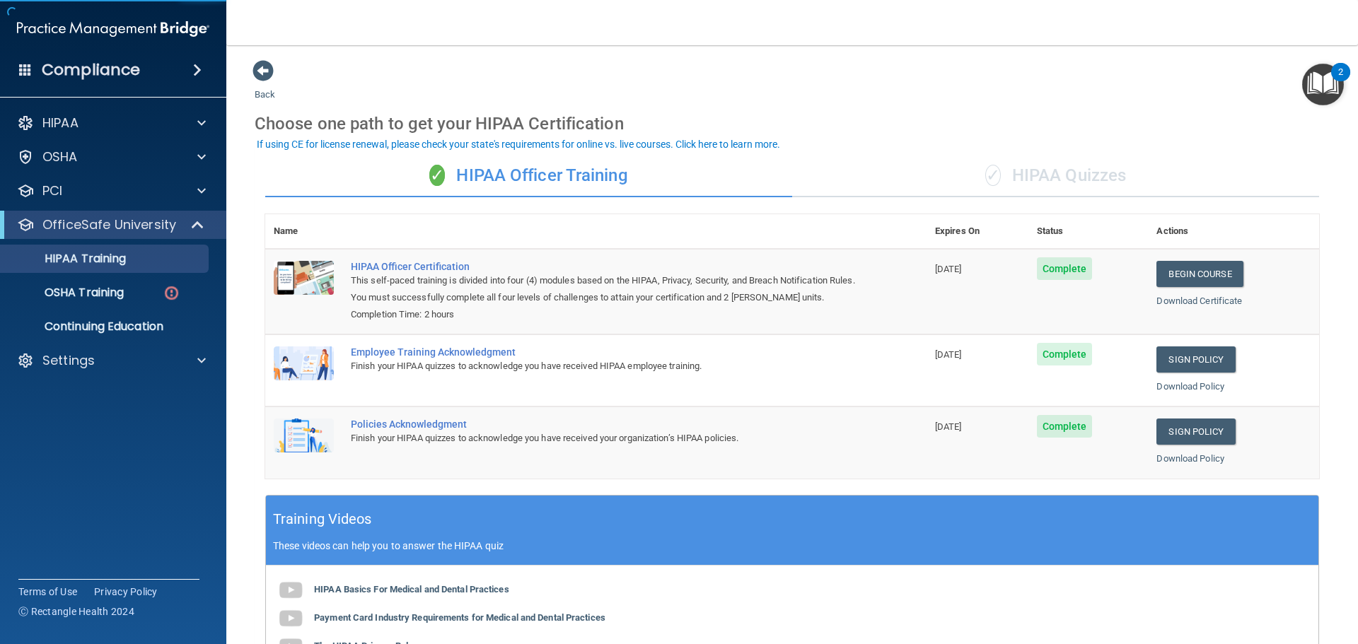
click at [1033, 173] on div "✓ HIPAA Quizzes" at bounding box center [1055, 176] width 527 height 42
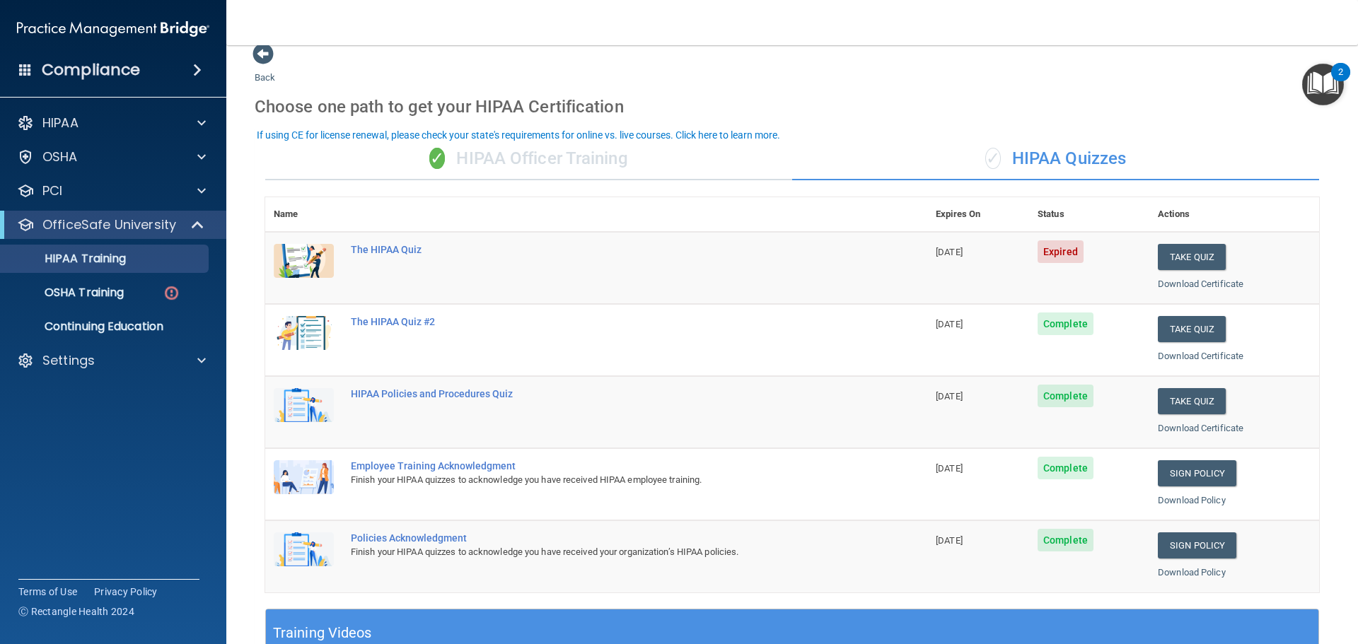
scroll to position [8, 0]
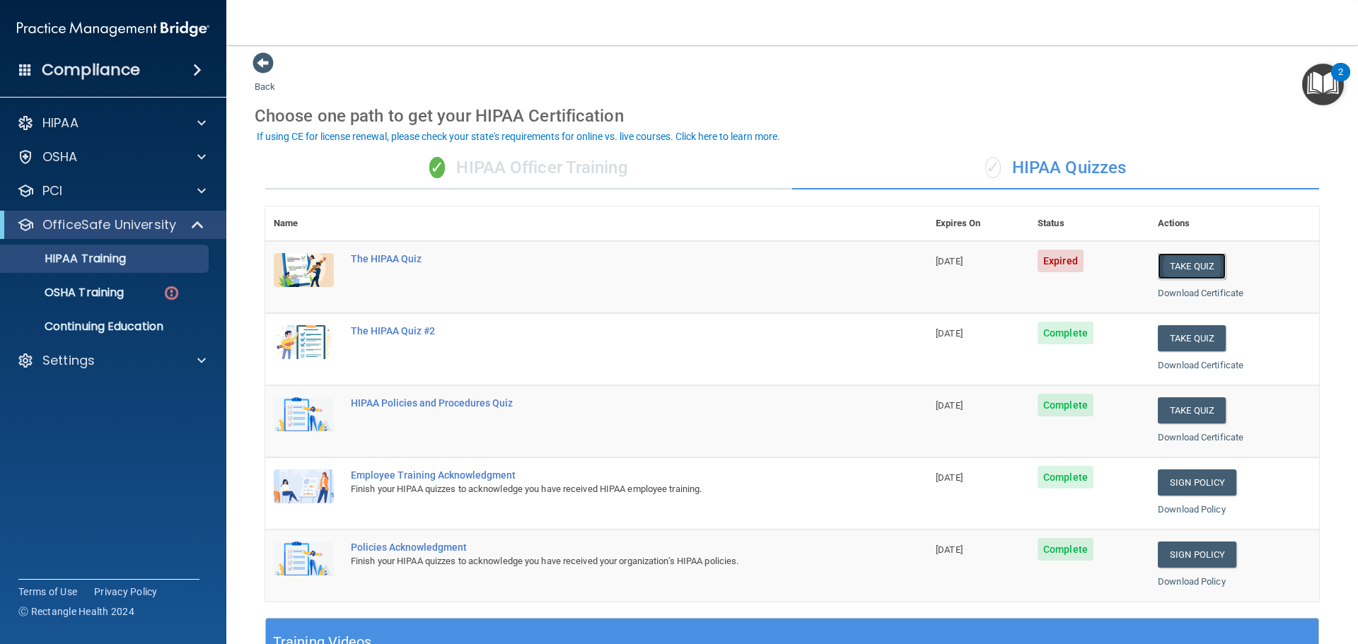
click at [1173, 267] on button "Take Quiz" at bounding box center [1192, 266] width 68 height 26
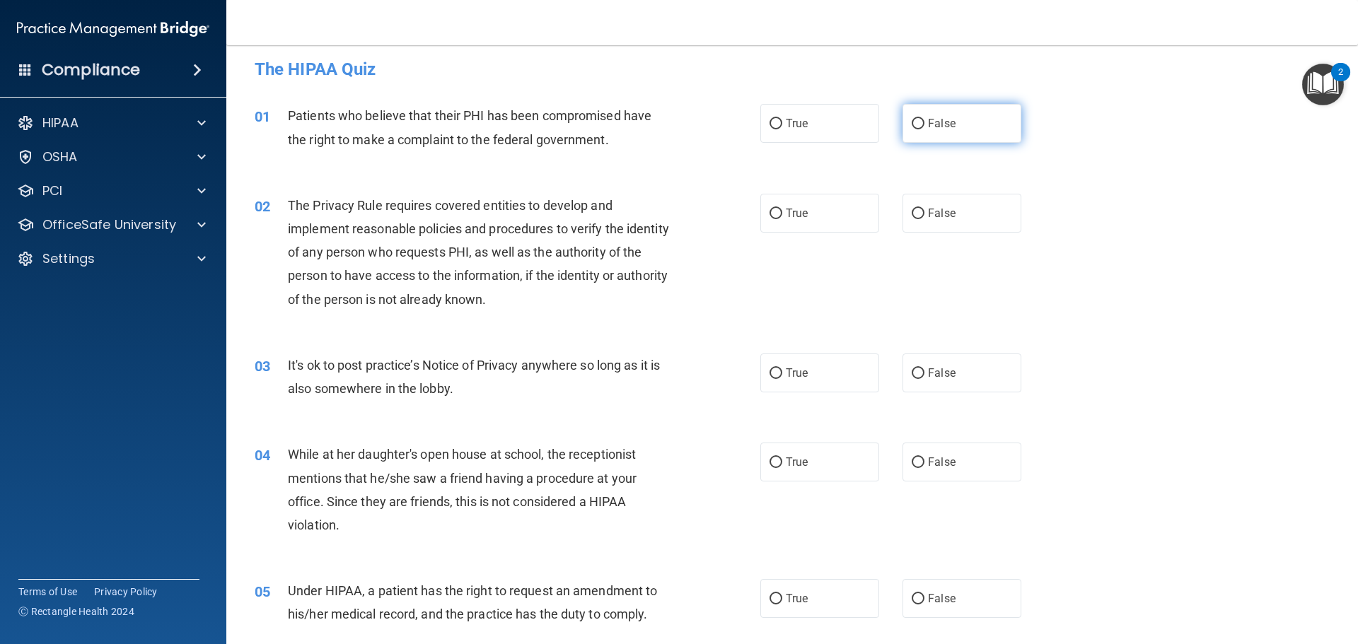
click at [980, 121] on label "False" at bounding box center [961, 123] width 119 height 39
click at [924, 121] on input "False" at bounding box center [918, 124] width 13 height 11
radio input "true"
click at [800, 206] on label "True" at bounding box center [819, 213] width 119 height 39
click at [782, 209] on input "True" at bounding box center [775, 214] width 13 height 11
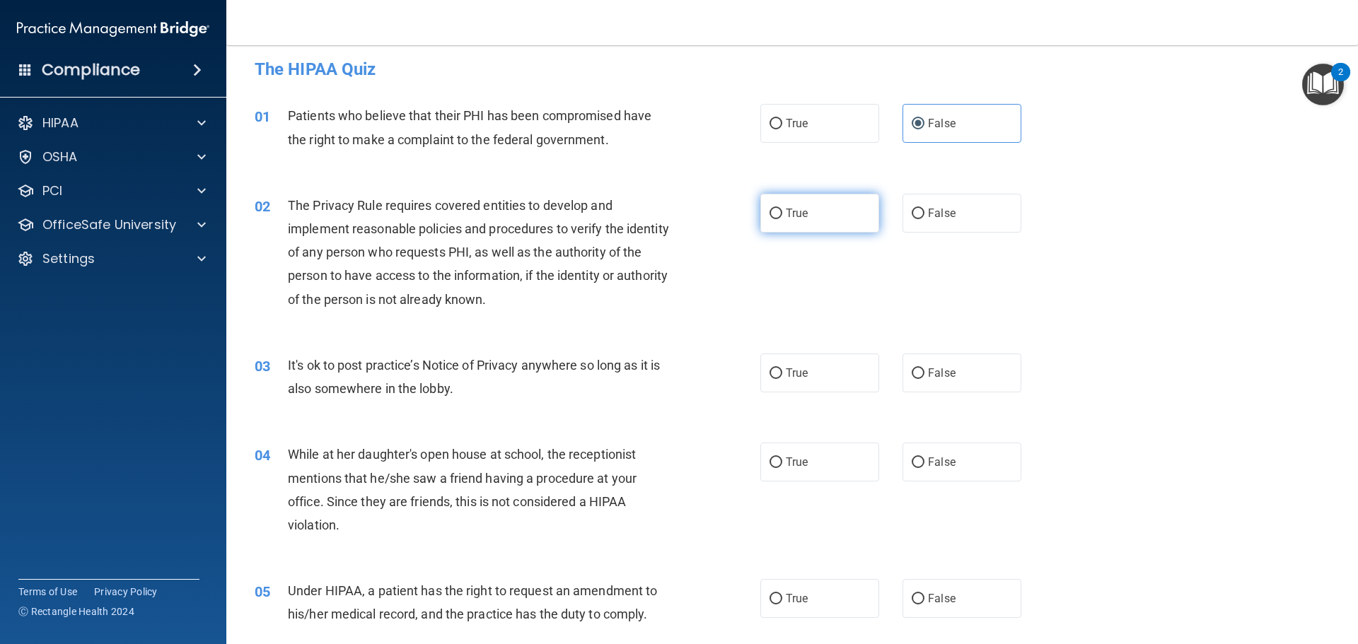
radio input "true"
click at [780, 369] on label "True" at bounding box center [819, 373] width 119 height 39
click at [780, 369] on input "True" at bounding box center [775, 373] width 13 height 11
radio input "true"
click at [920, 451] on label "False" at bounding box center [961, 462] width 119 height 39
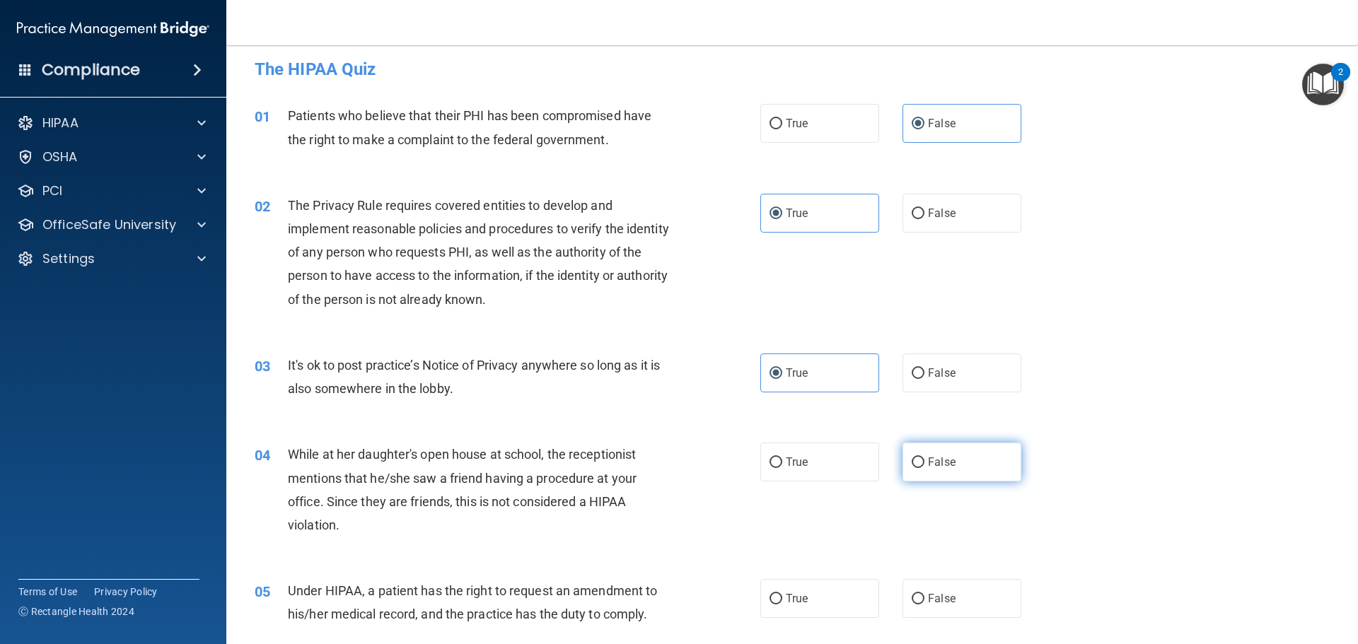
click at [920, 458] on input "False" at bounding box center [918, 463] width 13 height 11
radio input "true"
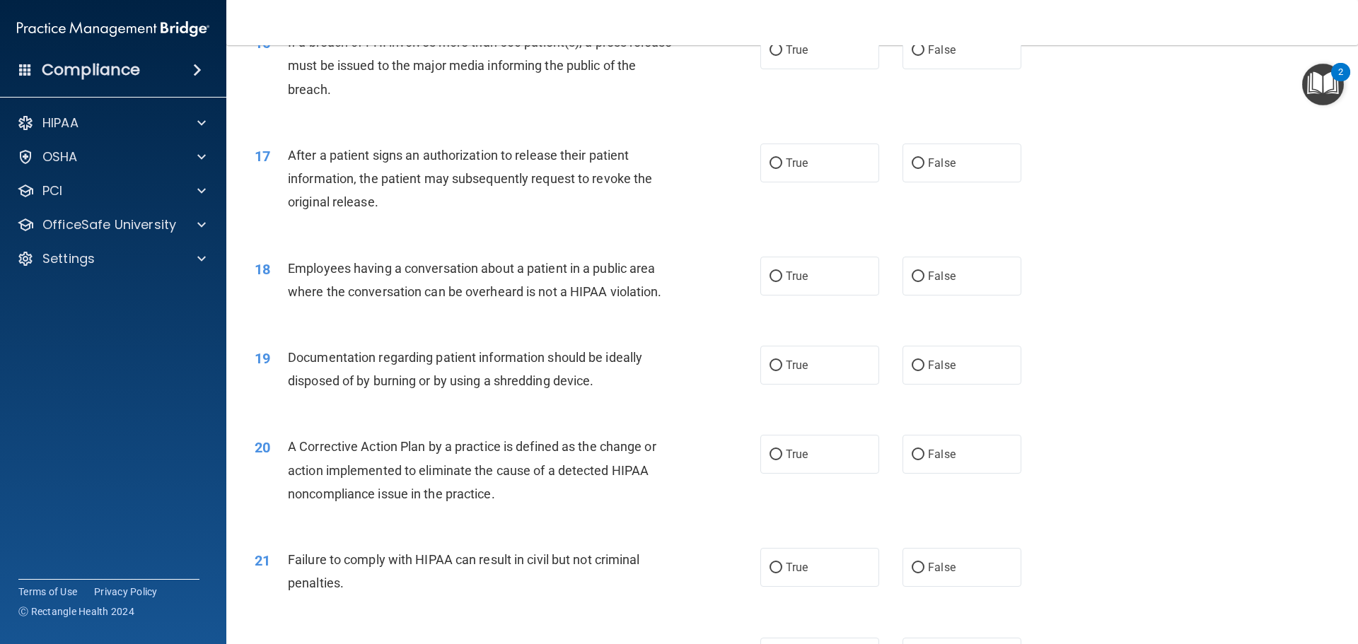
scroll to position [1596, 0]
click at [799, 169] on span "True" at bounding box center [797, 162] width 22 height 13
click at [782, 168] on input "True" at bounding box center [775, 163] width 13 height 11
radio input "true"
click at [808, 95] on div "16 If a breach of PHI involves more than 500 patient(s), a press release must b…" at bounding box center [792, 68] width 1096 height 113
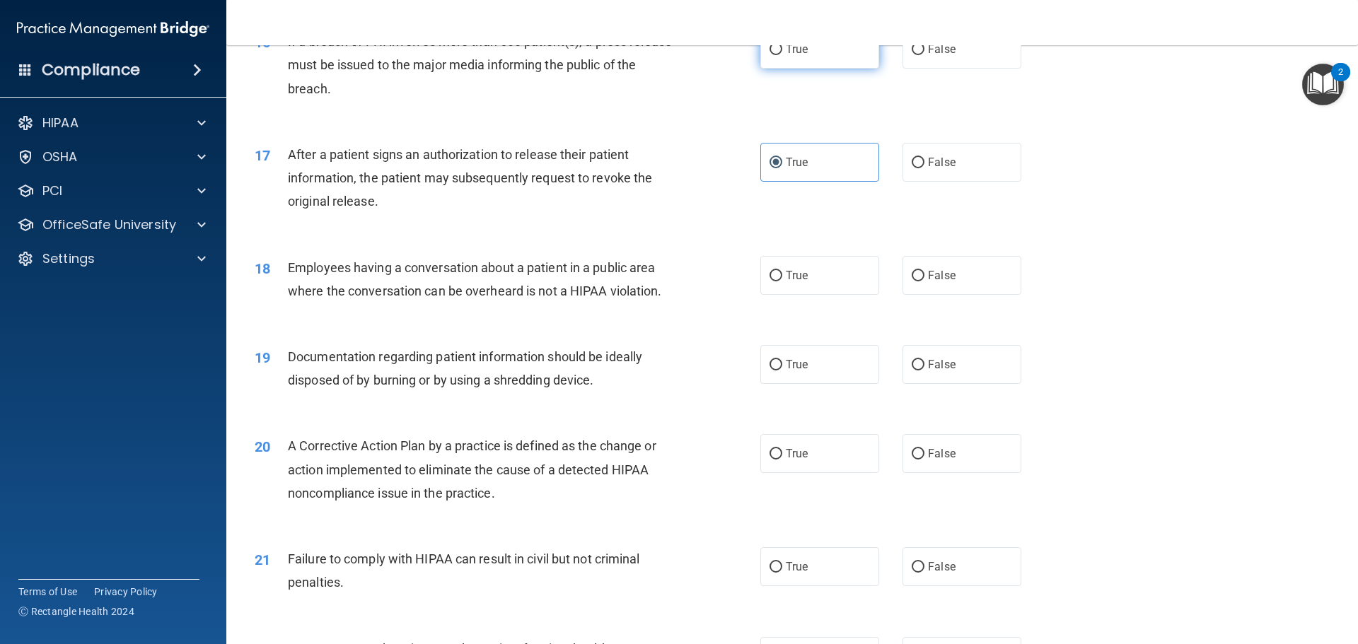
click at [806, 69] on label "True" at bounding box center [819, 49] width 119 height 39
click at [782, 55] on input "True" at bounding box center [775, 50] width 13 height 11
radio input "true"
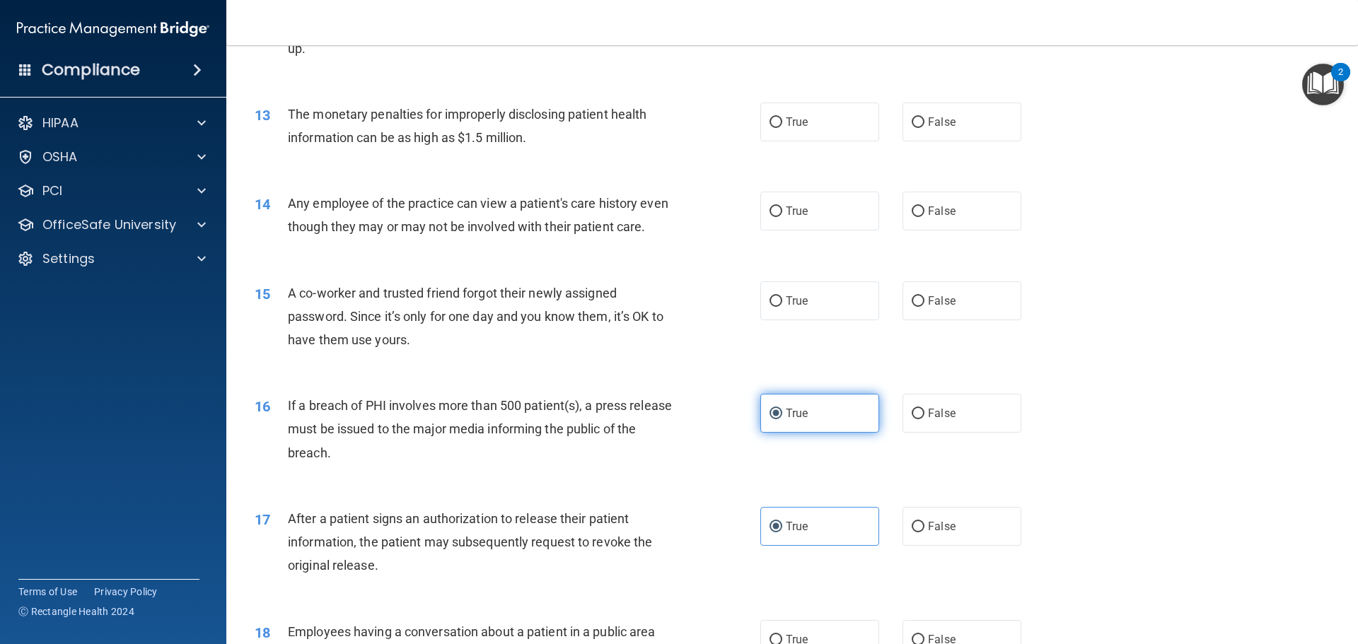
scroll to position [1231, 0]
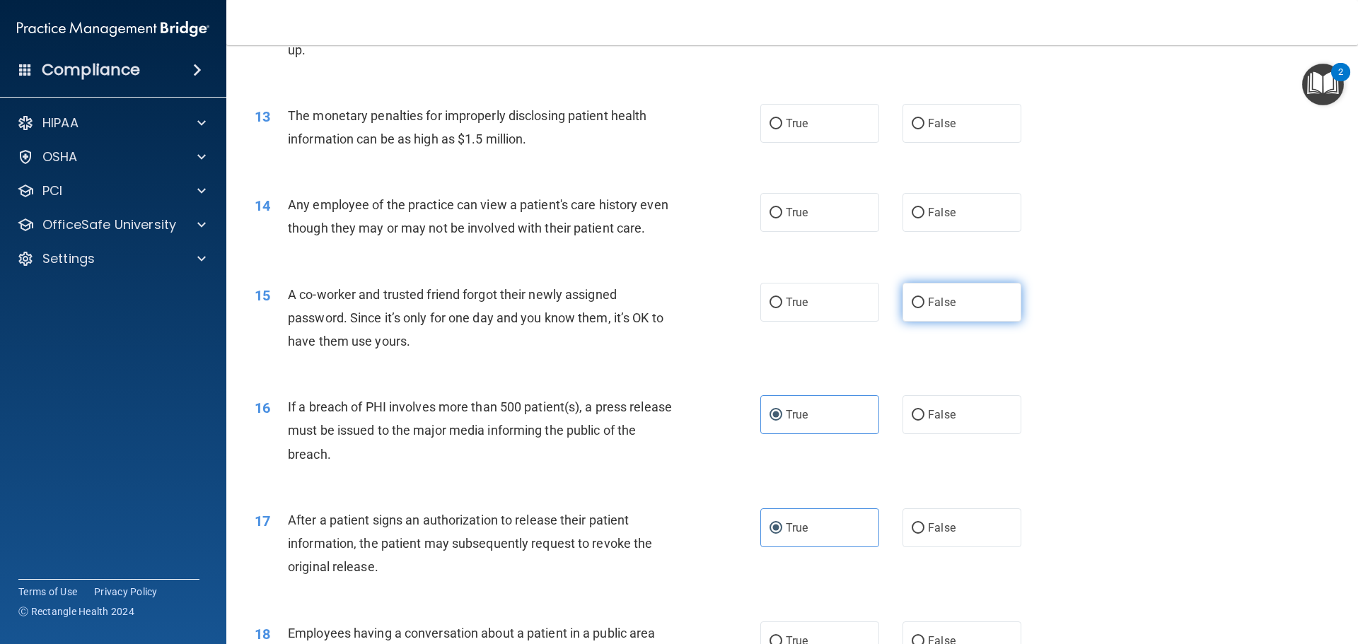
click at [941, 313] on label "False" at bounding box center [961, 302] width 119 height 39
click at [924, 308] on input "False" at bounding box center [918, 303] width 13 height 11
radio input "true"
click at [932, 223] on label "False" at bounding box center [961, 212] width 119 height 39
click at [924, 219] on input "False" at bounding box center [918, 213] width 13 height 11
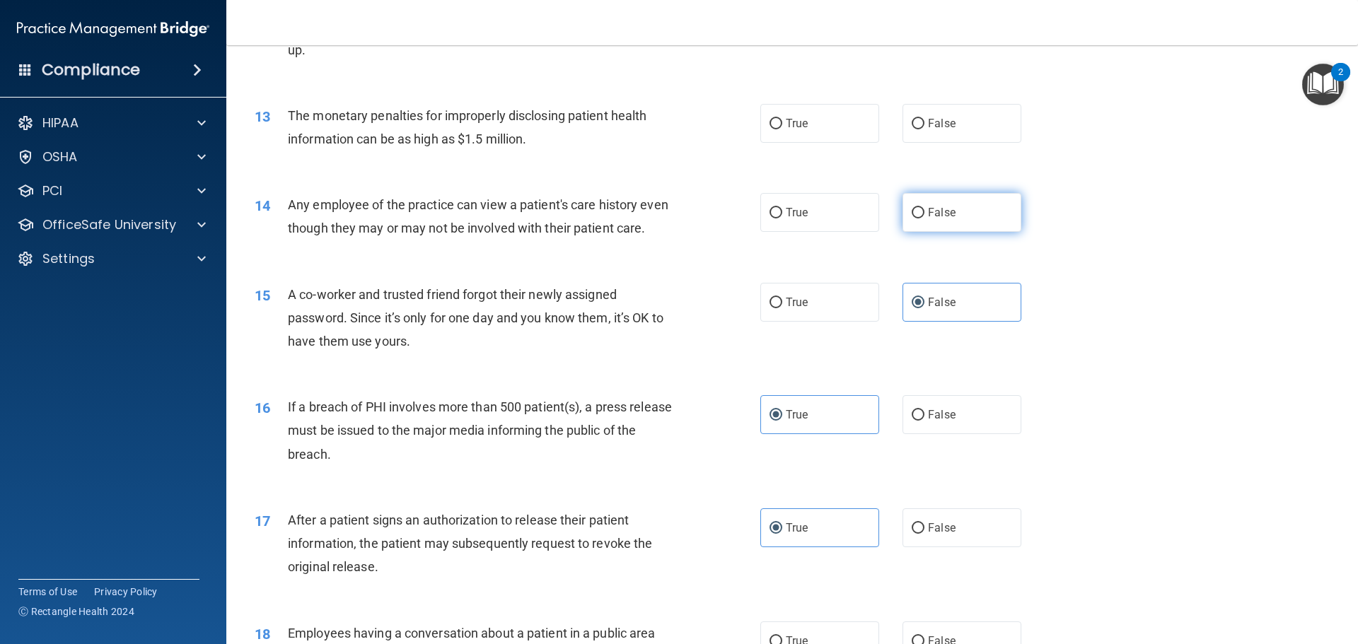
radio input "true"
click at [792, 118] on span "True" at bounding box center [797, 123] width 22 height 13
click at [782, 119] on input "True" at bounding box center [775, 124] width 13 height 11
radio input "true"
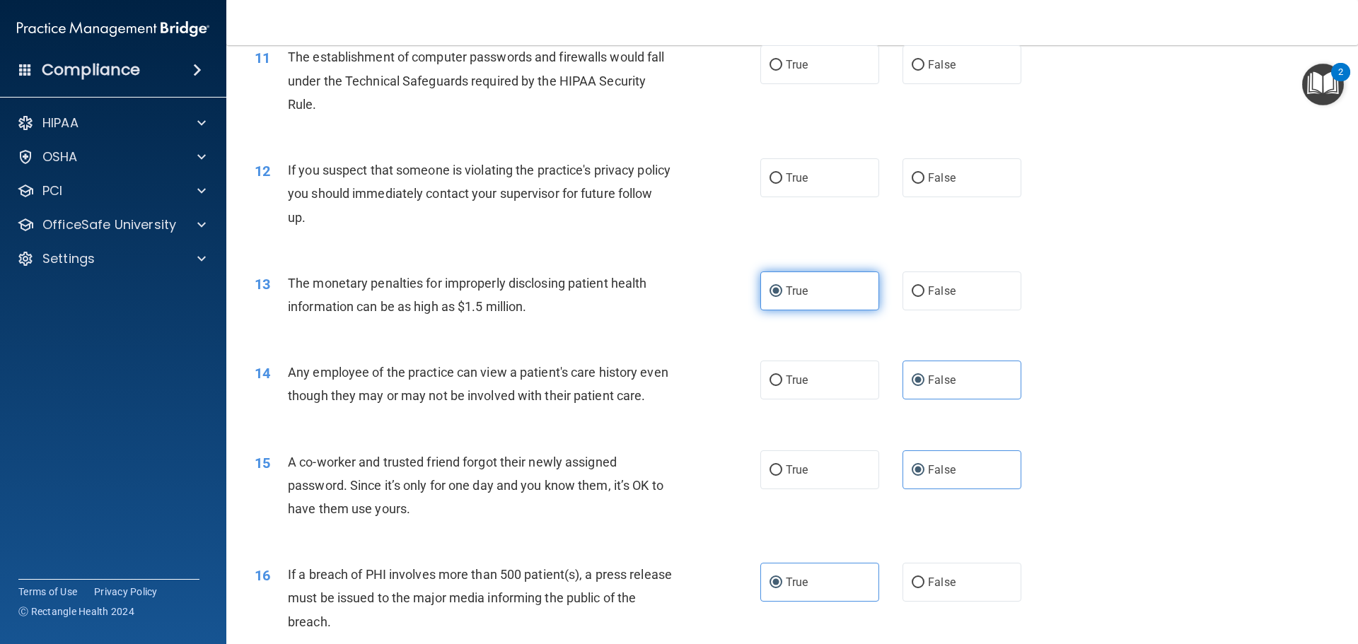
scroll to position [1059, 0]
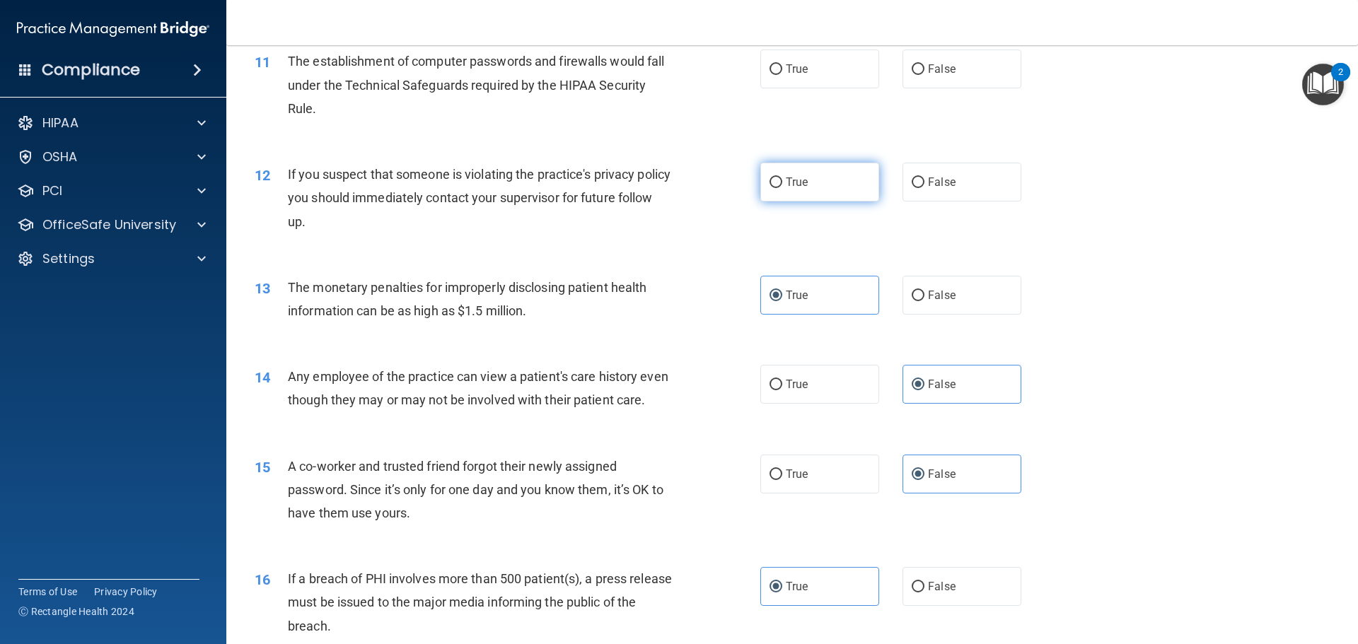
click at [774, 168] on label "True" at bounding box center [819, 182] width 119 height 39
click at [774, 178] on input "True" at bounding box center [775, 183] width 13 height 11
radio input "true"
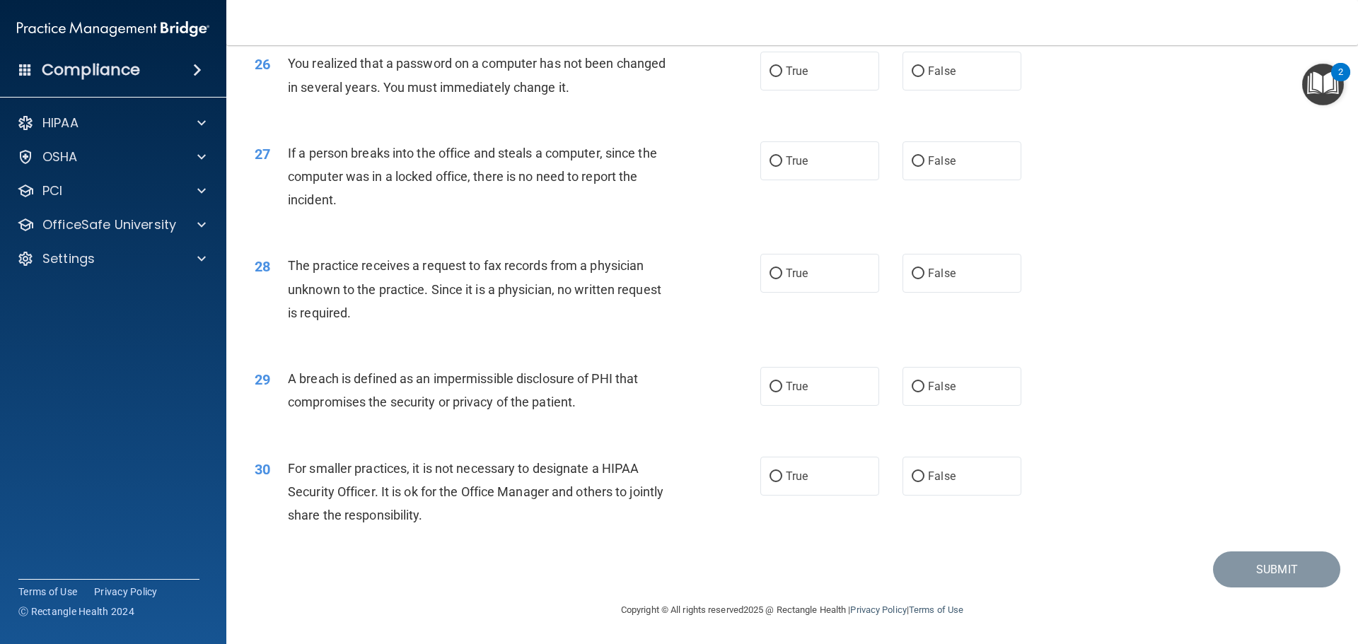
scroll to position [2703, 0]
click at [825, 472] on label "True" at bounding box center [819, 476] width 119 height 39
click at [782, 472] on input "True" at bounding box center [775, 477] width 13 height 11
radio input "true"
click at [829, 378] on label "True" at bounding box center [819, 386] width 119 height 39
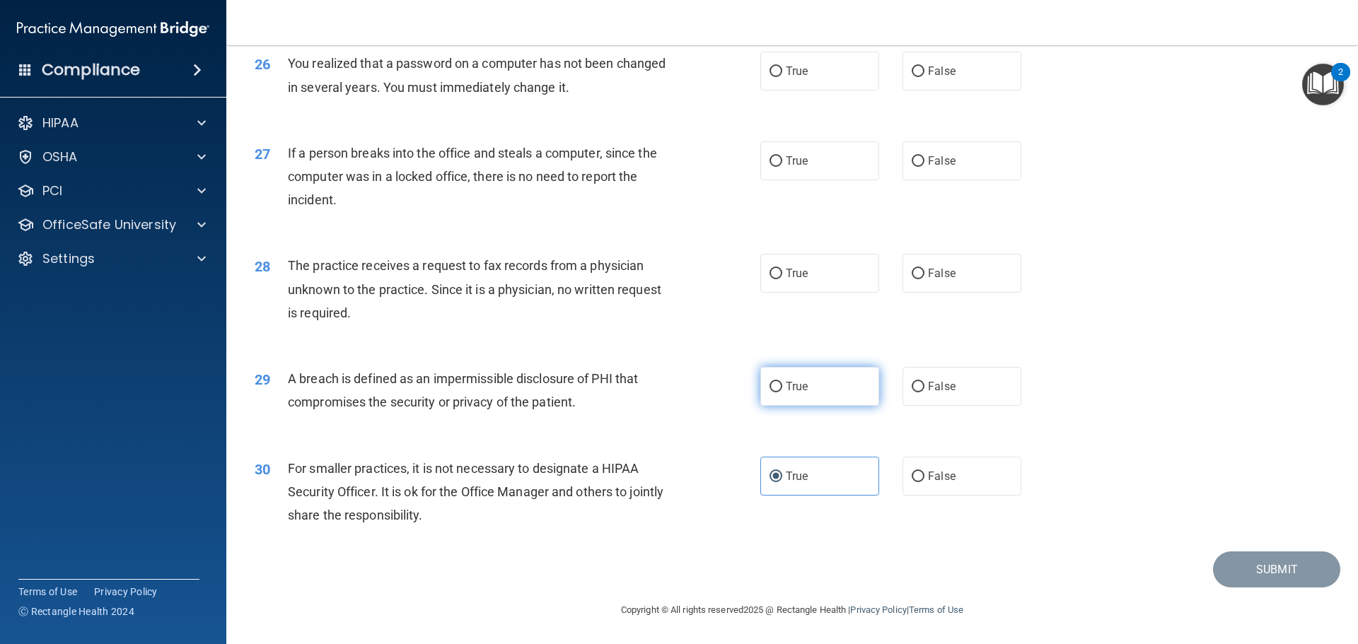
click at [782, 382] on input "True" at bounding box center [775, 387] width 13 height 11
radio input "true"
click at [965, 245] on div "28 The practice receives a request to fax records from a physician unknown to t…" at bounding box center [792, 292] width 1096 height 113
click at [948, 253] on div "28 The practice receives a request to fax records from a physician unknown to t…" at bounding box center [792, 292] width 1096 height 113
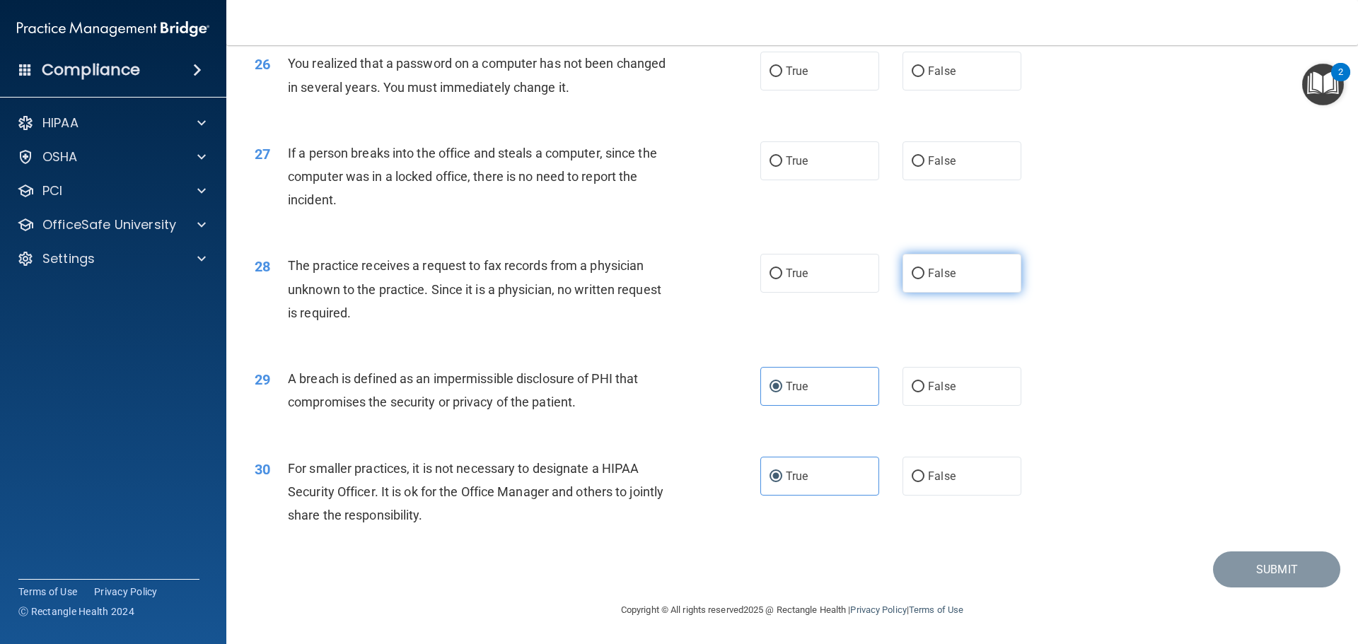
click at [919, 265] on label "False" at bounding box center [961, 273] width 119 height 39
click at [919, 269] on input "False" at bounding box center [918, 274] width 13 height 11
radio input "true"
click at [786, 161] on span "True" at bounding box center [797, 160] width 22 height 13
click at [782, 161] on input "True" at bounding box center [775, 161] width 13 height 11
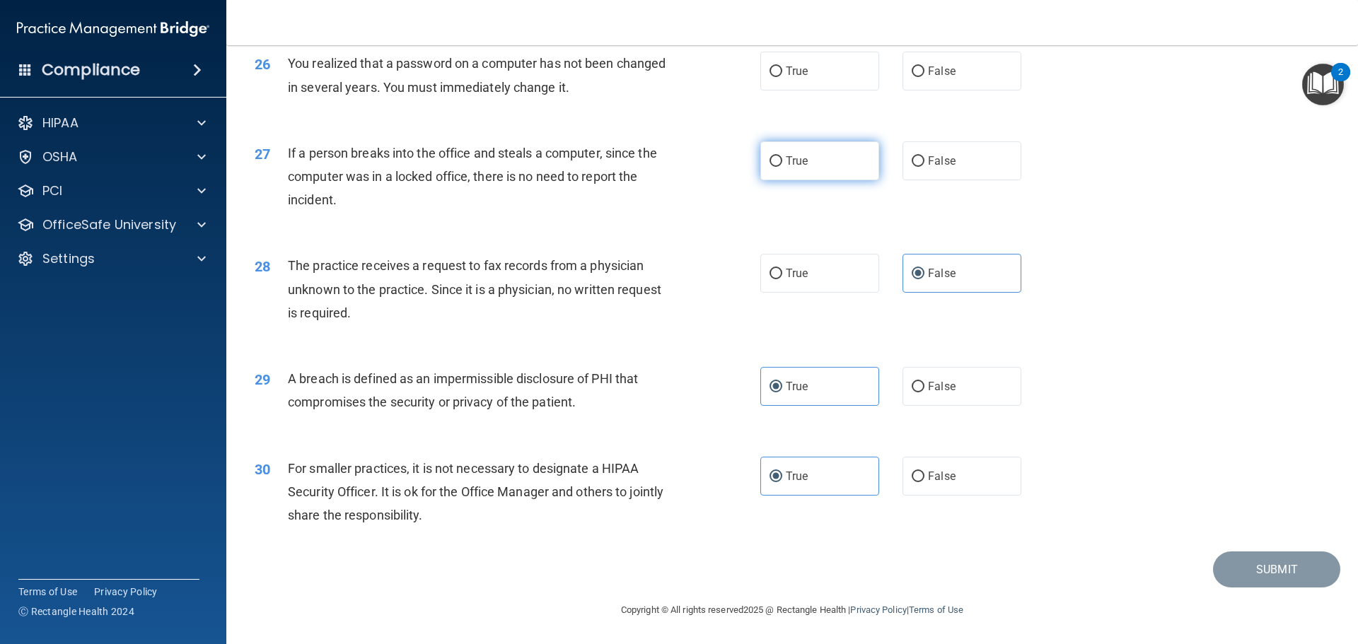
radio input "true"
click at [917, 89] on label "False" at bounding box center [961, 71] width 119 height 39
click at [917, 77] on input "False" at bounding box center [918, 71] width 13 height 11
radio input "true"
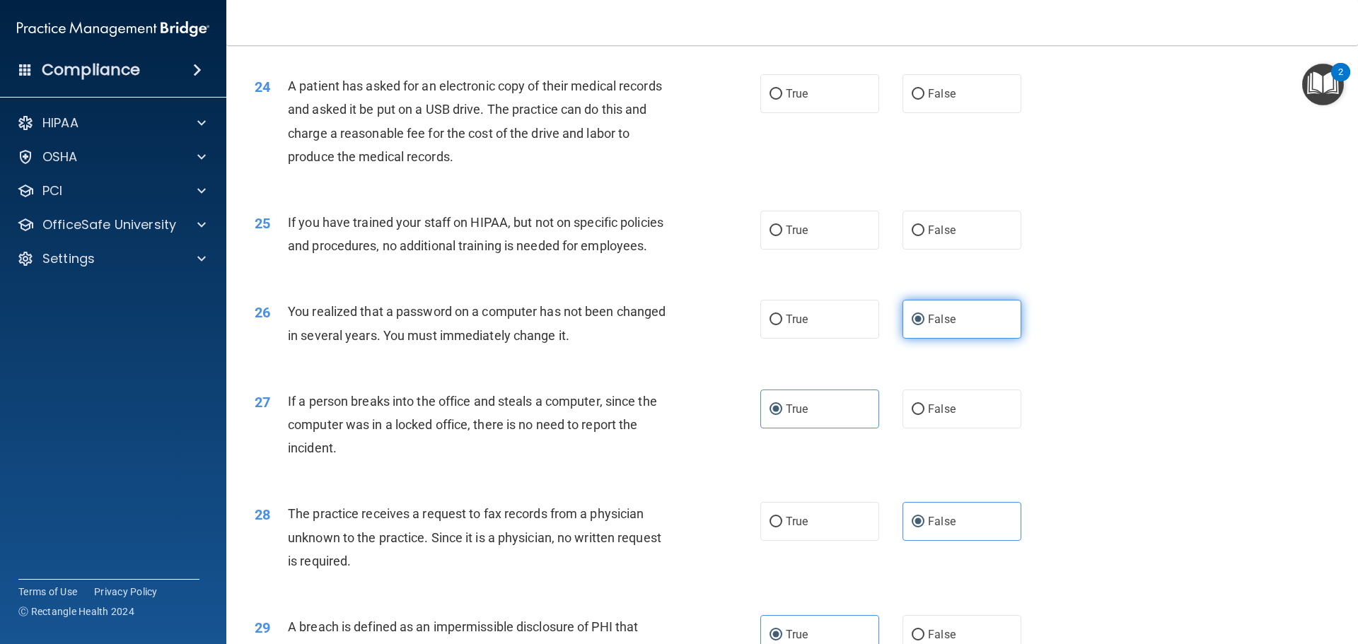
scroll to position [2407, 0]
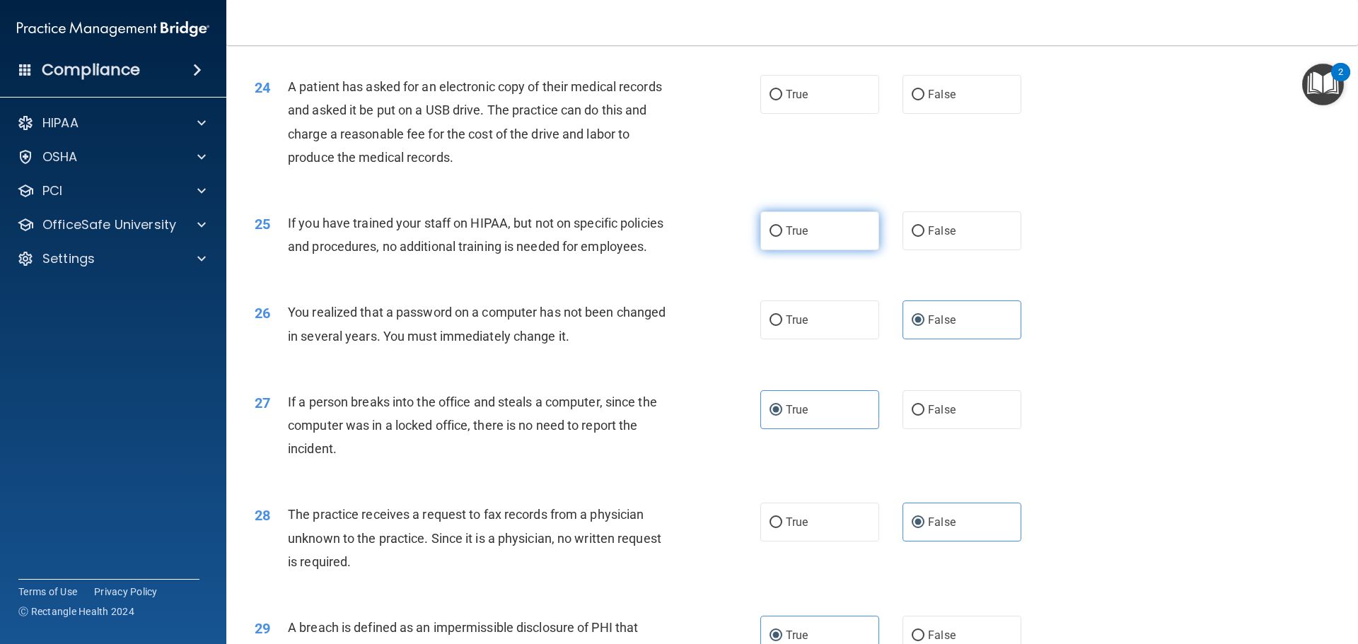
click at [793, 238] on span "True" at bounding box center [797, 230] width 22 height 13
click at [782, 237] on input "True" at bounding box center [775, 231] width 13 height 11
radio input "true"
click at [837, 114] on label "True" at bounding box center [819, 94] width 119 height 39
click at [782, 100] on input "True" at bounding box center [775, 95] width 13 height 11
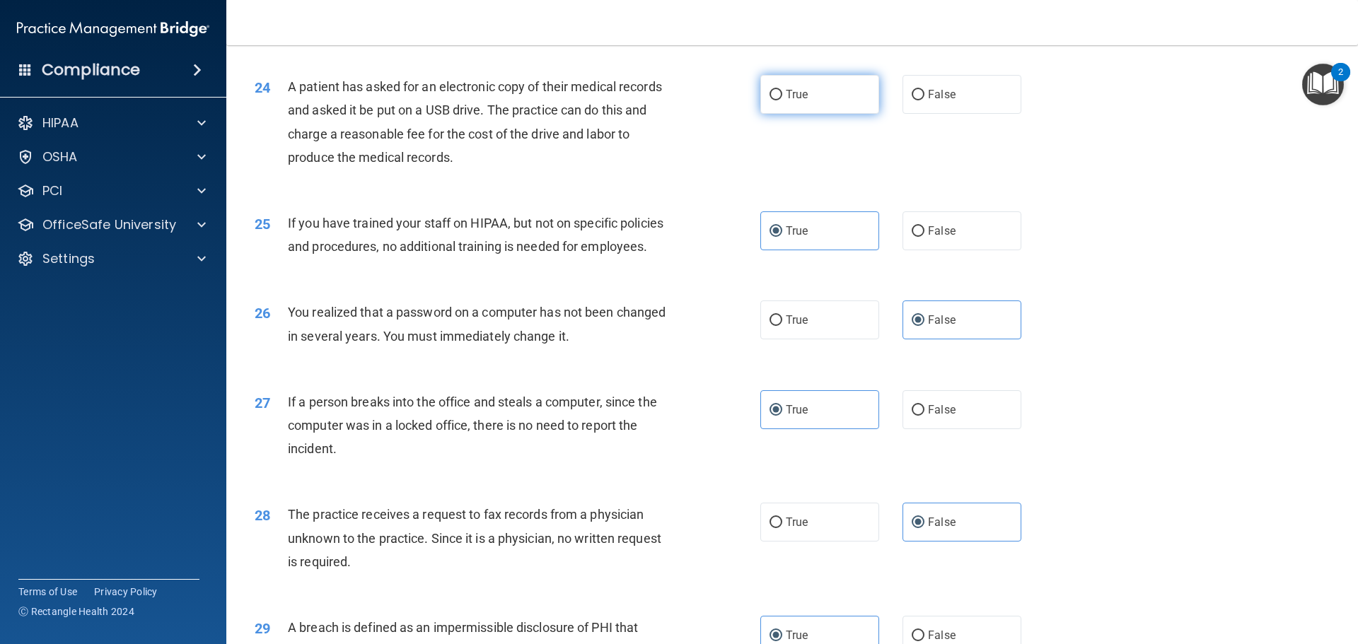
radio input "true"
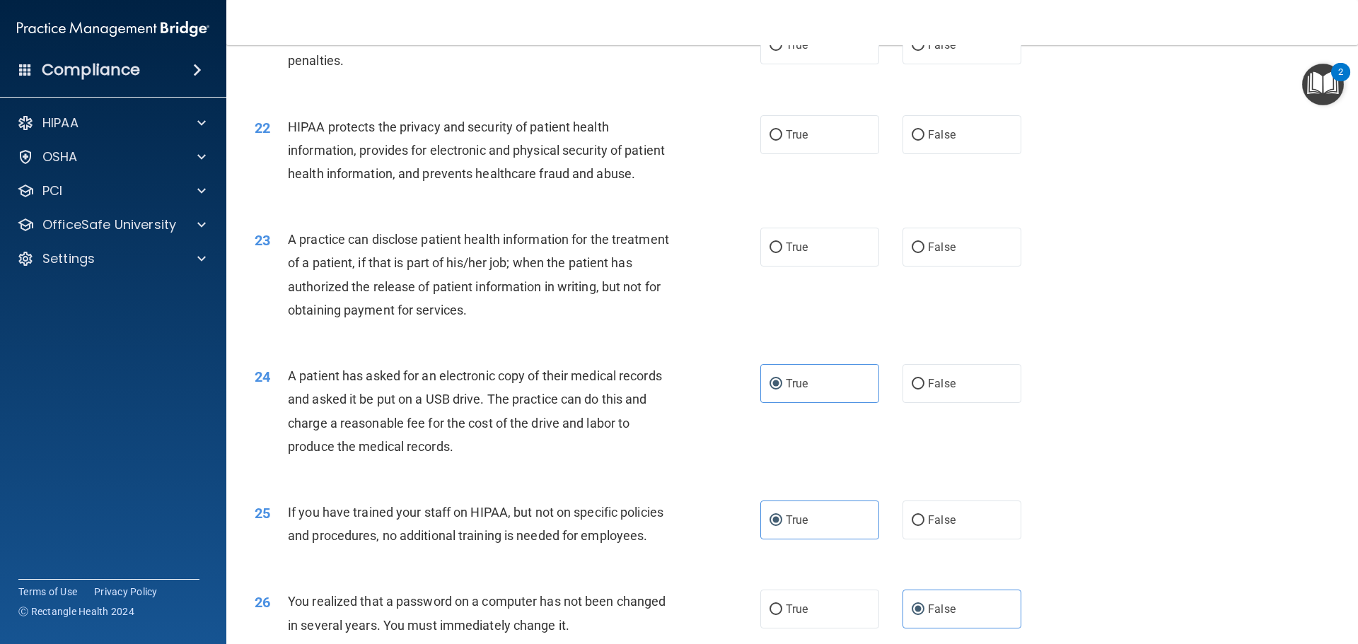
scroll to position [2117, 0]
click at [916, 272] on div "23 A practice can disclose patient health information for the treatment of a pa…" at bounding box center [792, 279] width 1096 height 136
click at [919, 267] on label "False" at bounding box center [961, 247] width 119 height 39
click at [919, 254] on input "False" at bounding box center [918, 248] width 13 height 11
radio input "true"
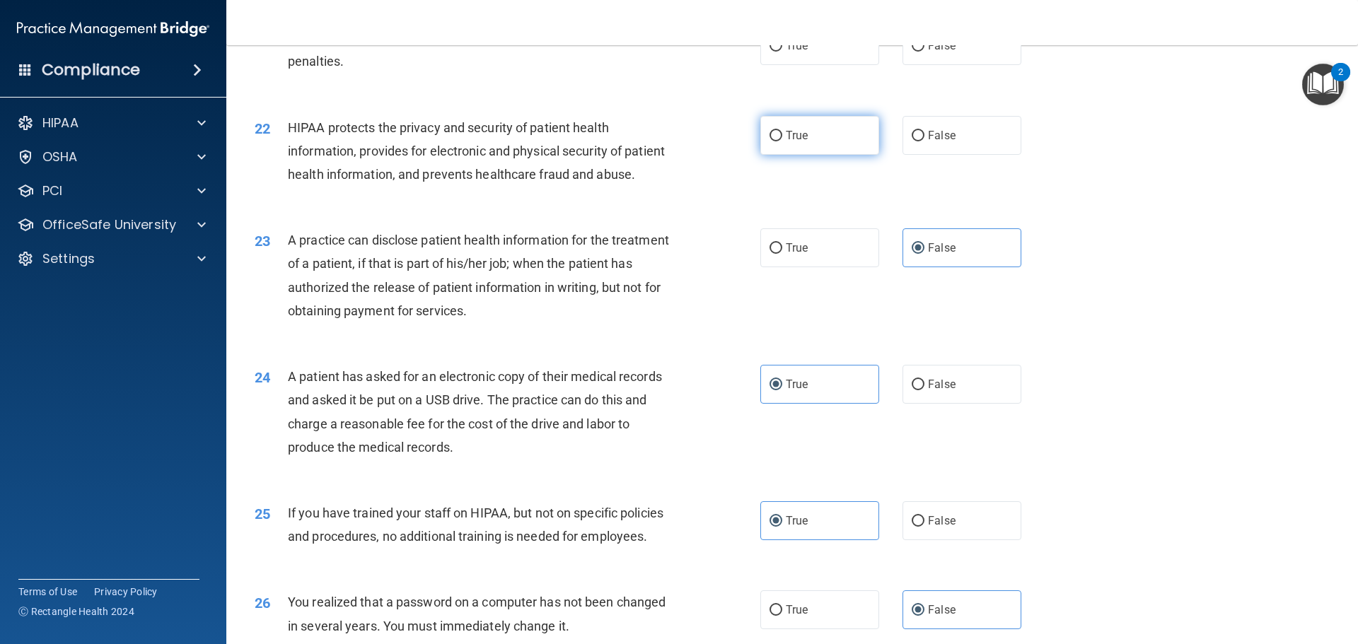
click at [802, 144] on label "True" at bounding box center [819, 135] width 119 height 39
click at [782, 141] on input "True" at bounding box center [775, 136] width 13 height 11
radio input "true"
click at [931, 65] on label "False" at bounding box center [961, 45] width 119 height 39
click at [924, 52] on input "False" at bounding box center [918, 46] width 13 height 11
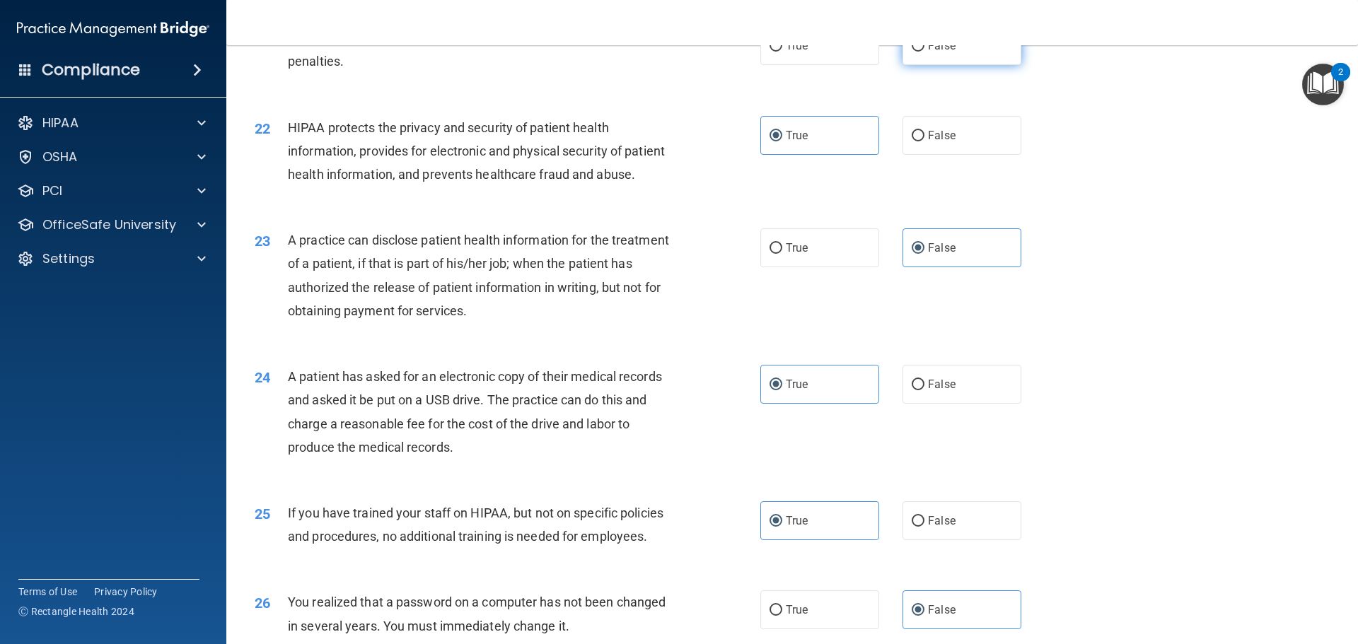
radio input "true"
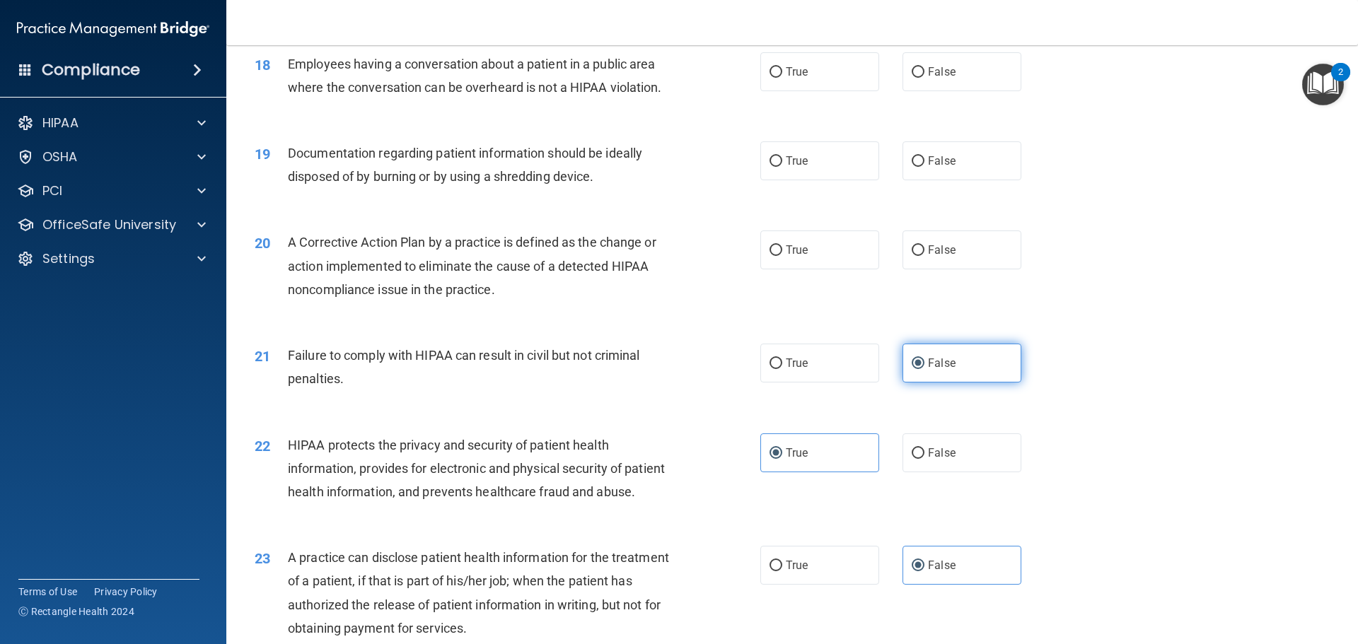
scroll to position [1777, 0]
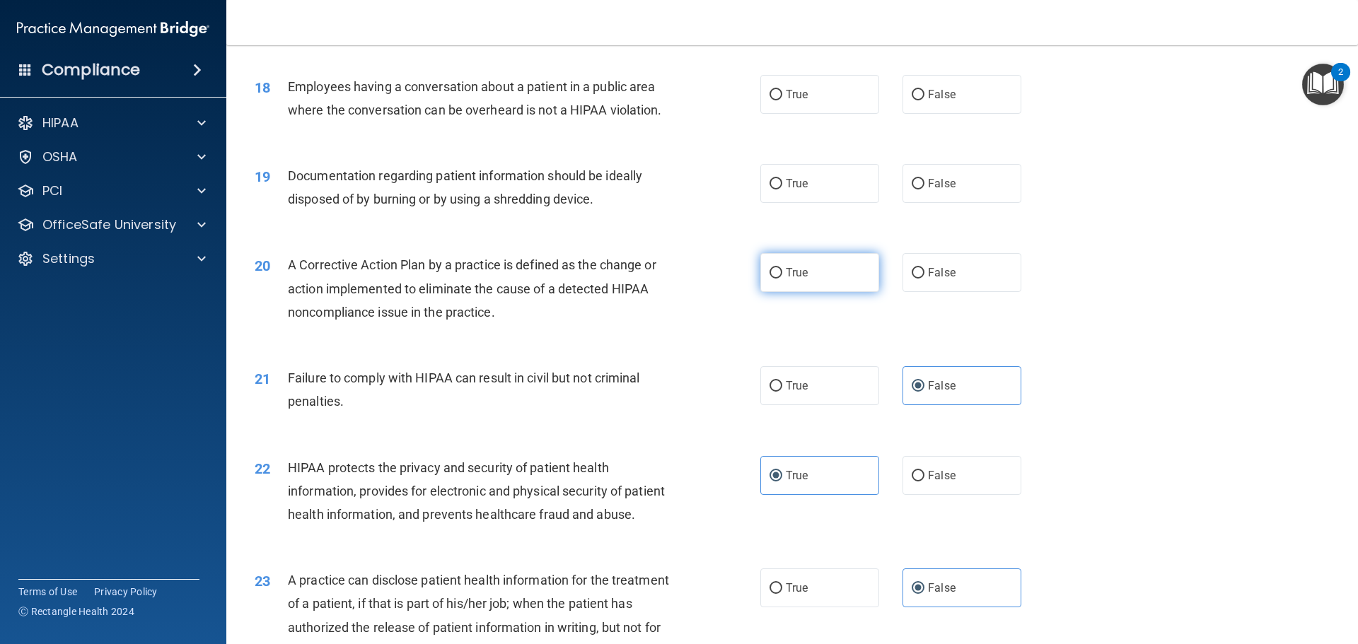
click at [797, 279] on span "True" at bounding box center [797, 272] width 22 height 13
click at [782, 279] on input "True" at bounding box center [775, 273] width 13 height 11
radio input "true"
click at [814, 203] on label "True" at bounding box center [819, 183] width 119 height 39
click at [782, 190] on input "True" at bounding box center [775, 184] width 13 height 11
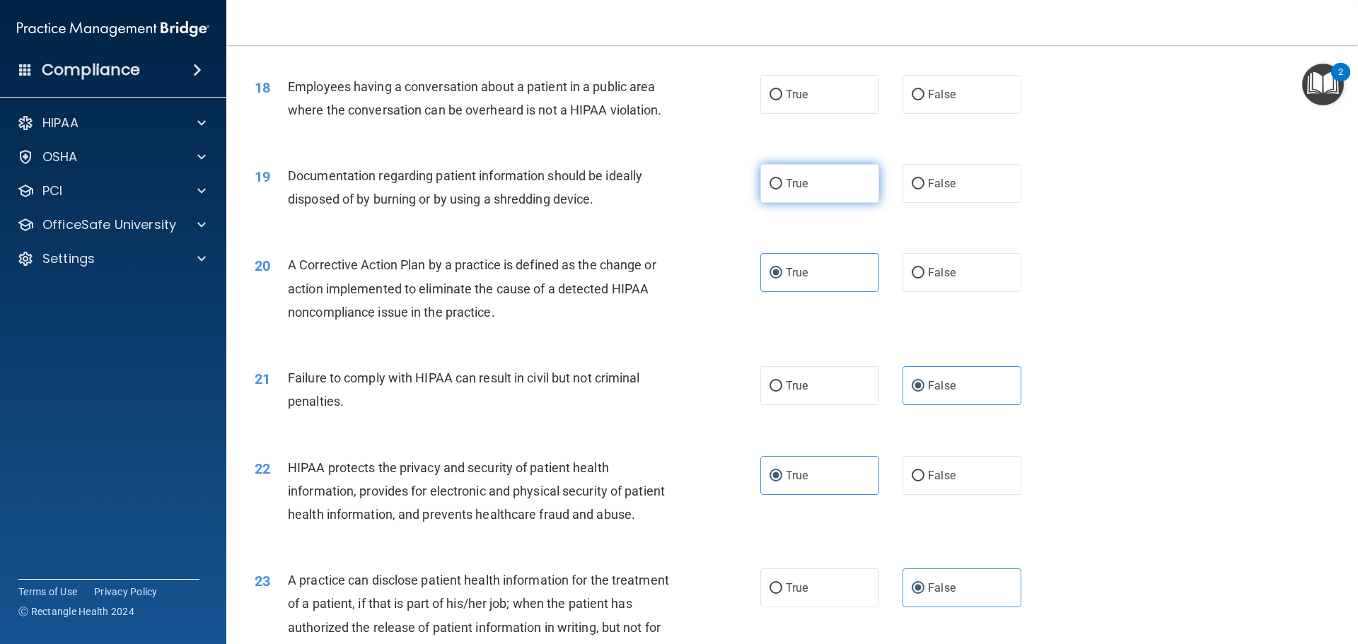
radio input "true"
click at [827, 145] on div "18 Employees having a conversation about a patient in a public area where the c…" at bounding box center [792, 101] width 1096 height 89
click at [825, 114] on label "True" at bounding box center [819, 94] width 119 height 39
click at [782, 100] on input "True" at bounding box center [775, 95] width 13 height 11
radio input "true"
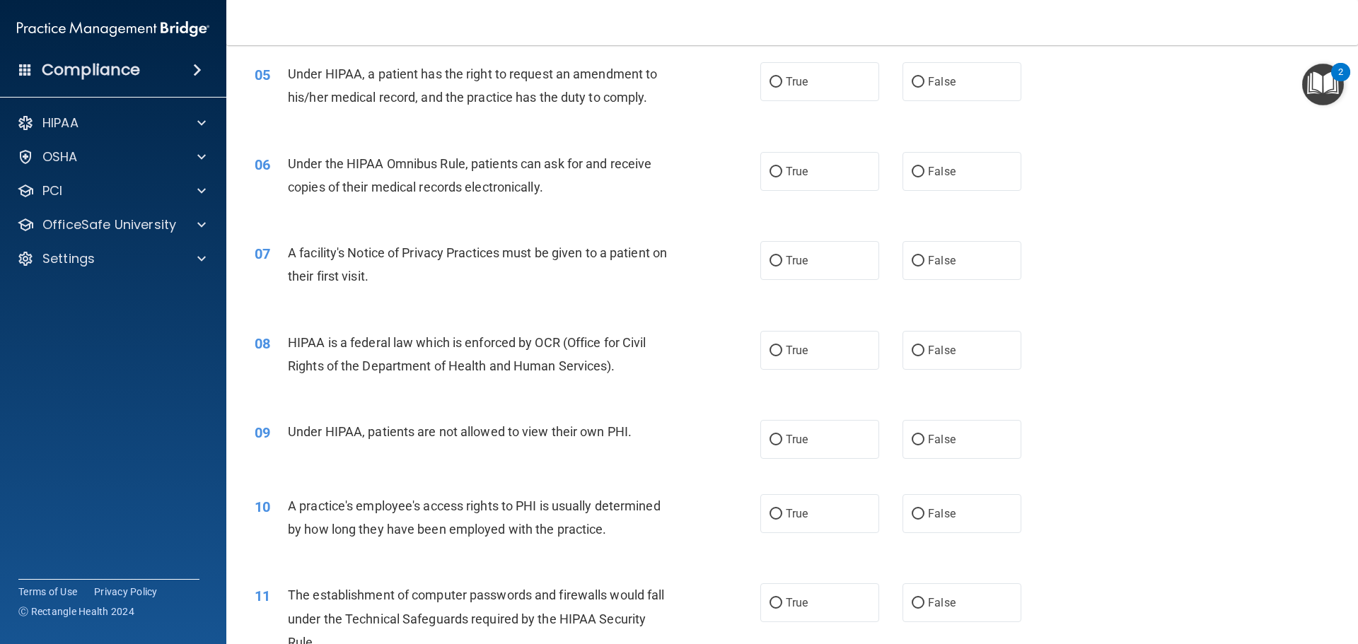
scroll to position [516, 0]
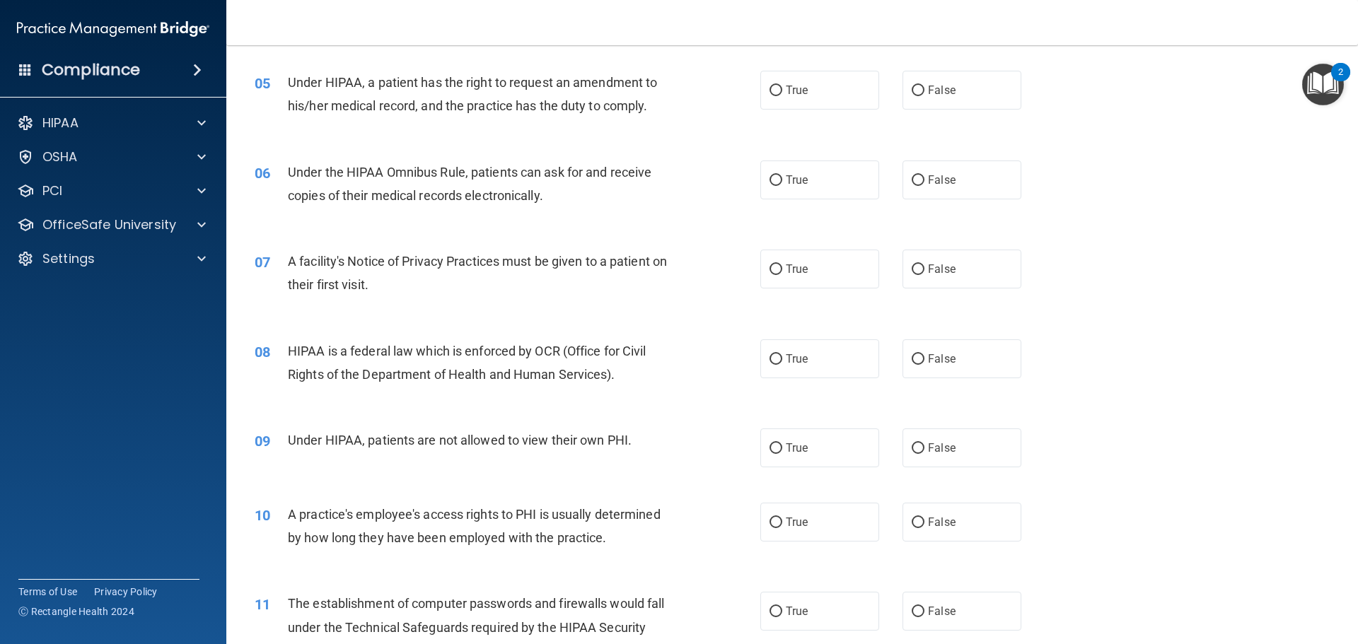
click at [773, 131] on div "05 Under HIPAA, a patient has the right to request an amendment to his/her medi…" at bounding box center [792, 97] width 1096 height 89
click at [786, 106] on label "True" at bounding box center [819, 90] width 119 height 39
click at [782, 96] on input "True" at bounding box center [775, 91] width 13 height 11
radio input "true"
click at [943, 194] on label "False" at bounding box center [961, 180] width 119 height 39
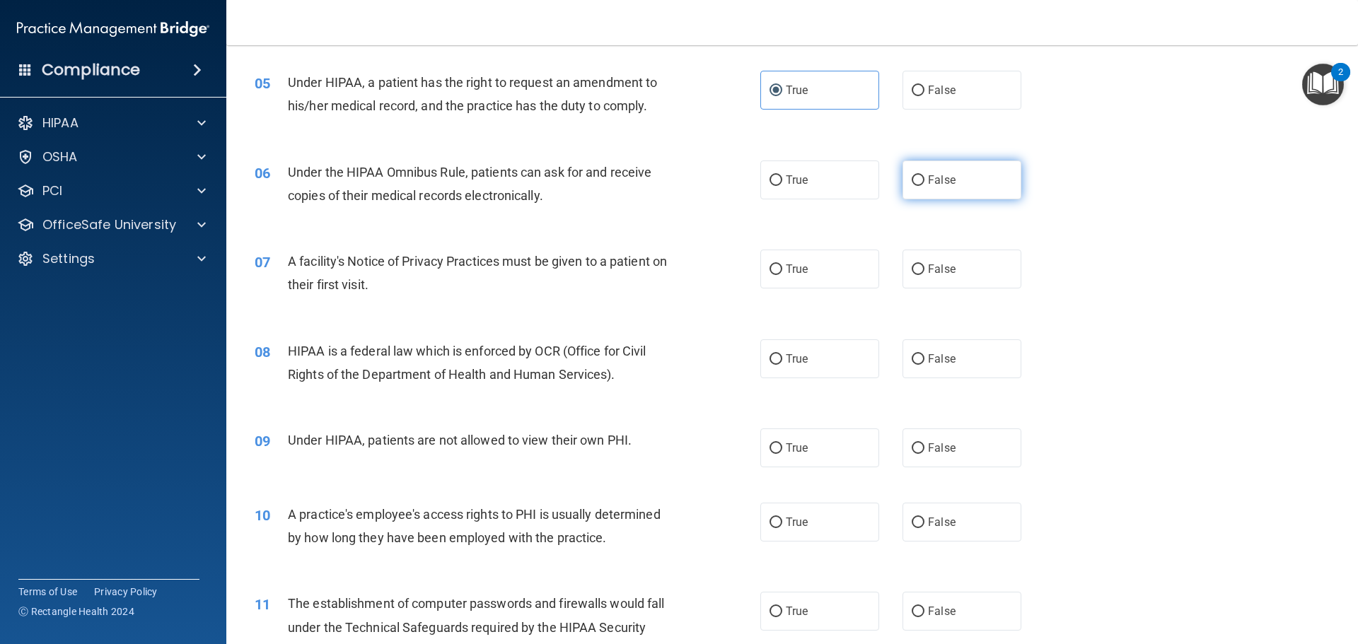
click at [924, 186] on input "False" at bounding box center [918, 180] width 13 height 11
radio input "true"
click at [796, 274] on span "True" at bounding box center [797, 268] width 22 height 13
click at [782, 274] on input "True" at bounding box center [775, 270] width 13 height 11
radio input "true"
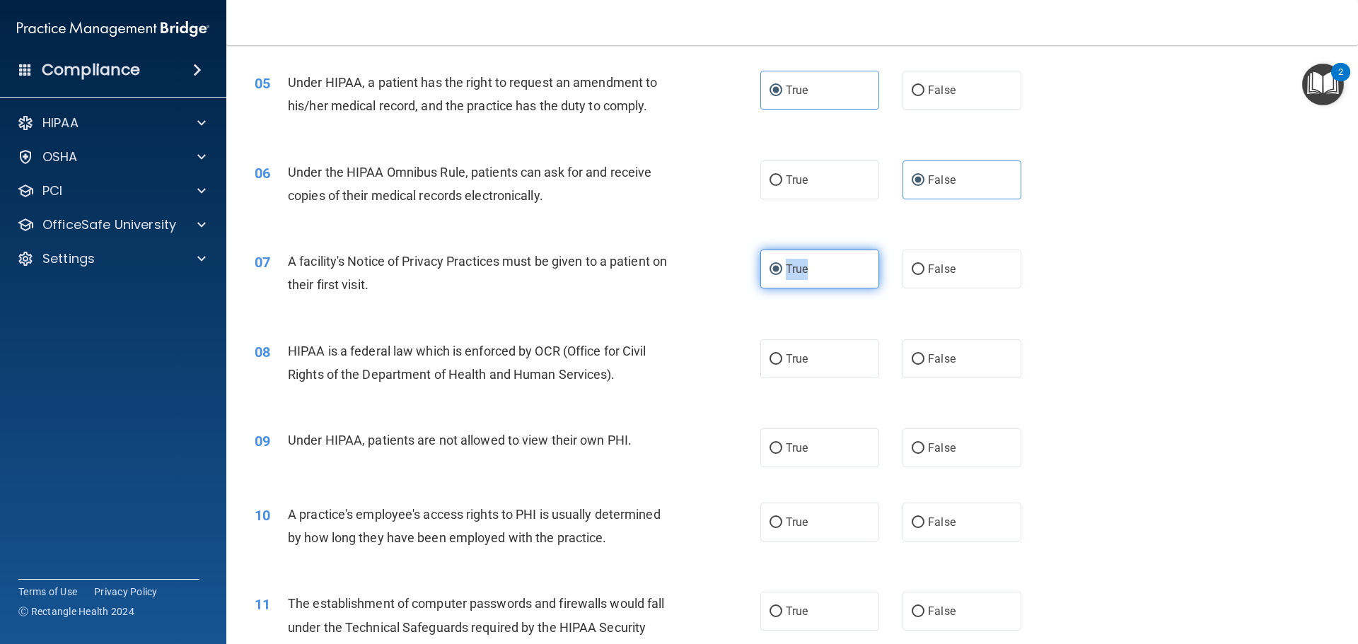
click at [796, 274] on span "True" at bounding box center [797, 268] width 22 height 13
click at [782, 274] on input "True" at bounding box center [775, 270] width 13 height 11
click at [773, 366] on label "True" at bounding box center [819, 358] width 119 height 39
click at [773, 365] on input "True" at bounding box center [775, 359] width 13 height 11
radio input "true"
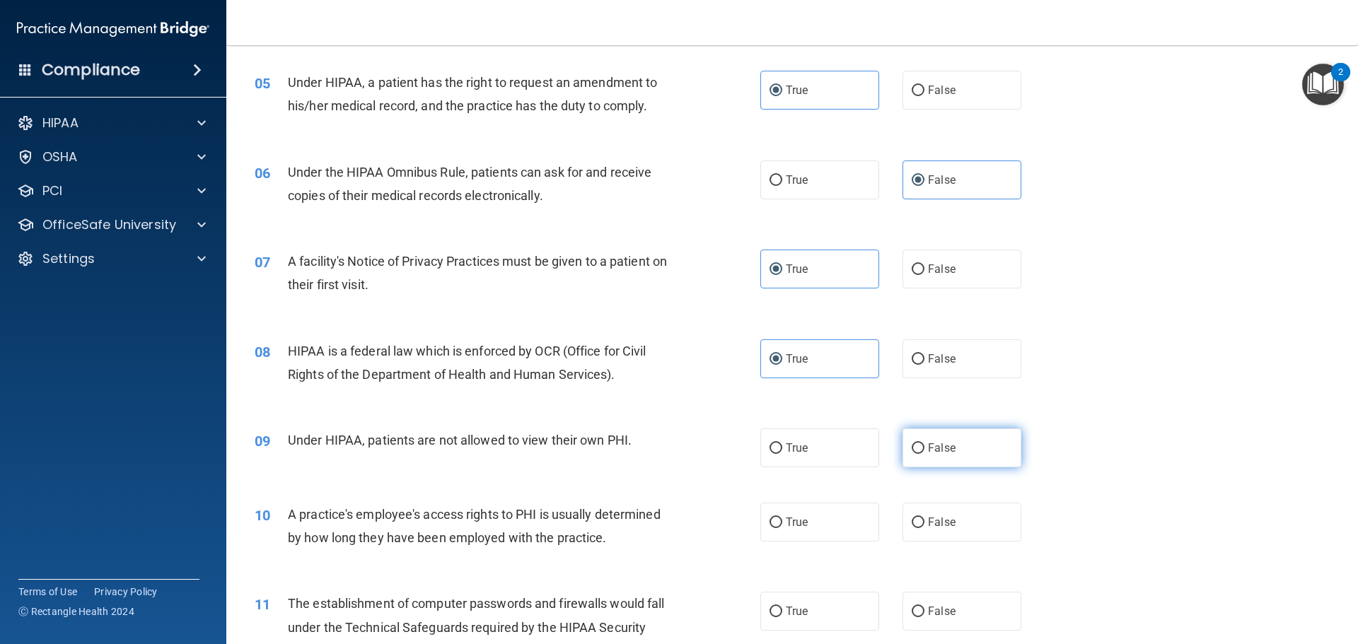
click at [935, 450] on span "False" at bounding box center [942, 447] width 28 height 13
click at [924, 450] on input "False" at bounding box center [918, 448] width 13 height 11
radio input "true"
click at [813, 509] on label "True" at bounding box center [819, 522] width 119 height 39
click at [782, 518] on input "True" at bounding box center [775, 523] width 13 height 11
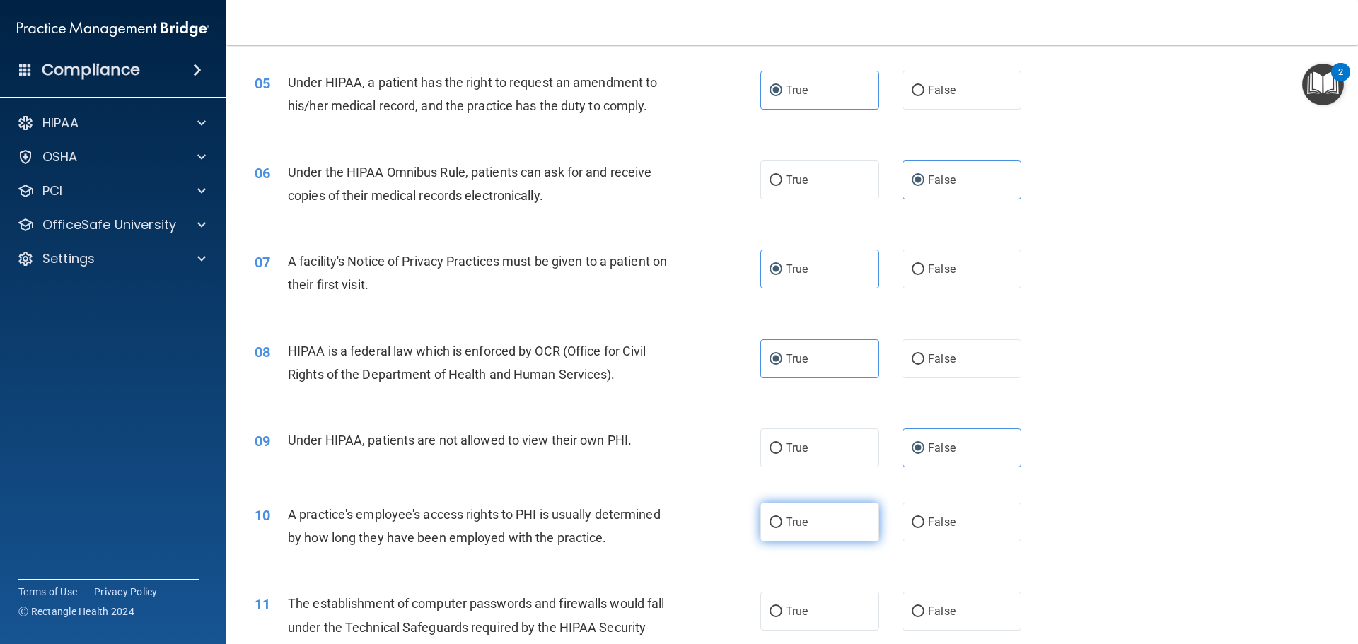
radio input "true"
drag, startPoint x: 972, startPoint y: 612, endPoint x: 935, endPoint y: 590, distance: 42.8
click at [935, 590] on div "11 The establishment of computer passwords and firewalls would fall under the T…" at bounding box center [792, 630] width 1096 height 113
click at [919, 595] on label "False" at bounding box center [961, 611] width 119 height 39
click at [919, 607] on input "False" at bounding box center [918, 612] width 13 height 11
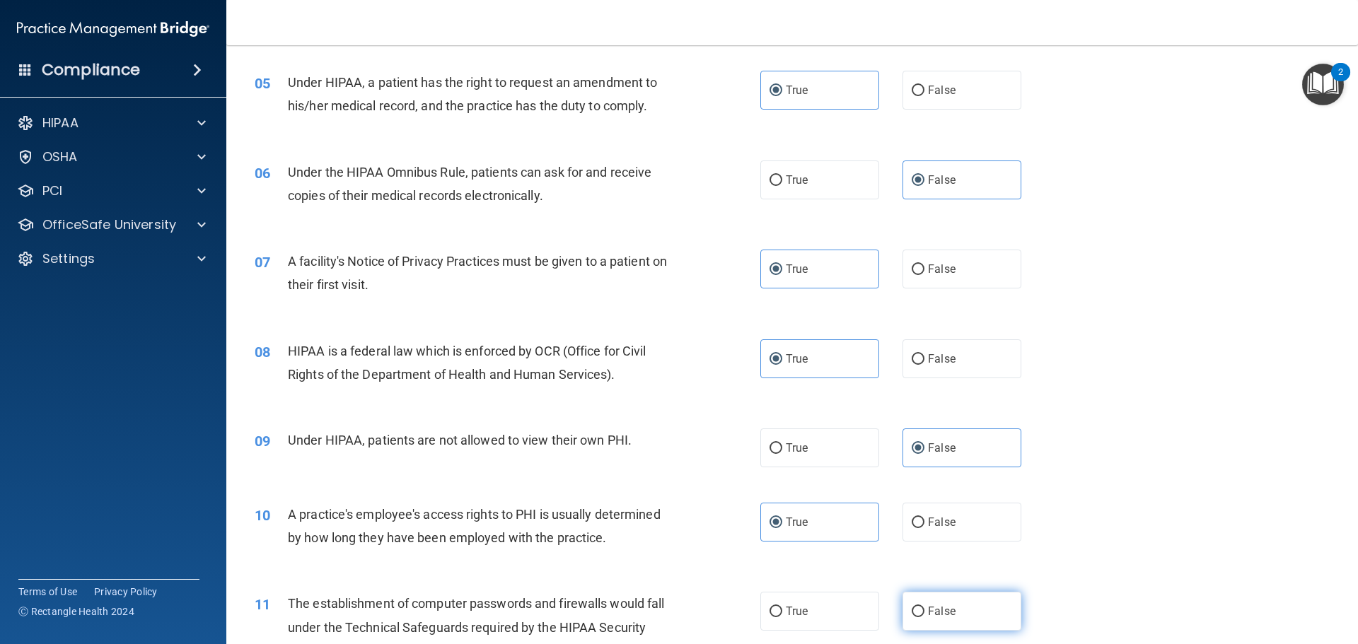
radio input "true"
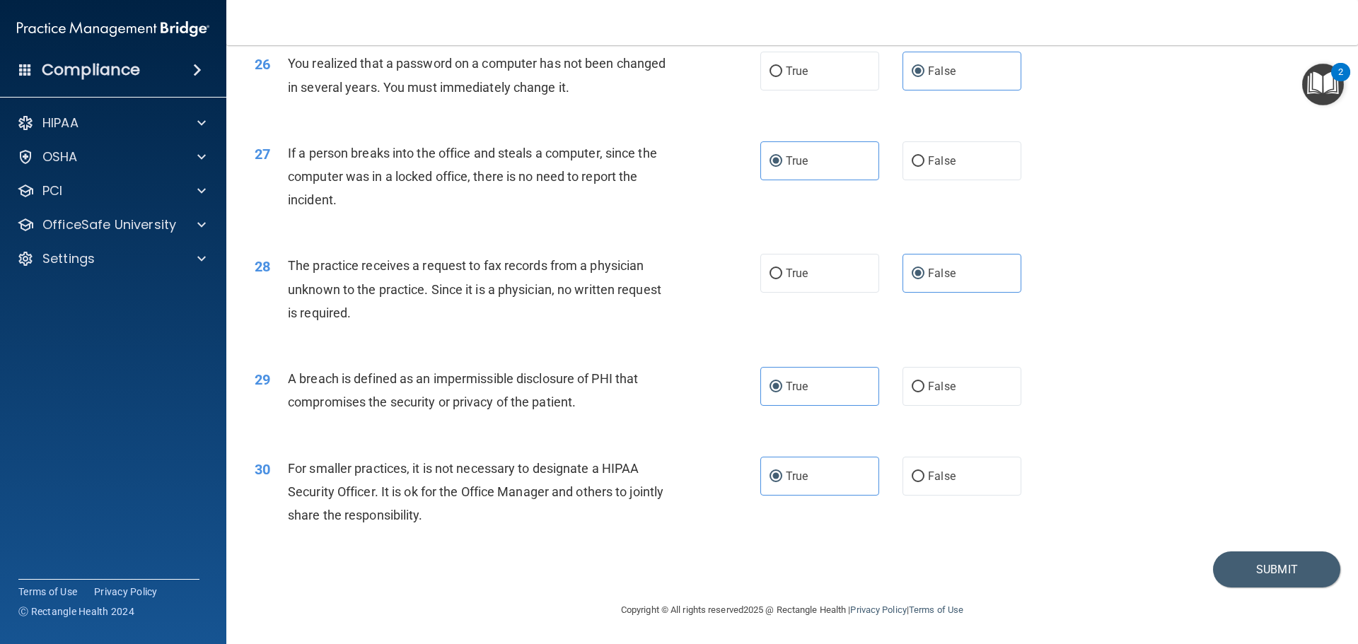
scroll to position [2703, 0]
click at [1251, 564] on button "Submit" at bounding box center [1276, 570] width 127 height 36
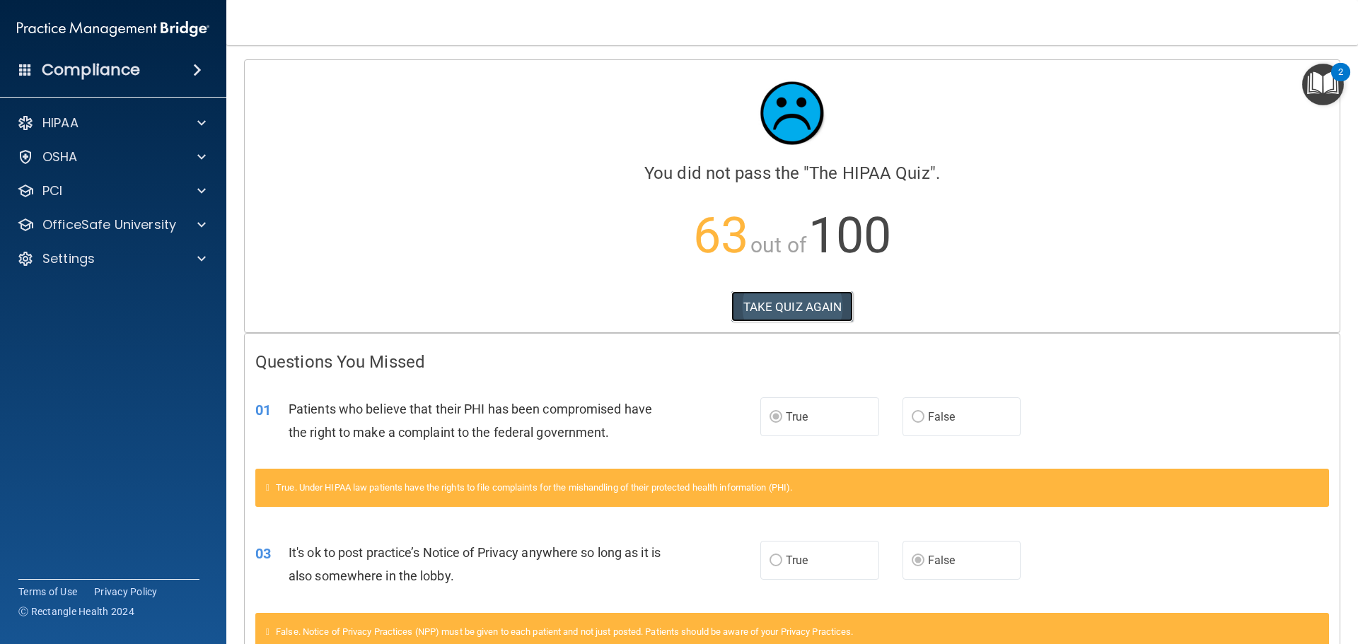
click at [813, 305] on button "TAKE QUIZ AGAIN" at bounding box center [792, 306] width 122 height 31
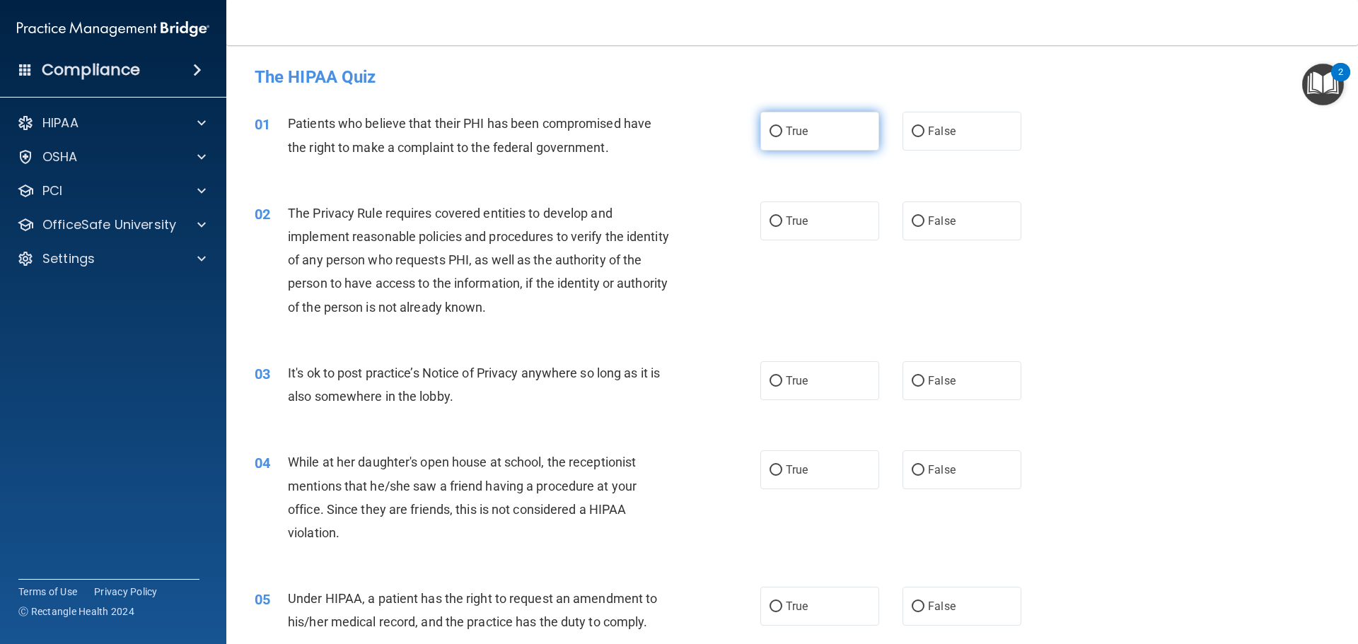
click at [776, 150] on label "True" at bounding box center [819, 131] width 119 height 39
click at [776, 137] on input "True" at bounding box center [775, 132] width 13 height 11
radio input "true"
click at [913, 232] on label "False" at bounding box center [961, 221] width 119 height 39
click at [913, 227] on input "False" at bounding box center [918, 221] width 13 height 11
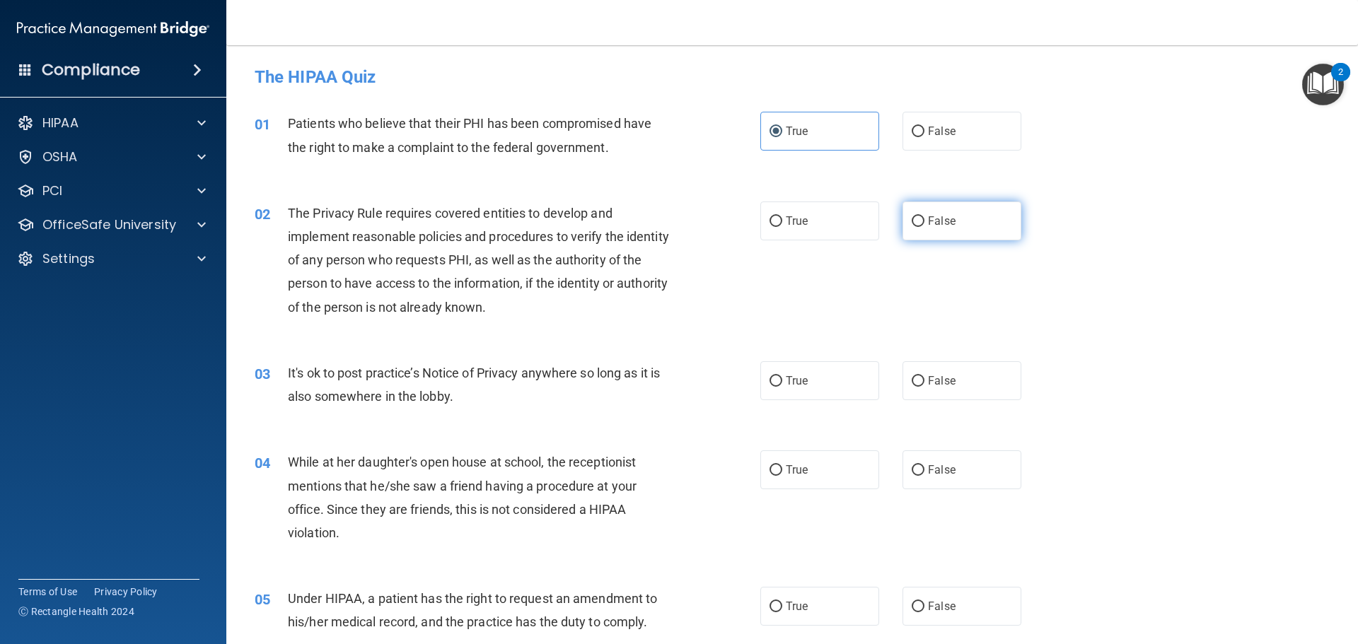
radio input "true"
click at [922, 361] on label "False" at bounding box center [961, 380] width 119 height 39
click at [922, 376] on input "False" at bounding box center [918, 381] width 13 height 11
radio input "true"
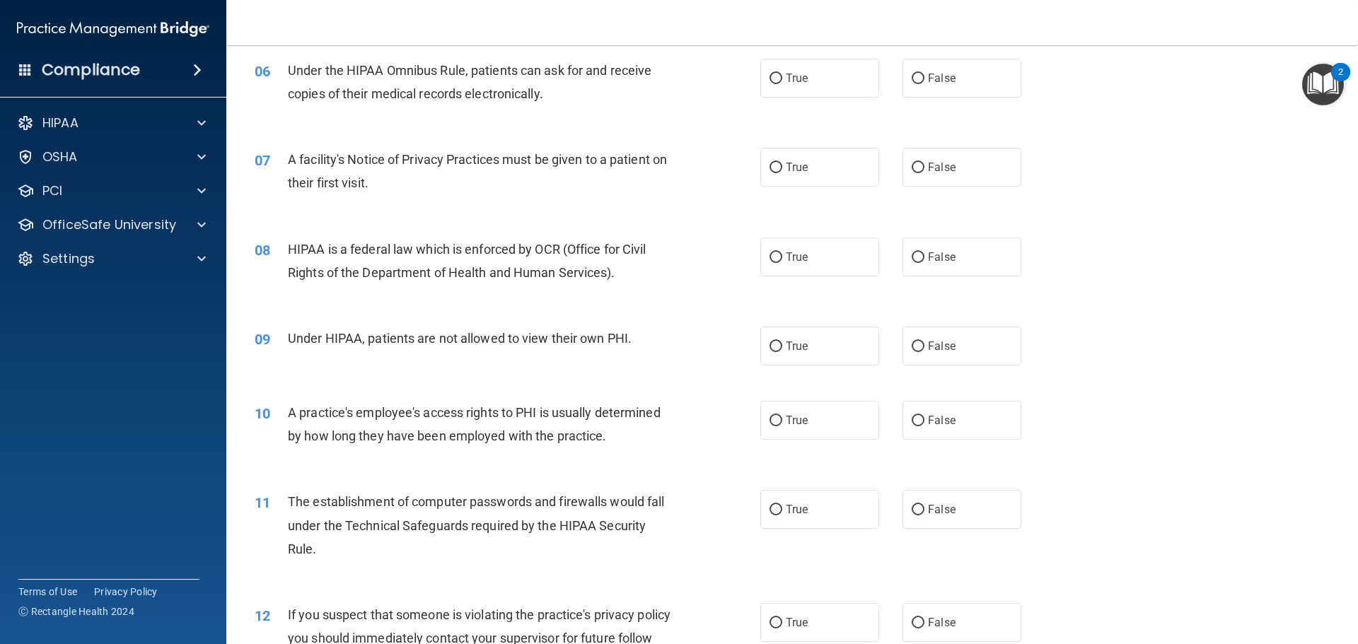
scroll to position [344, 0]
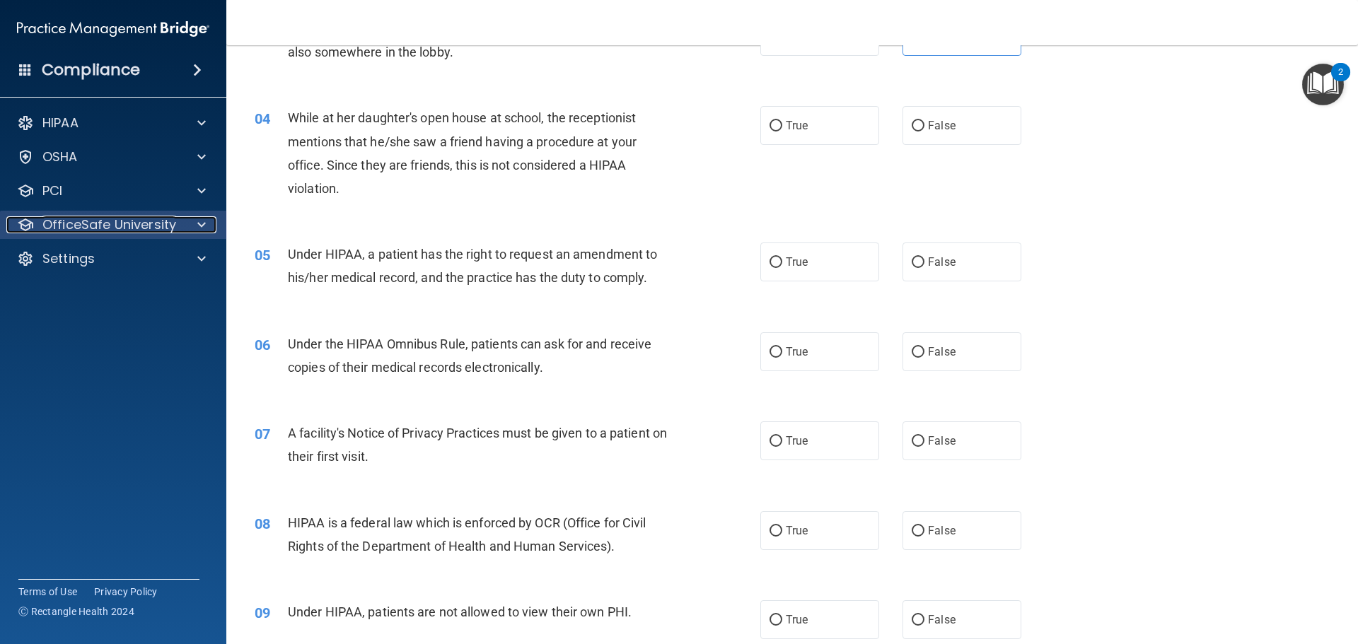
click at [197, 218] on span at bounding box center [201, 224] width 8 height 17
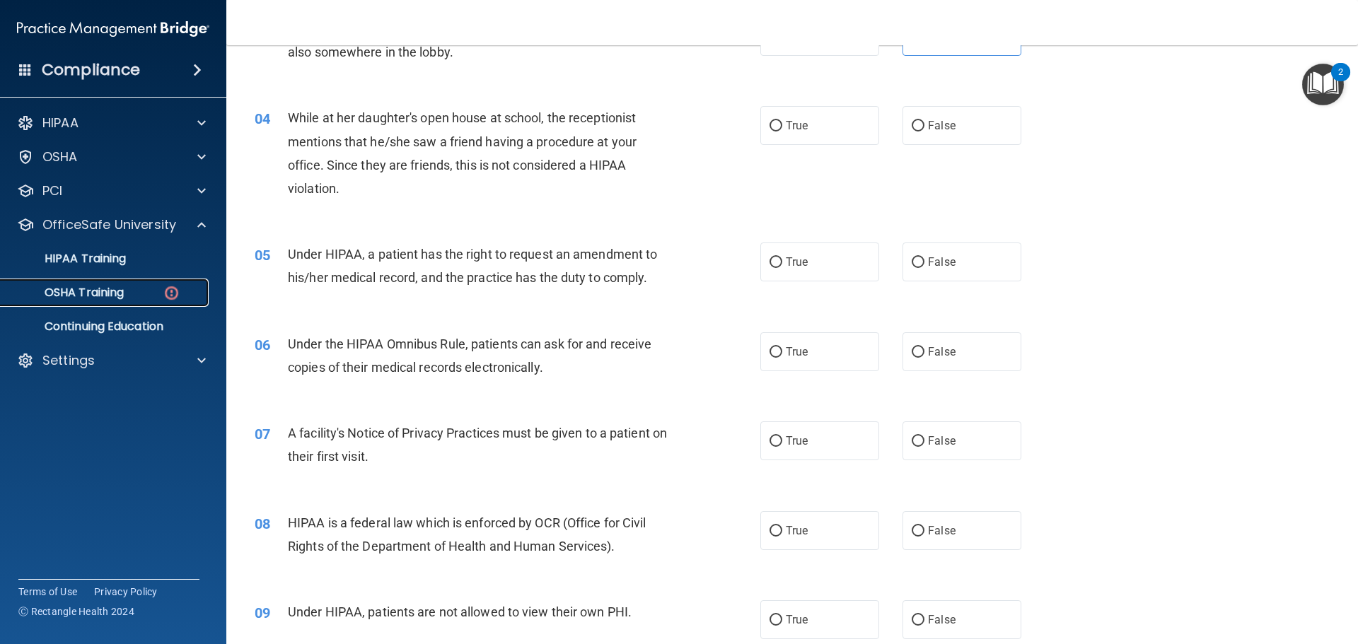
click at [123, 290] on p "OSHA Training" at bounding box center [66, 293] width 115 height 14
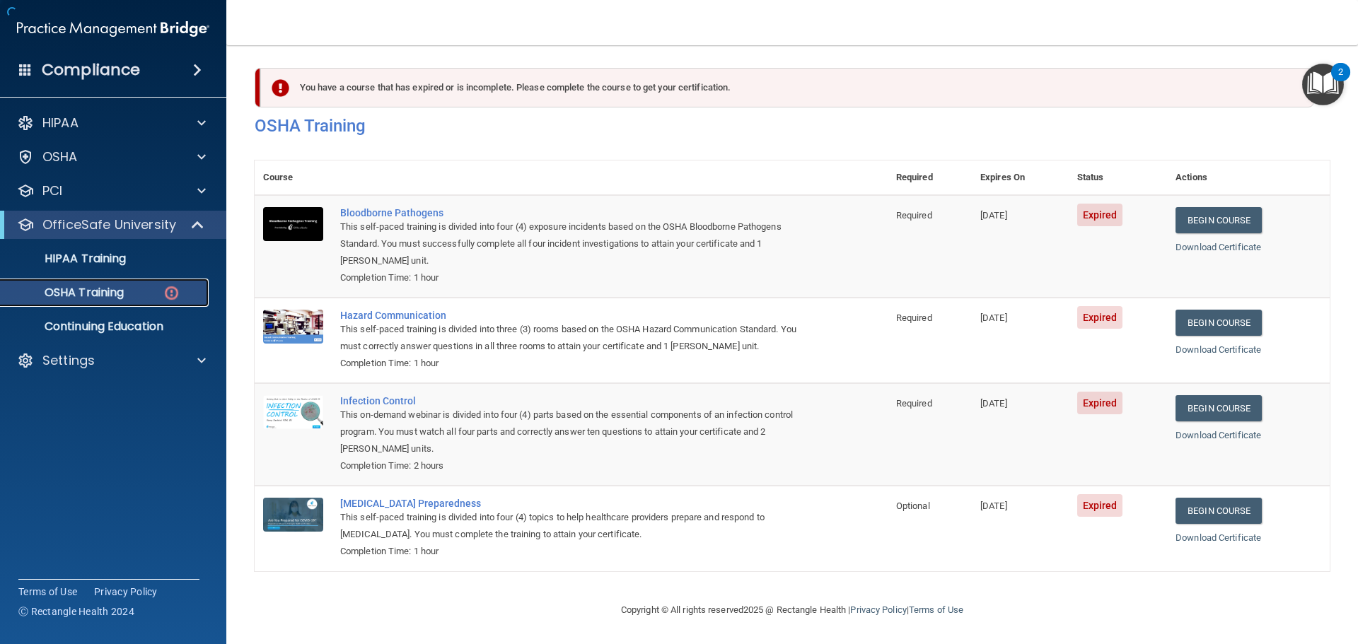
scroll to position [6, 0]
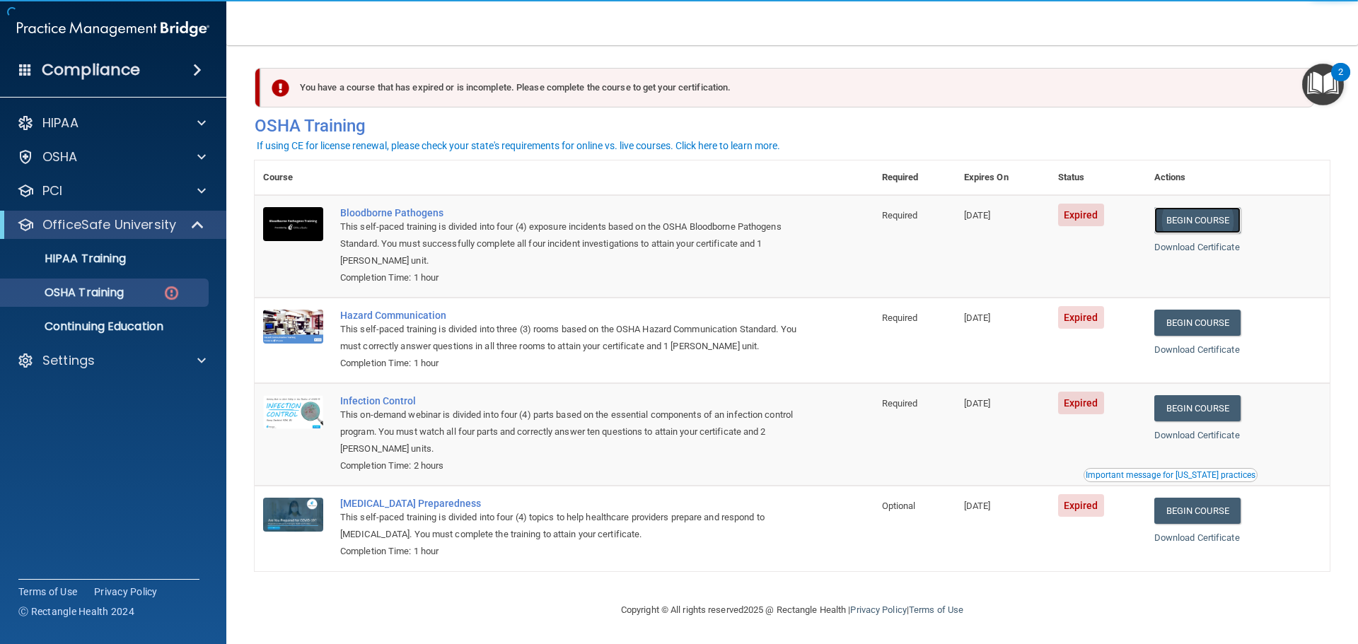
click at [1189, 220] on link "Begin Course" at bounding box center [1197, 220] width 86 height 26
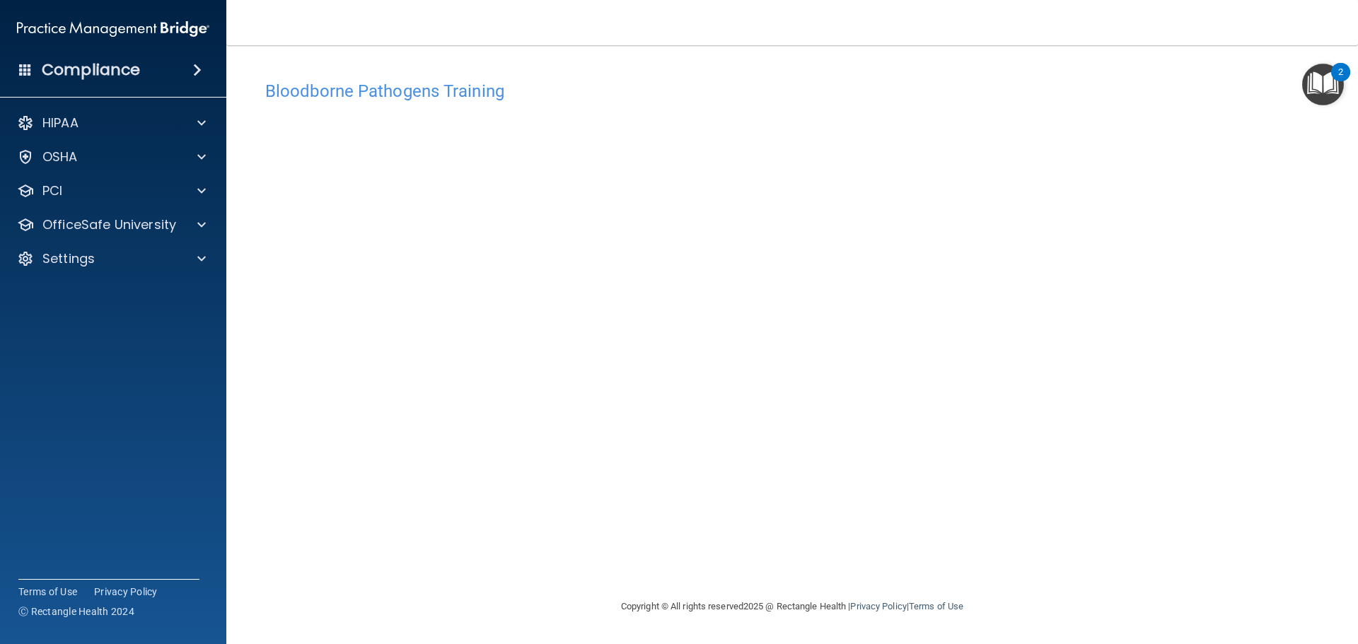
click at [396, 103] on div "Bloodborne Pathogens Training" at bounding box center [792, 91] width 1075 height 35
click at [138, 203] on div "PCI" at bounding box center [113, 191] width 227 height 28
click at [134, 219] on p "OfficeSafe University" at bounding box center [109, 224] width 134 height 17
click at [144, 299] on div "OSHA Training" at bounding box center [105, 293] width 193 height 14
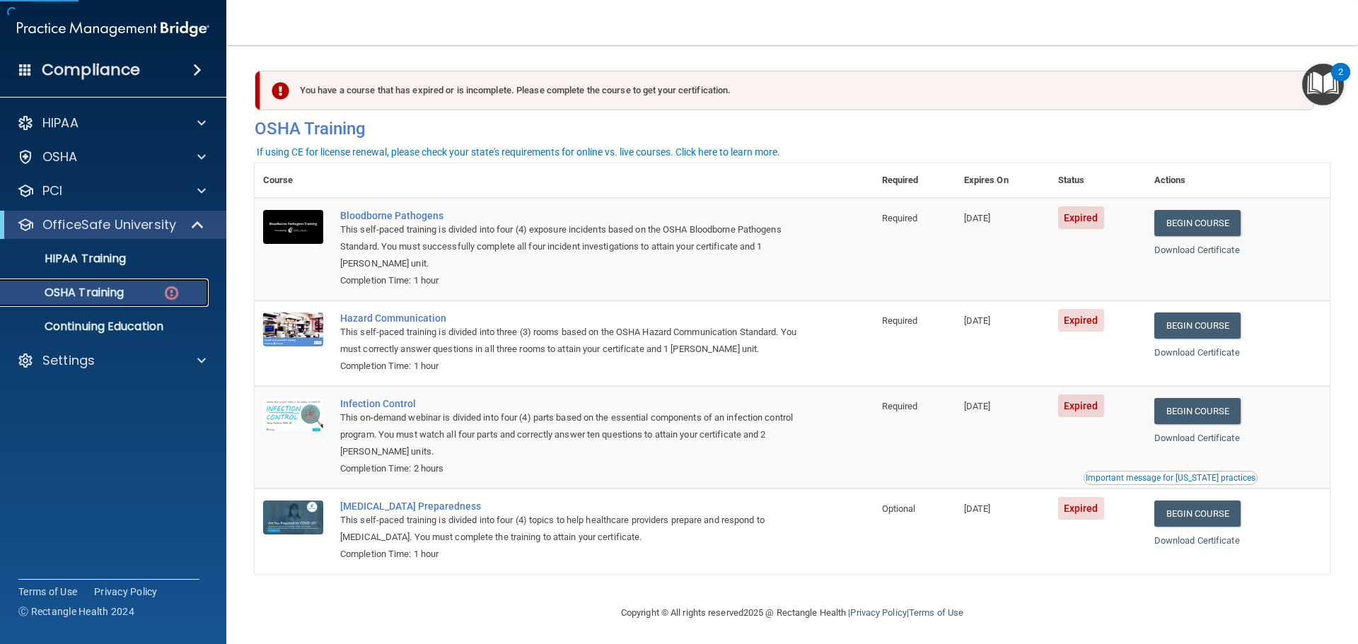
scroll to position [6, 0]
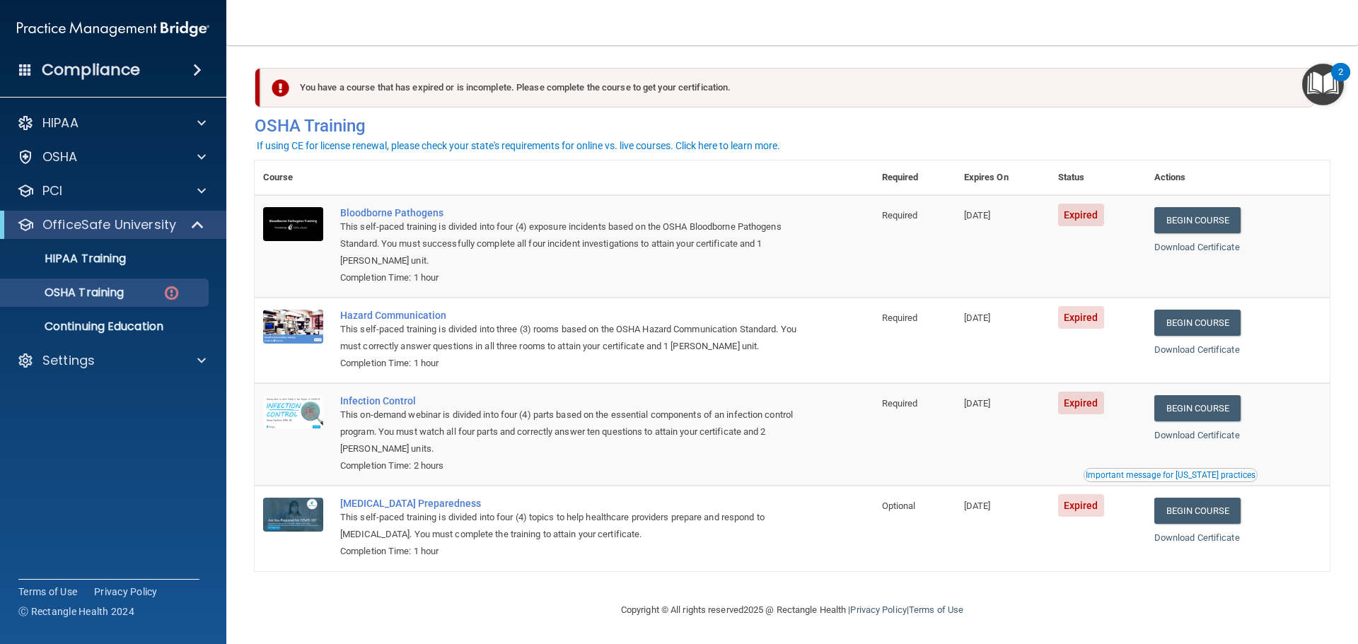
click at [1199, 250] on div "Download Certificate" at bounding box center [1237, 247] width 167 height 17
click at [1190, 242] on link "Download Certificate" at bounding box center [1197, 247] width 86 height 11
click at [1188, 419] on link "Begin Course" at bounding box center [1197, 408] width 86 height 26
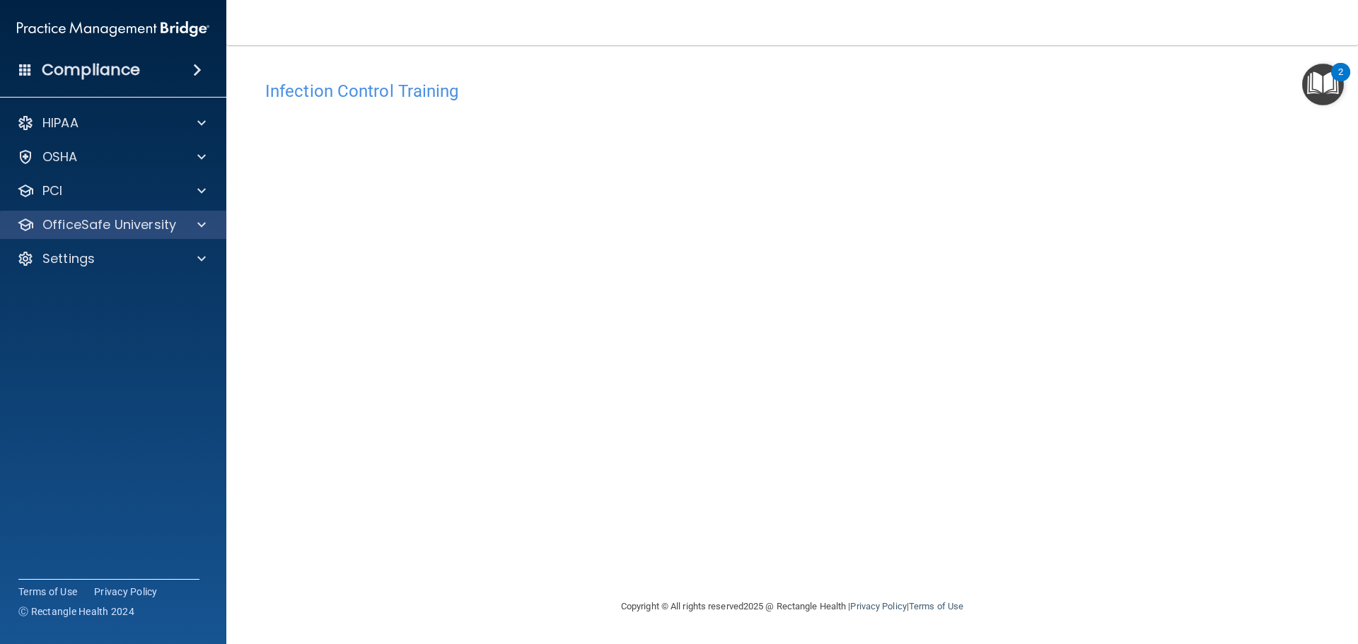
click at [226, 216] on div "OfficeSafe University" at bounding box center [113, 225] width 227 height 28
click at [192, 226] on div at bounding box center [199, 224] width 35 height 17
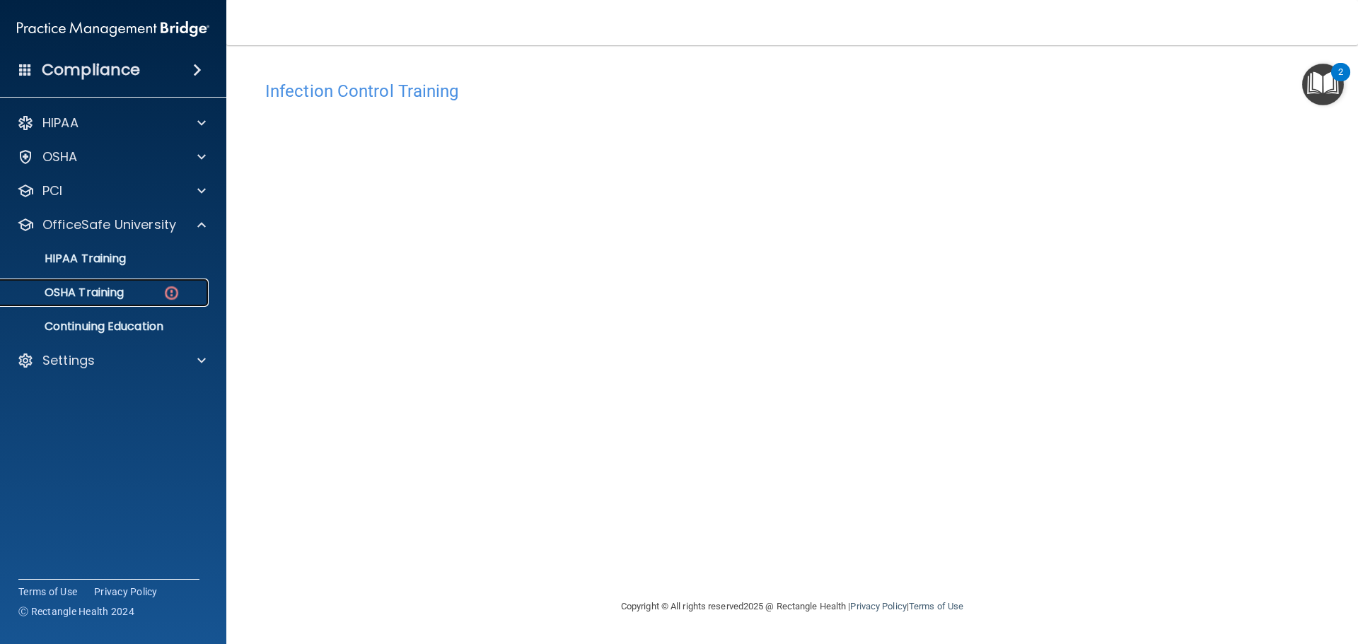
click at [150, 296] on div "OSHA Training" at bounding box center [105, 293] width 193 height 14
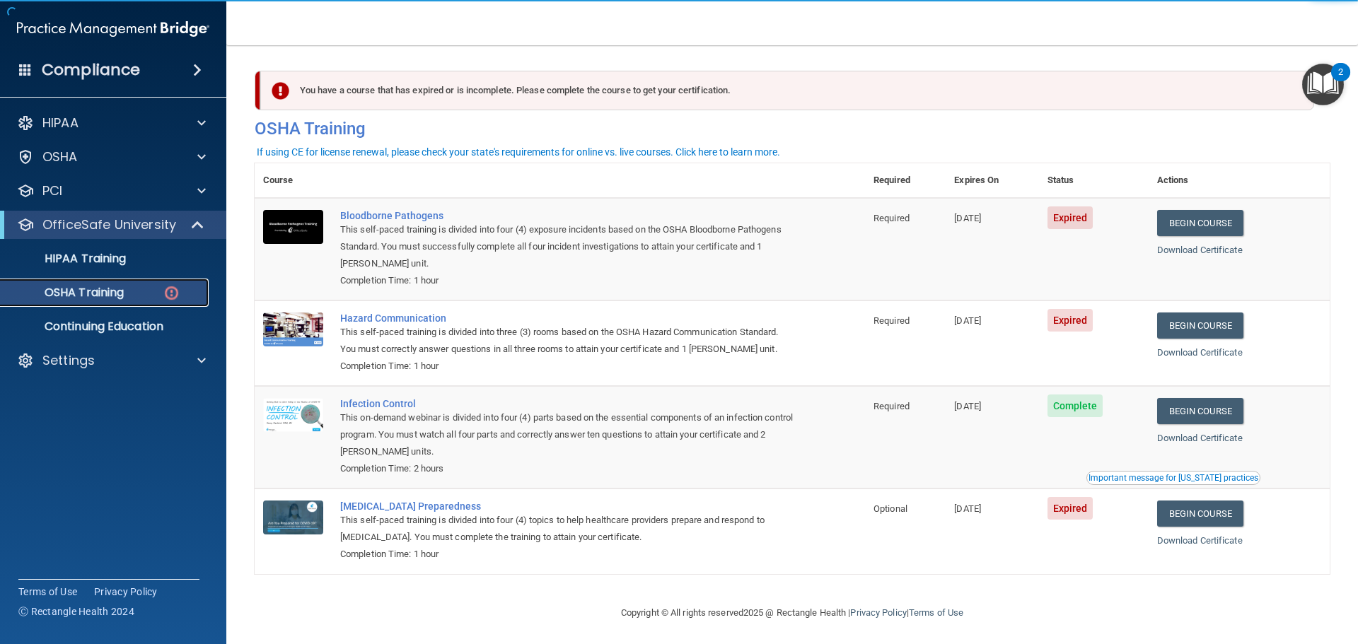
scroll to position [6, 0]
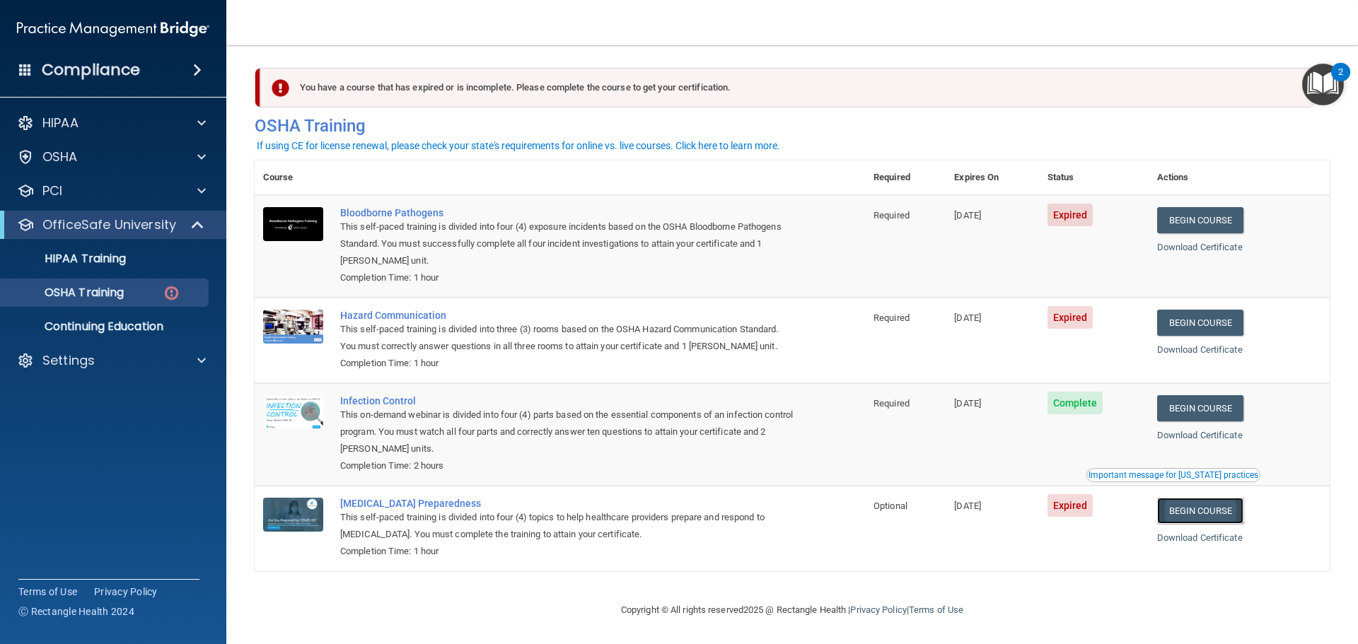
click at [1174, 511] on link "Begin Course" at bounding box center [1200, 511] width 86 height 26
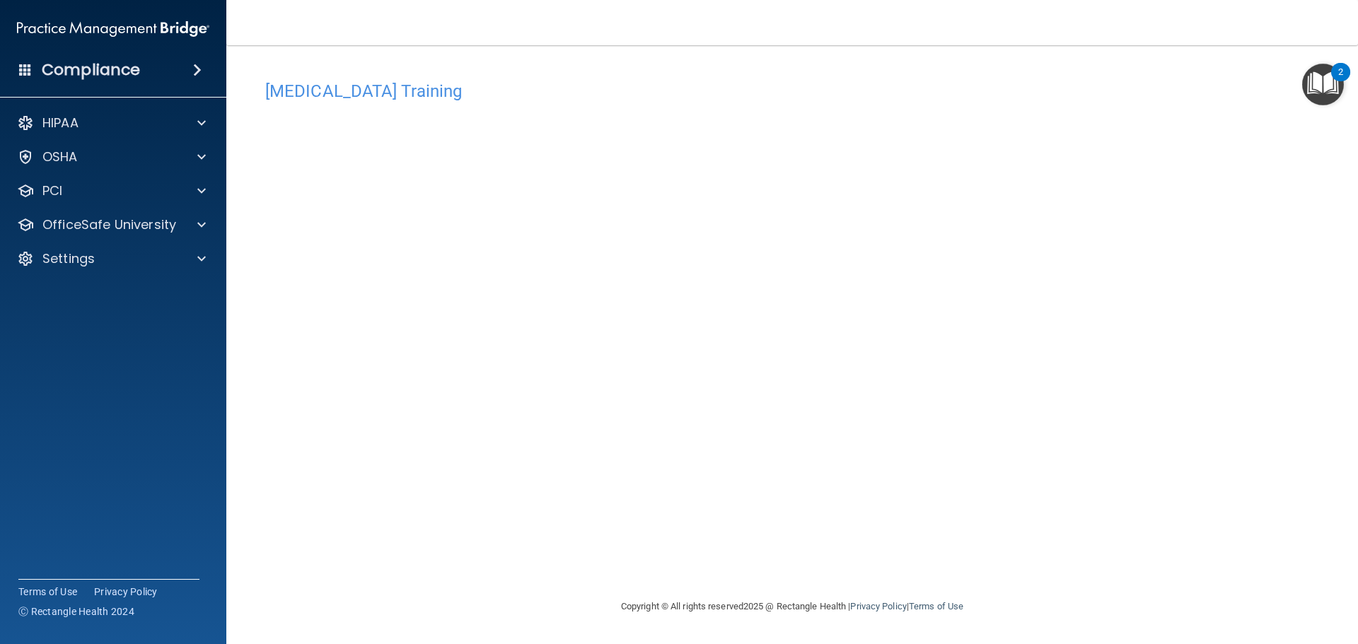
click at [143, 210] on div "HIPAA Documents and Policies Report an Incident Business Associates Emergency P…" at bounding box center [113, 193] width 227 height 181
click at [140, 214] on div "OfficeSafe University" at bounding box center [113, 225] width 227 height 28
click at [194, 231] on div at bounding box center [199, 224] width 35 height 17
click at [142, 308] on ul "HIPAA Training OSHA Training Continuing Education" at bounding box center [114, 290] width 256 height 102
click at [134, 299] on div "OSHA Training" at bounding box center [105, 293] width 193 height 14
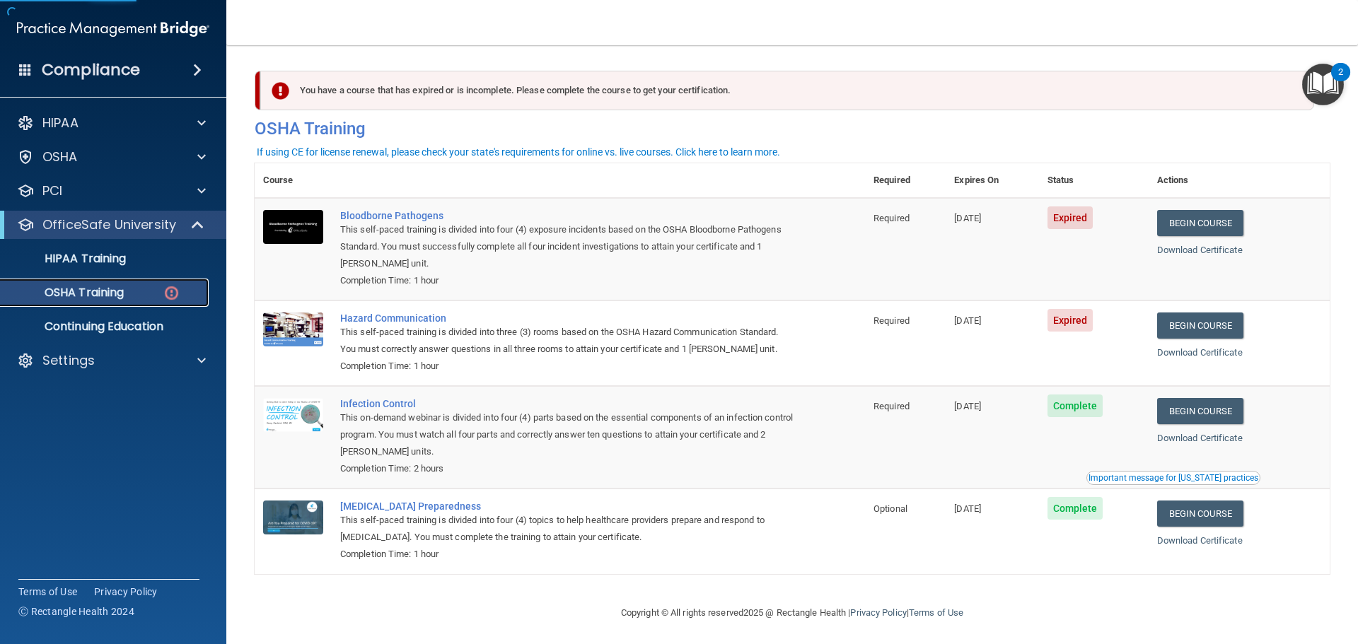
scroll to position [6, 0]
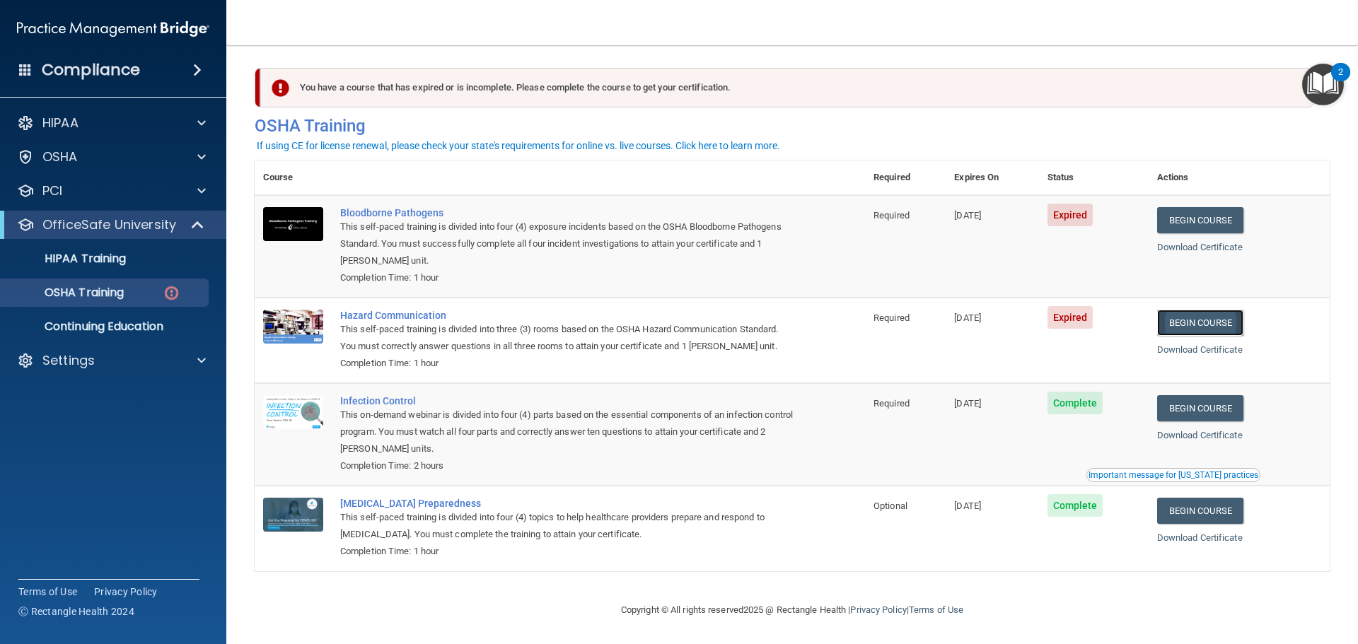
click at [1177, 318] on link "Begin Course" at bounding box center [1200, 323] width 86 height 26
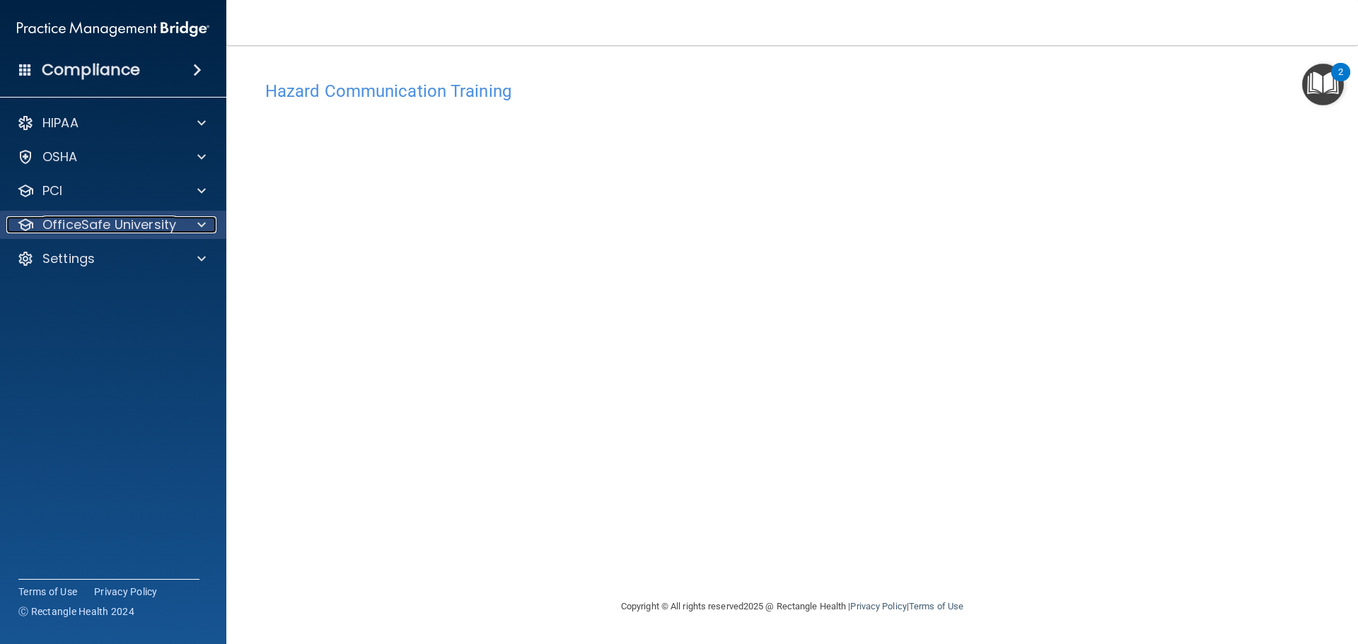
click at [202, 221] on span at bounding box center [201, 224] width 8 height 17
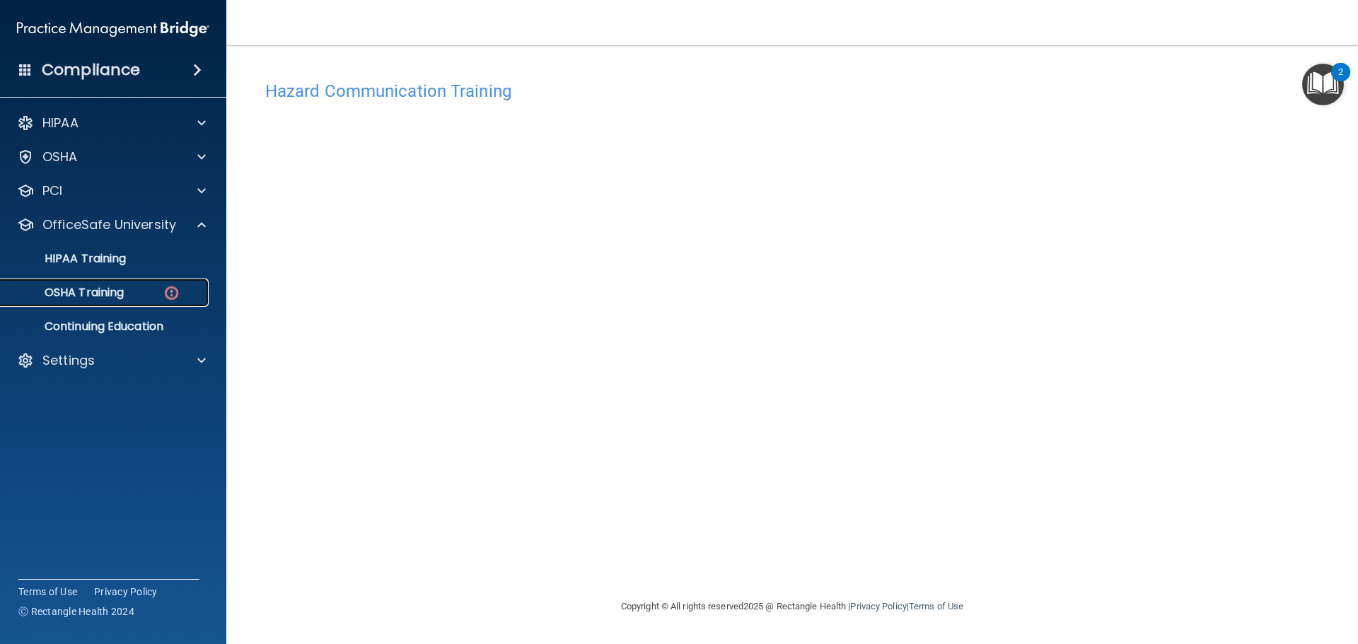
click at [161, 289] on div "OSHA Training" at bounding box center [105, 293] width 193 height 14
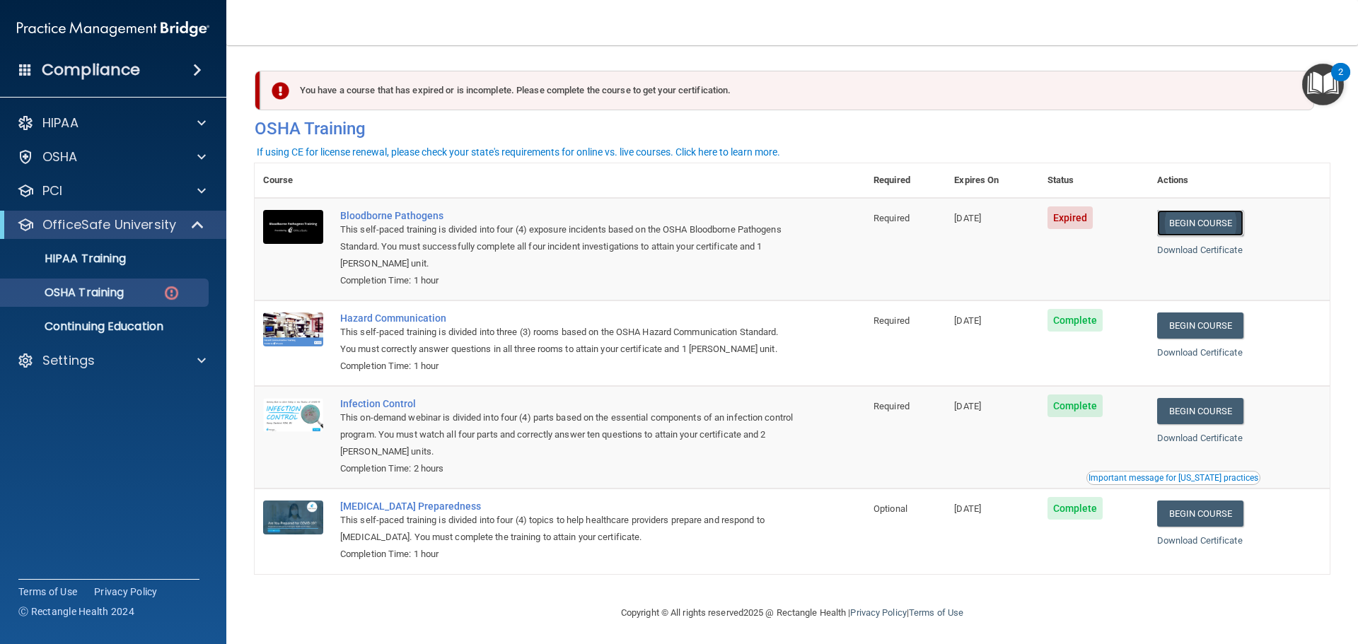
click at [1173, 225] on link "Begin Course" at bounding box center [1200, 223] width 86 height 26
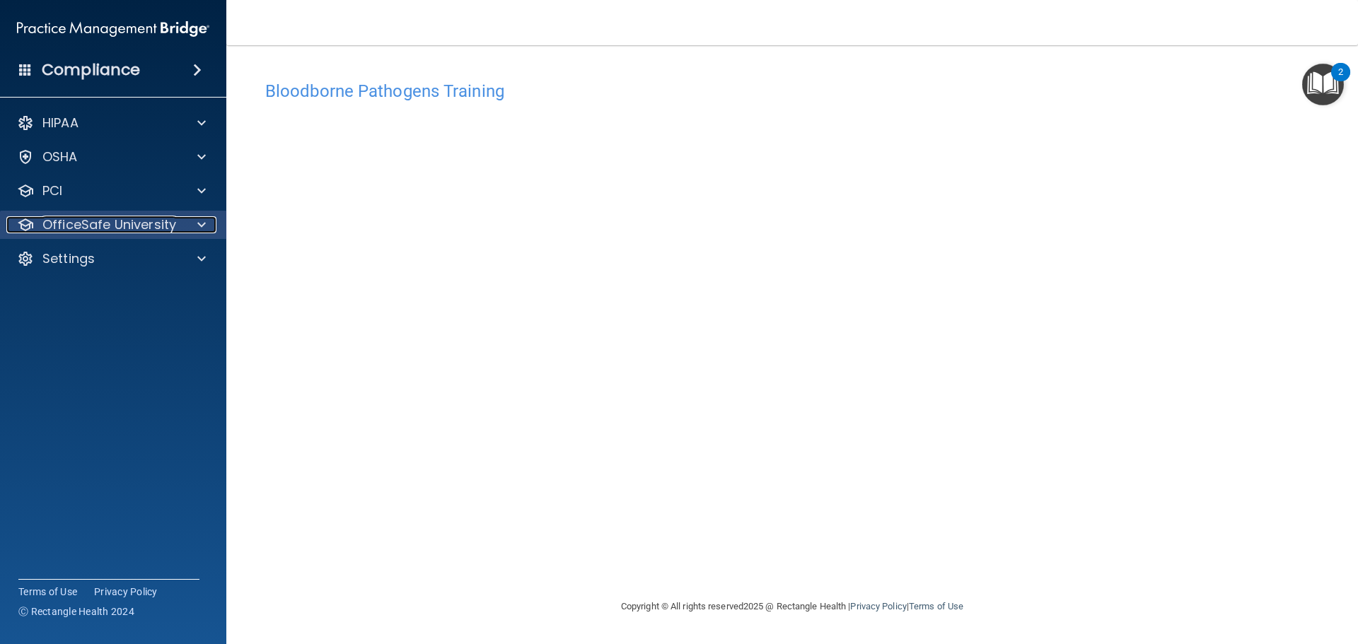
click at [204, 221] on span at bounding box center [201, 224] width 8 height 17
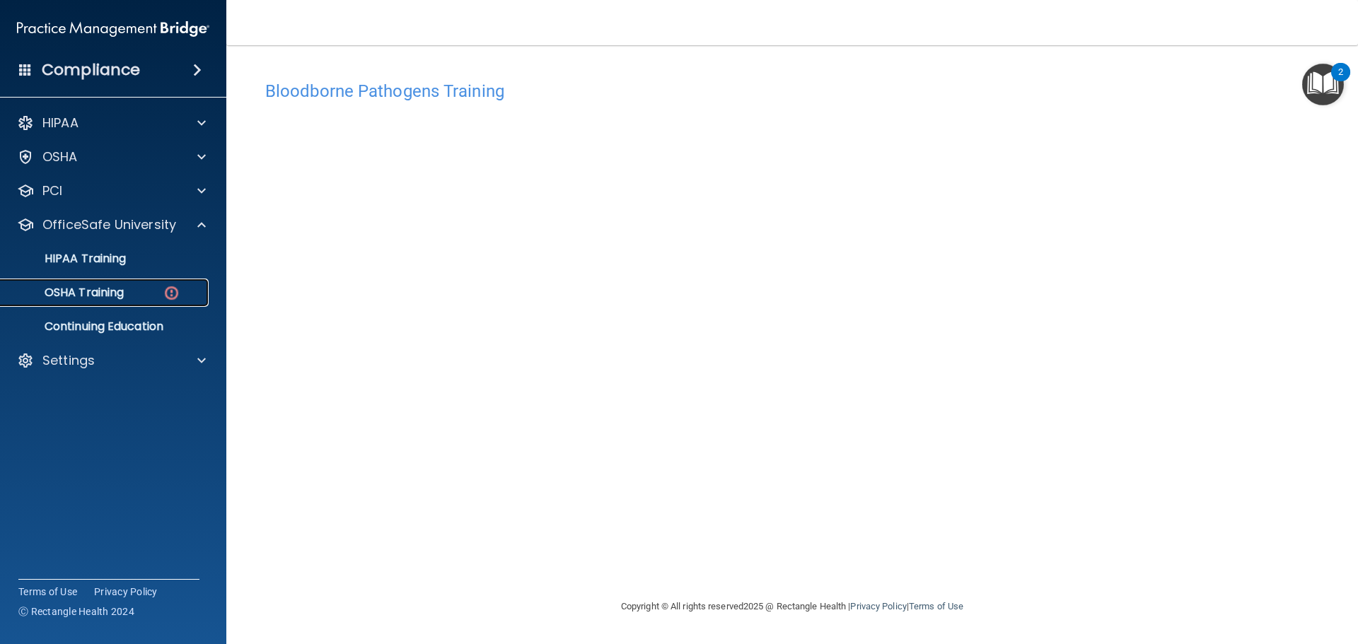
click at [153, 286] on div "OSHA Training" at bounding box center [105, 293] width 193 height 14
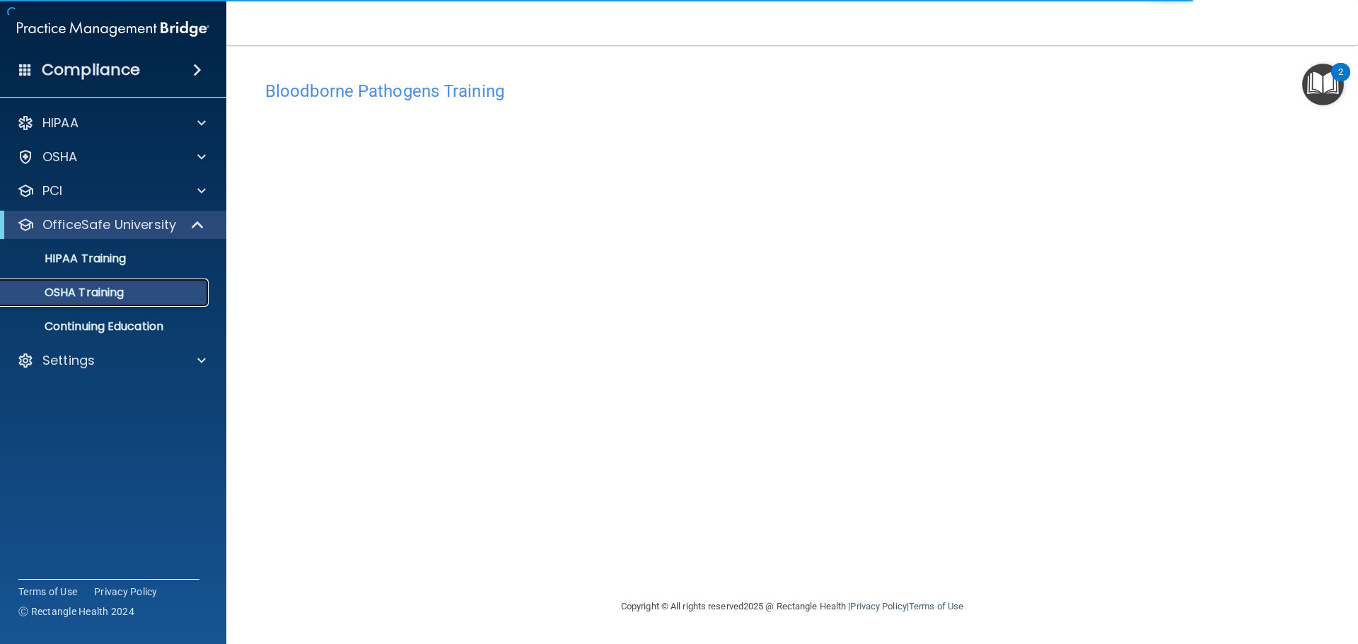
click at [122, 297] on p "OSHA Training" at bounding box center [66, 293] width 115 height 14
